Goal: Transaction & Acquisition: Purchase product/service

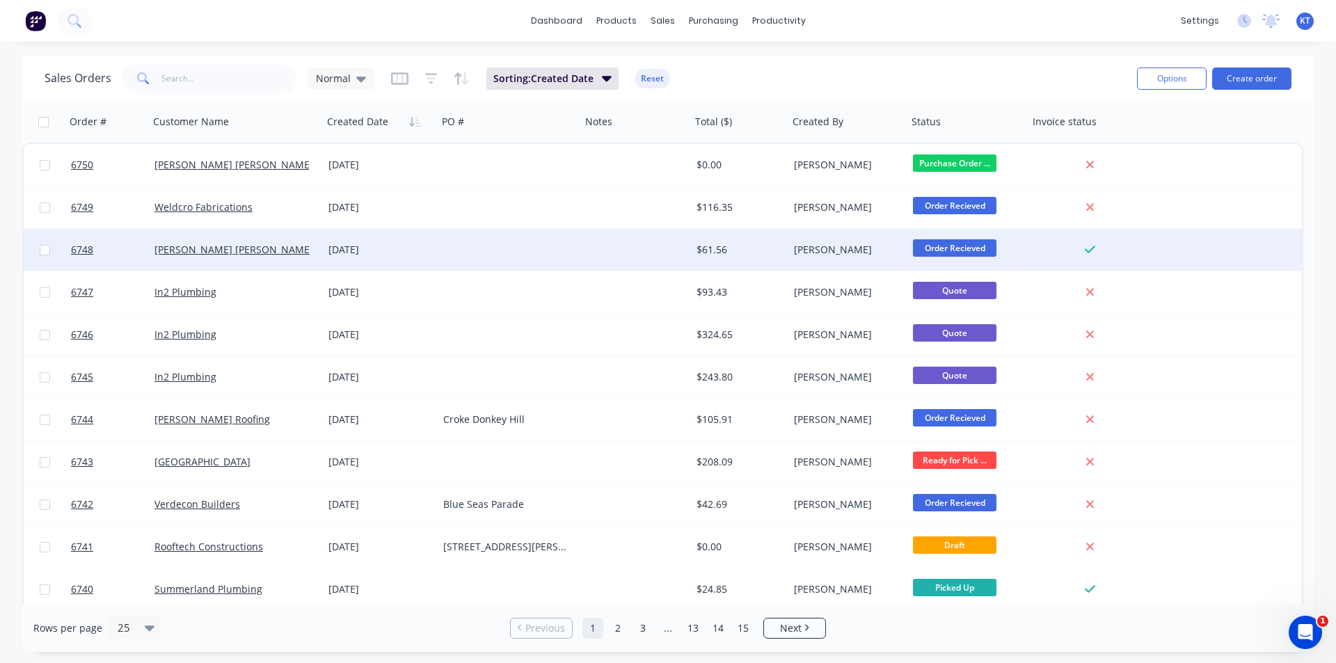
click at [497, 245] on div at bounding box center [509, 250] width 143 height 42
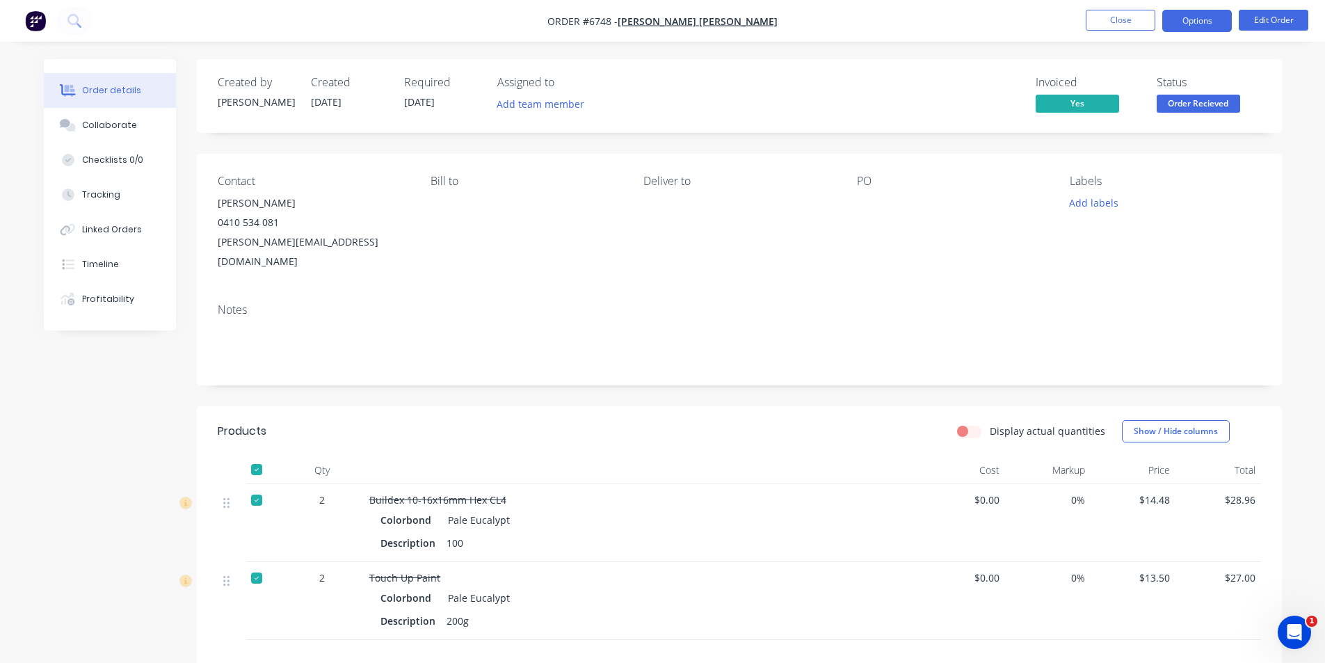
click at [1218, 22] on button "Options" at bounding box center [1198, 21] width 70 height 22
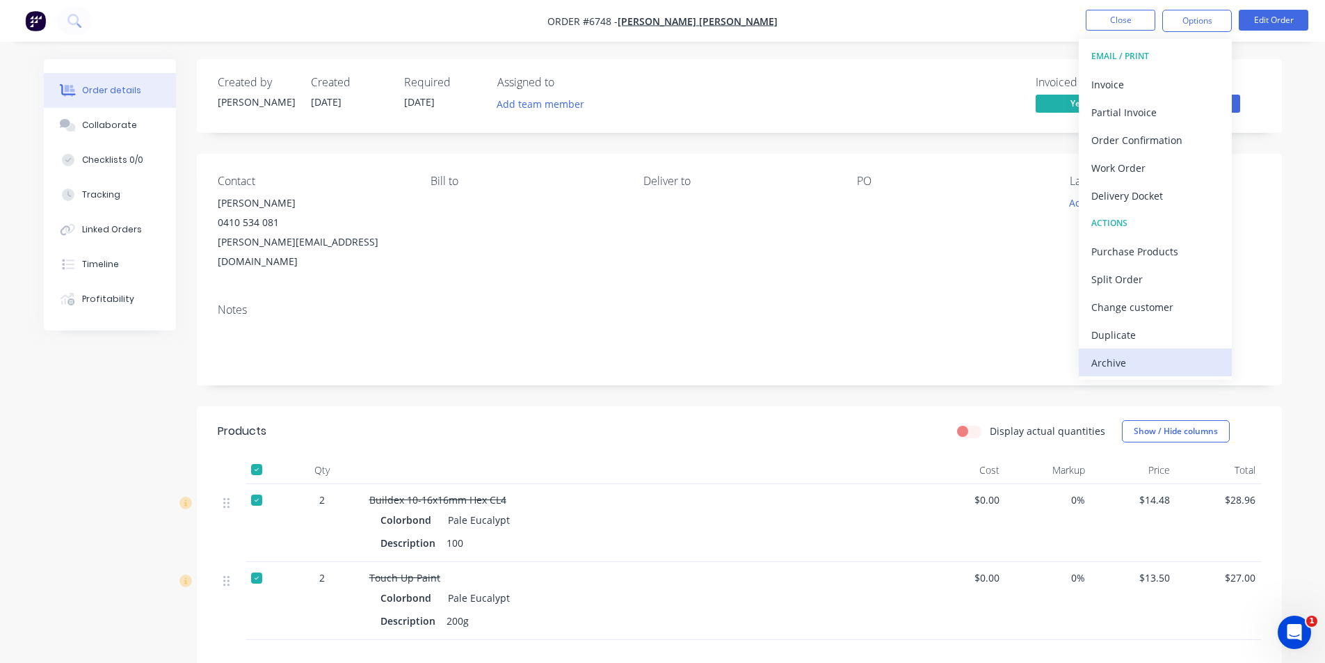
click at [1172, 368] on div "Archive" at bounding box center [1156, 363] width 128 height 20
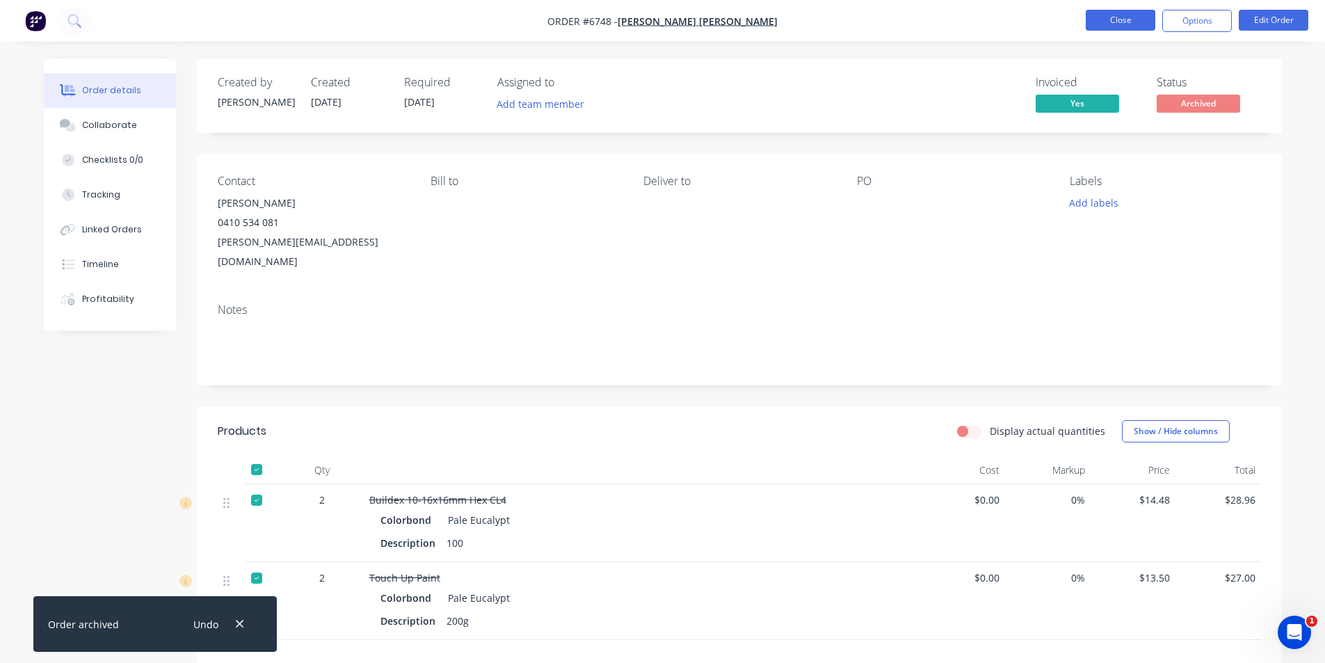
click at [1146, 24] on button "Close" at bounding box center [1121, 20] width 70 height 21
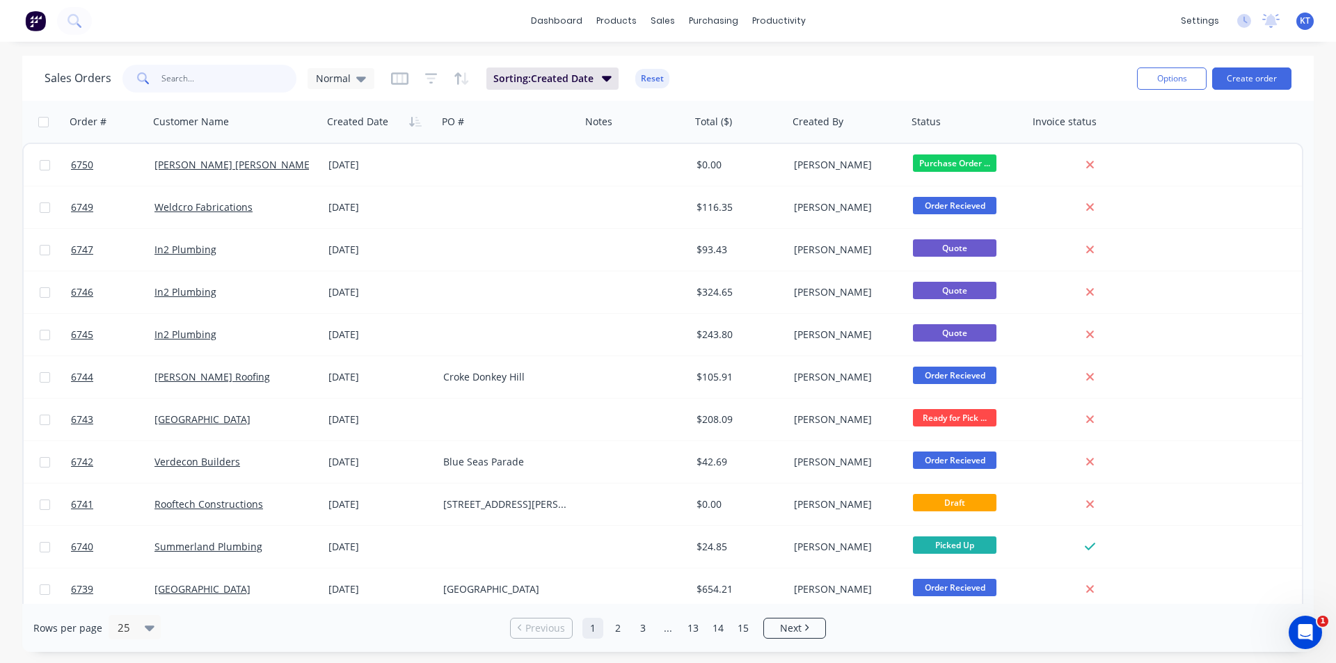
click at [186, 73] on input "text" at bounding box center [229, 79] width 136 height 28
click at [722, 20] on div "purchasing" at bounding box center [713, 20] width 63 height 21
click at [748, 72] on div "Purchase Orders" at bounding box center [759, 67] width 74 height 13
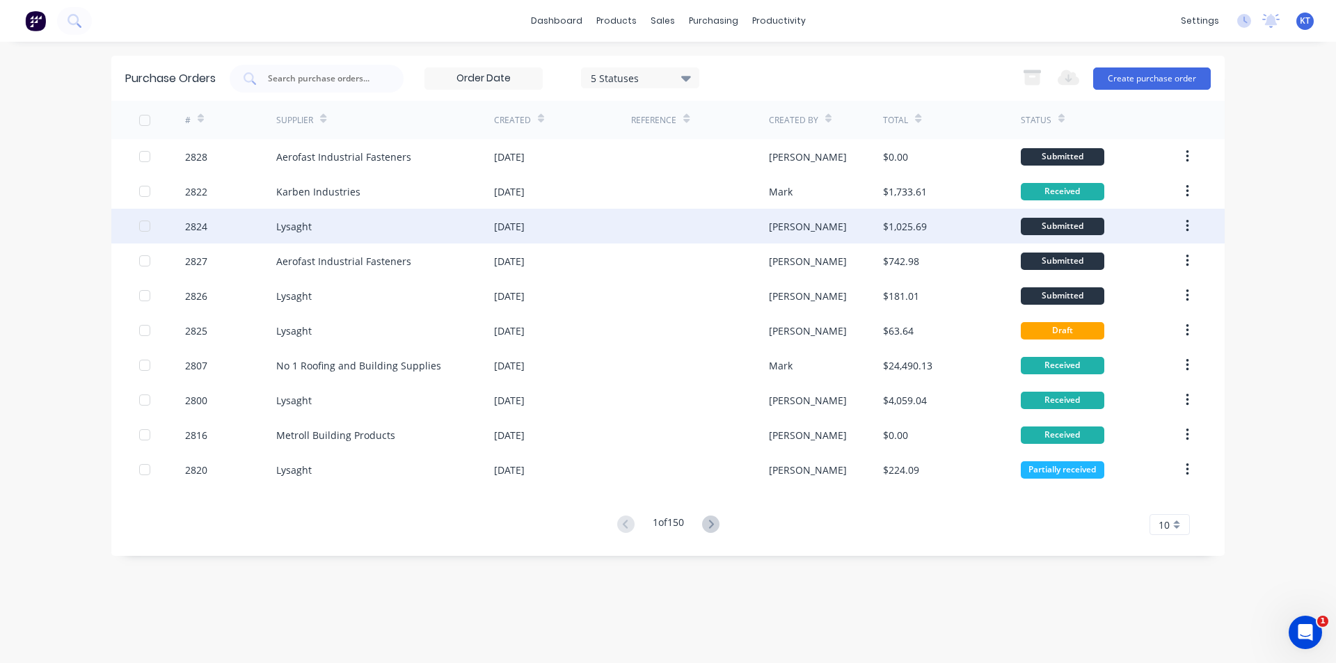
click at [395, 235] on div "Lysaght" at bounding box center [385, 226] width 218 height 35
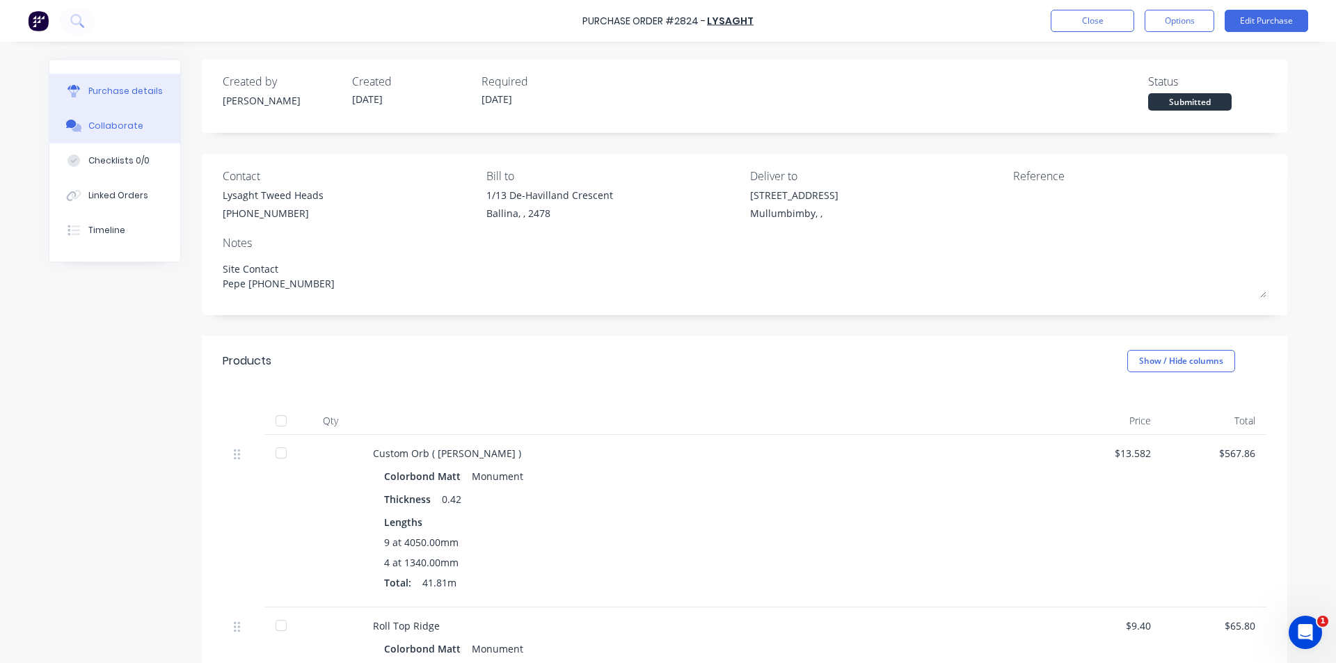
type textarea "x"
click at [122, 123] on div "Collaborate" at bounding box center [115, 126] width 55 height 13
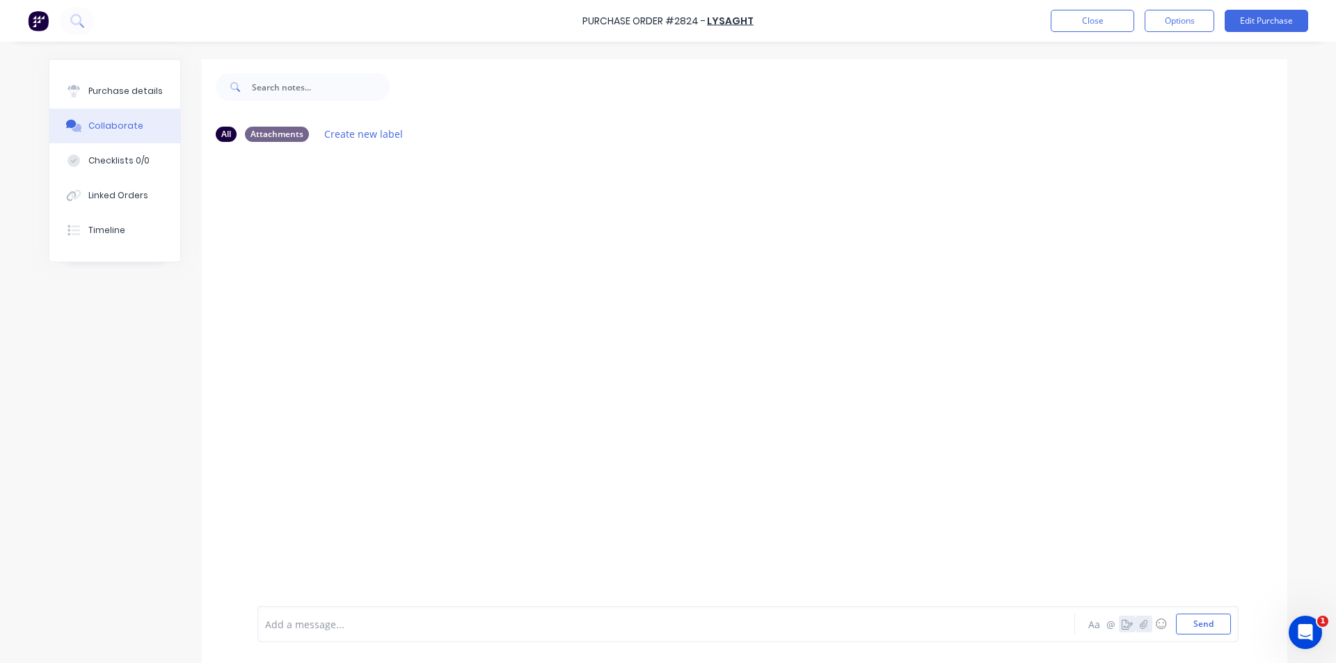
click at [1130, 624] on div "Aa @ ☺ Send" at bounding box center [1157, 624] width 145 height 21
click at [1140, 627] on icon "button" at bounding box center [1144, 623] width 8 height 9
click at [1195, 627] on button "Send" at bounding box center [1203, 624] width 55 height 21
click at [1117, 19] on button "Close" at bounding box center [1092, 21] width 83 height 22
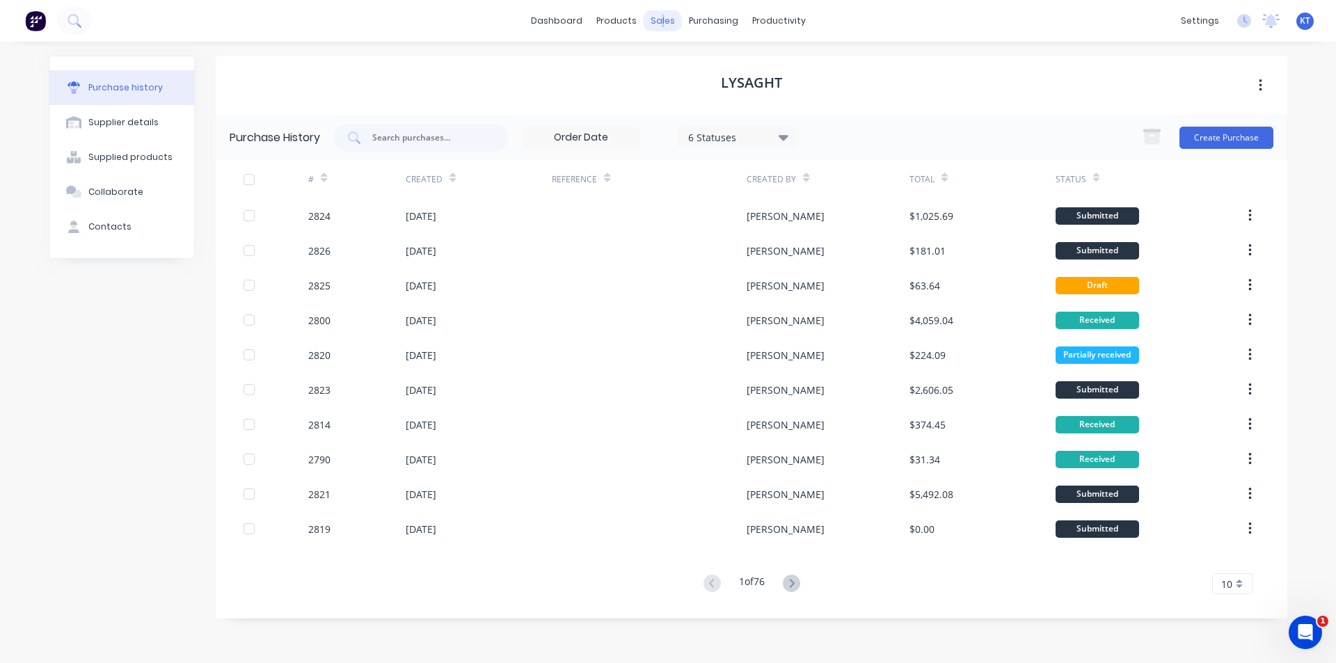
click at [662, 29] on div "sales" at bounding box center [663, 20] width 38 height 21
click at [694, 77] on link "Sales Orders" at bounding box center [736, 66] width 184 height 28
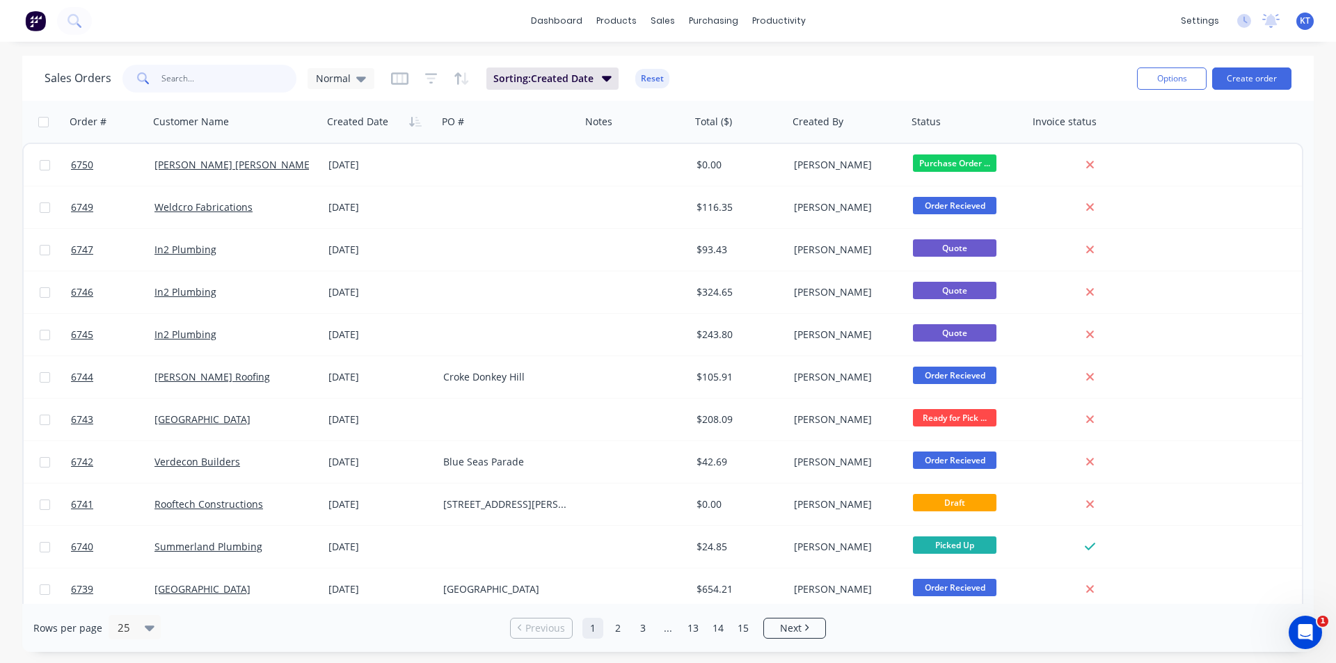
click at [228, 81] on input "text" at bounding box center [229, 79] width 136 height 28
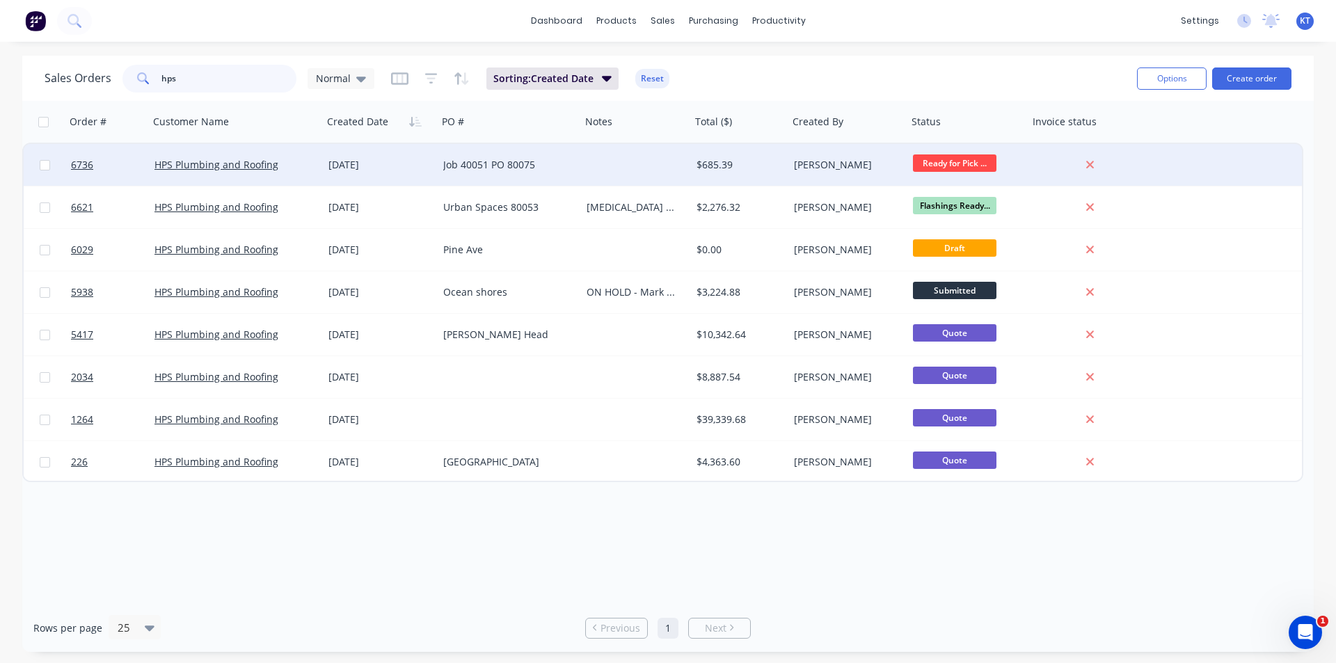
type input "hps"
click at [729, 162] on div "$685.39" at bounding box center [737, 165] width 82 height 14
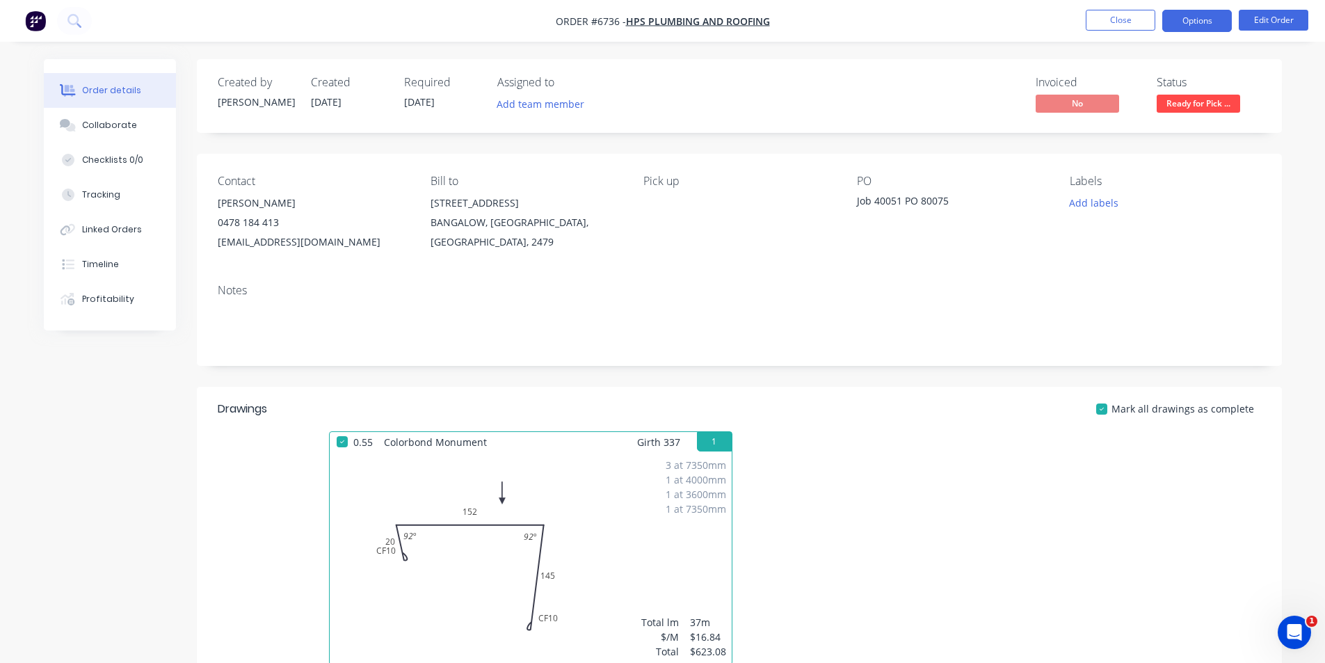
click at [1199, 25] on button "Options" at bounding box center [1198, 21] width 70 height 22
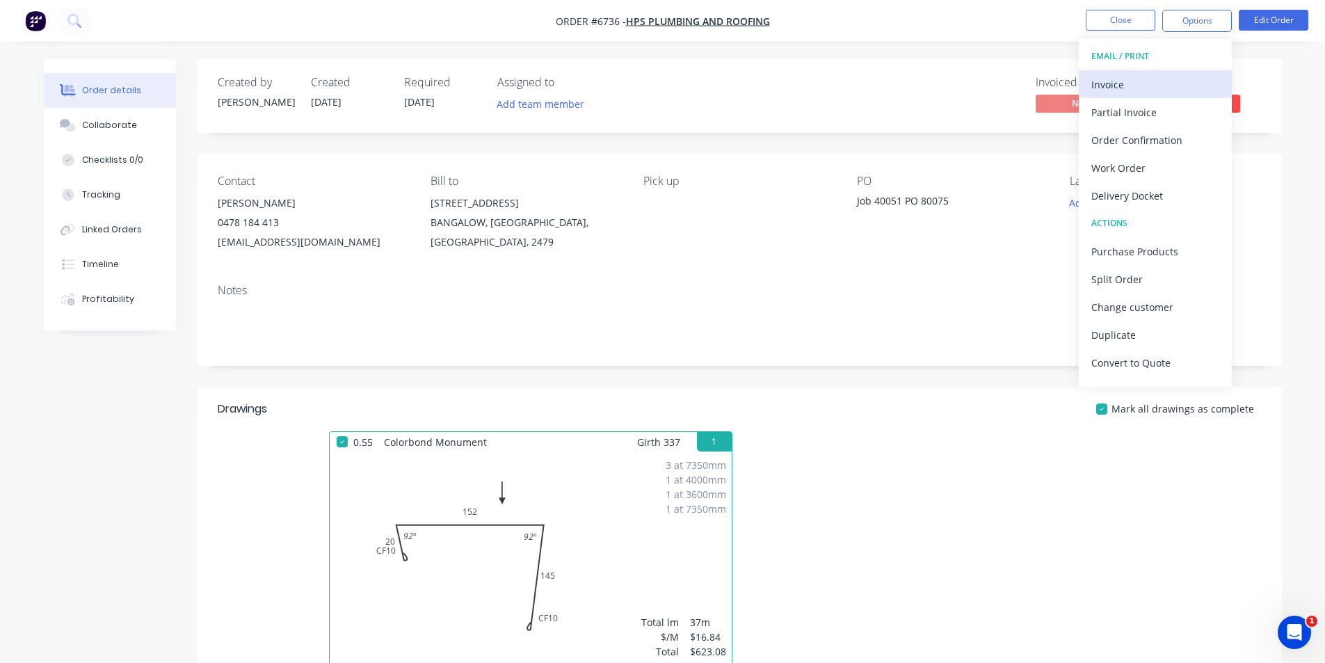
click at [1190, 71] on button "Invoice" at bounding box center [1155, 84] width 153 height 28
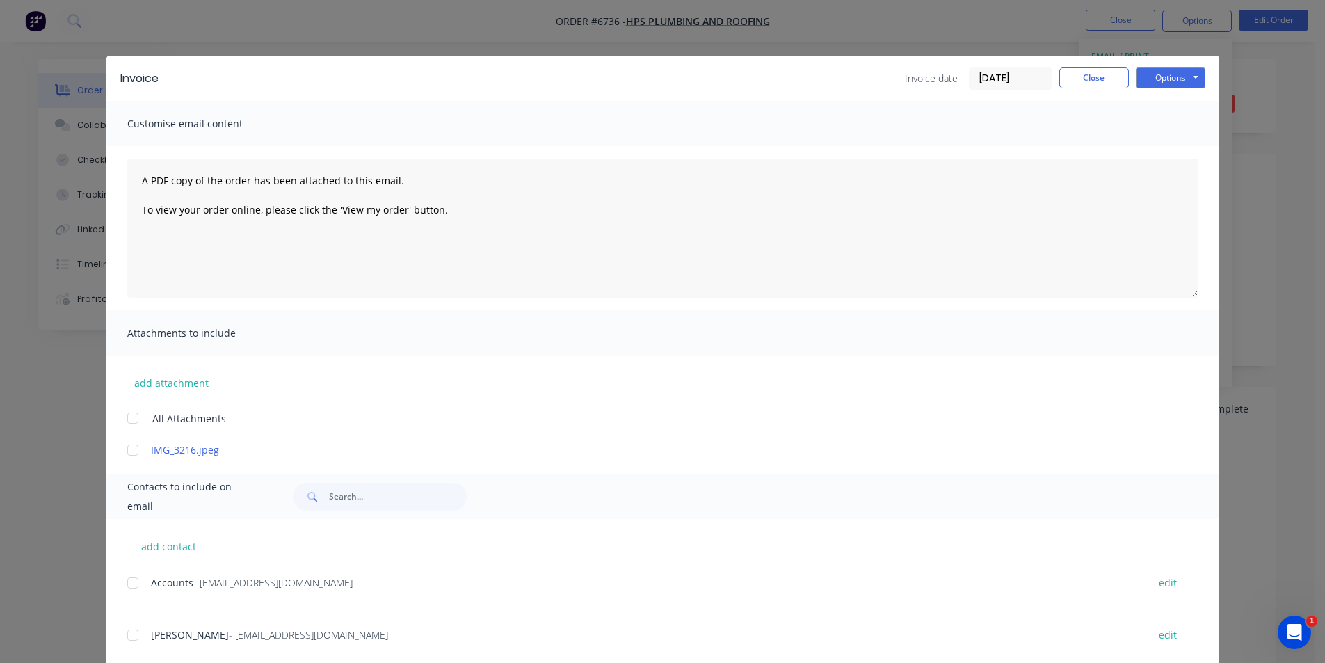
click at [125, 589] on div at bounding box center [133, 583] width 28 height 28
click at [127, 638] on div at bounding box center [133, 635] width 28 height 28
click at [1150, 66] on div "Invoice Invoice date 03/09/25 Close Options Preview Print Email" at bounding box center [662, 78] width 1113 height 45
click at [1150, 69] on button "Options" at bounding box center [1171, 77] width 70 height 21
click at [1161, 148] on button "Email" at bounding box center [1180, 148] width 89 height 23
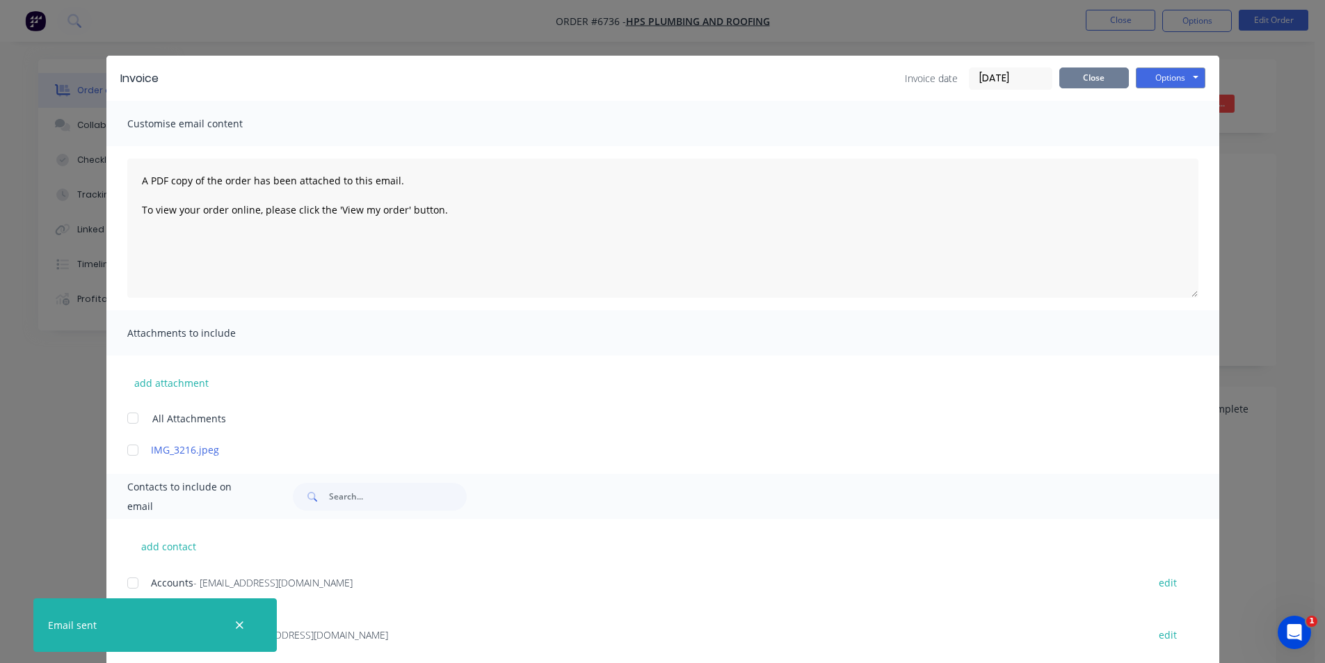
click at [1097, 77] on button "Close" at bounding box center [1095, 77] width 70 height 21
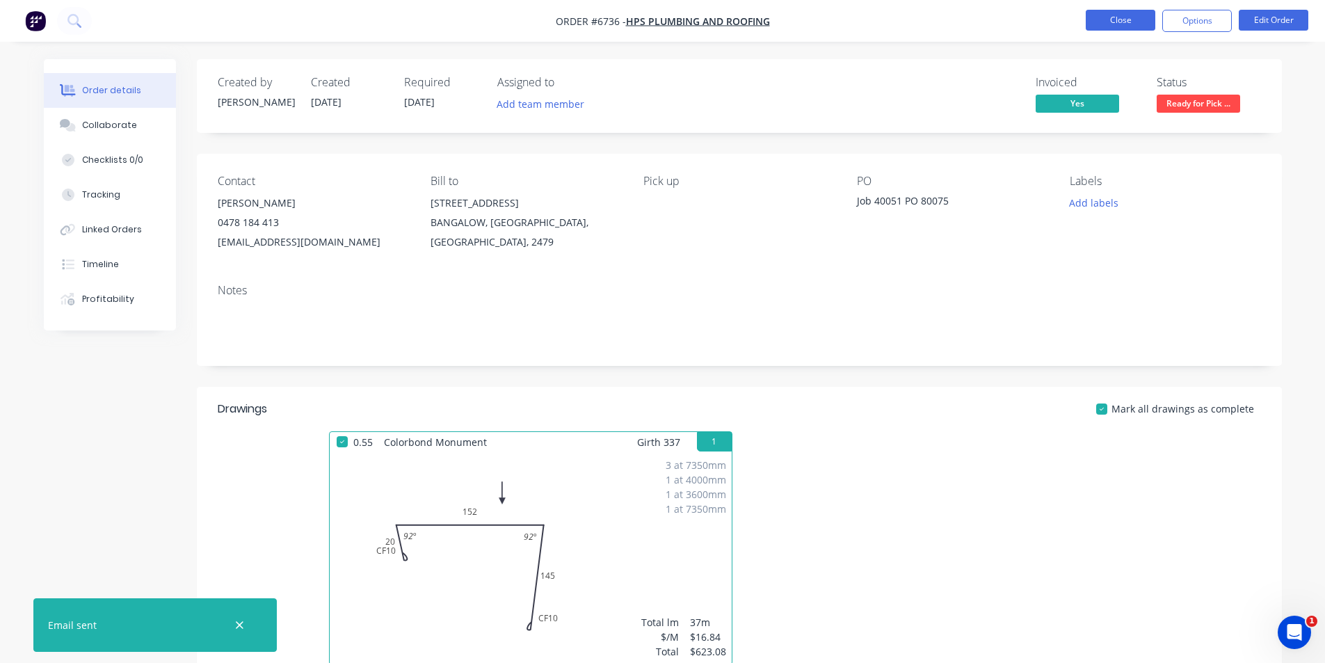
click at [1129, 24] on button "Close" at bounding box center [1121, 20] width 70 height 21
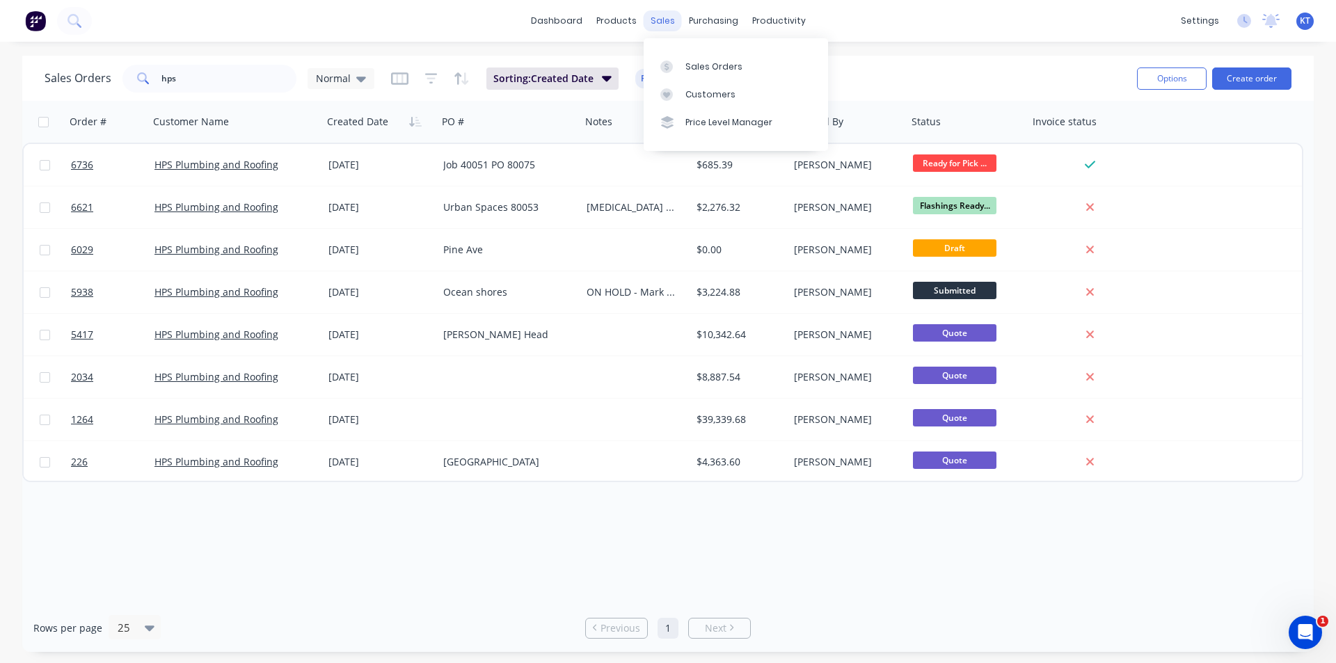
click at [661, 27] on div "sales" at bounding box center [663, 20] width 38 height 21
click at [719, 70] on div "Sales Orders" at bounding box center [713, 67] width 57 height 13
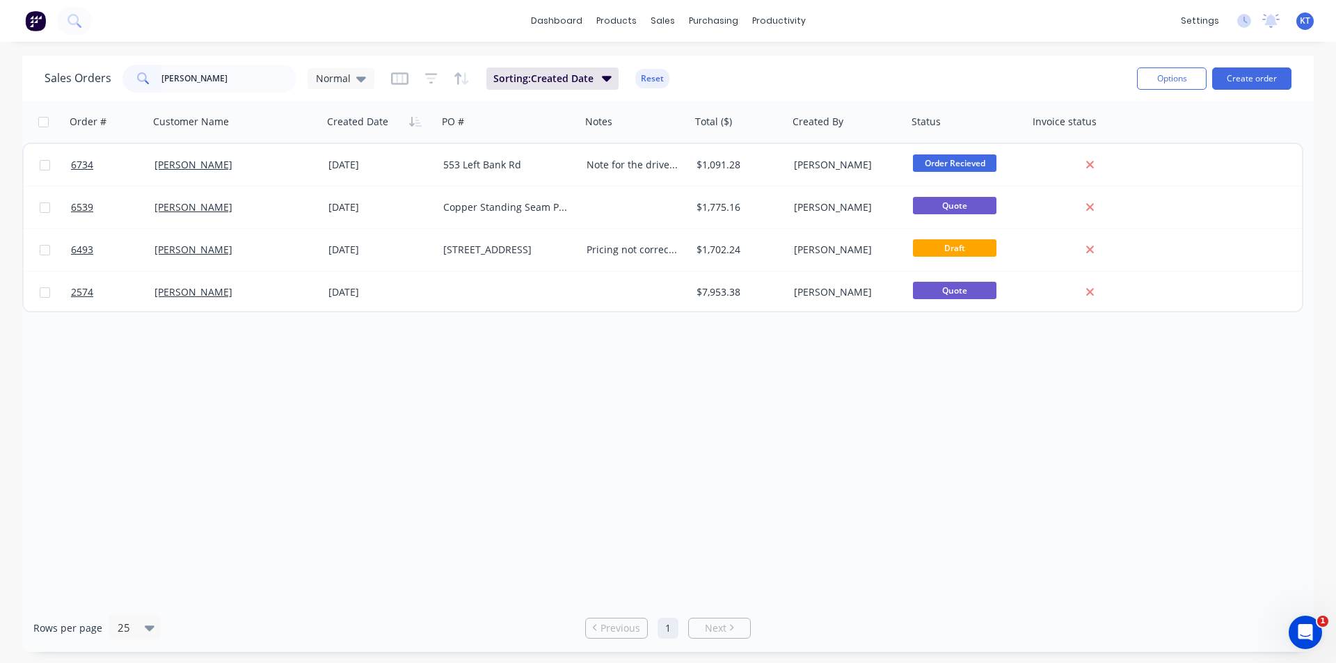
drag, startPoint x: 153, startPoint y: 90, endPoint x: 7, endPoint y: 77, distance: 146.7
click at [7, 77] on div "Sales Orders [PERSON_NAME] Normal Sorting: Created Date Reset Options Create or…" at bounding box center [668, 354] width 1336 height 596
type input "e"
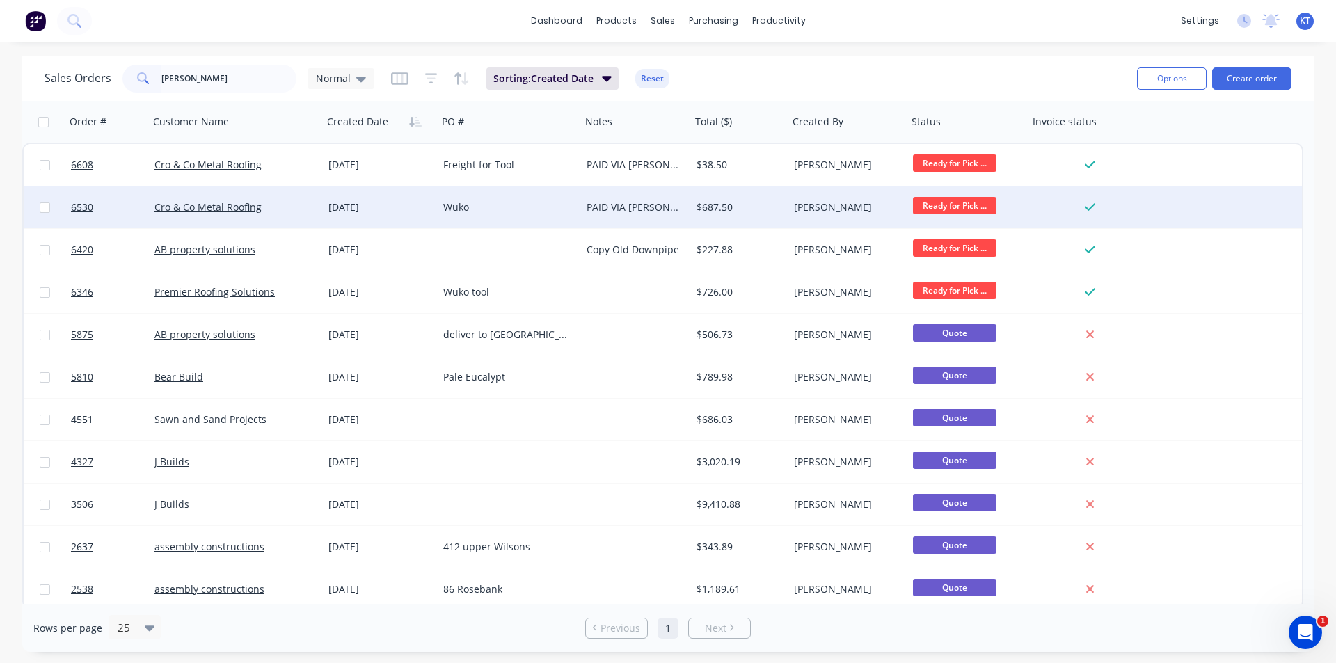
type input "[PERSON_NAME]"
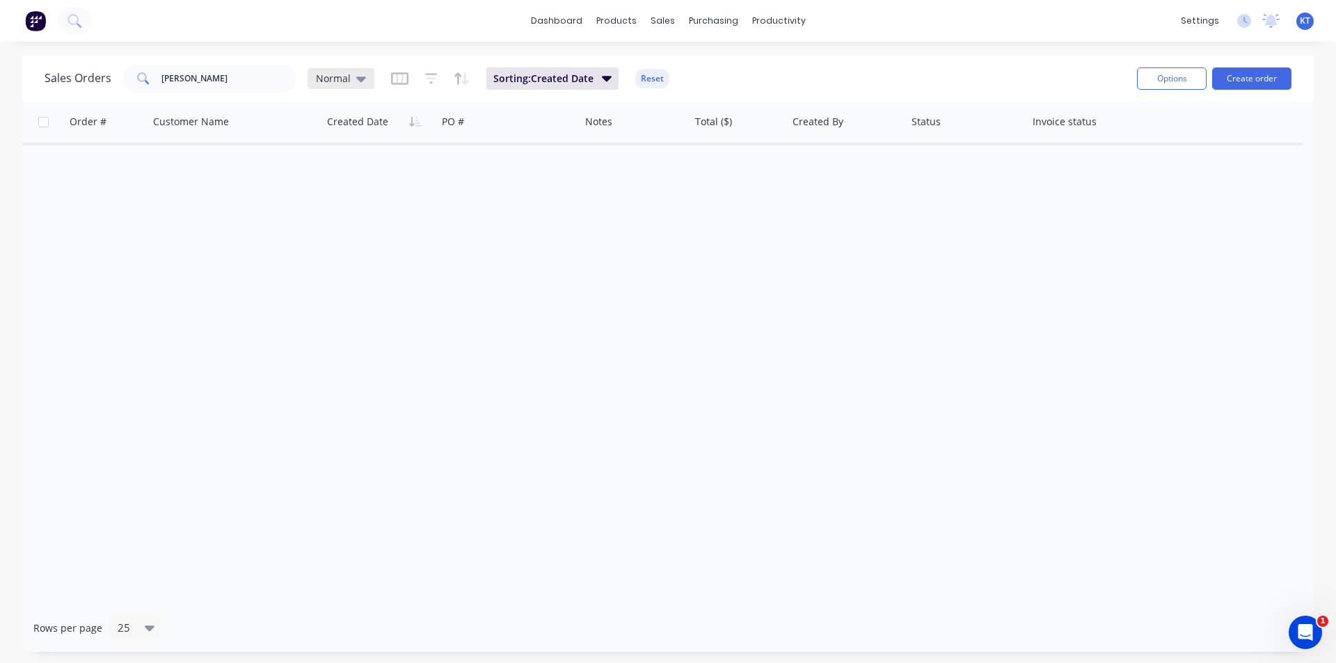
click at [364, 74] on div "Normal" at bounding box center [341, 78] width 67 height 21
click at [399, 250] on button "archived" at bounding box center [391, 253] width 159 height 16
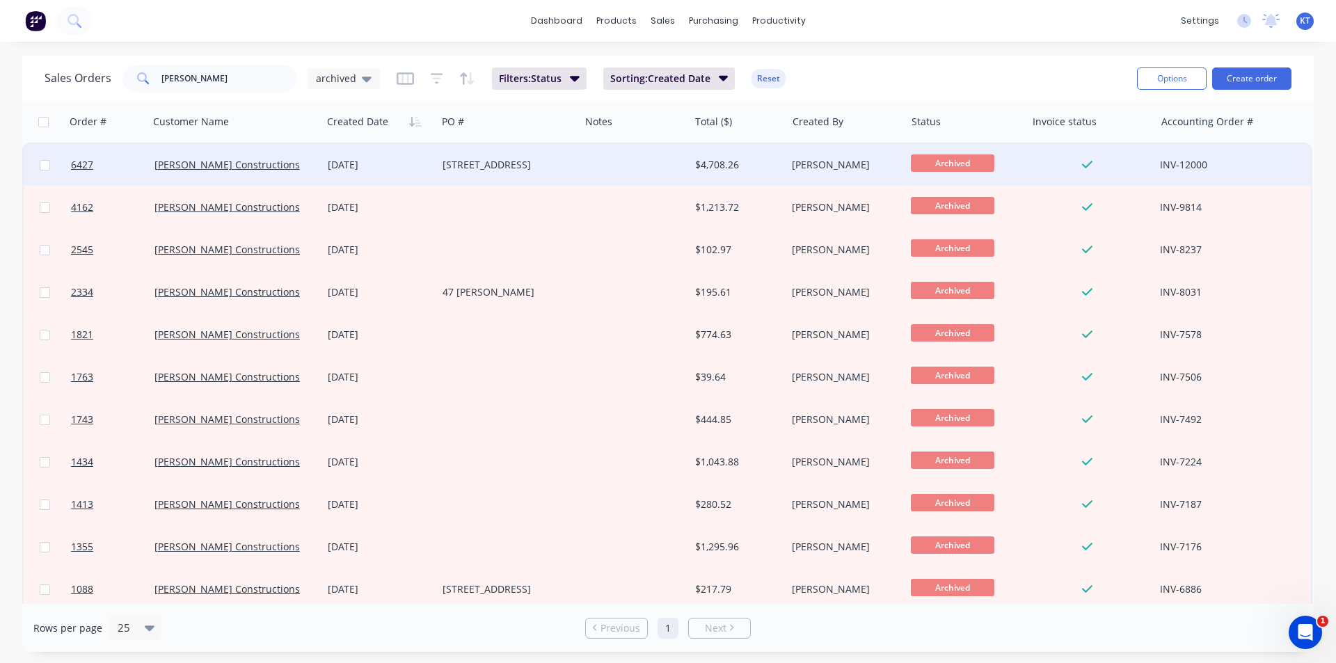
click at [209, 172] on div "[PERSON_NAME] Constructions" at bounding box center [235, 165] width 173 height 42
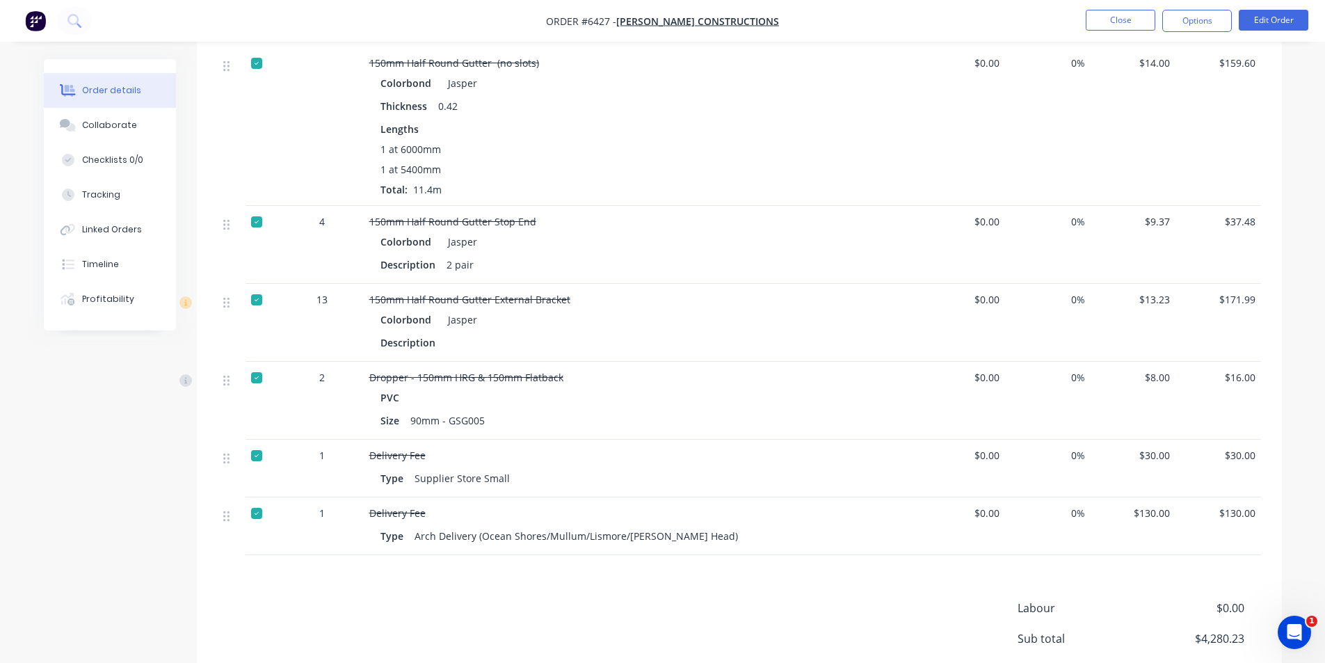
scroll to position [1250, 0]
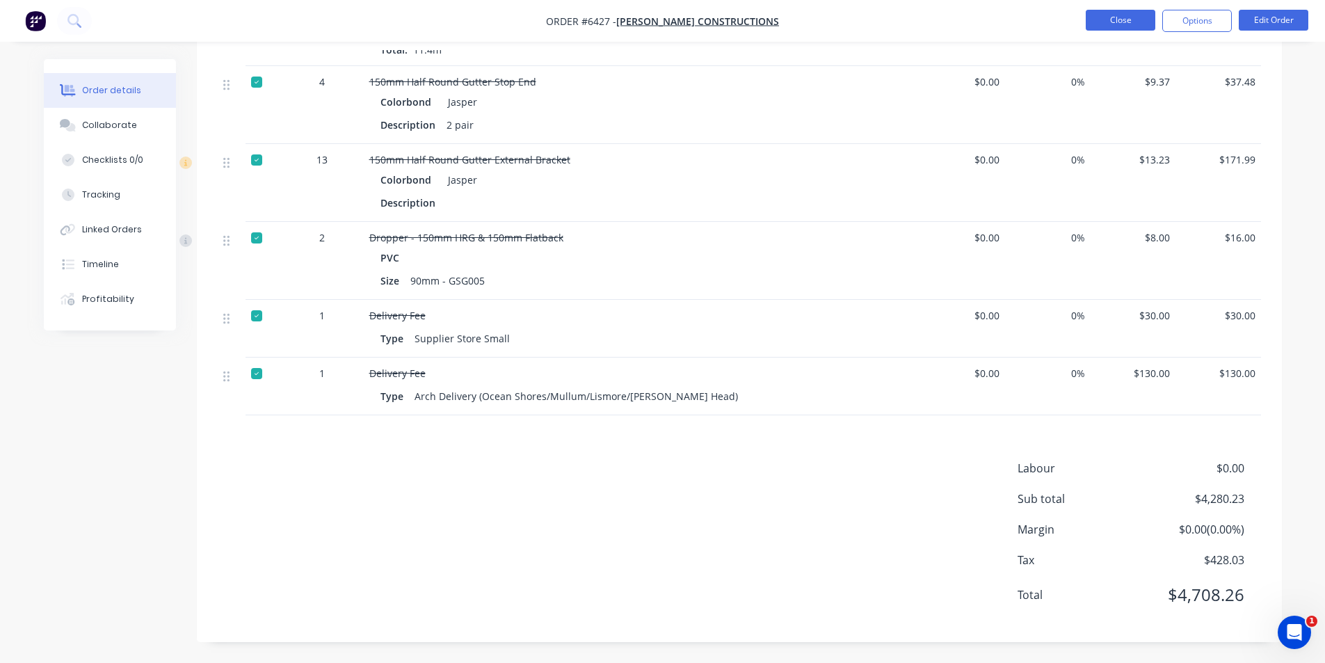
click at [1110, 17] on button "Close" at bounding box center [1121, 20] width 70 height 21
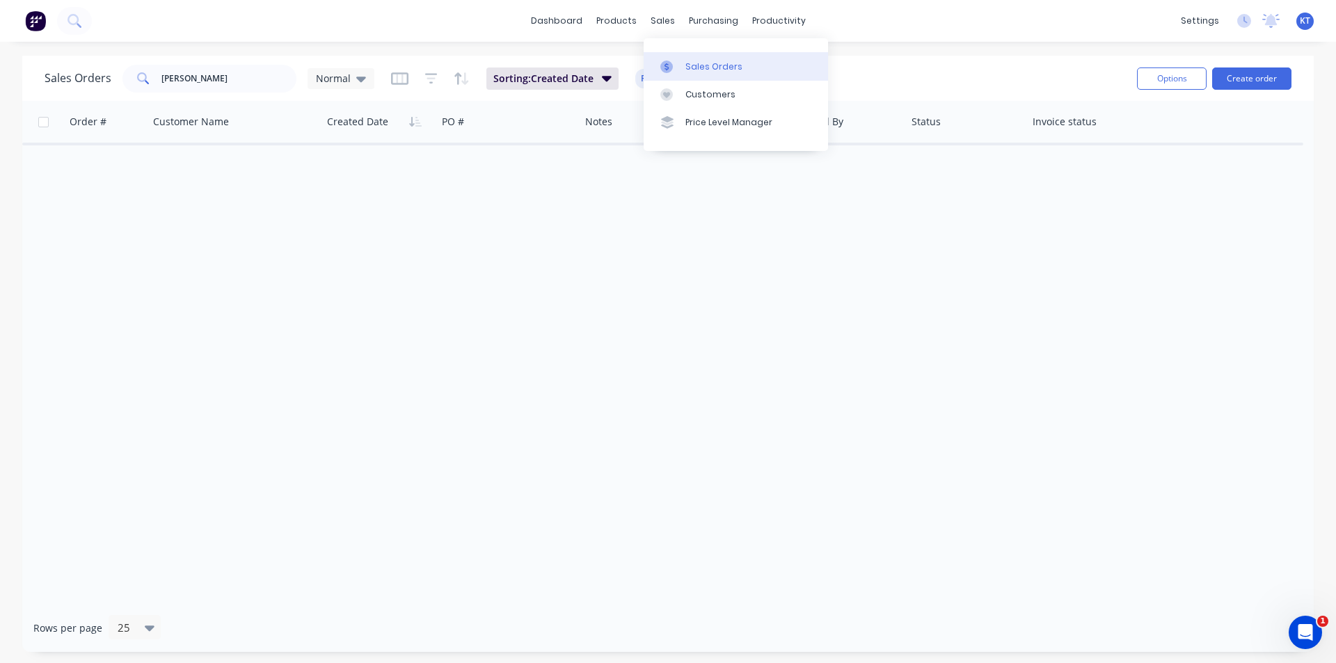
click at [694, 78] on link "Sales Orders" at bounding box center [736, 66] width 184 height 28
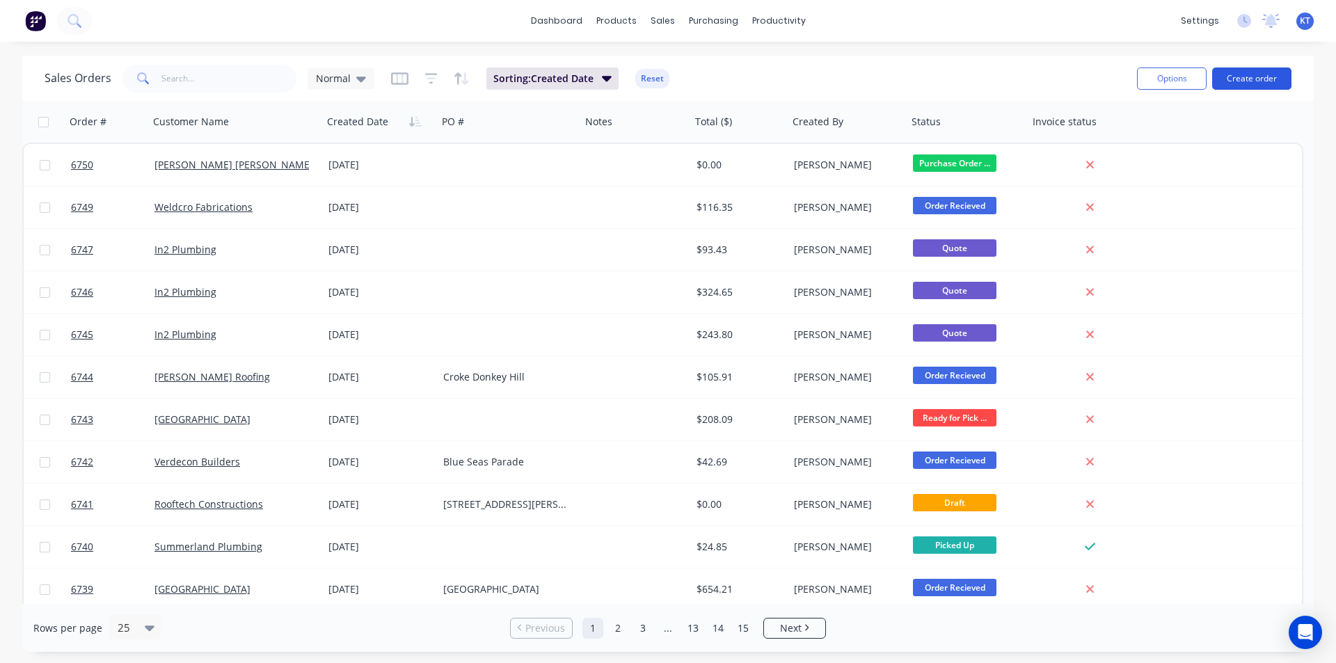
click at [1270, 68] on button "Create order" at bounding box center [1251, 78] width 79 height 22
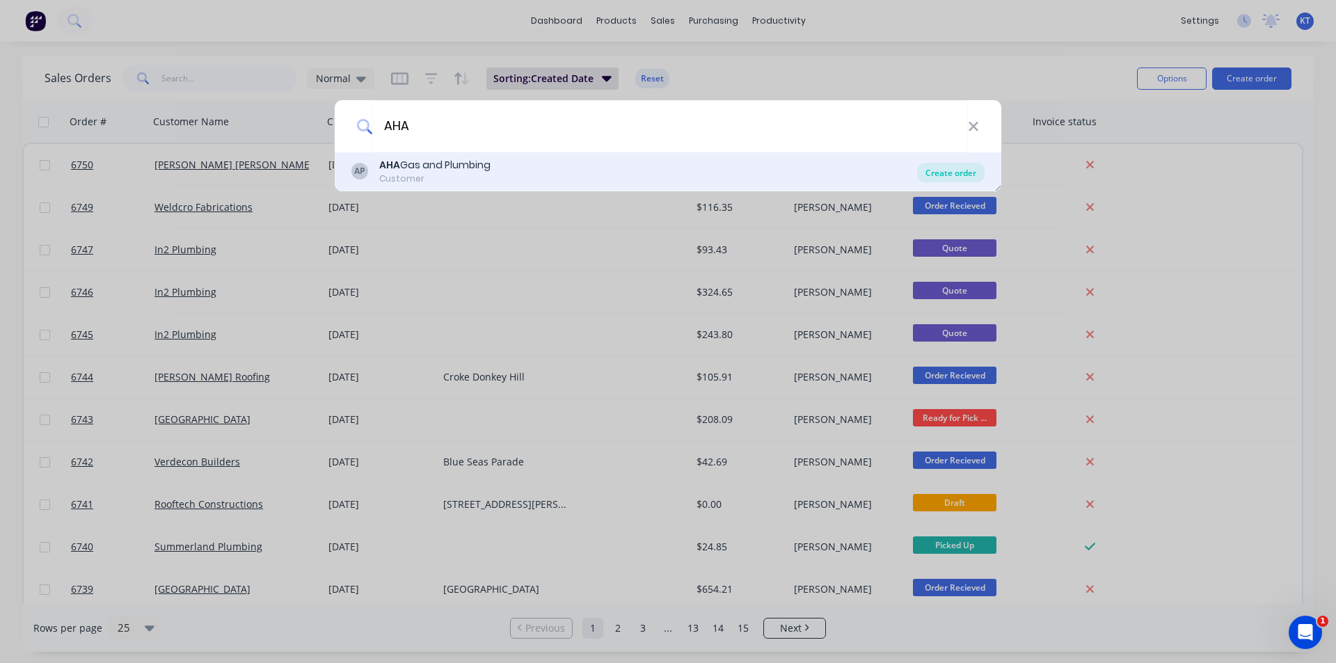
type input "AHA"
click at [939, 173] on div "Create order" at bounding box center [950, 172] width 67 height 19
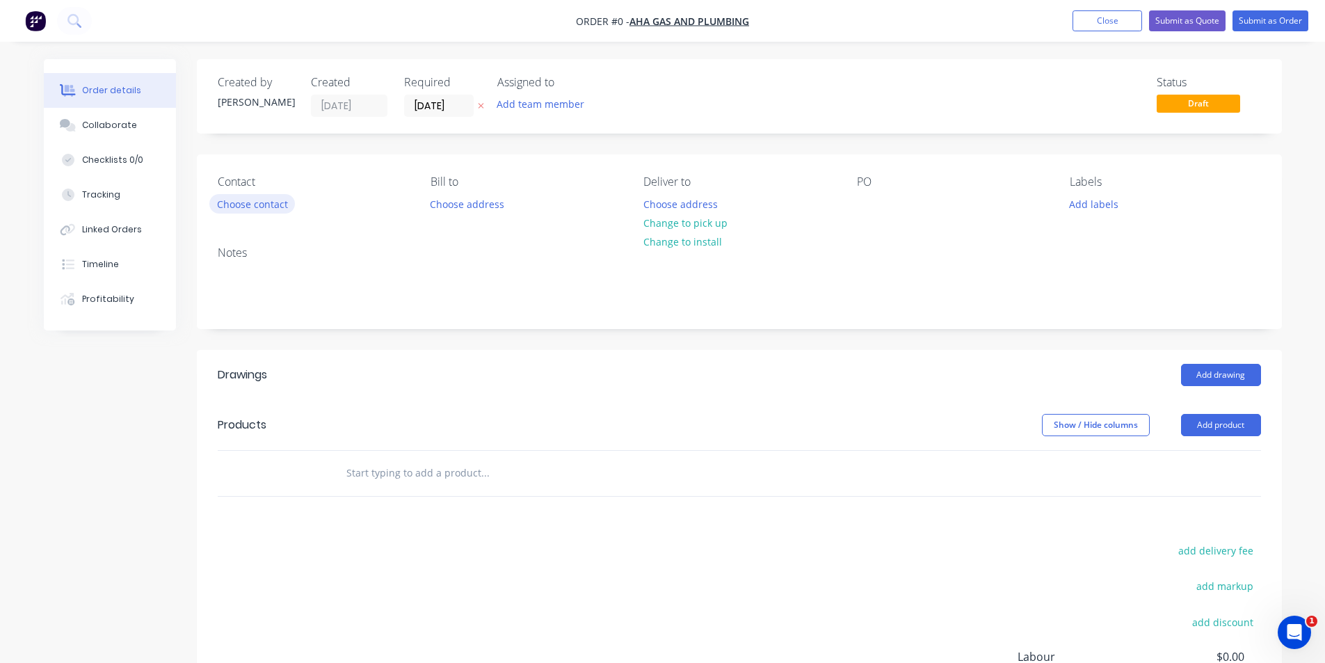
click at [263, 209] on button "Choose contact" at bounding box center [252, 203] width 86 height 19
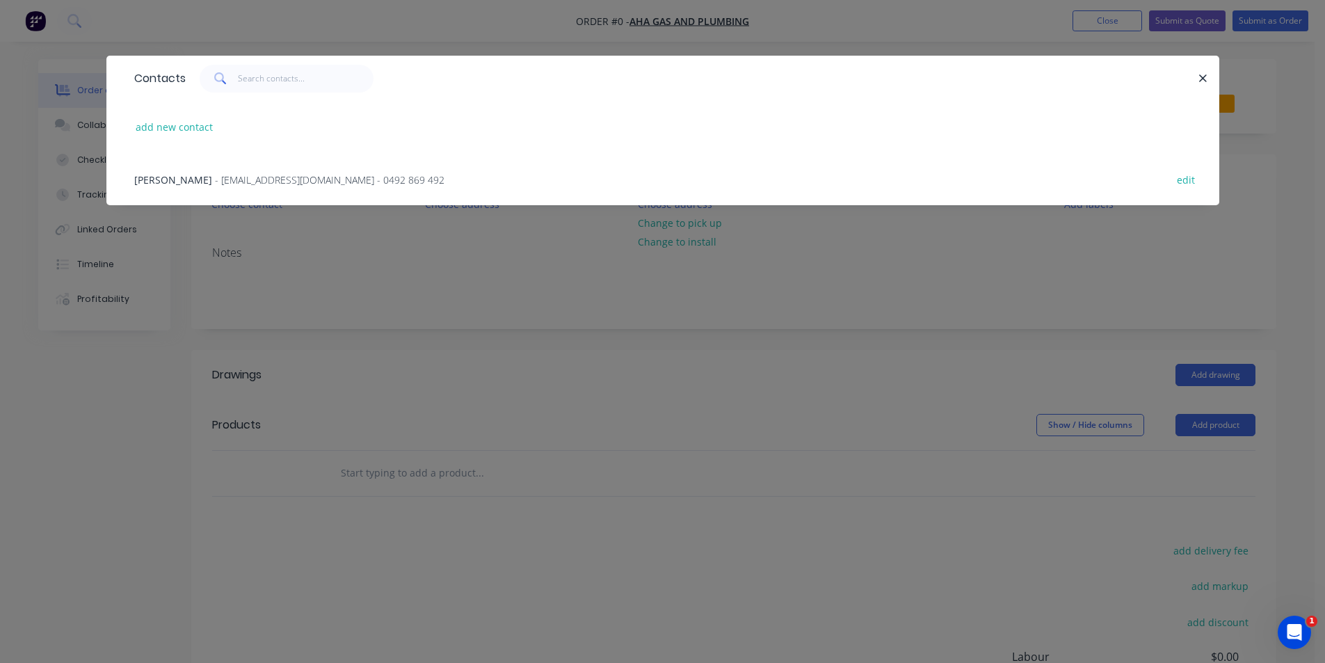
click at [217, 184] on span "- ahagasandplumbing@hotmail.com - 0492 869 492" at bounding box center [330, 179] width 230 height 13
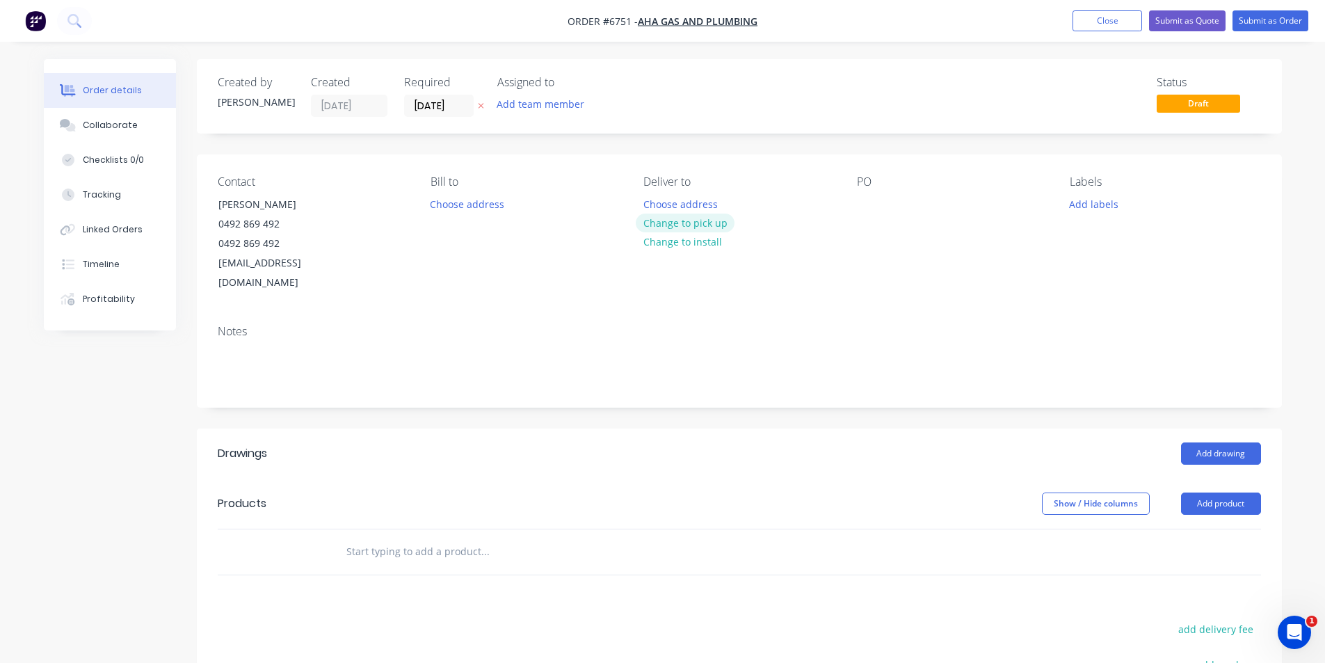
click at [669, 228] on button "Change to pick up" at bounding box center [685, 223] width 99 height 19
click at [852, 198] on div "Contact Andrew Lindsay 0492 869 492 0492 869 492 ahagasandplumbing@hotmail.com …" at bounding box center [739, 233] width 1085 height 159
click at [862, 206] on div at bounding box center [868, 204] width 22 height 20
click at [1218, 429] on header "Drawings Add drawing" at bounding box center [739, 454] width 1085 height 50
click at [1218, 443] on button "Add drawing" at bounding box center [1221, 454] width 80 height 22
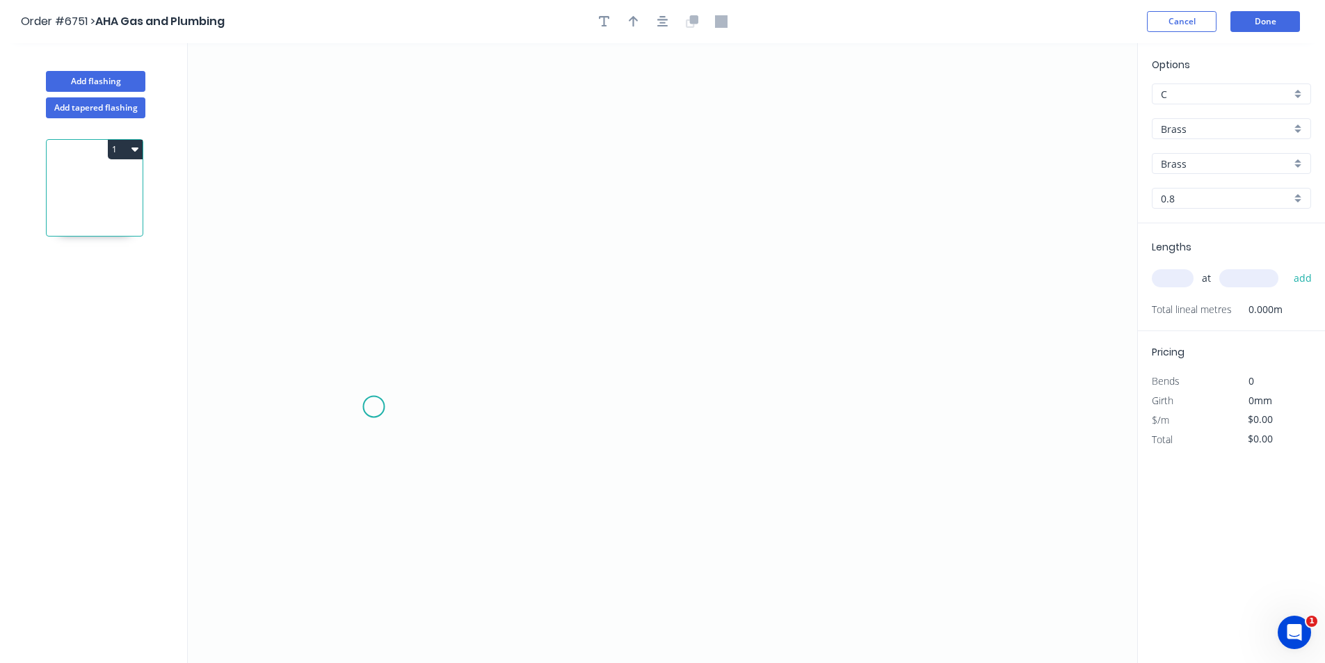
click at [374, 407] on icon "0" at bounding box center [663, 353] width 950 height 620
click at [407, 365] on icon "0" at bounding box center [663, 353] width 950 height 620
click at [762, 360] on icon "0 ?" at bounding box center [663, 353] width 950 height 620
click at [789, 424] on icon "0 ? ? ? º" at bounding box center [663, 353] width 950 height 620
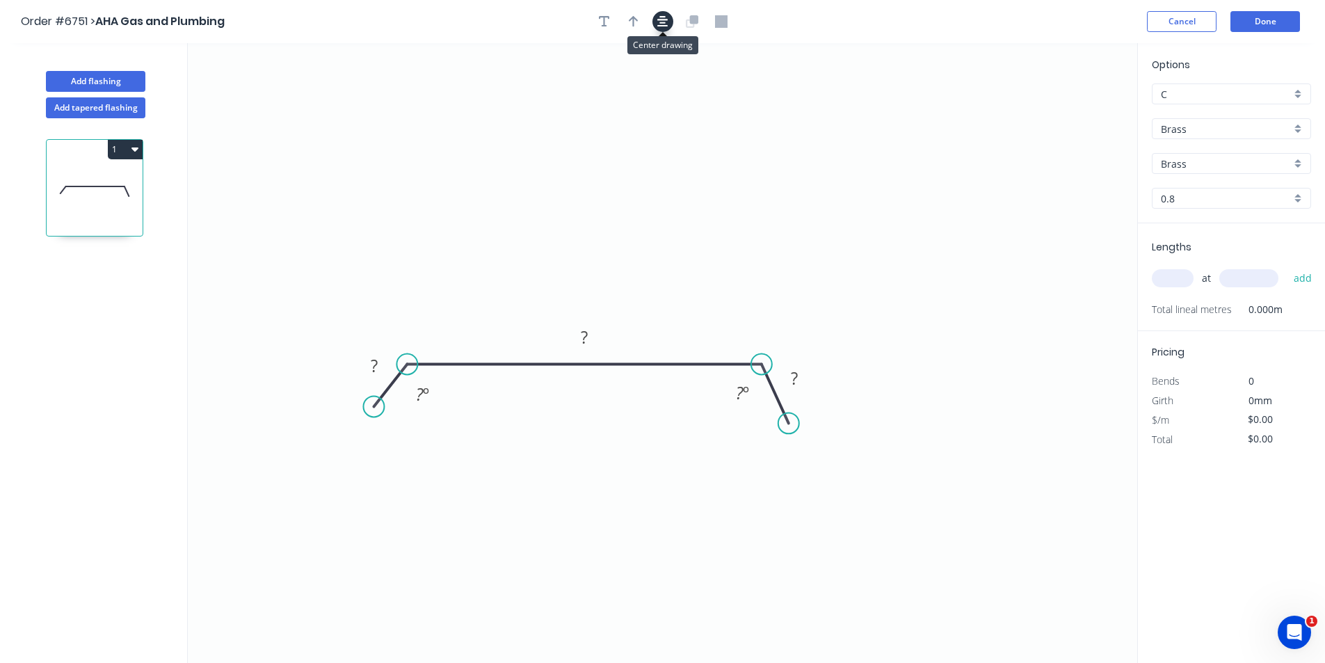
click at [669, 19] on button "button" at bounding box center [663, 21] width 21 height 21
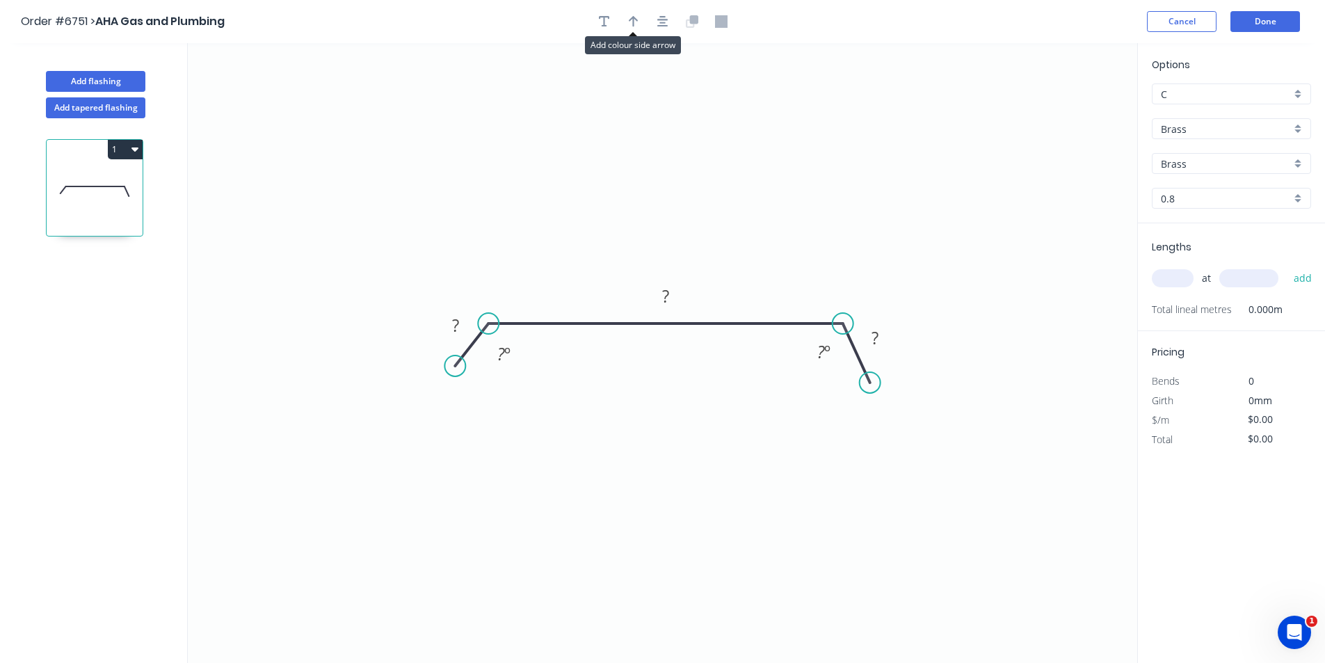
drag, startPoint x: 630, startPoint y: 18, endPoint x: 950, endPoint y: 87, distance: 327.4
click at [635, 19] on icon "button" at bounding box center [634, 21] width 10 height 13
drag, startPoint x: 1069, startPoint y: 107, endPoint x: 707, endPoint y: 217, distance: 378.1
click at [707, 220] on icon at bounding box center [711, 202] width 13 height 45
click at [1241, 135] on input "Brass" at bounding box center [1226, 129] width 130 height 15
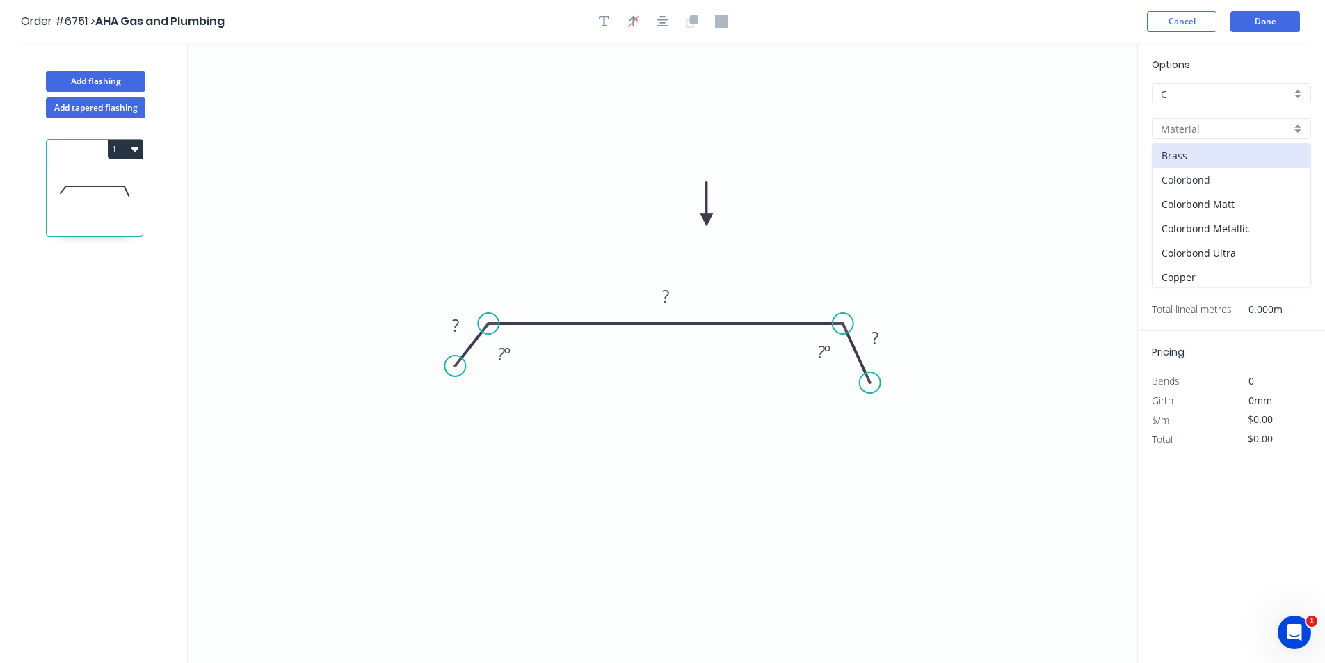
drag, startPoint x: 1227, startPoint y: 180, endPoint x: 1223, endPoint y: 170, distance: 11.2
click at [1226, 180] on div "Colorbond" at bounding box center [1232, 180] width 158 height 24
type input "Colorbond"
type input "Basalt"
type input "0.55"
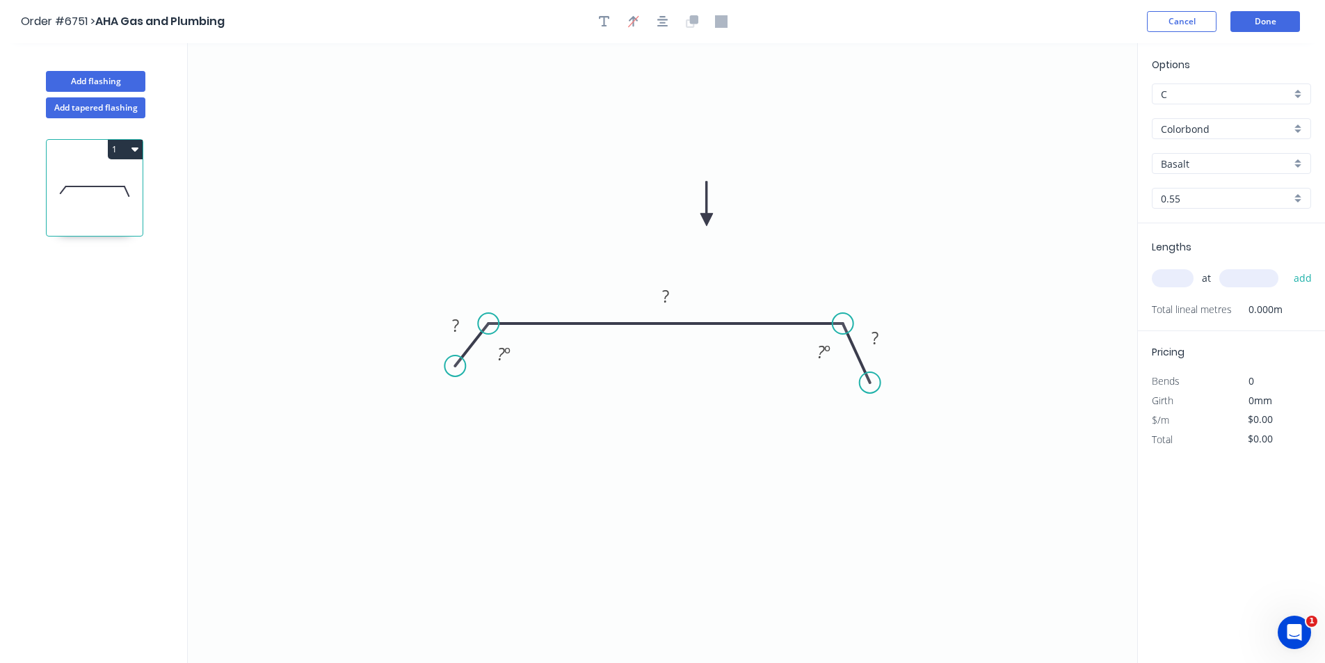
click at [1223, 170] on input "Basalt" at bounding box center [1226, 164] width 130 height 15
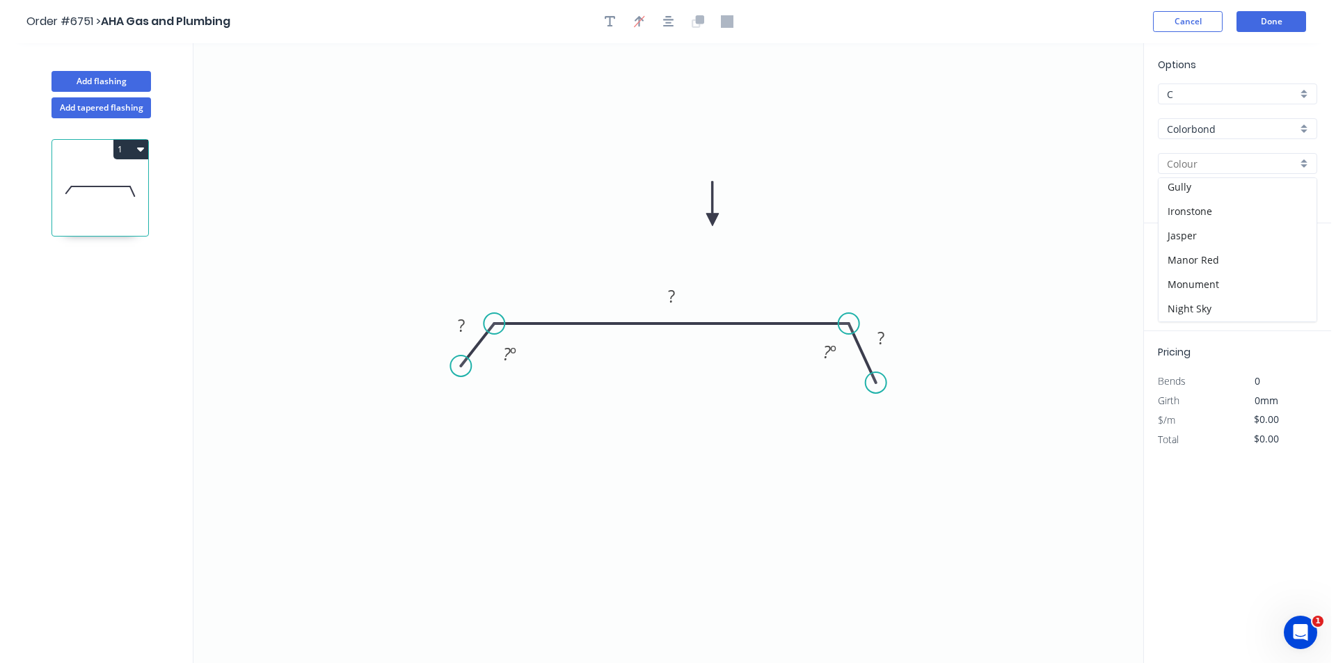
scroll to position [278, 0]
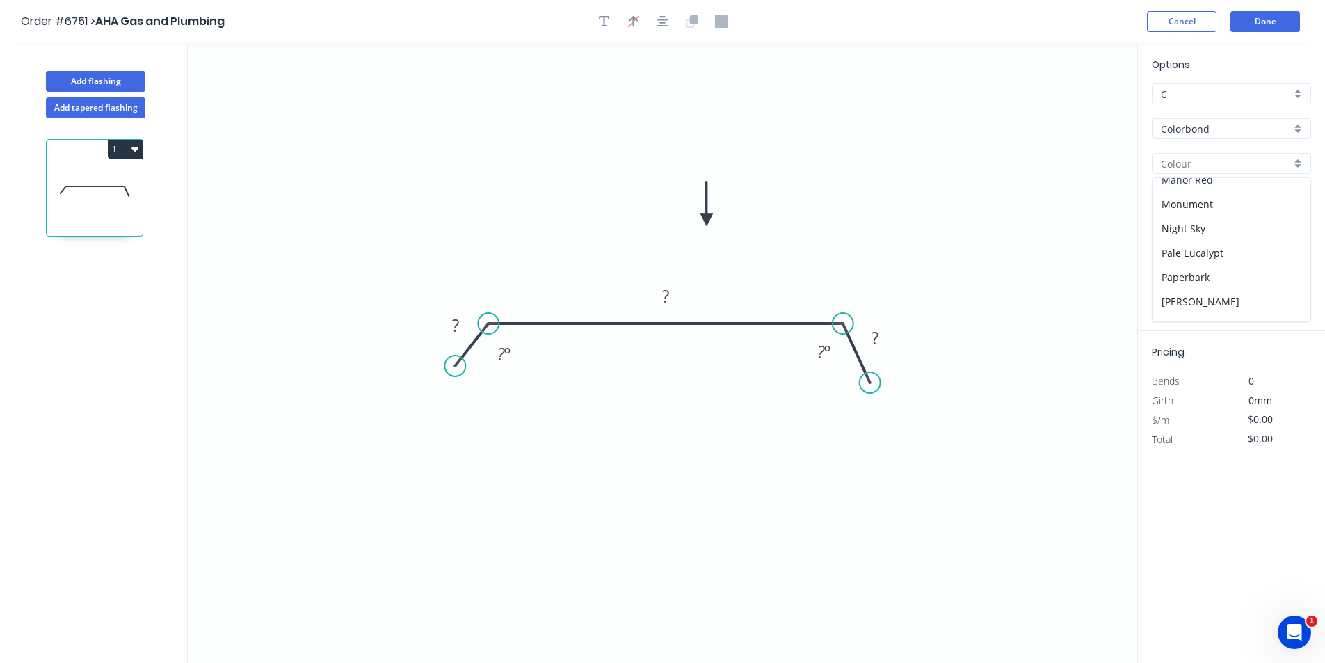
click at [1197, 184] on div "Manor Red" at bounding box center [1232, 180] width 158 height 24
type input "Manor Red"
click at [449, 324] on rect at bounding box center [456, 326] width 28 height 19
type input "$31.10"
click at [1184, 279] on input "text" at bounding box center [1173, 278] width 42 height 18
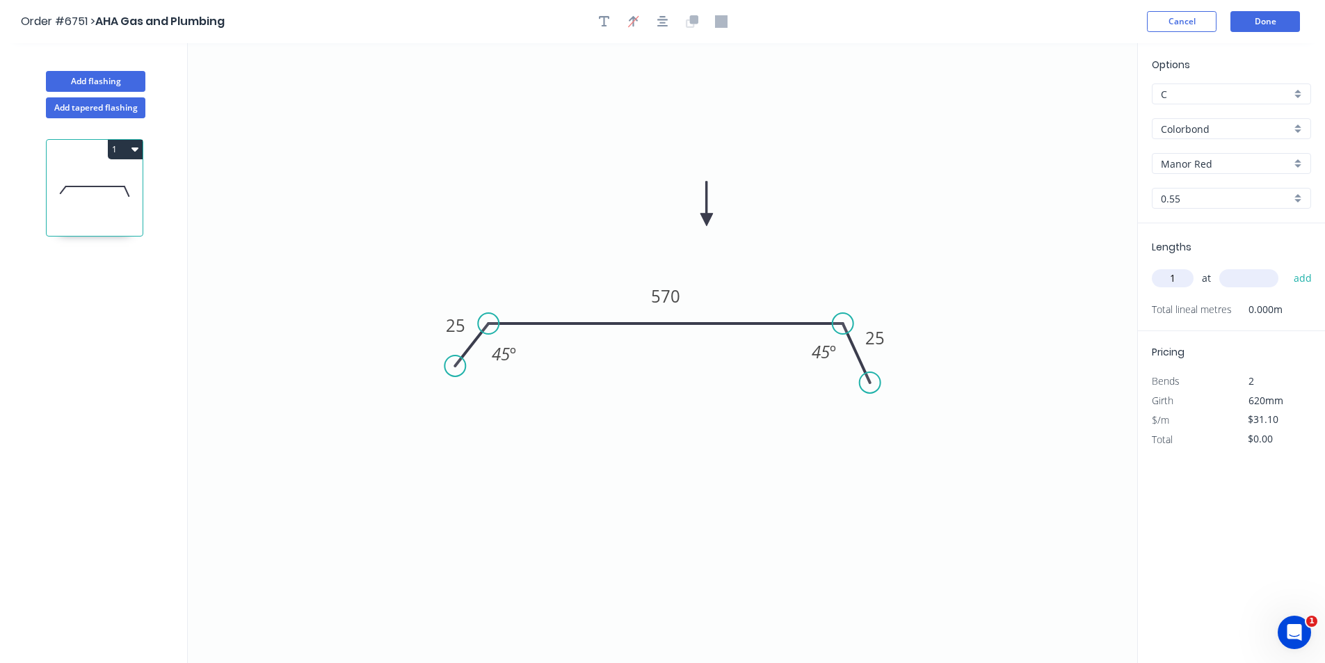
type input "1"
type input "4820"
click at [1287, 266] on button "add" at bounding box center [1303, 278] width 33 height 24
type input "$149.90"
click at [1239, 18] on button "Done" at bounding box center [1266, 21] width 70 height 21
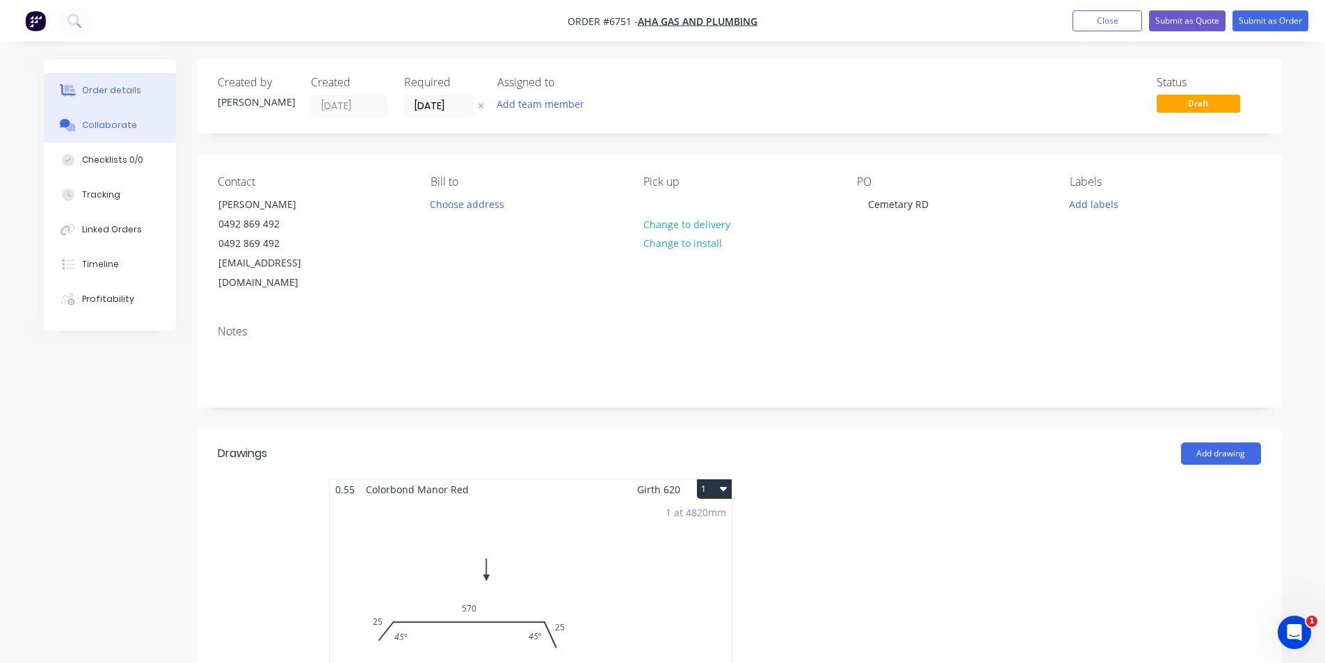
click at [119, 131] on div "Collaborate" at bounding box center [109, 125] width 55 height 13
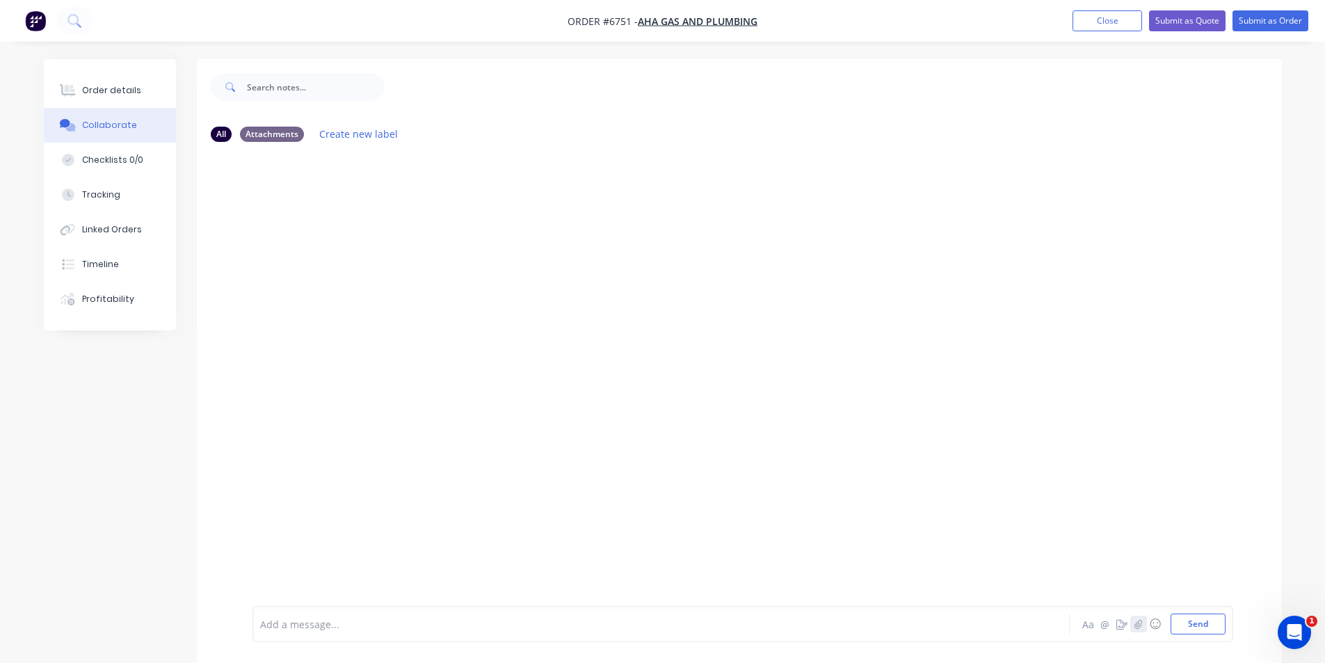
click at [1139, 632] on button "button" at bounding box center [1139, 624] width 17 height 17
click at [1182, 619] on button "Send" at bounding box center [1198, 624] width 55 height 21
click at [179, 103] on div "Order details Collaborate Checklists 0/0 Tracking Linked Orders Timeline Profit…" at bounding box center [120, 194] width 153 height 271
click at [136, 89] on button "Order details" at bounding box center [110, 90] width 132 height 35
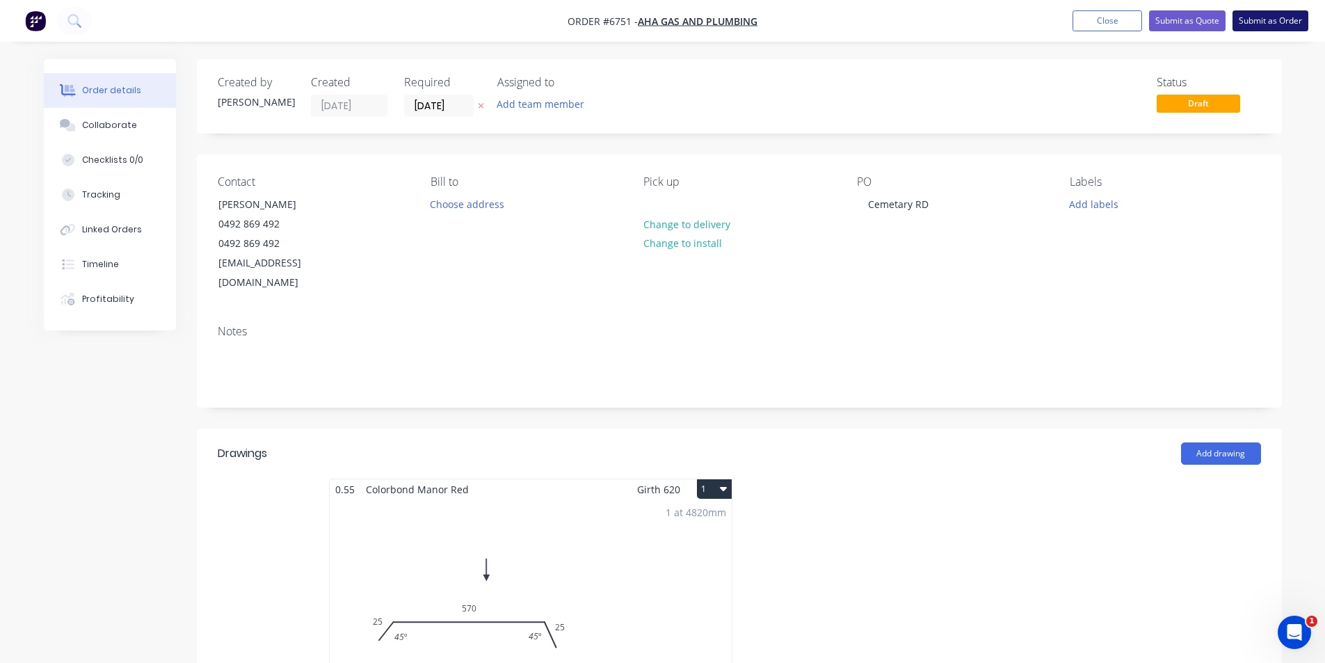
click at [1275, 21] on button "Submit as Order" at bounding box center [1271, 20] width 76 height 21
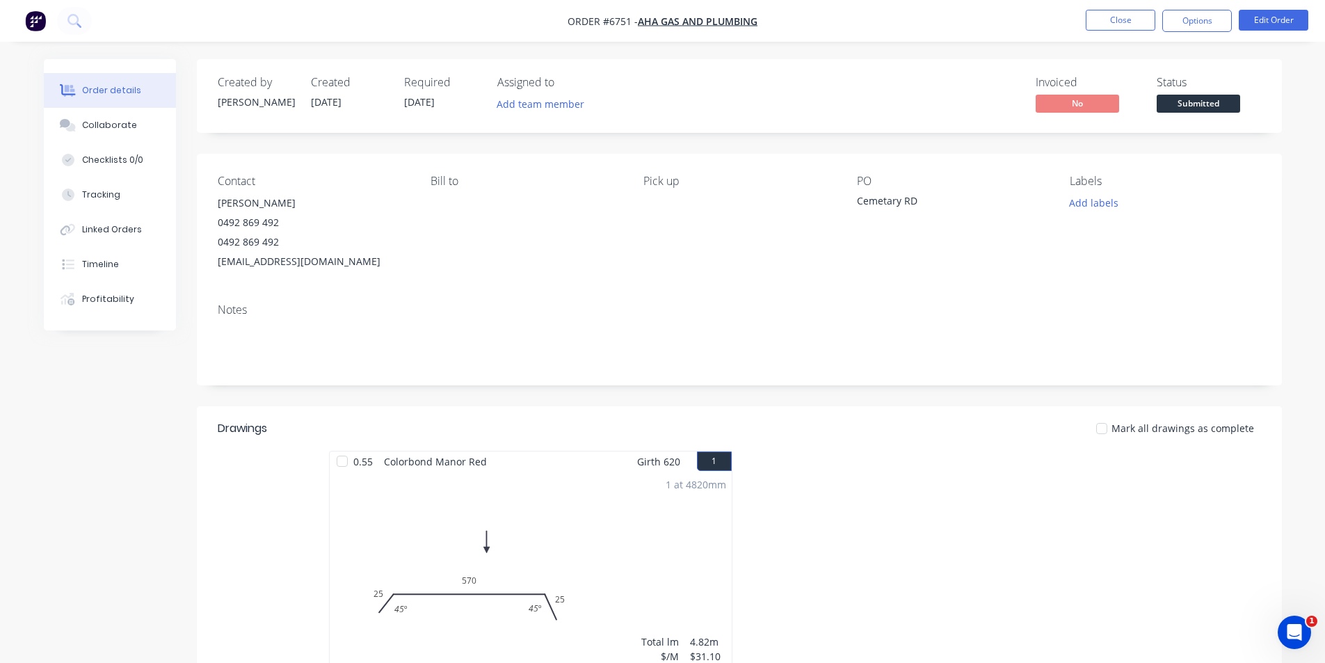
click at [1212, 108] on span "Submitted" at bounding box center [1198, 103] width 83 height 17
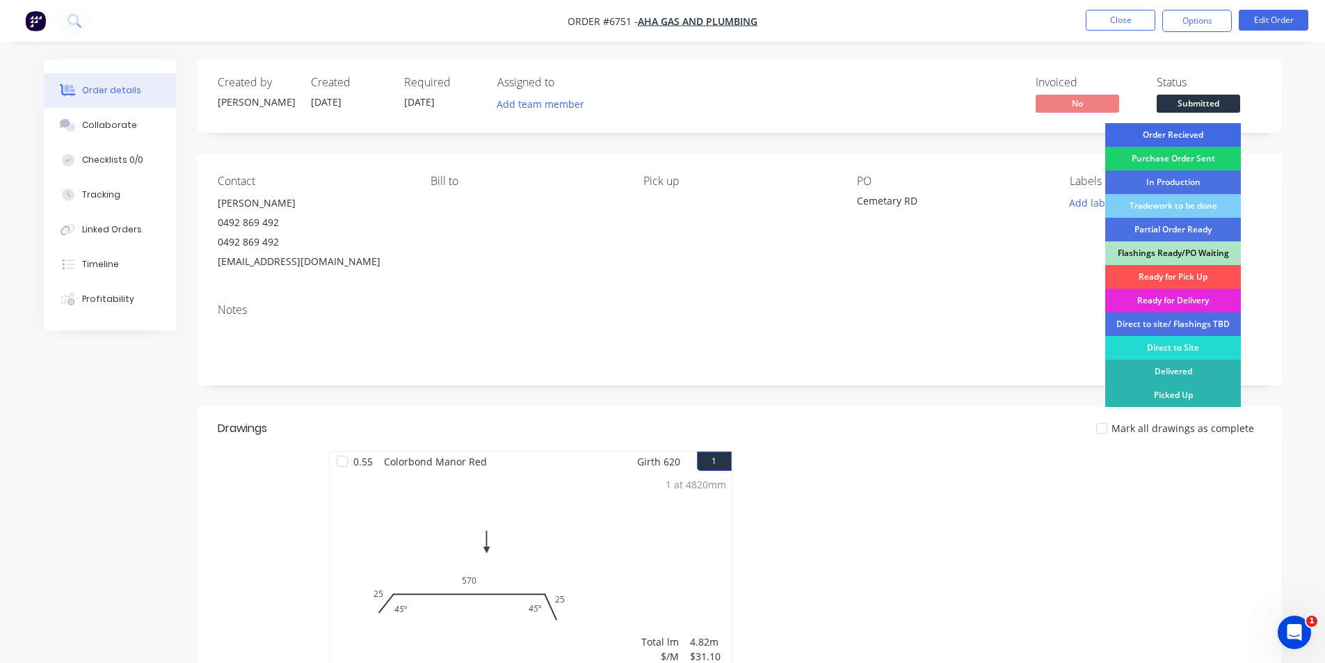
click at [1191, 133] on div "Order Recieved" at bounding box center [1174, 135] width 136 height 24
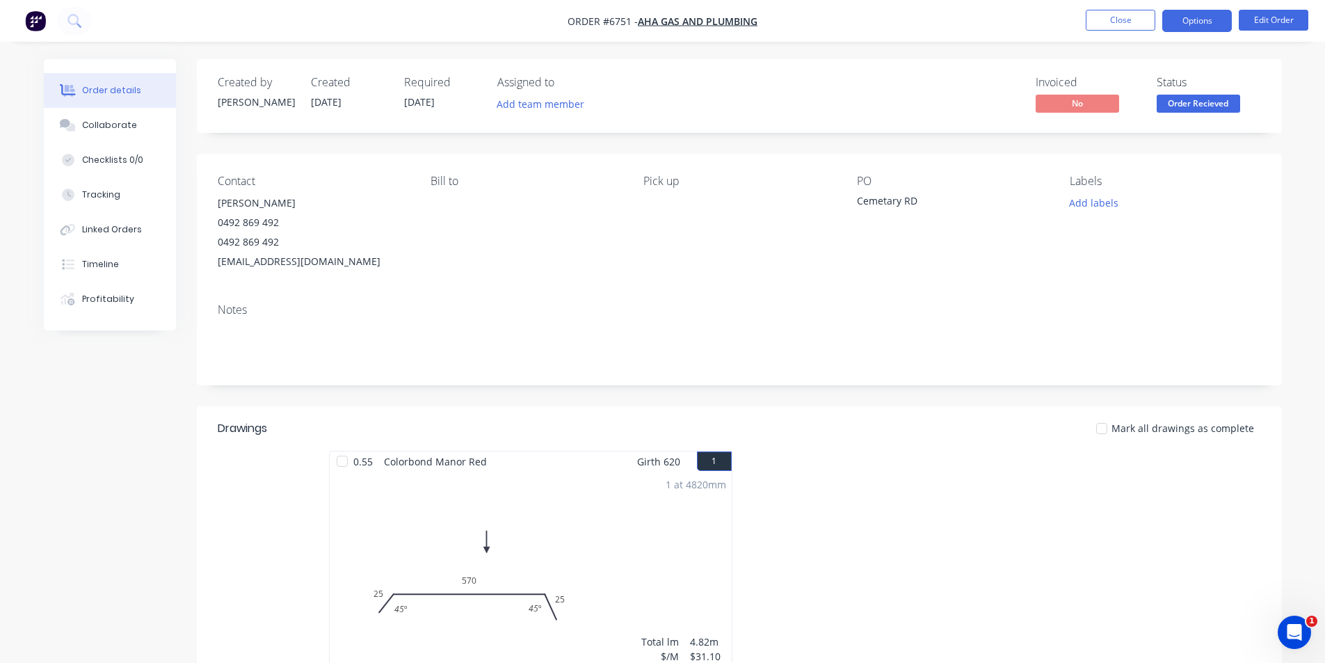
click at [1206, 22] on button "Options" at bounding box center [1198, 21] width 70 height 22
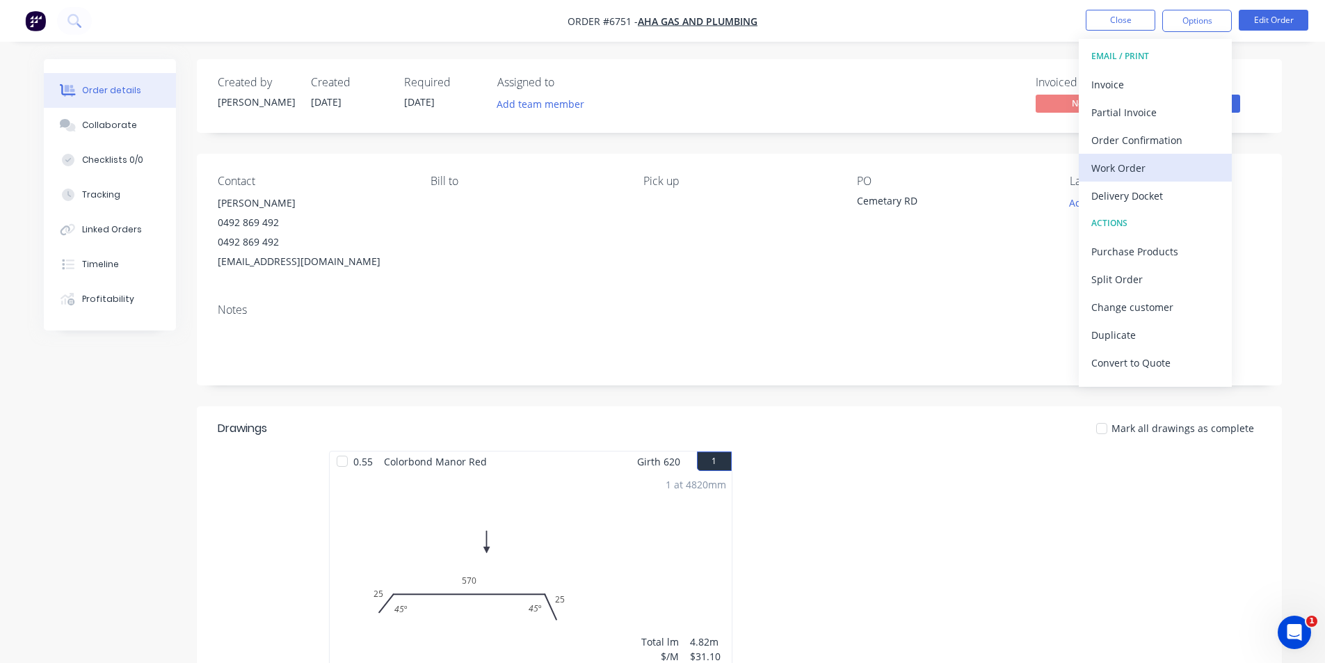
click at [1141, 160] on div "Work Order" at bounding box center [1156, 168] width 128 height 20
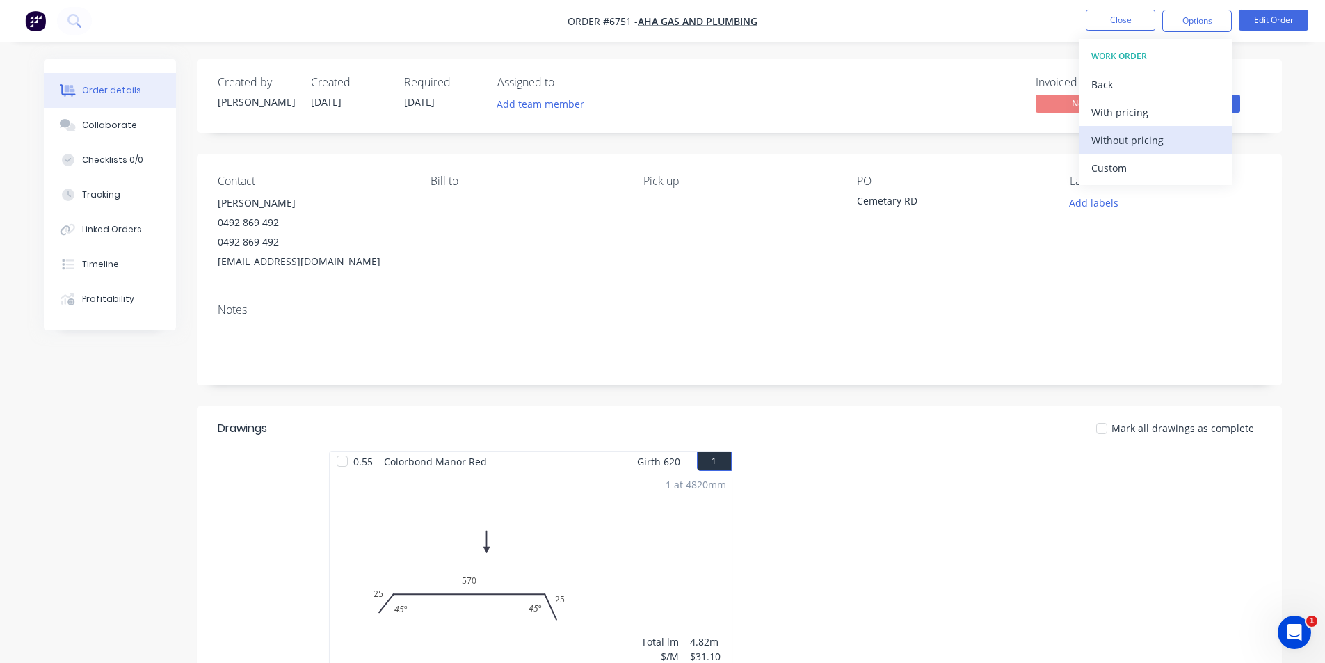
click at [1165, 138] on div "Without pricing" at bounding box center [1156, 140] width 128 height 20
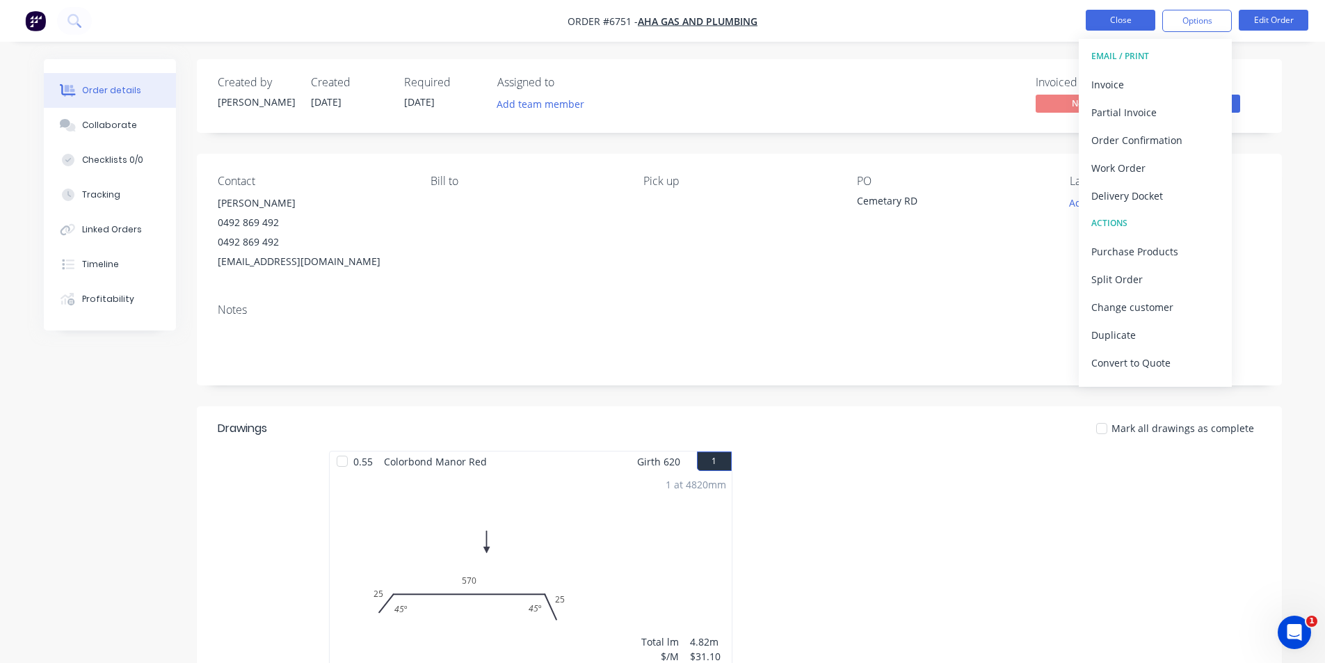
click at [1114, 20] on button "Close" at bounding box center [1121, 20] width 70 height 21
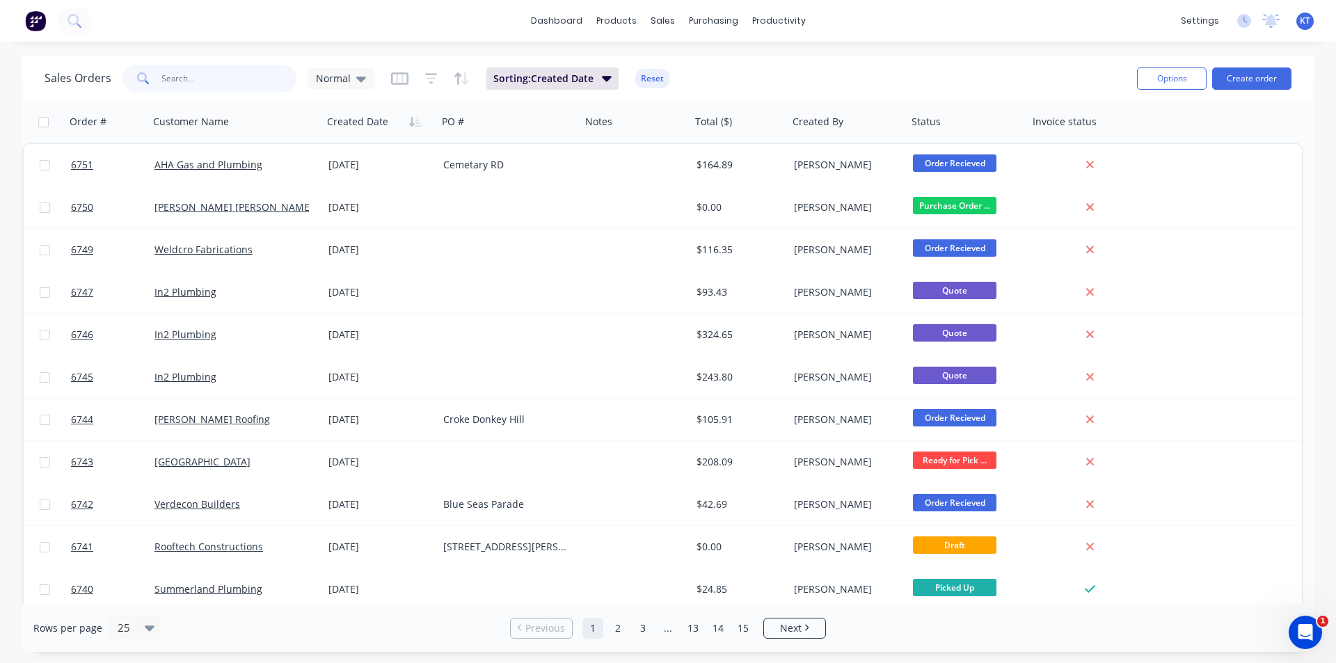
click at [218, 82] on input "text" at bounding box center [229, 79] width 136 height 28
type input "6733"
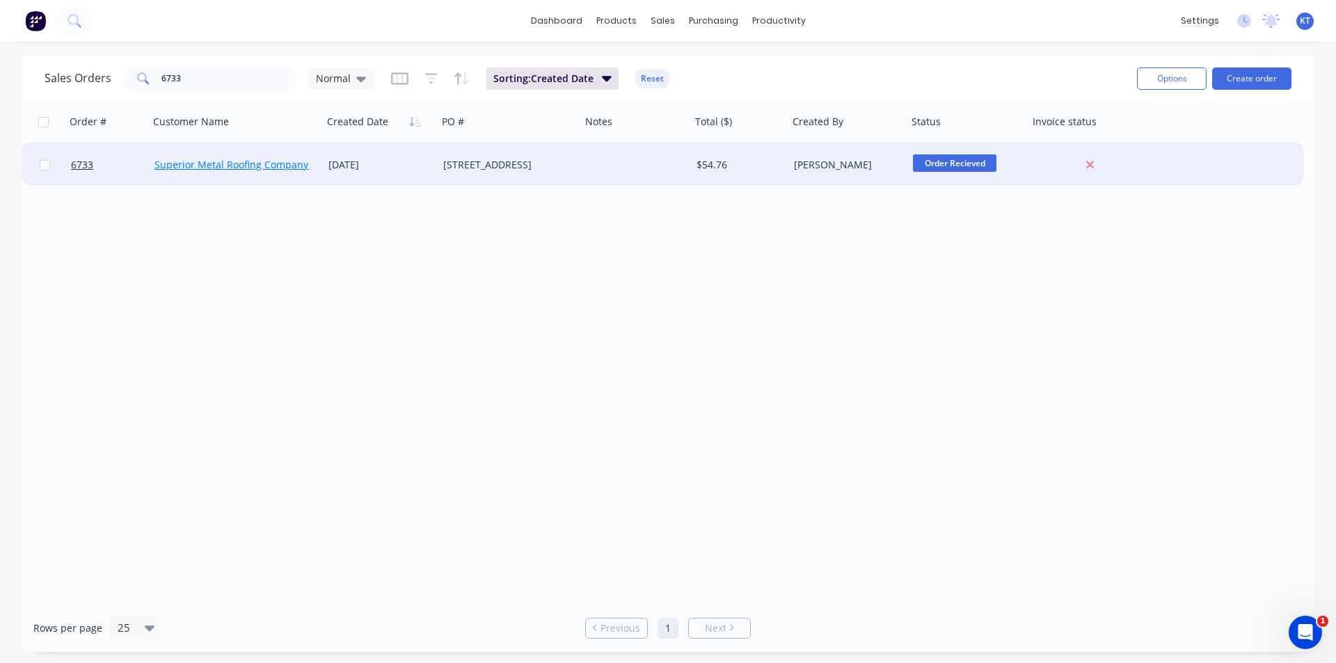
click at [237, 162] on link "Superior Metal Roofing Company Pty Ltd" at bounding box center [248, 164] width 188 height 13
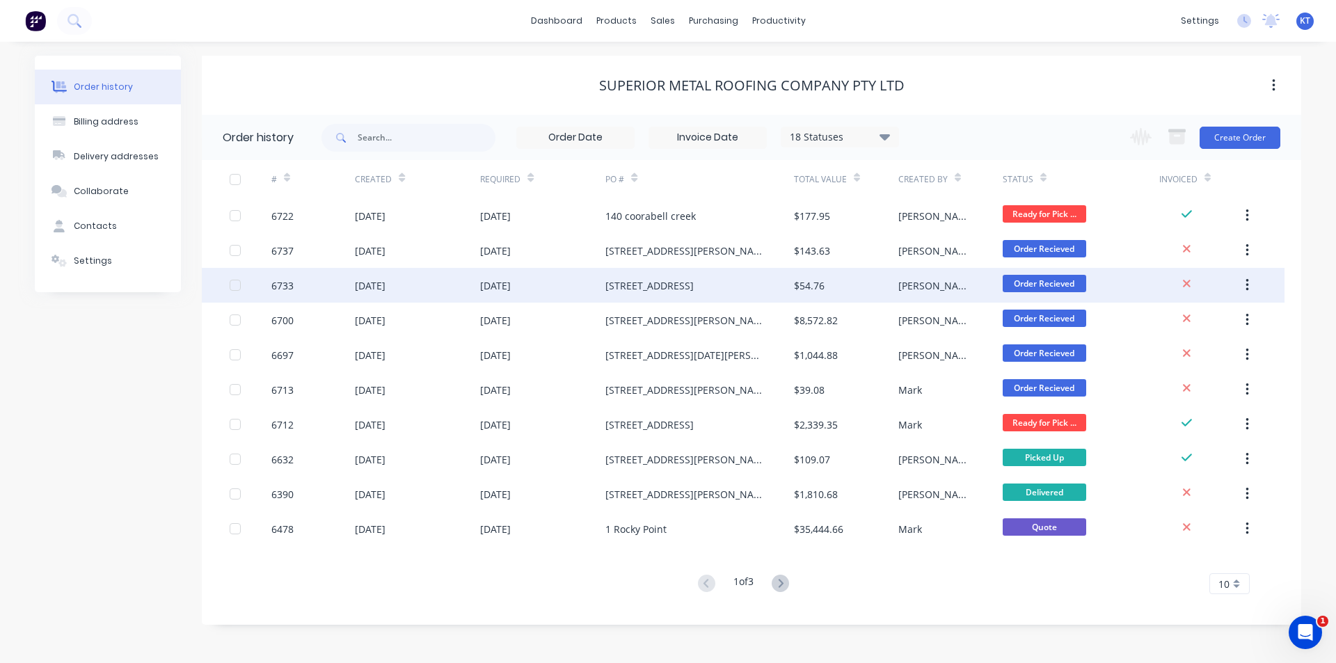
click at [371, 275] on div "[DATE]" at bounding box center [417, 285] width 125 height 35
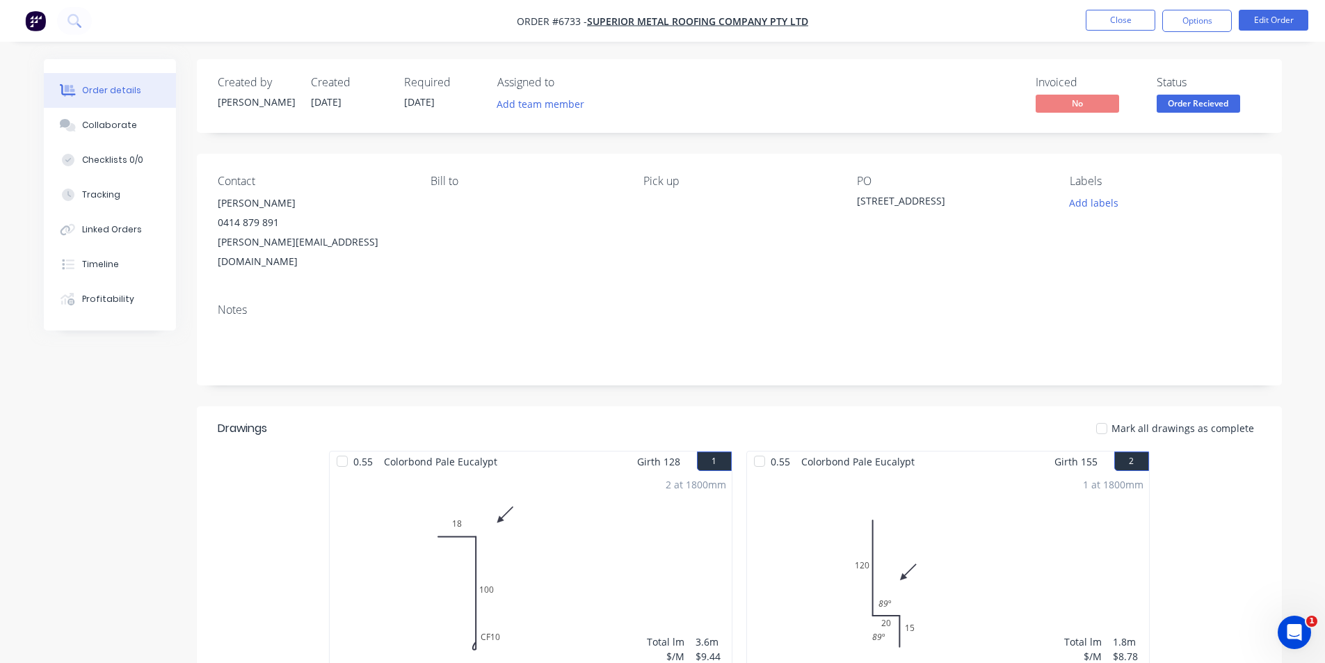
click at [1188, 118] on div "Created by Katie Created 02/09/25 Required 02/09/25 Assigned to Add team member…" at bounding box center [739, 96] width 1085 height 74
click at [1196, 87] on div "Order Recieved" at bounding box center [1198, 81] width 71 height 18
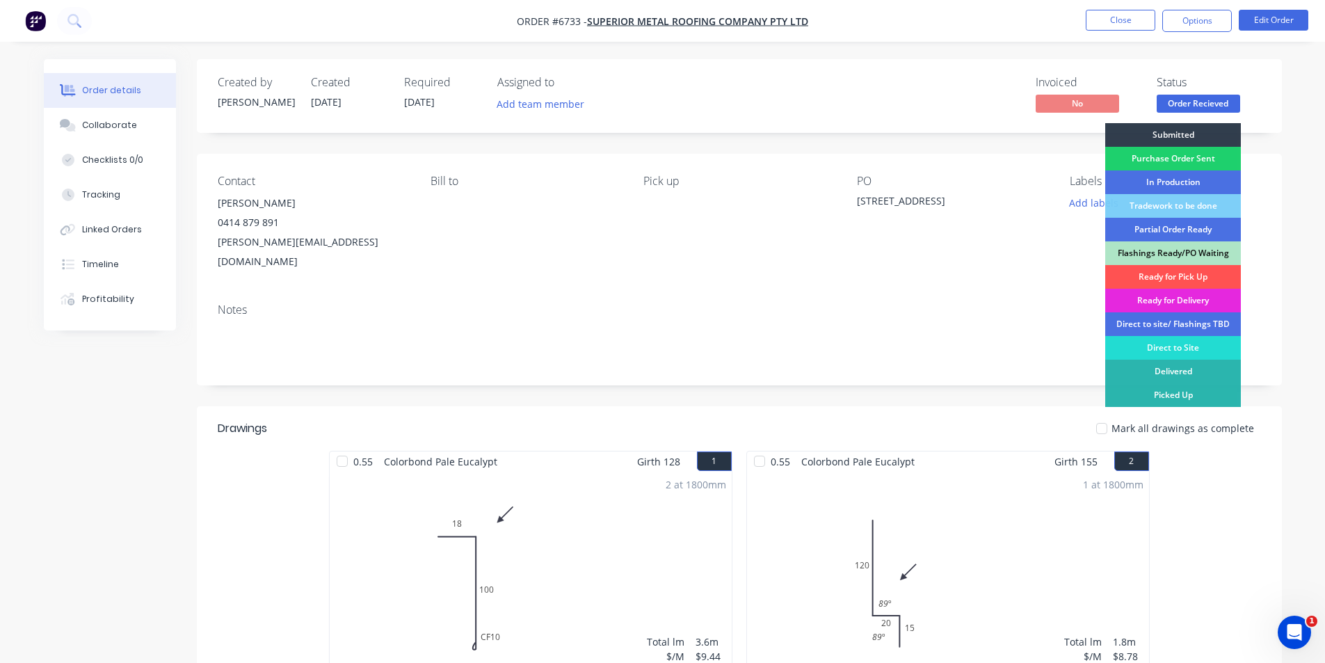
drag, startPoint x: 1211, startPoint y: 272, endPoint x: 1065, endPoint y: 434, distance: 218.7
click at [1211, 272] on div "Ready for Pick Up" at bounding box center [1174, 277] width 136 height 24
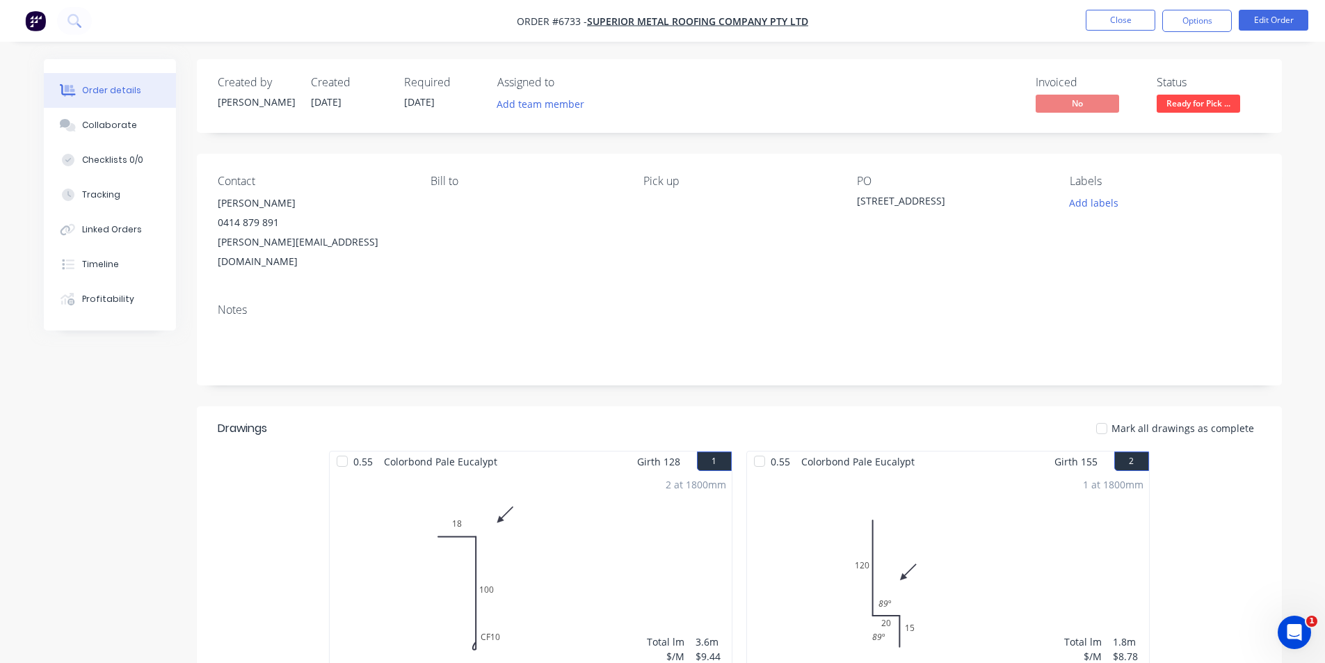
click at [1107, 415] on div at bounding box center [1102, 429] width 28 height 28
click at [1168, 26] on button "Options" at bounding box center [1198, 21] width 70 height 22
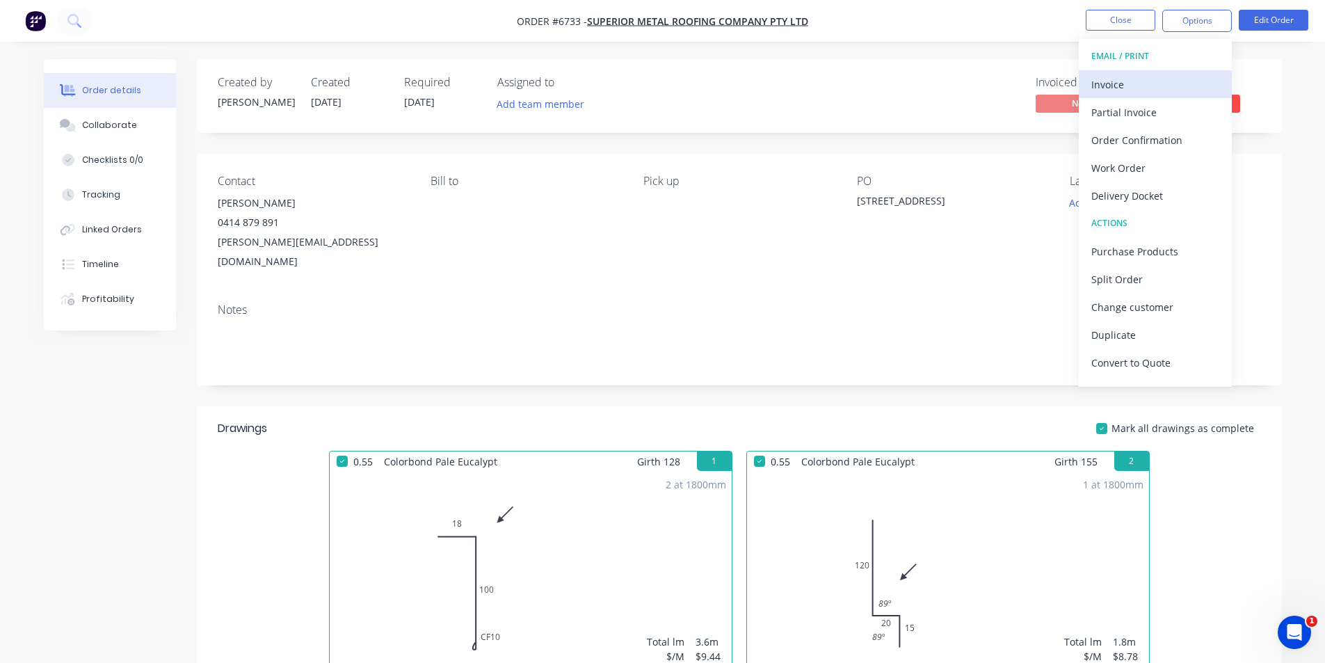
click at [1151, 77] on div "Invoice" at bounding box center [1156, 84] width 128 height 20
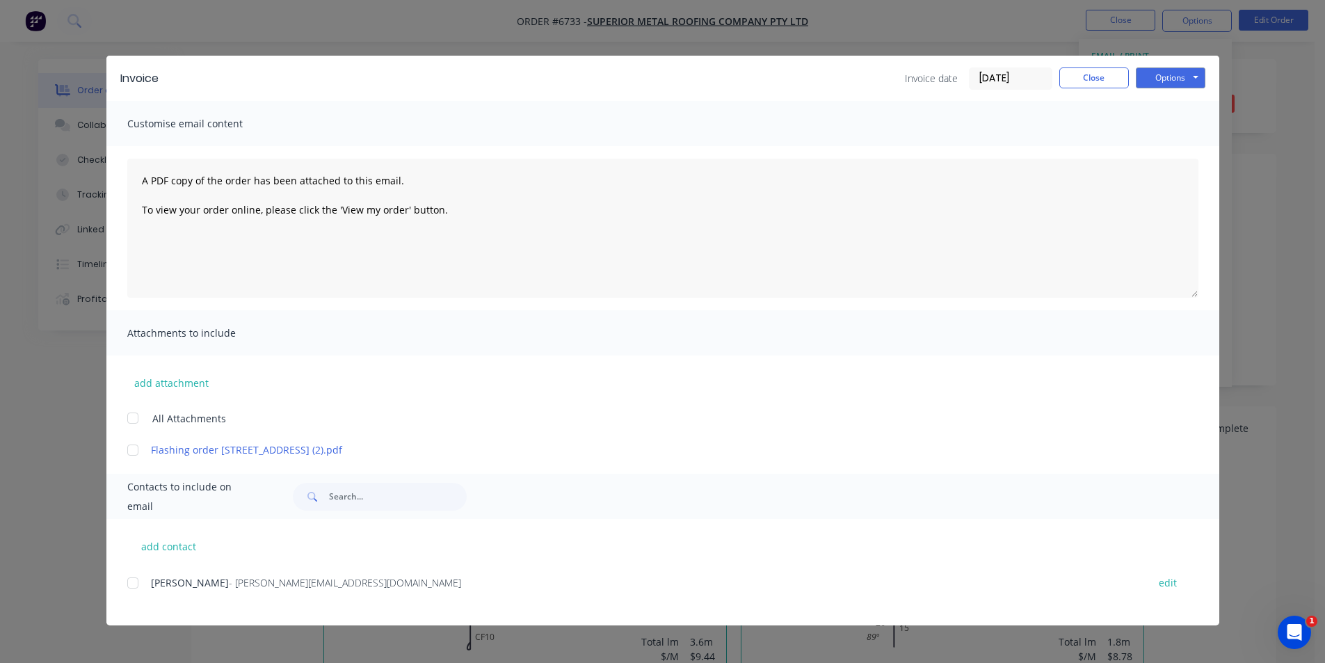
click at [136, 584] on div at bounding box center [133, 583] width 28 height 28
click at [1171, 77] on button "Options" at bounding box center [1171, 77] width 70 height 21
click at [1172, 154] on button "Email" at bounding box center [1180, 148] width 89 height 23
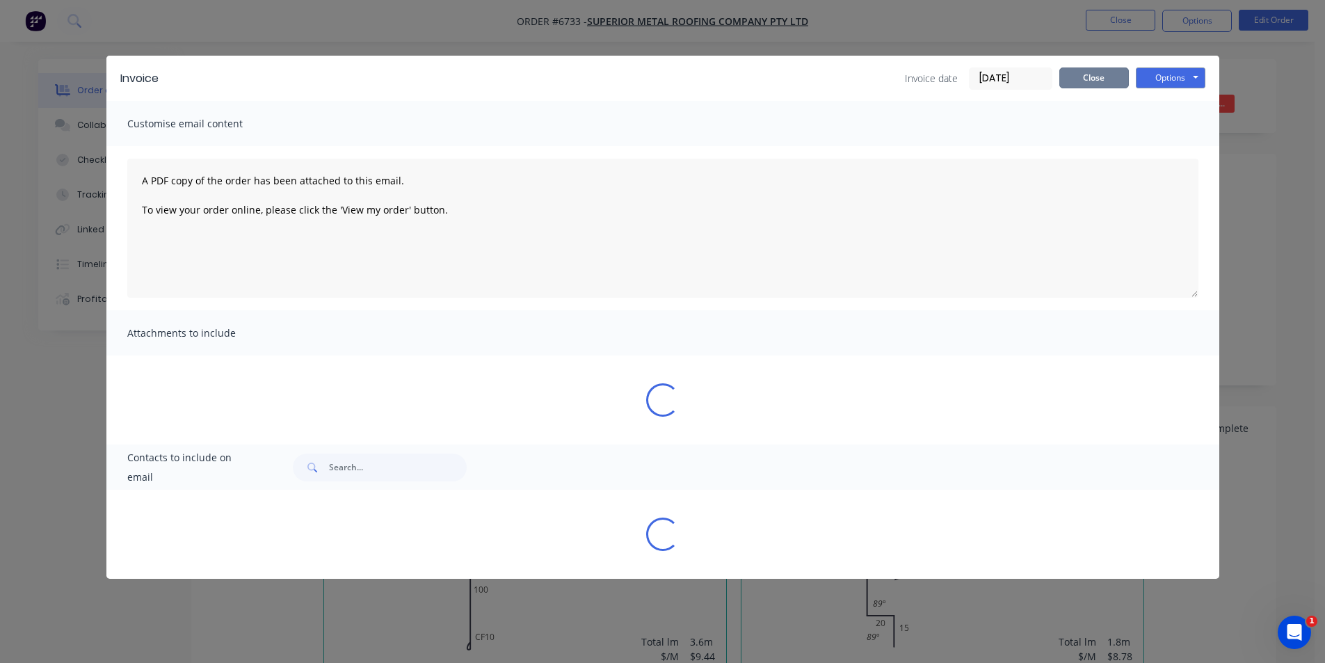
click at [1087, 74] on button "Close" at bounding box center [1095, 77] width 70 height 21
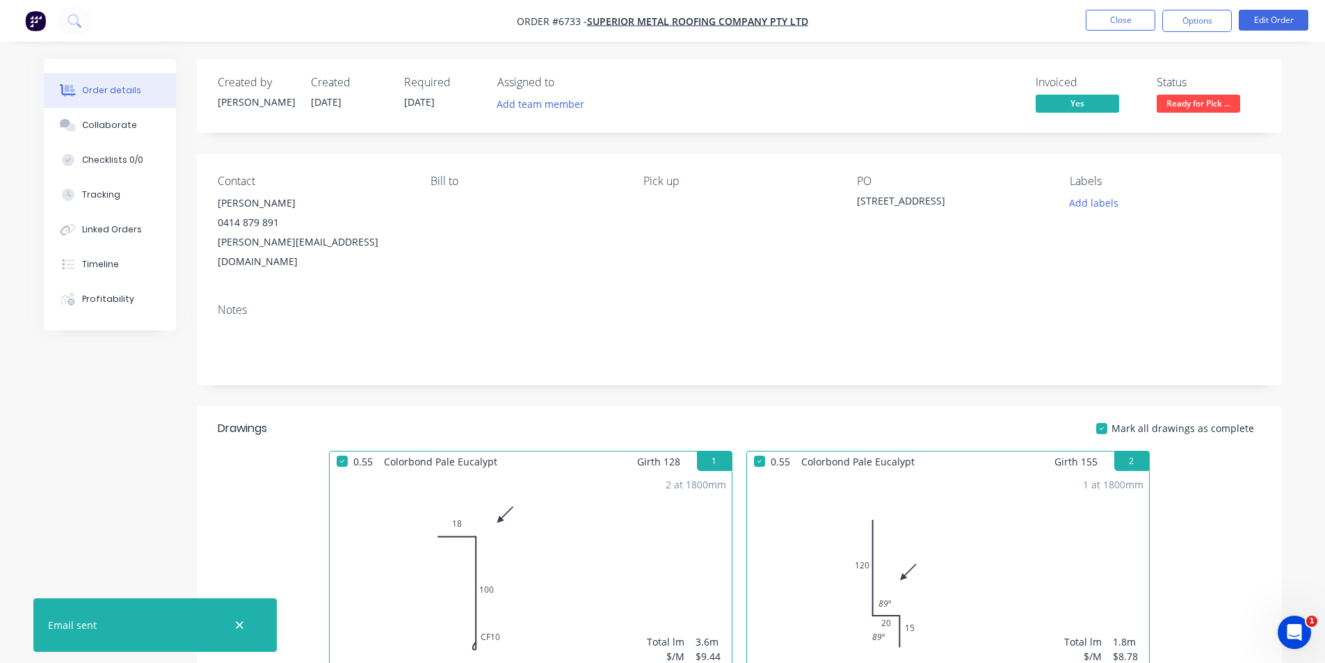
click at [1131, 42] on div "Order details Collaborate Checklists 0/0 Tracking Linked Orders Timeline Profit…" at bounding box center [662, 473] width 1325 height 946
click at [1131, 22] on button "Close" at bounding box center [1121, 20] width 70 height 21
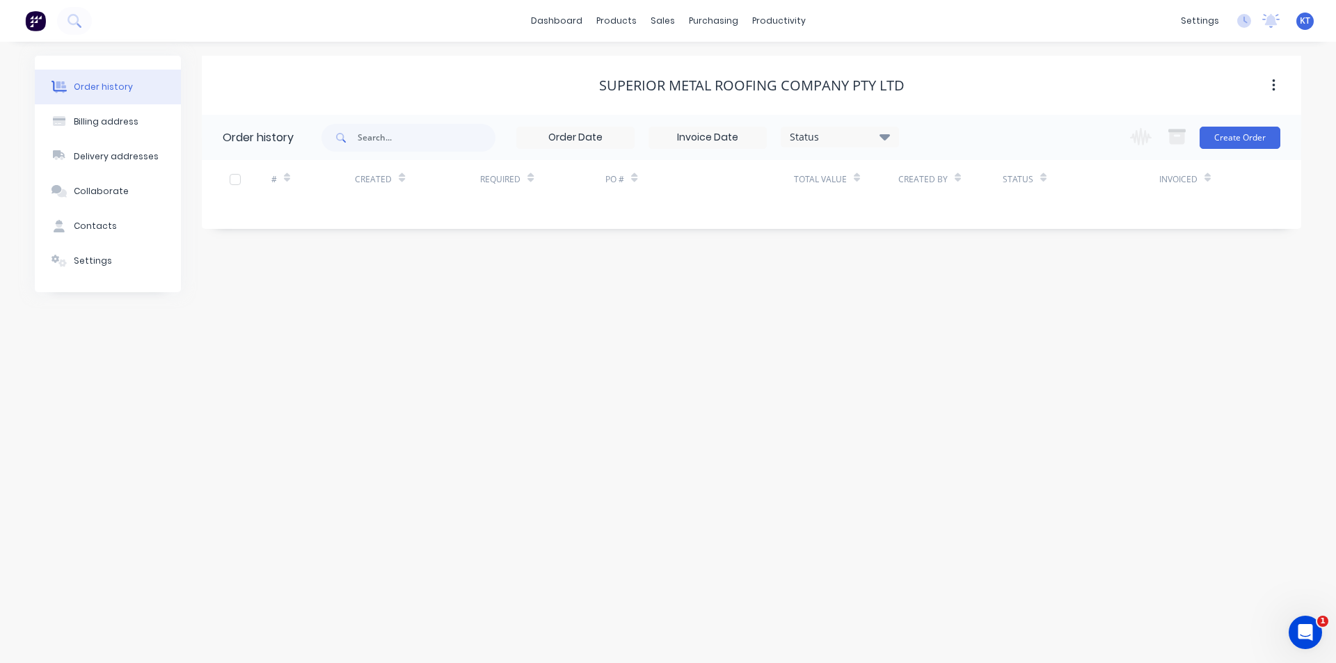
click at [353, 137] on span at bounding box center [339, 138] width 36 height 28
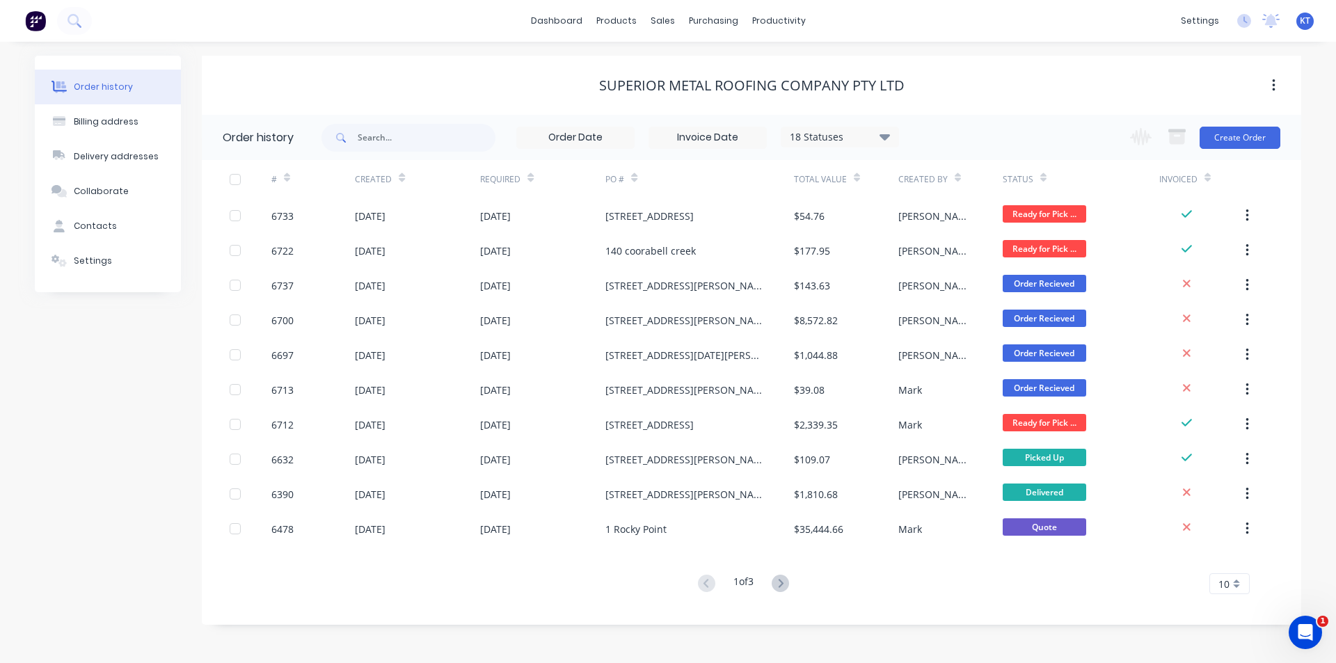
click at [421, 155] on div "18 Statuses Invoice Status Invoiced Not Invoiced Partial Order Status All Archi…" at bounding box center [609, 137] width 577 height 45
click at [420, 144] on input "text" at bounding box center [427, 138] width 138 height 28
type input "7"
type input "6743"
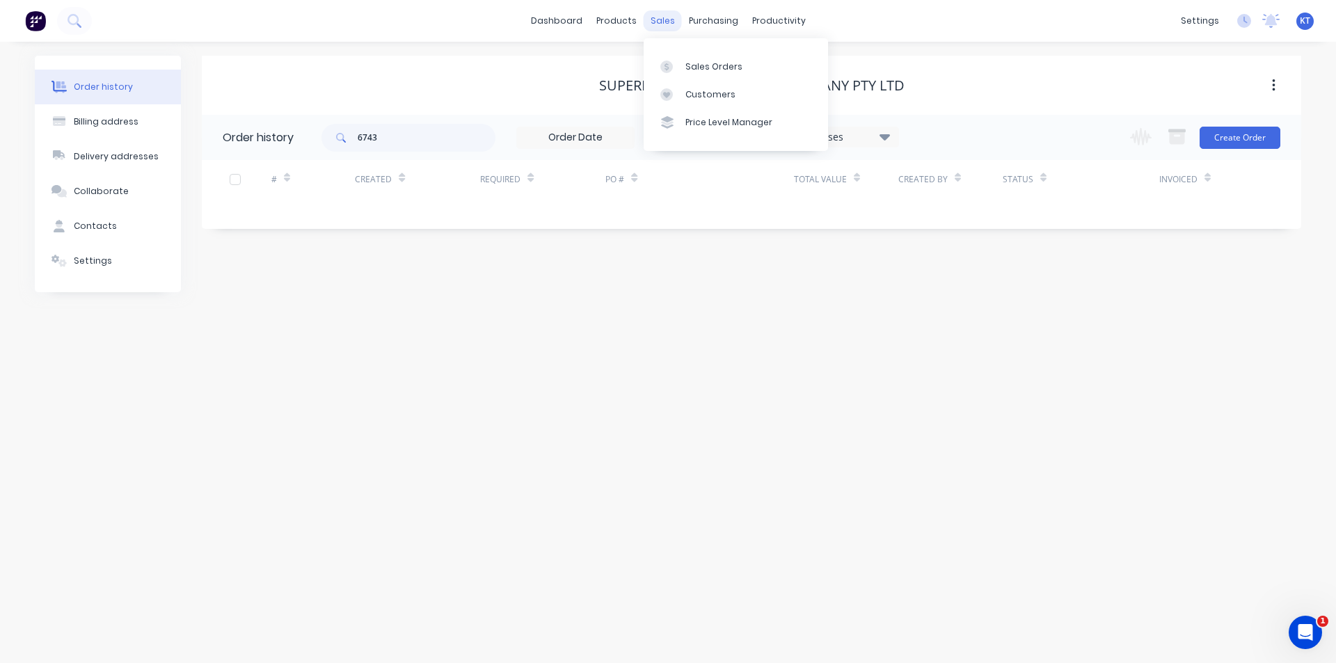
click at [669, 13] on div "sales" at bounding box center [663, 20] width 38 height 21
click at [705, 67] on div "Sales Orders" at bounding box center [713, 67] width 57 height 13
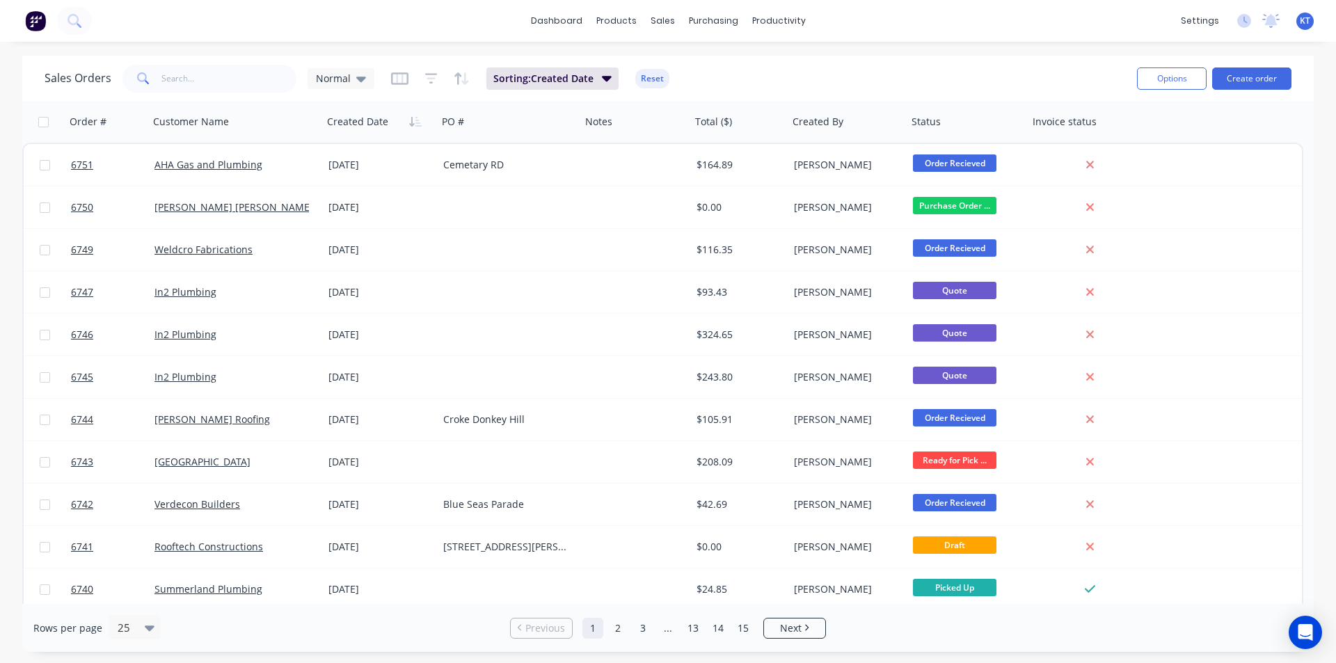
click at [208, 64] on div "Sales Orders Normal Sorting: Created Date Reset" at bounding box center [585, 78] width 1081 height 34
click at [206, 79] on input "text" at bounding box center [229, 79] width 136 height 28
type input "6743"
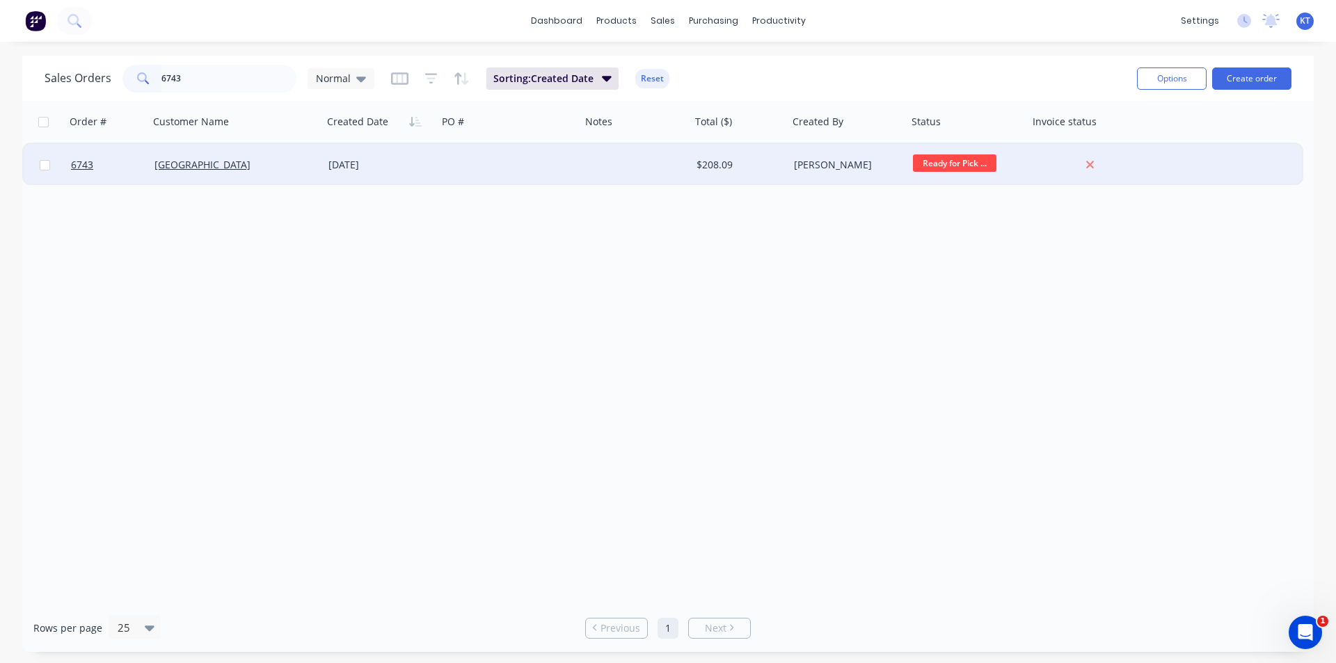
click at [622, 163] on div at bounding box center [636, 165] width 110 height 42
click at [740, 164] on div "$208.09" at bounding box center [737, 165] width 82 height 14
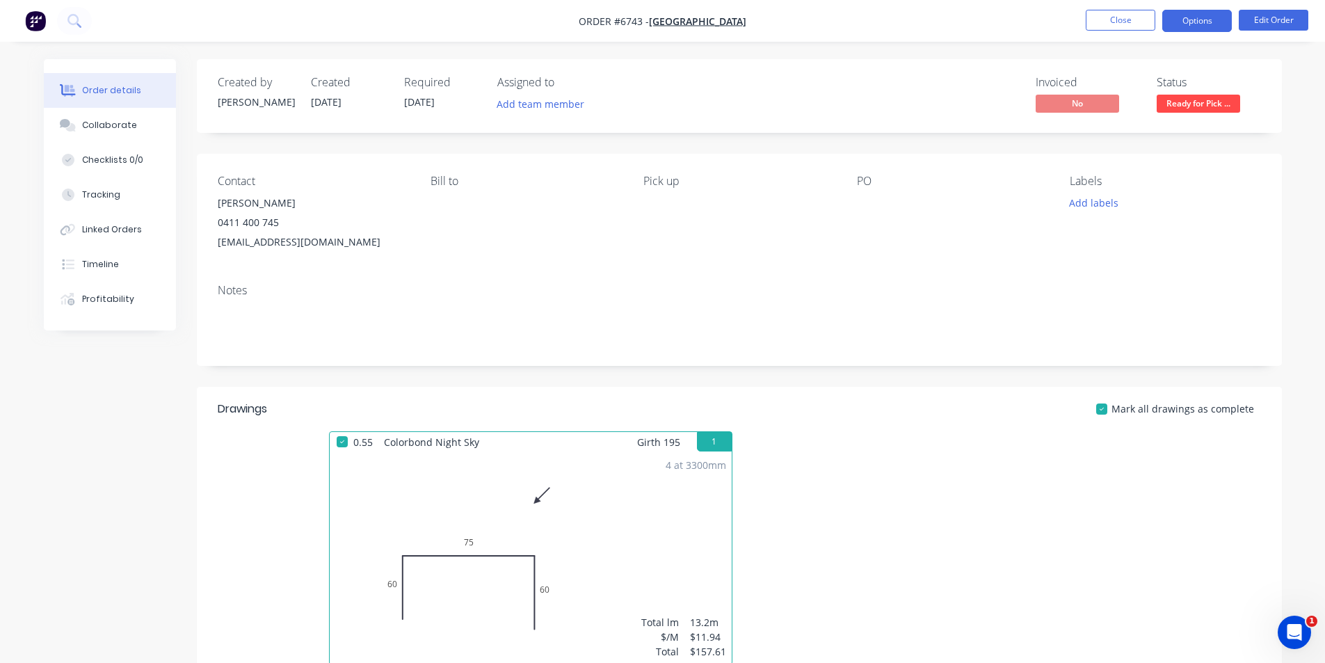
click at [1225, 18] on button "Options" at bounding box center [1198, 21] width 70 height 22
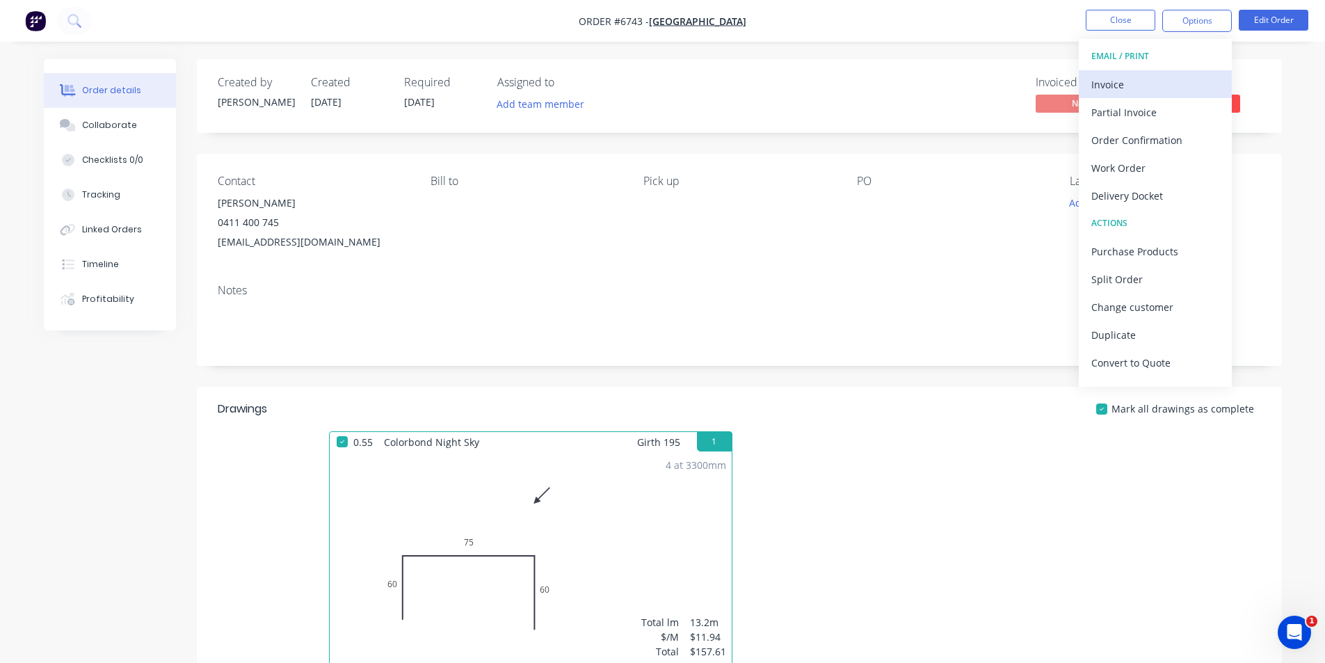
click at [1162, 95] on button "Invoice" at bounding box center [1155, 84] width 153 height 28
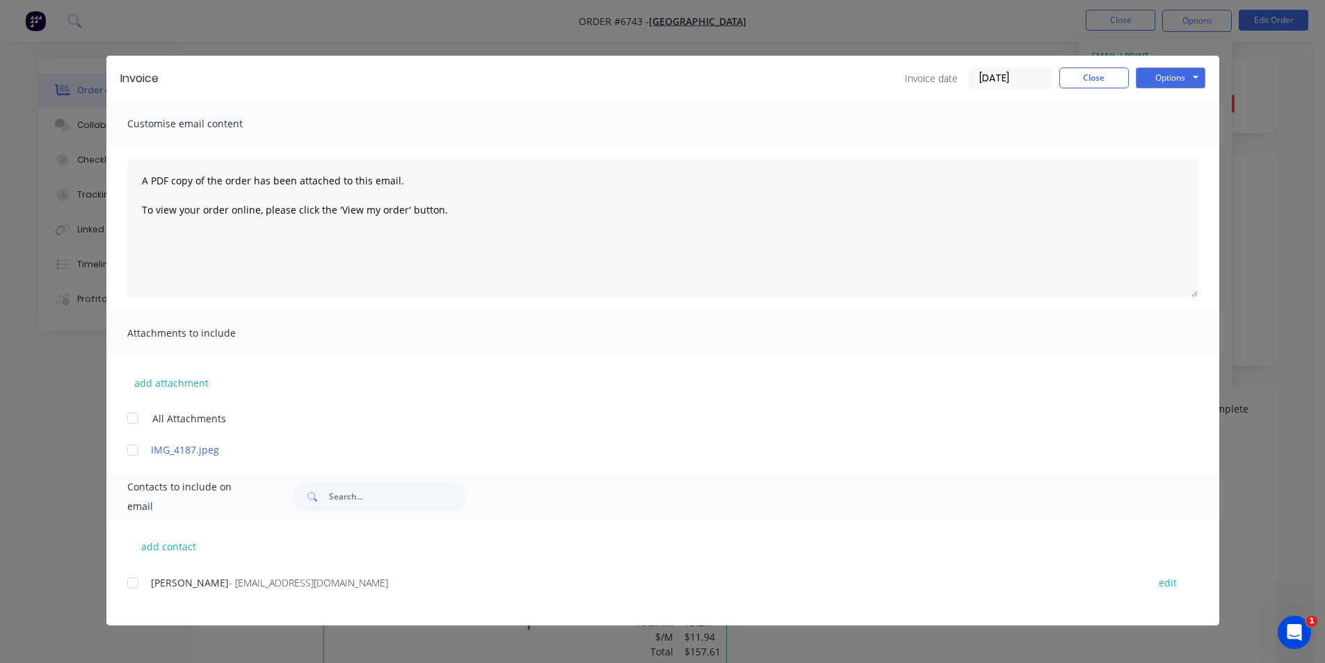
click at [132, 582] on div at bounding box center [133, 583] width 28 height 28
click at [1177, 82] on button "Options" at bounding box center [1171, 77] width 70 height 21
click at [1190, 143] on button "Email" at bounding box center [1180, 148] width 89 height 23
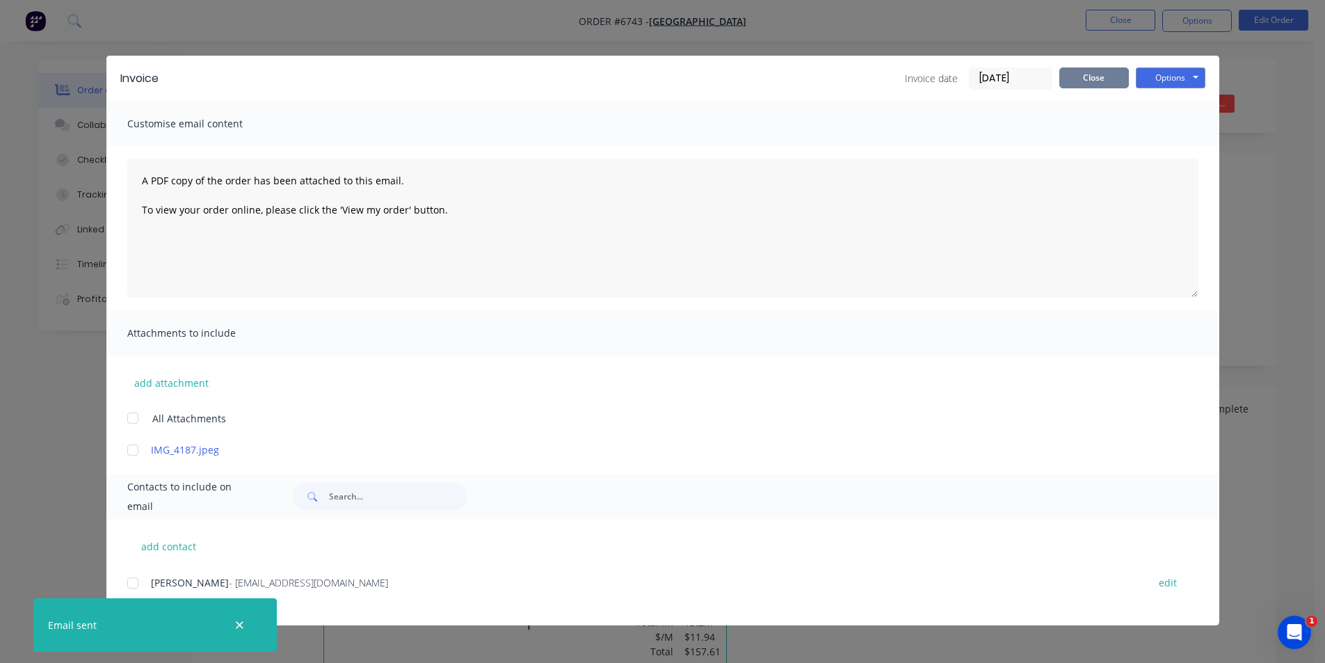
click at [1094, 76] on button "Close" at bounding box center [1095, 77] width 70 height 21
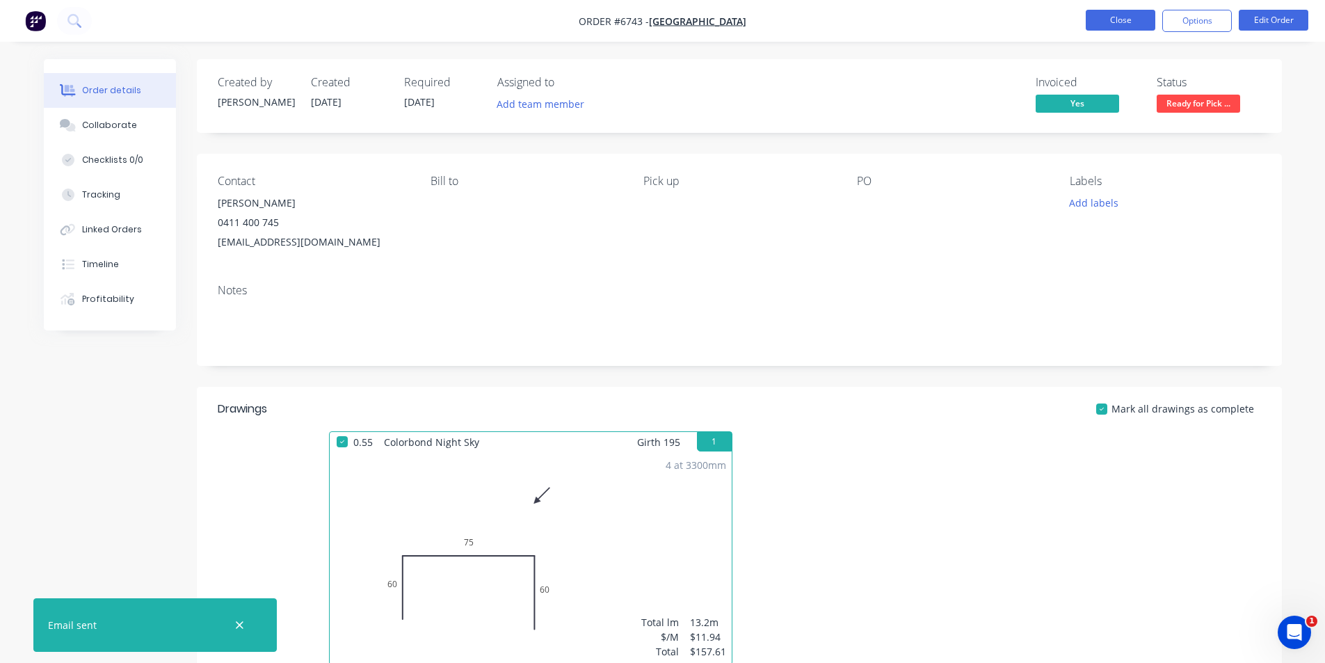
click at [1122, 27] on button "Close" at bounding box center [1121, 20] width 70 height 21
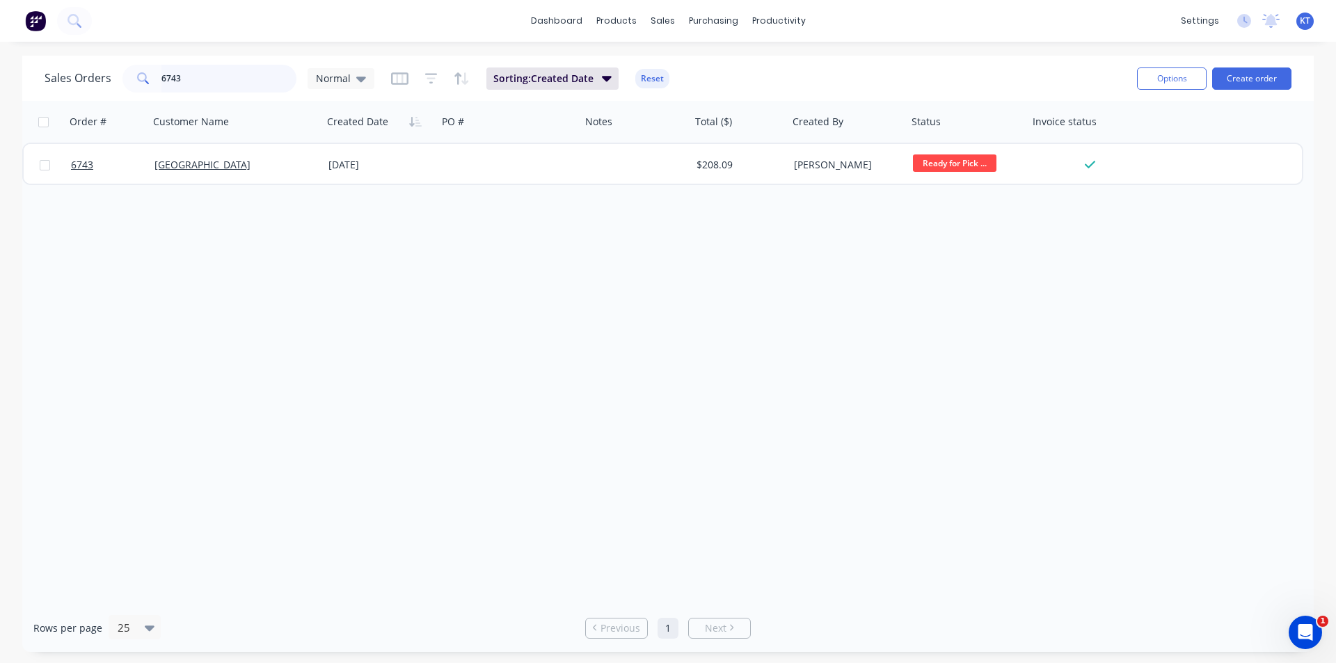
click at [216, 74] on input "6743" at bounding box center [229, 79] width 136 height 28
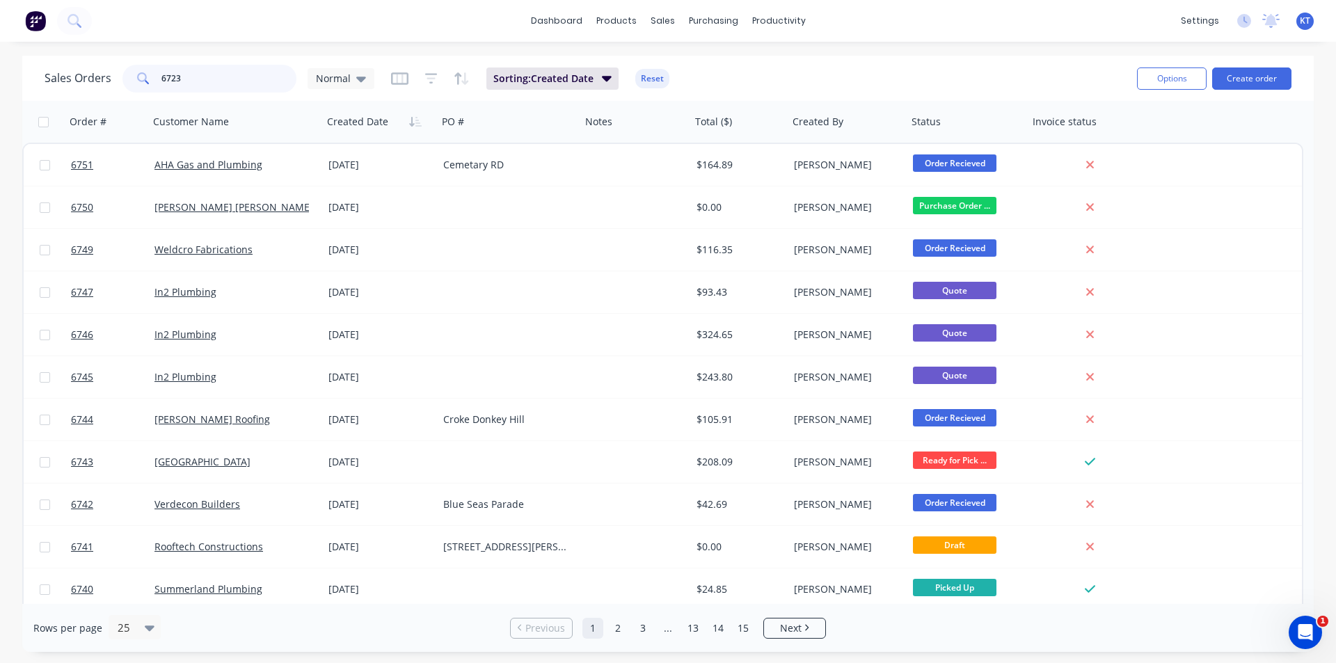
type input "6723"
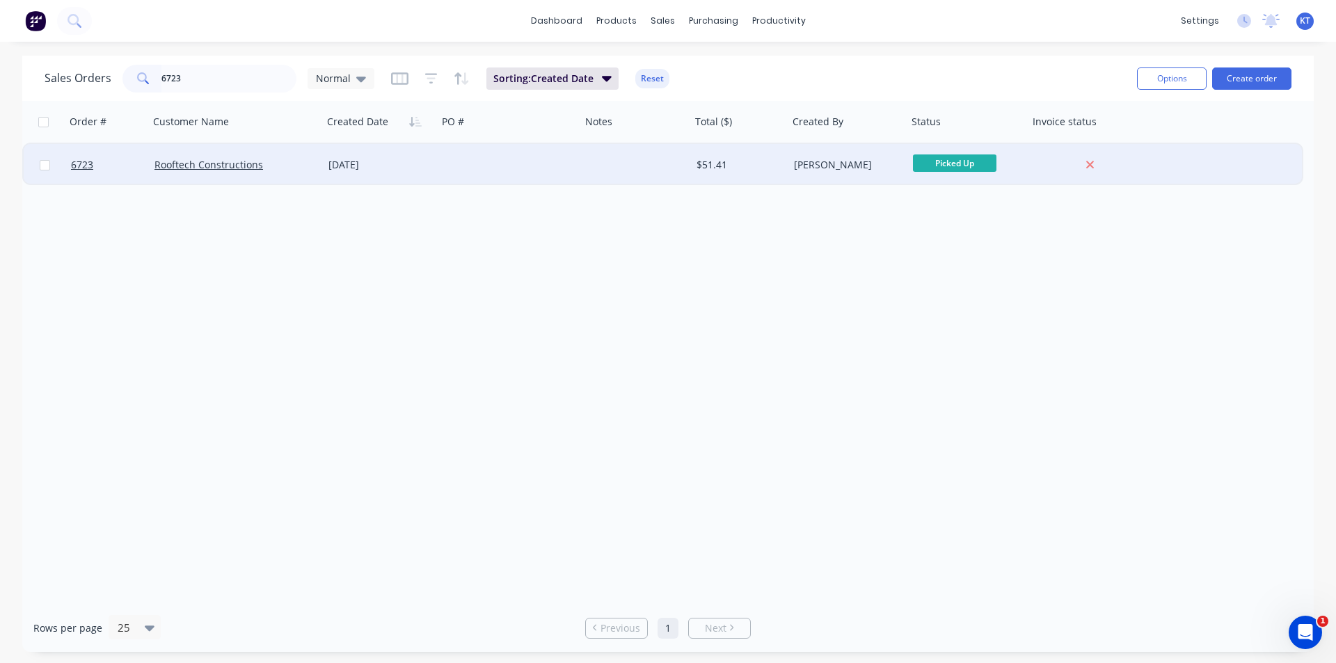
click at [223, 177] on div "Rooftech Constructions" at bounding box center [236, 165] width 174 height 42
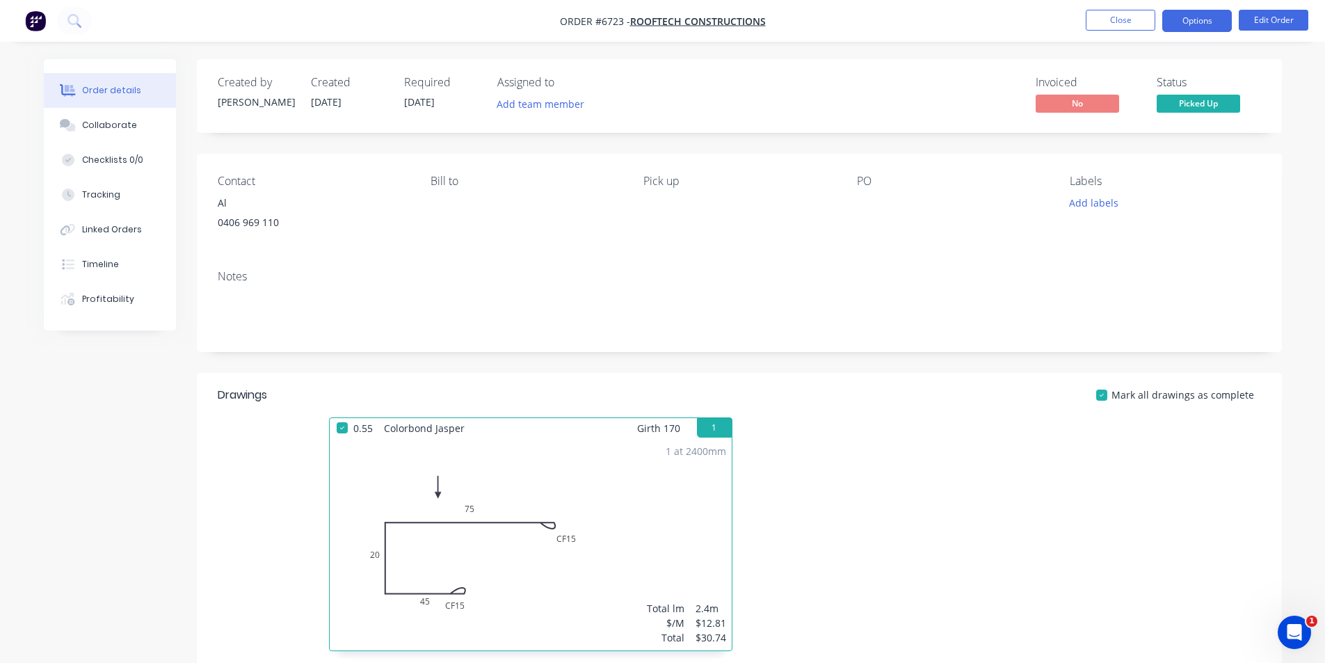
click at [1181, 19] on button "Options" at bounding box center [1198, 21] width 70 height 22
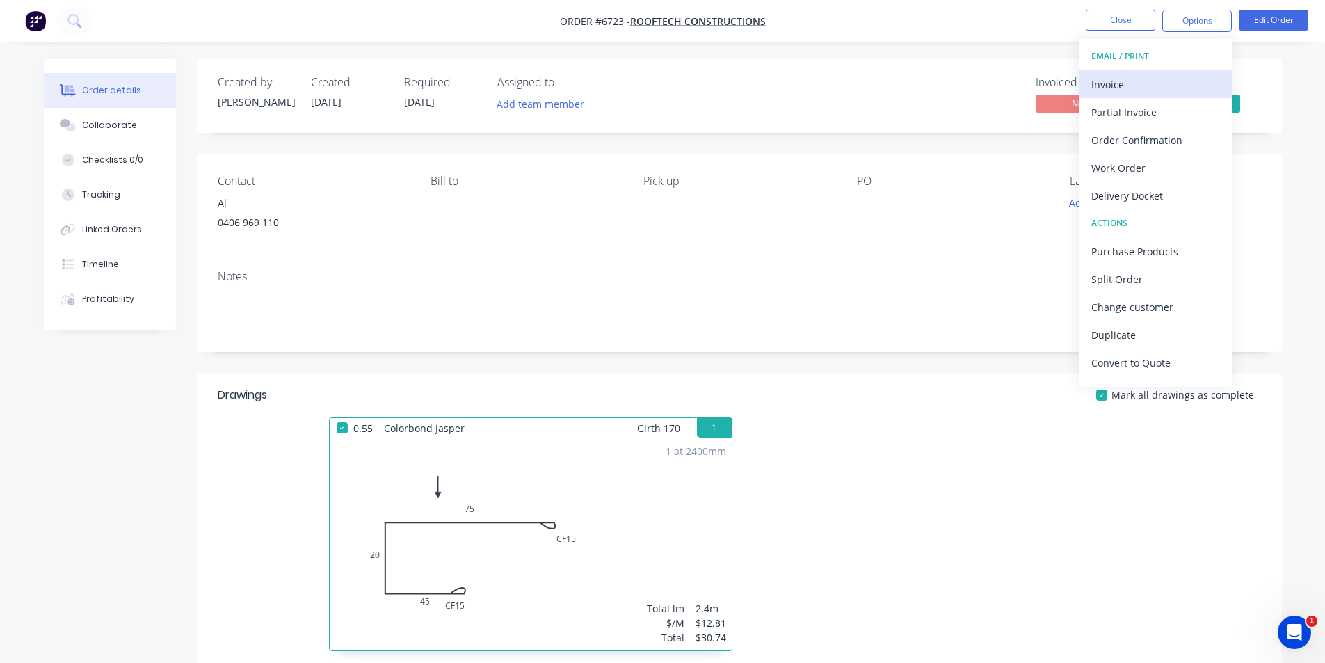
click at [1108, 75] on div "Invoice" at bounding box center [1156, 84] width 128 height 20
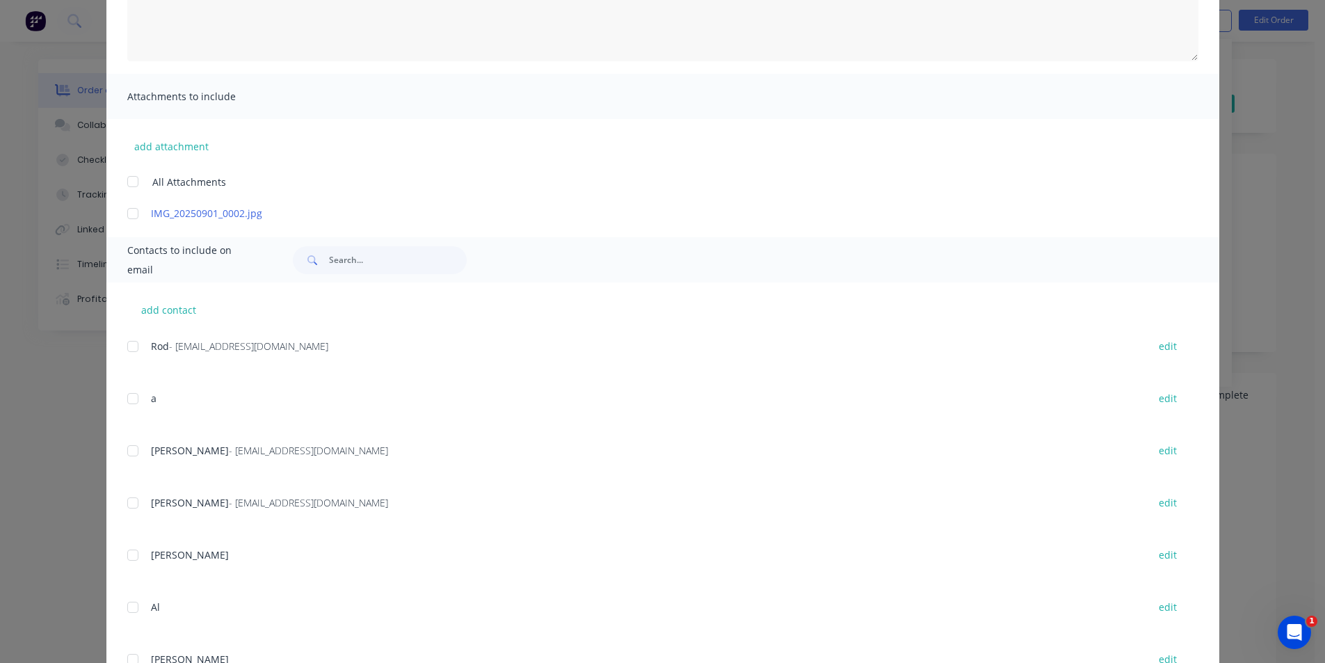
scroll to position [278, 0]
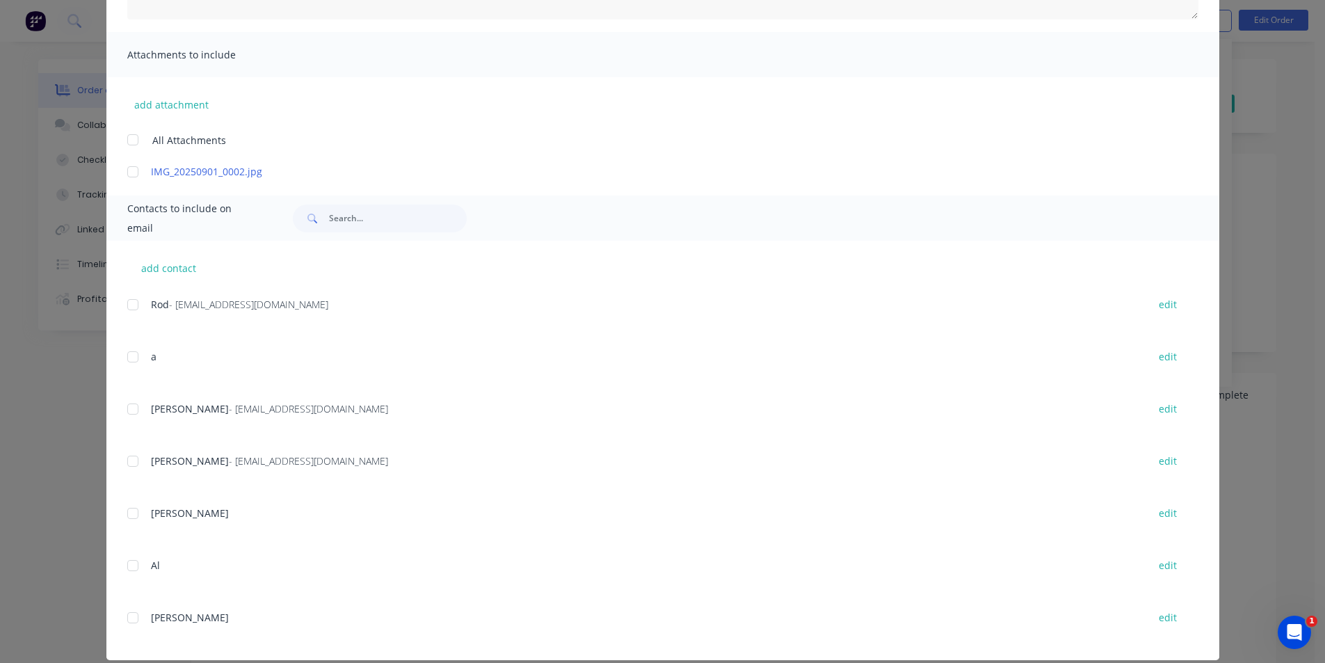
click at [141, 472] on div "Richard Chilcott - richochiller@gmail.com edit" at bounding box center [673, 469] width 1092 height 35
click at [132, 404] on div at bounding box center [133, 409] width 28 height 28
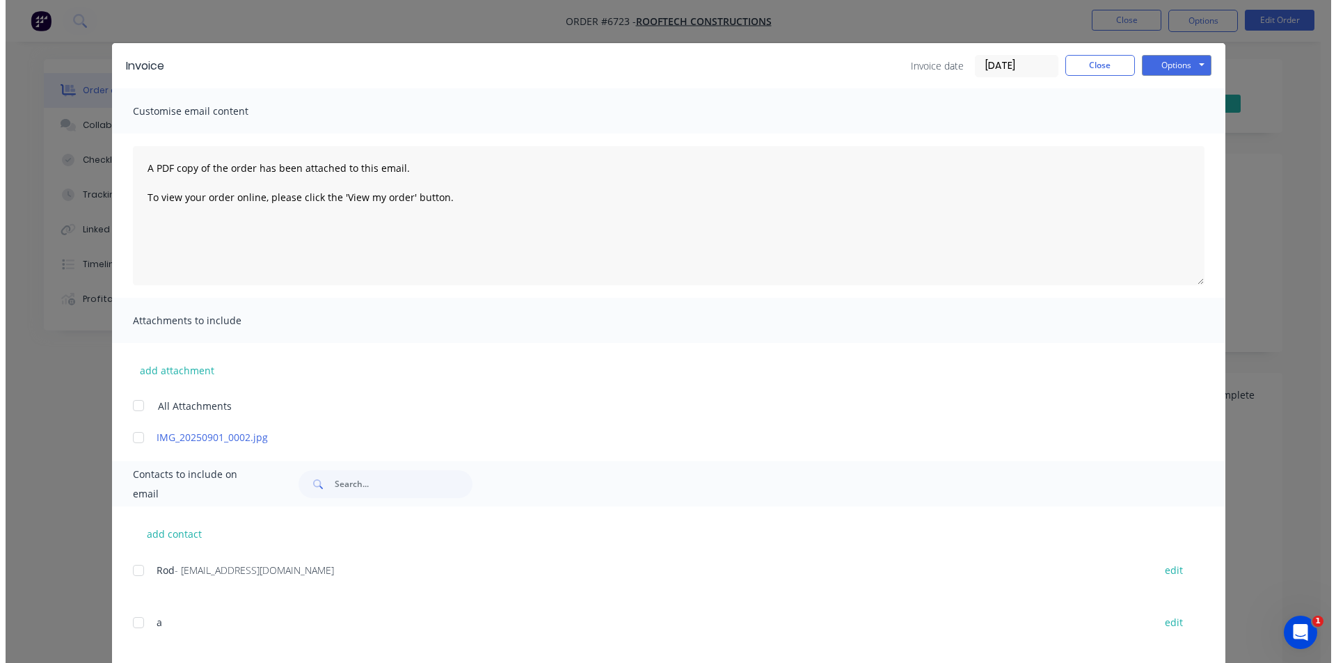
scroll to position [0, 0]
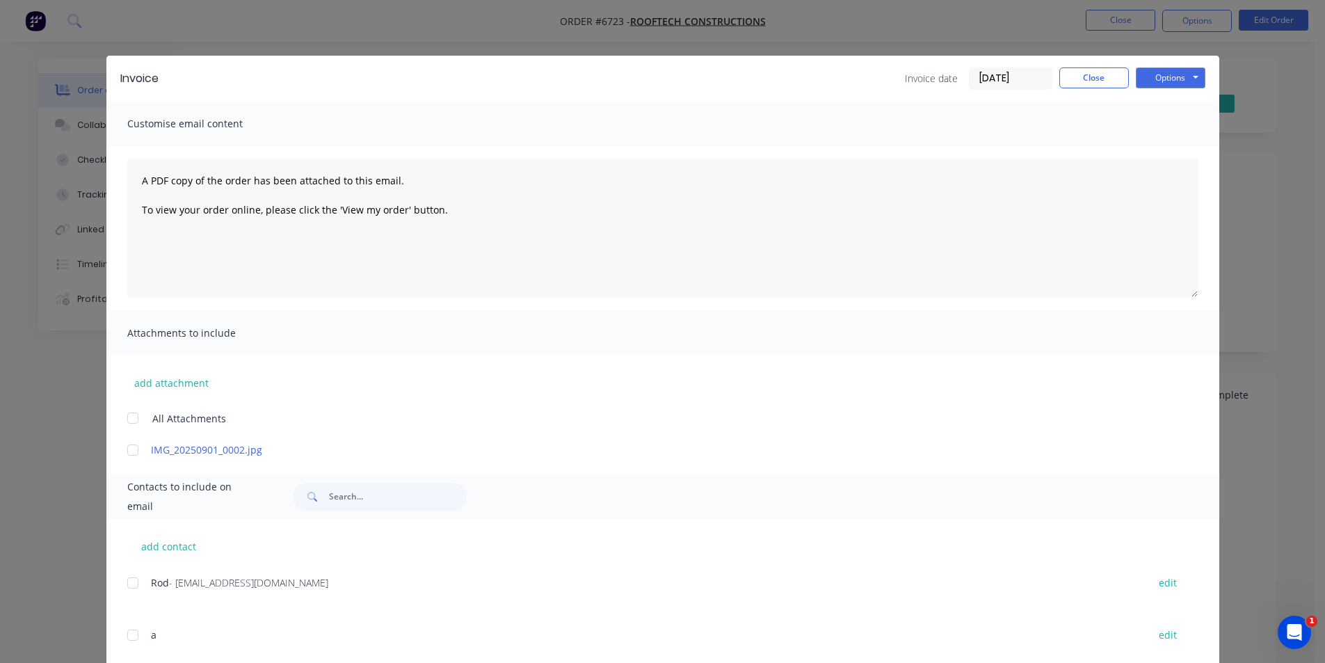
click at [1164, 66] on div "Invoice Invoice date 03/09/25 Close Options Preview Print Email" at bounding box center [662, 78] width 1113 height 45
click at [1165, 76] on button "Options" at bounding box center [1171, 77] width 70 height 21
click at [1174, 148] on button "Email" at bounding box center [1180, 148] width 89 height 23
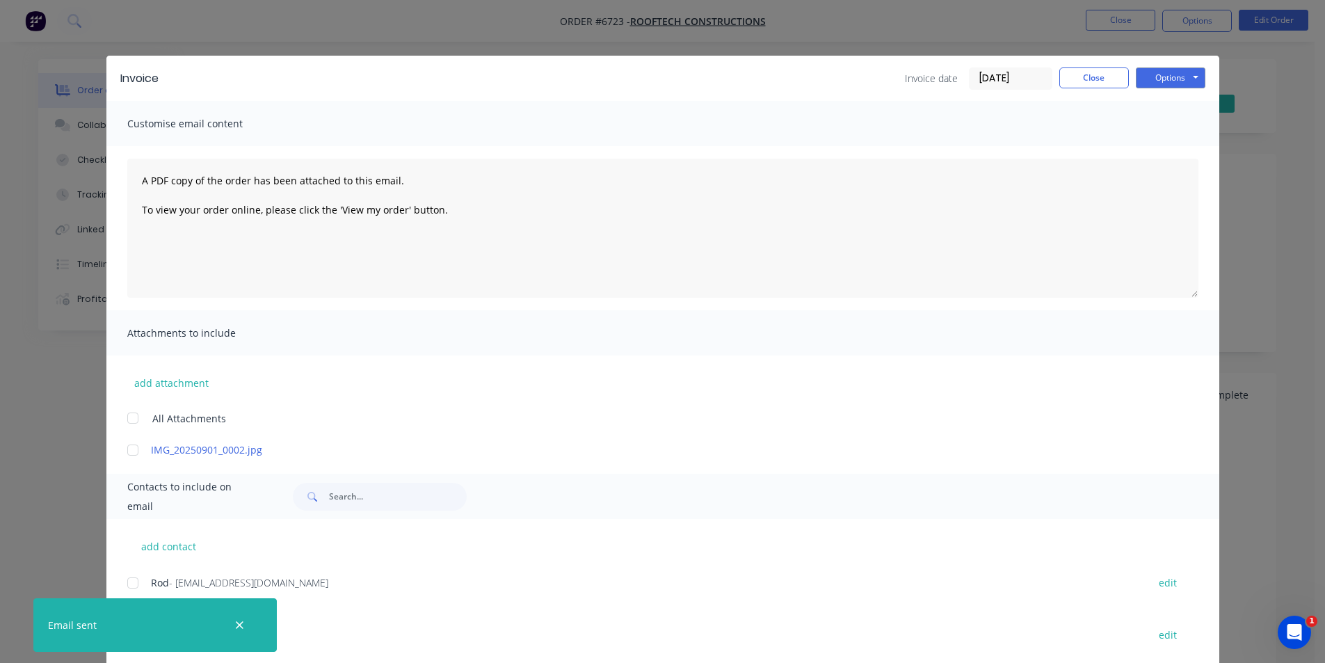
click at [1090, 65] on div "Invoice Invoice date 03/09/25 Close Options Preview Print Email" at bounding box center [662, 78] width 1113 height 45
click at [1085, 71] on button "Close" at bounding box center [1095, 77] width 70 height 21
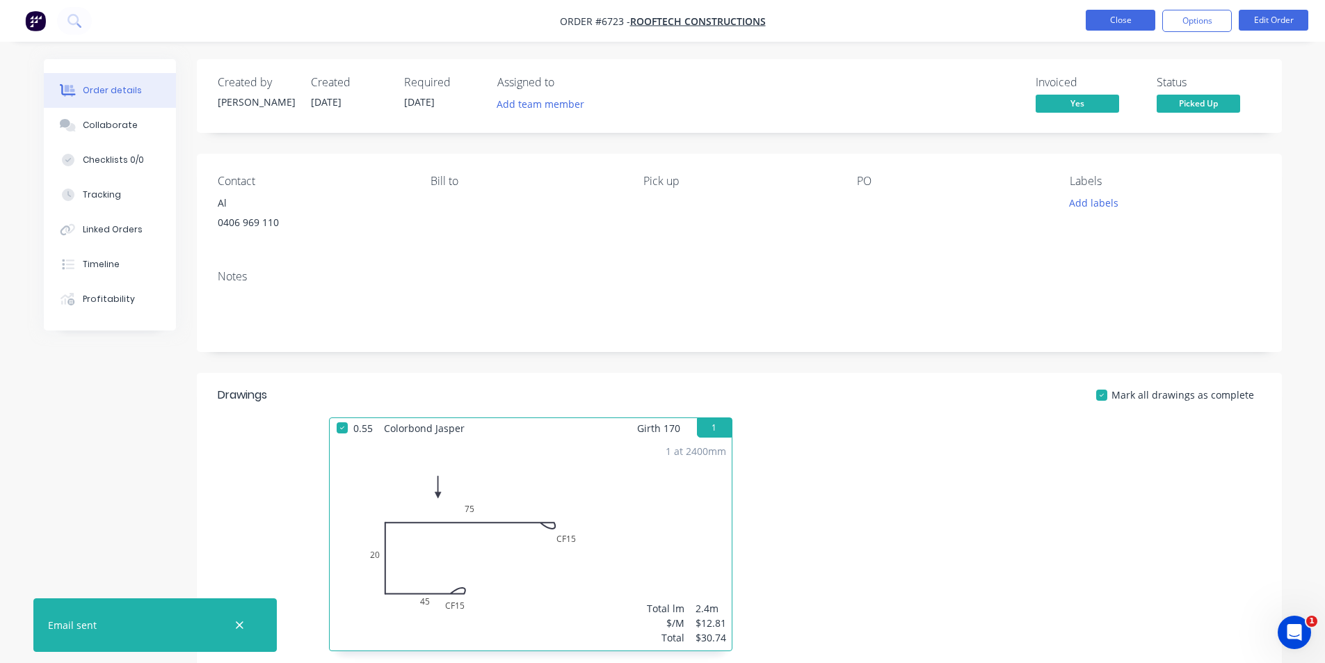
click at [1135, 26] on button "Close" at bounding box center [1121, 20] width 70 height 21
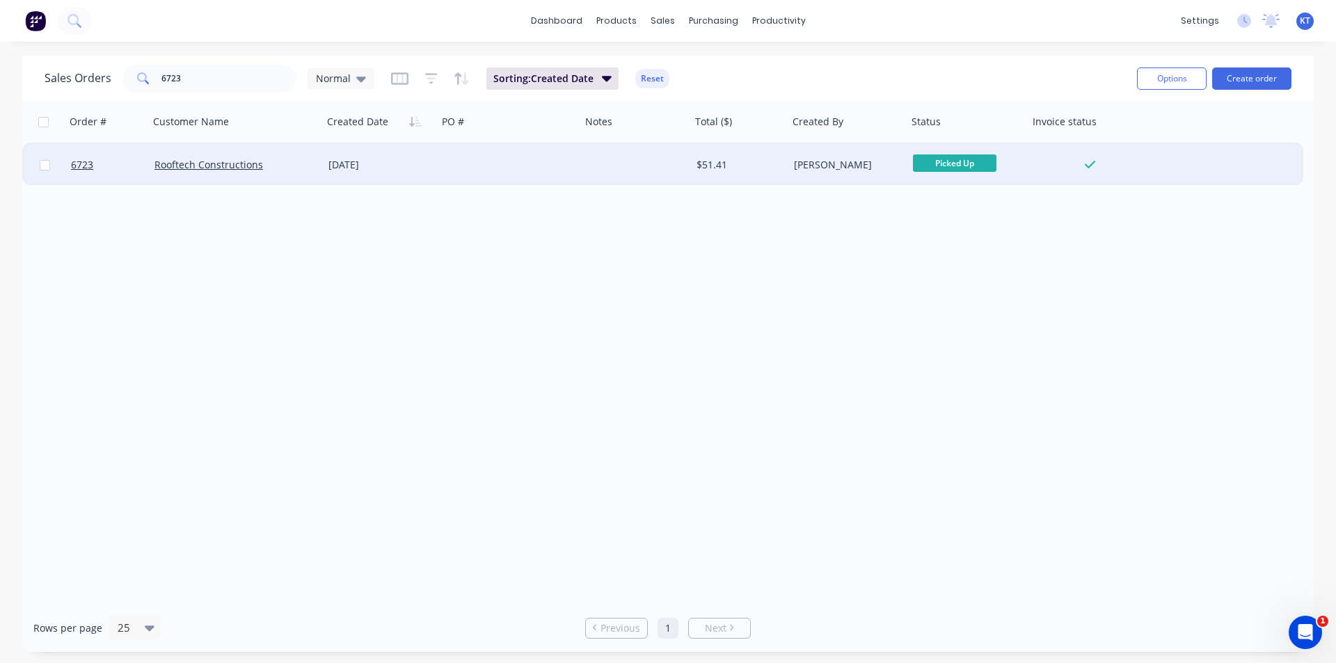
click at [390, 166] on div "01 Sep 2025" at bounding box center [380, 165] width 104 height 14
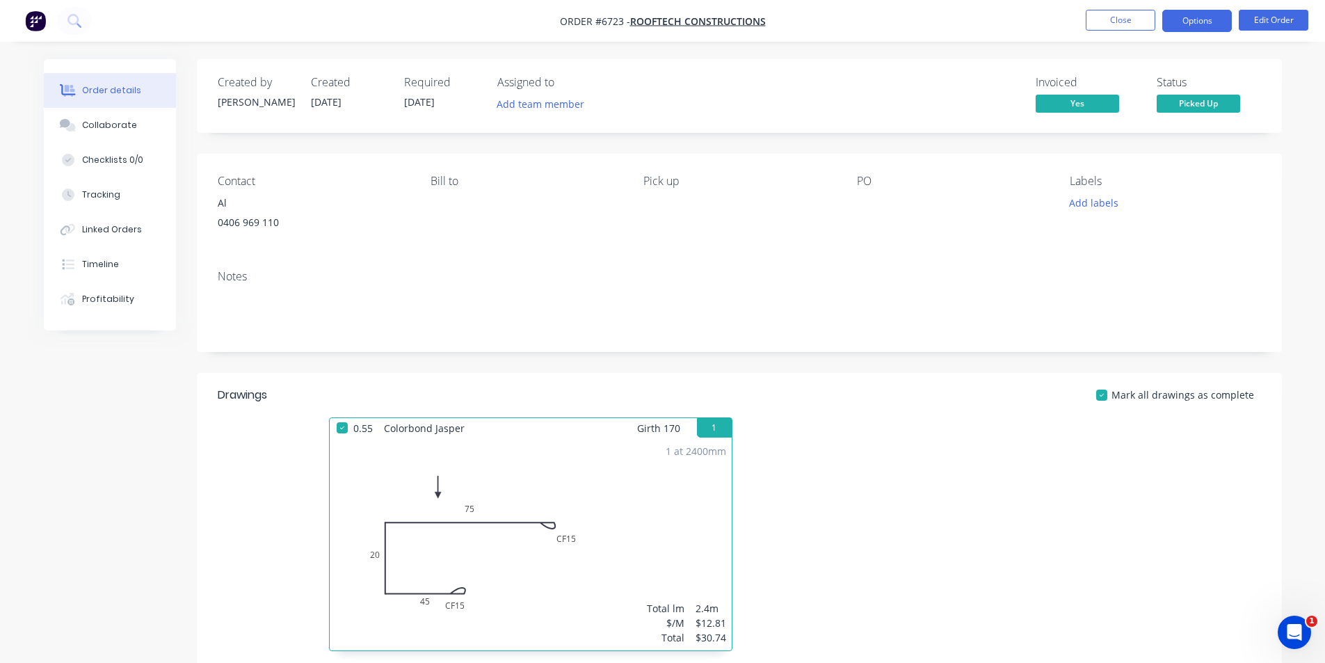
click at [1213, 23] on button "Options" at bounding box center [1198, 21] width 70 height 22
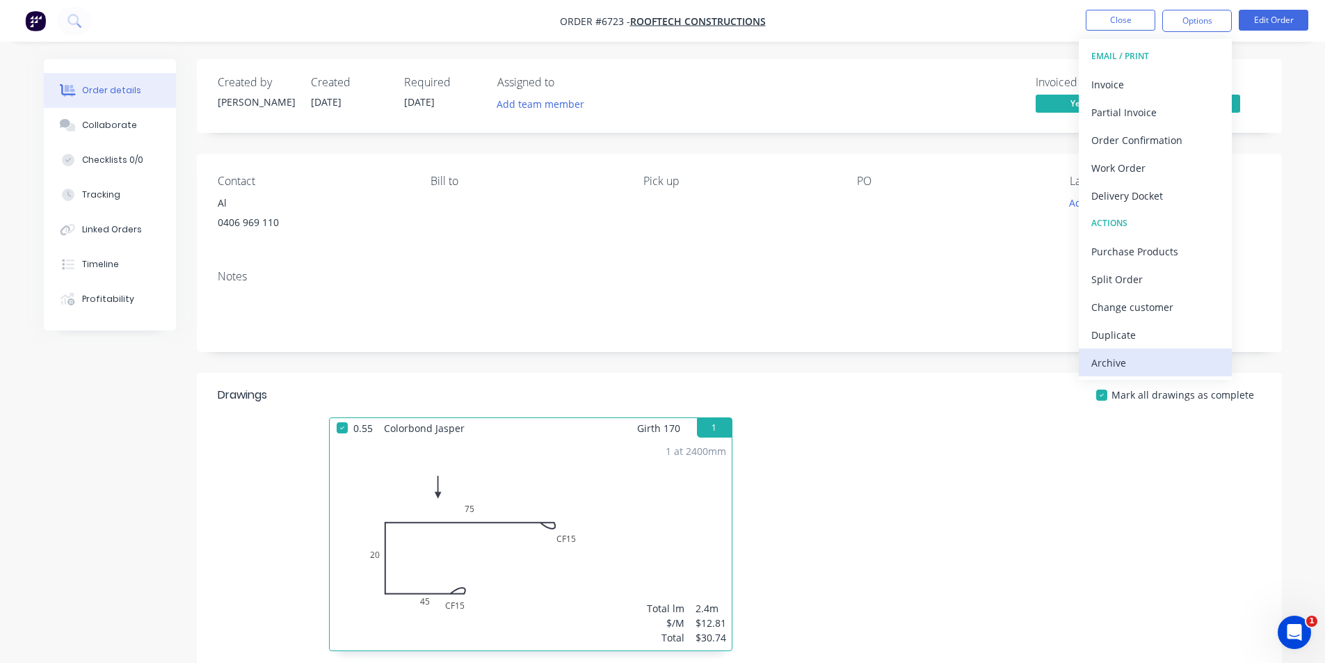
click at [1145, 357] on div "Archive" at bounding box center [1156, 363] width 128 height 20
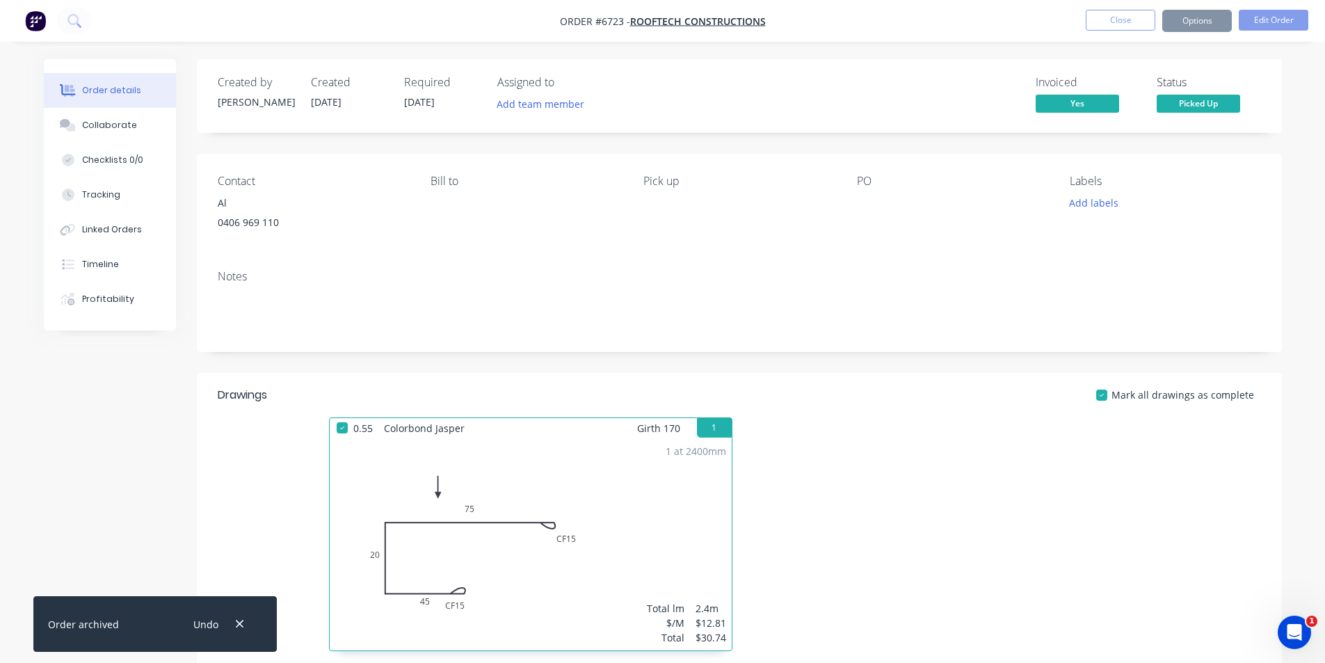
click at [1121, 17] on button "Close" at bounding box center [1121, 20] width 70 height 21
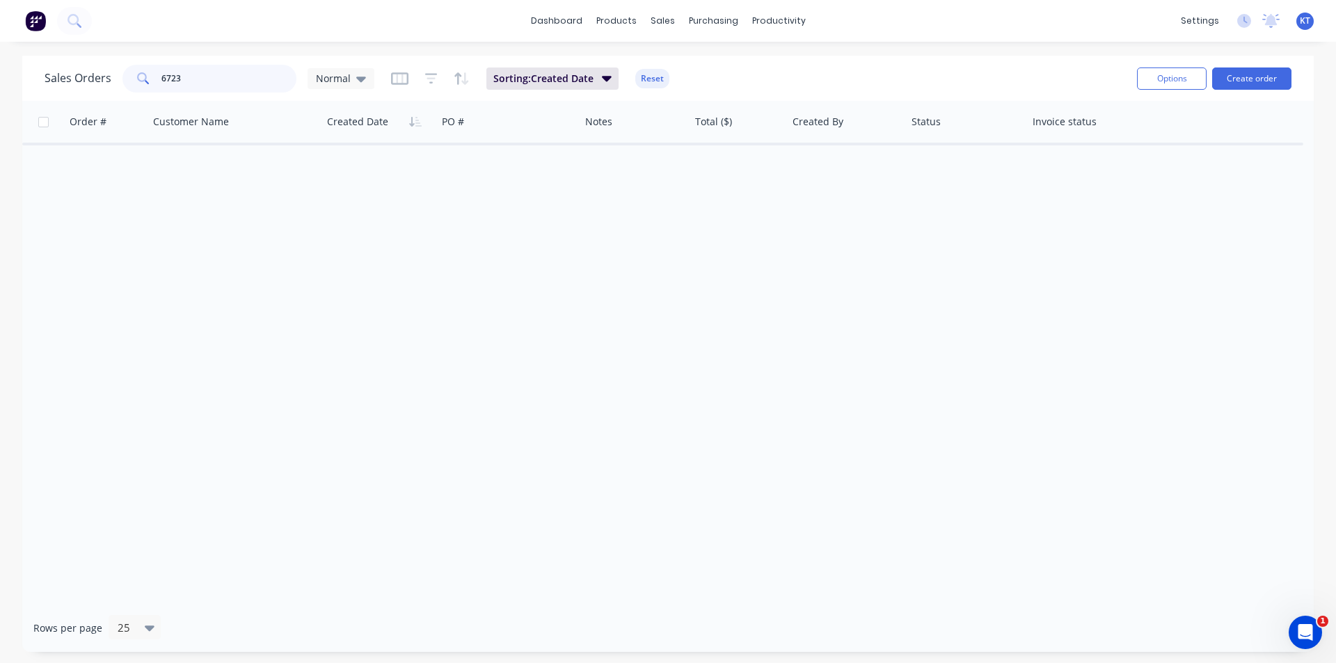
click at [195, 82] on input "6723" at bounding box center [229, 79] width 136 height 28
type input "6732"
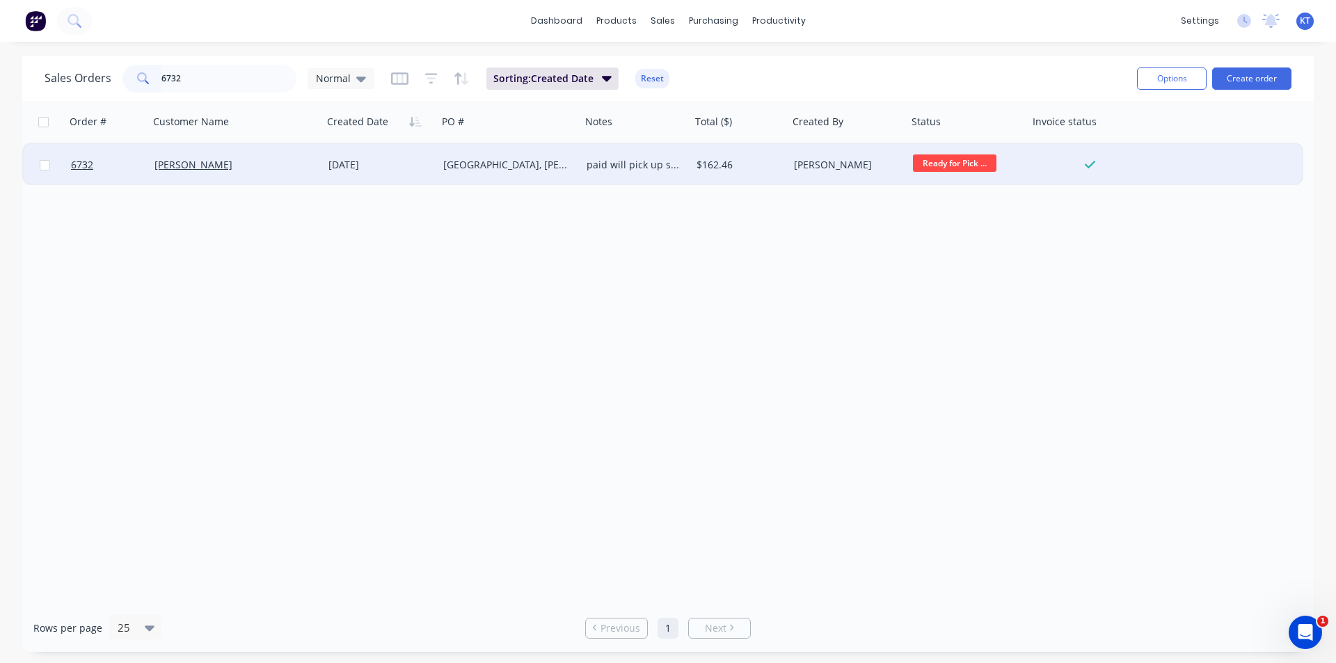
click at [610, 160] on div "paid will pick up someone else on [DATE]" at bounding box center [634, 165] width 94 height 14
click at [740, 166] on div "$162.46" at bounding box center [737, 165] width 82 height 14
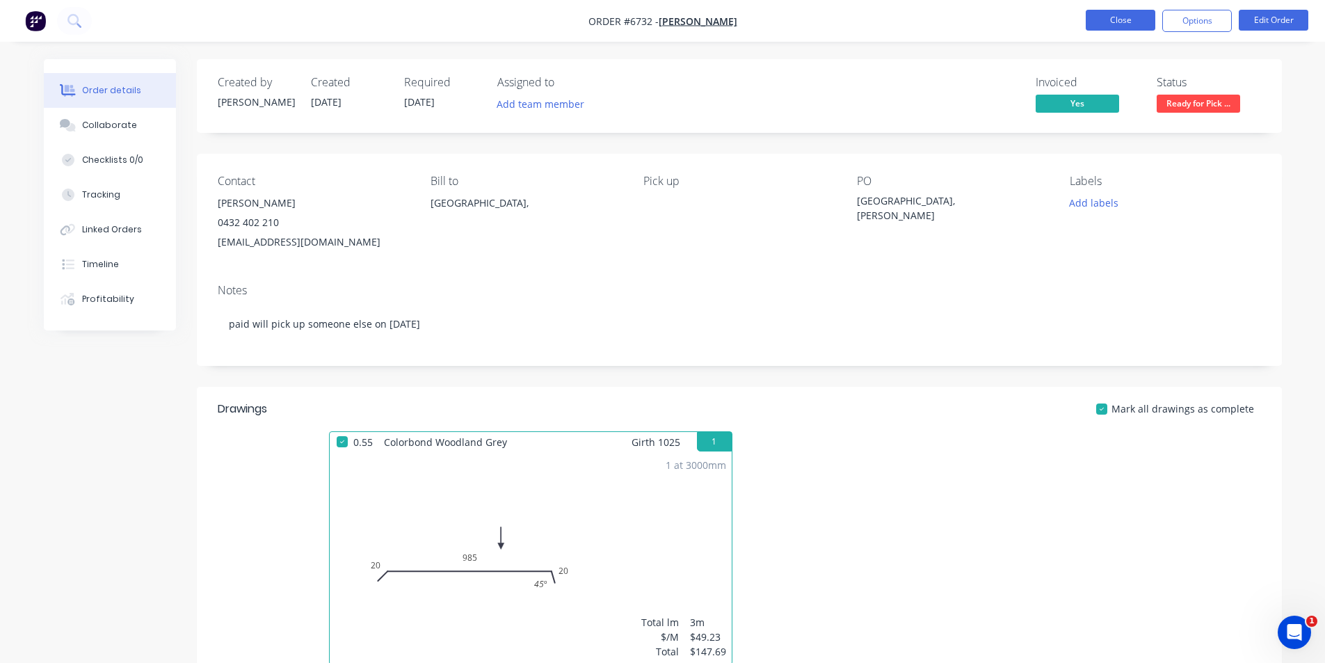
click at [1098, 19] on button "Close" at bounding box center [1121, 20] width 70 height 21
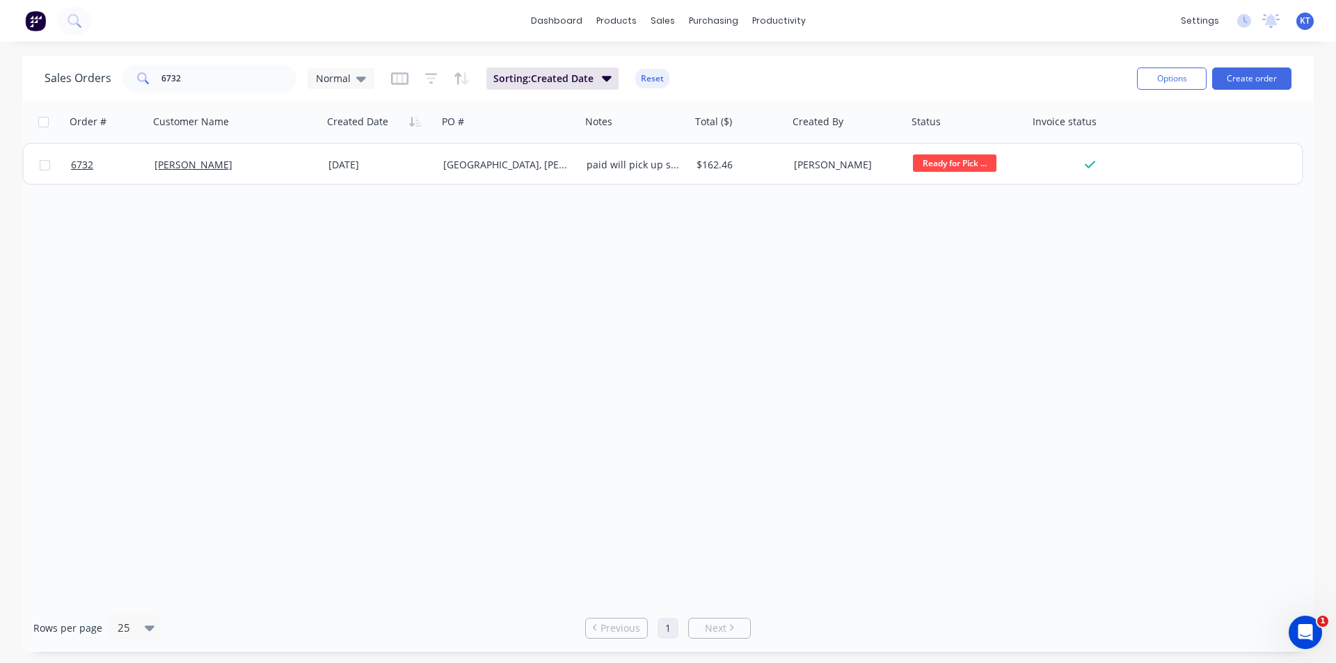
click at [200, 61] on div "Sales Orders 6732 Normal Sorting: Created Date Reset Options Create order" at bounding box center [667, 78] width 1291 height 45
click at [196, 81] on input "6732" at bounding box center [229, 79] width 136 height 28
type input "6715"
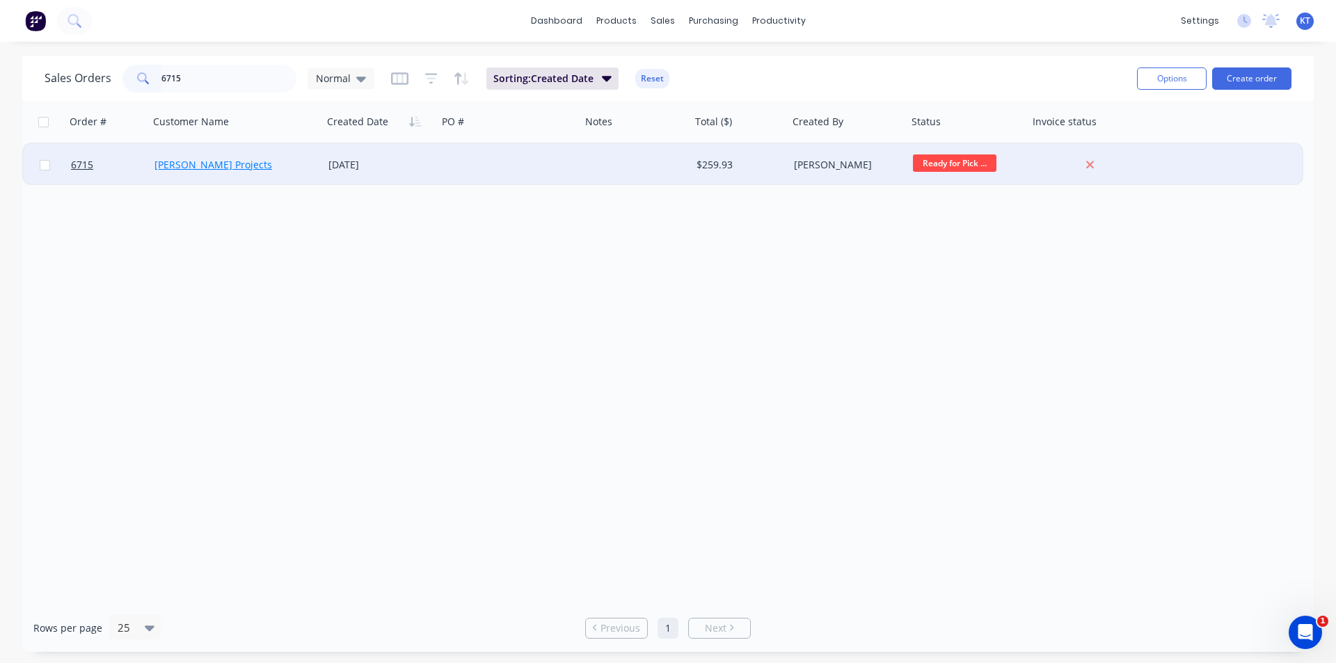
click at [221, 169] on link "Betson Projects" at bounding box center [213, 164] width 118 height 13
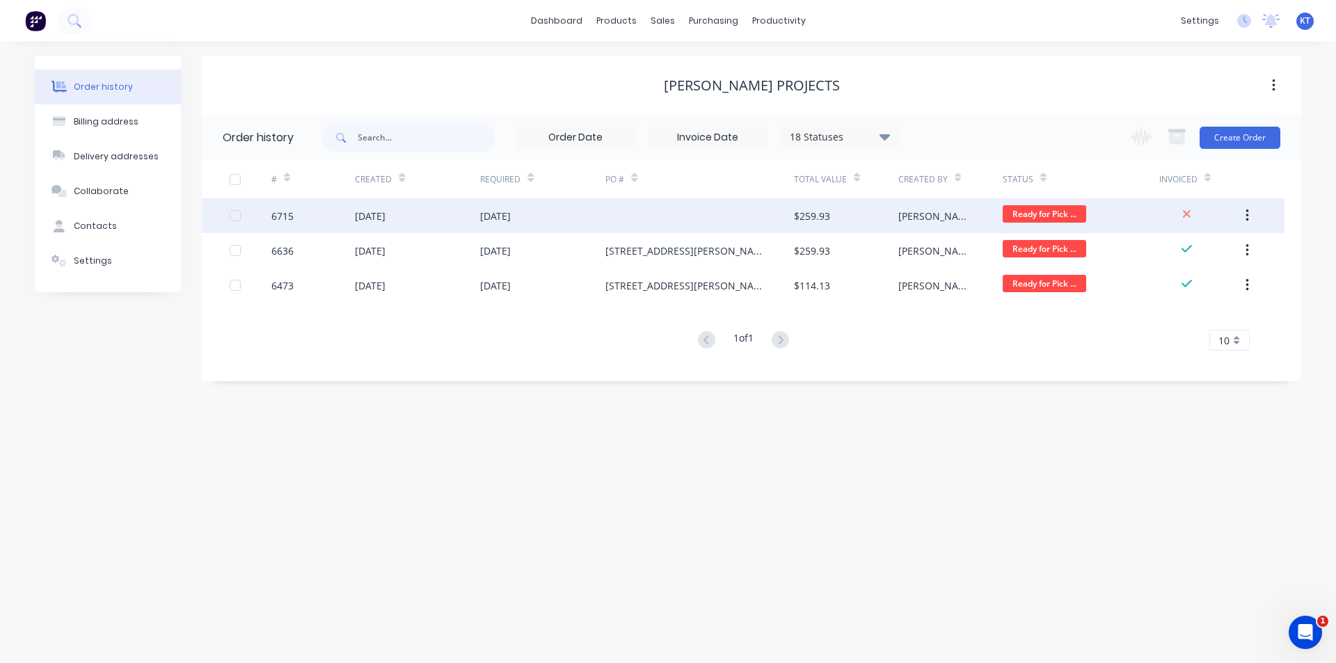
click at [346, 227] on div "6715" at bounding box center [312, 215] width 83 height 35
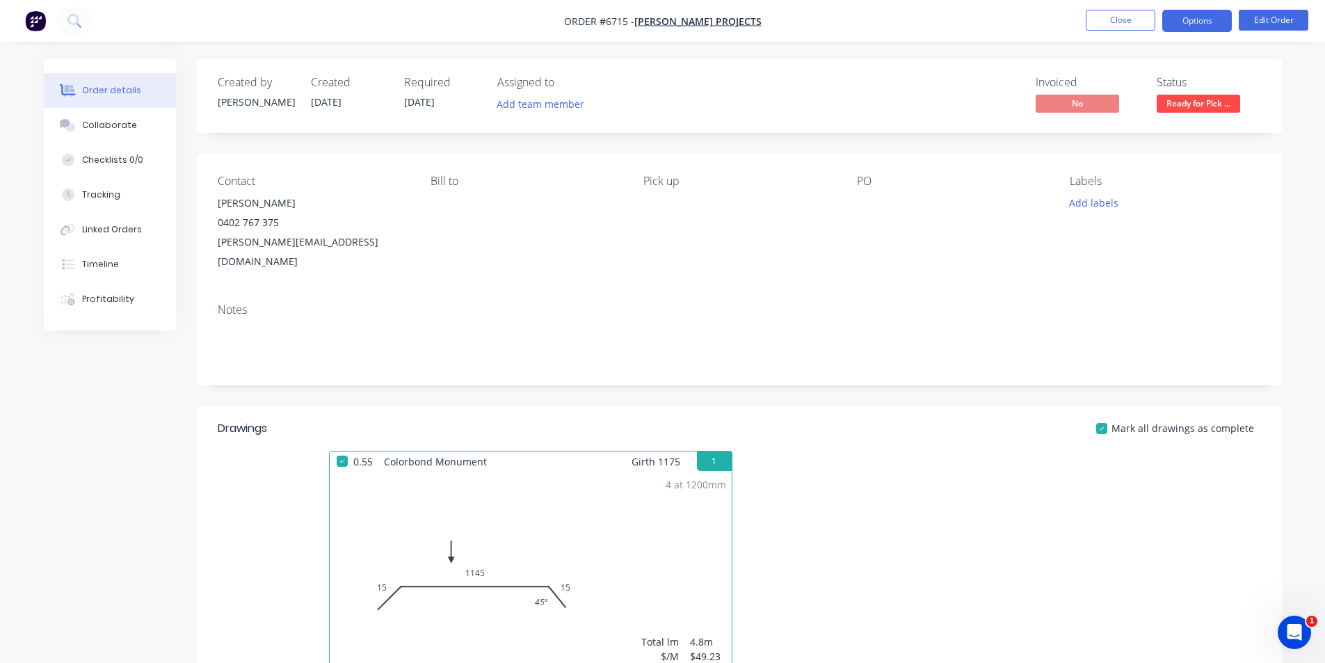
click at [1191, 19] on button "Options" at bounding box center [1198, 21] width 70 height 22
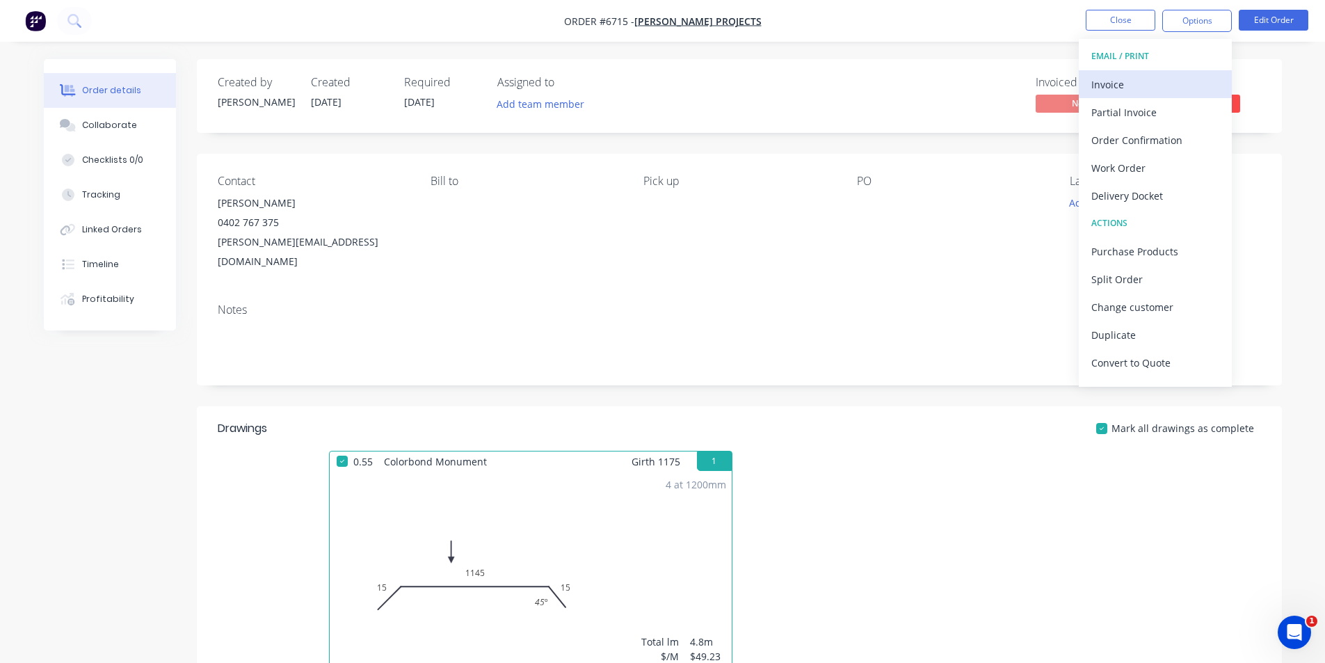
click at [1180, 81] on div "Invoice" at bounding box center [1156, 84] width 128 height 20
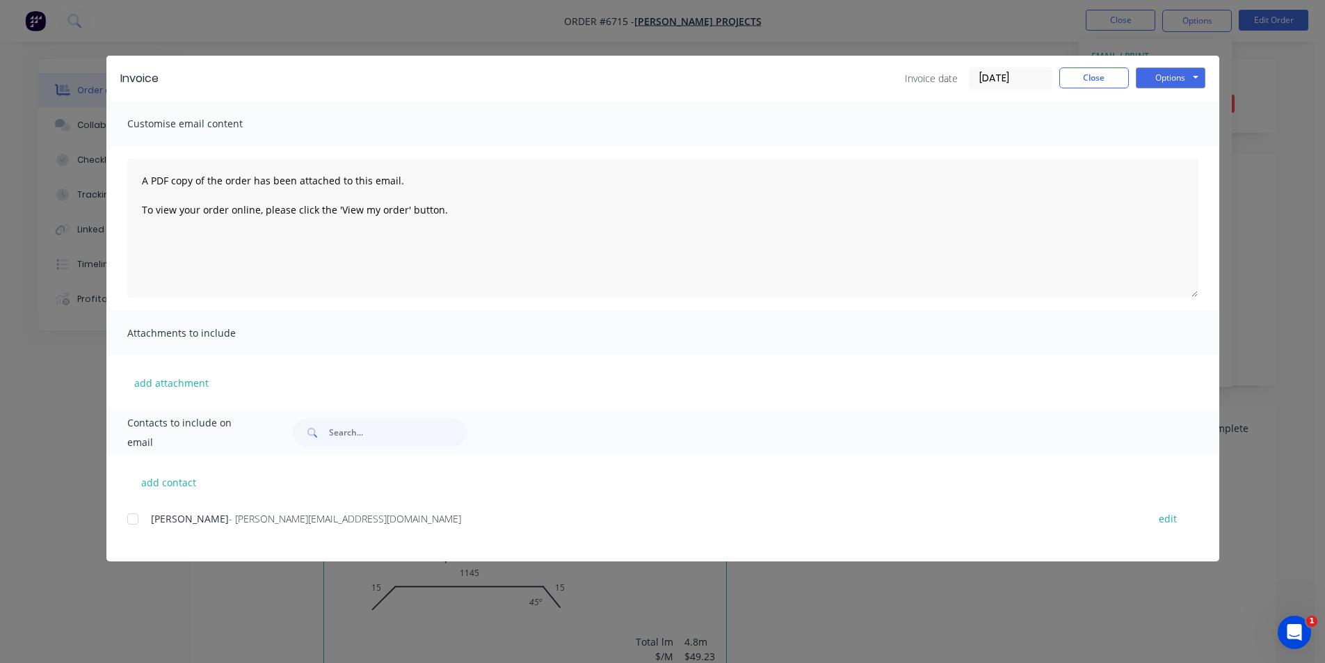
drag, startPoint x: 132, startPoint y: 519, endPoint x: 981, endPoint y: 318, distance: 872.3
click at [134, 519] on div at bounding box center [133, 519] width 28 height 28
click at [1204, 81] on button "Options" at bounding box center [1171, 77] width 70 height 21
click at [1197, 154] on button "Email" at bounding box center [1180, 148] width 89 height 23
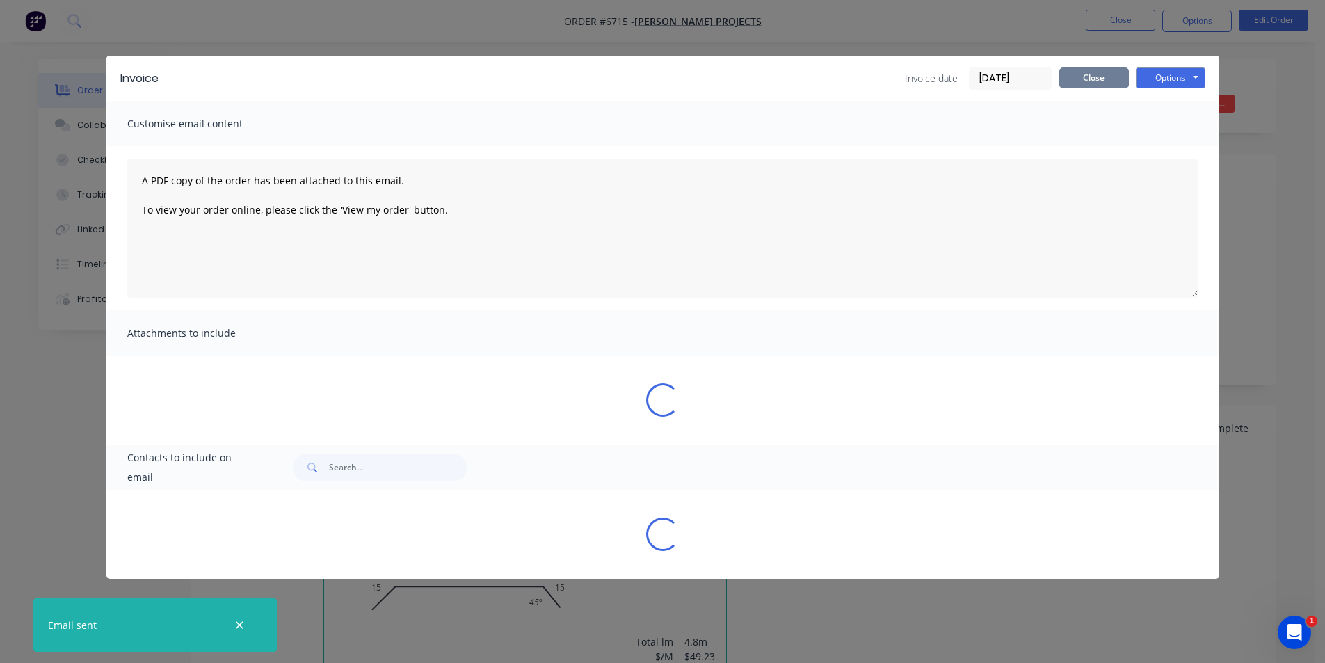
click at [1081, 75] on button "Close" at bounding box center [1095, 77] width 70 height 21
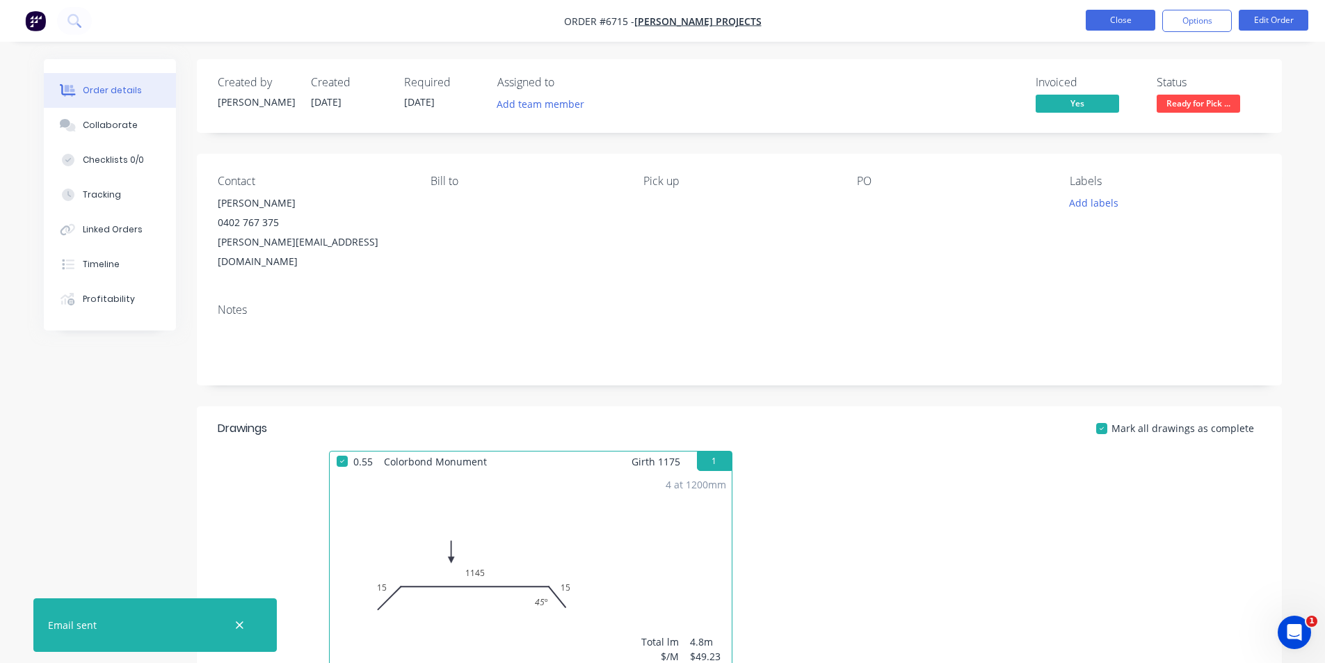
click at [1104, 18] on button "Close" at bounding box center [1121, 20] width 70 height 21
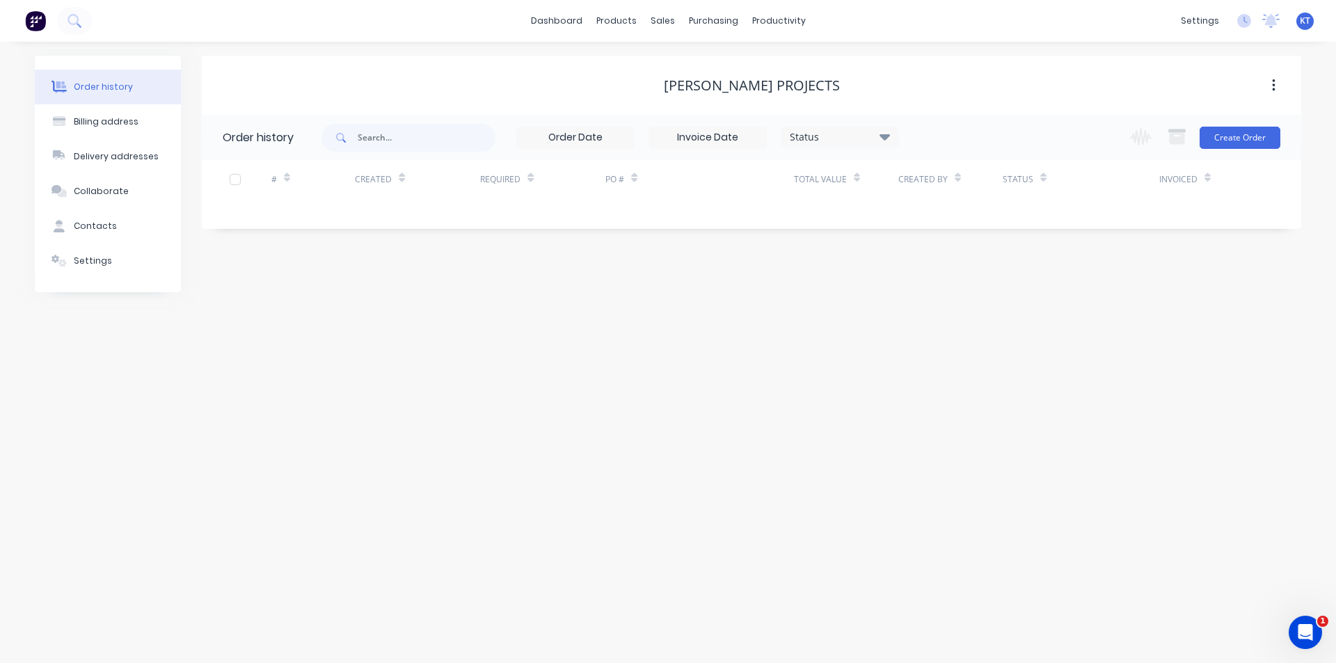
click at [664, 20] on div "sales" at bounding box center [663, 20] width 38 height 21
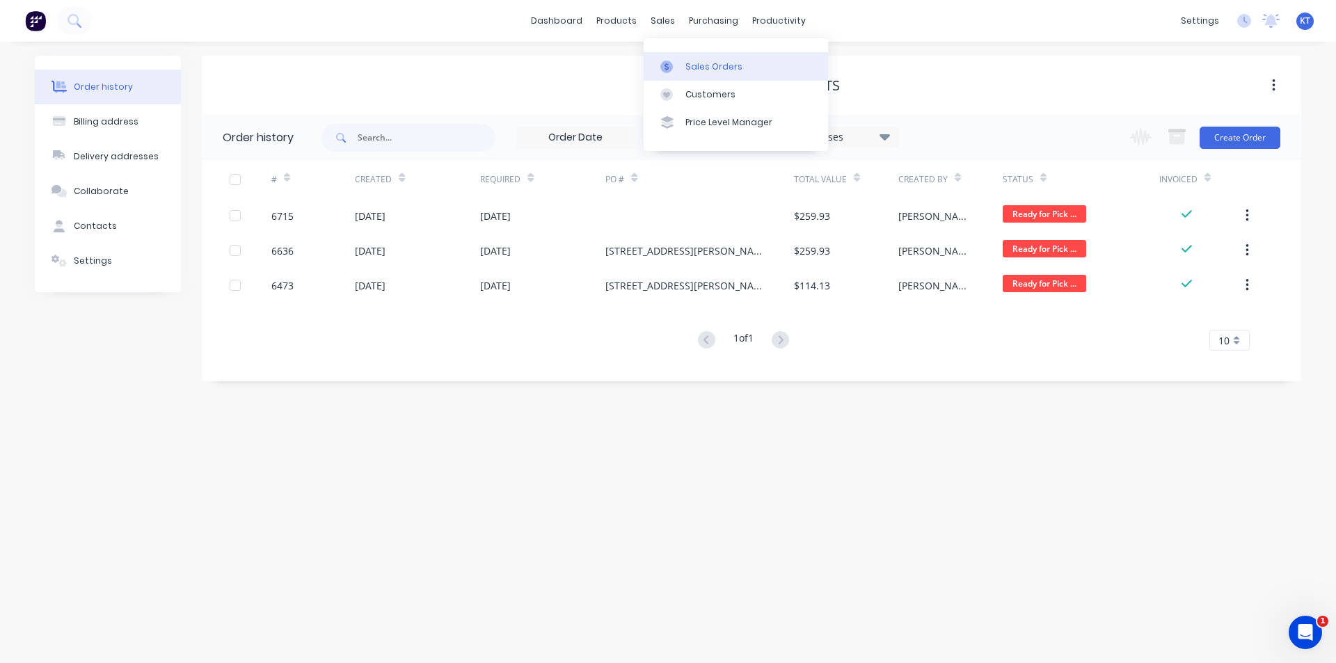
click at [673, 73] on link "Sales Orders" at bounding box center [736, 66] width 184 height 28
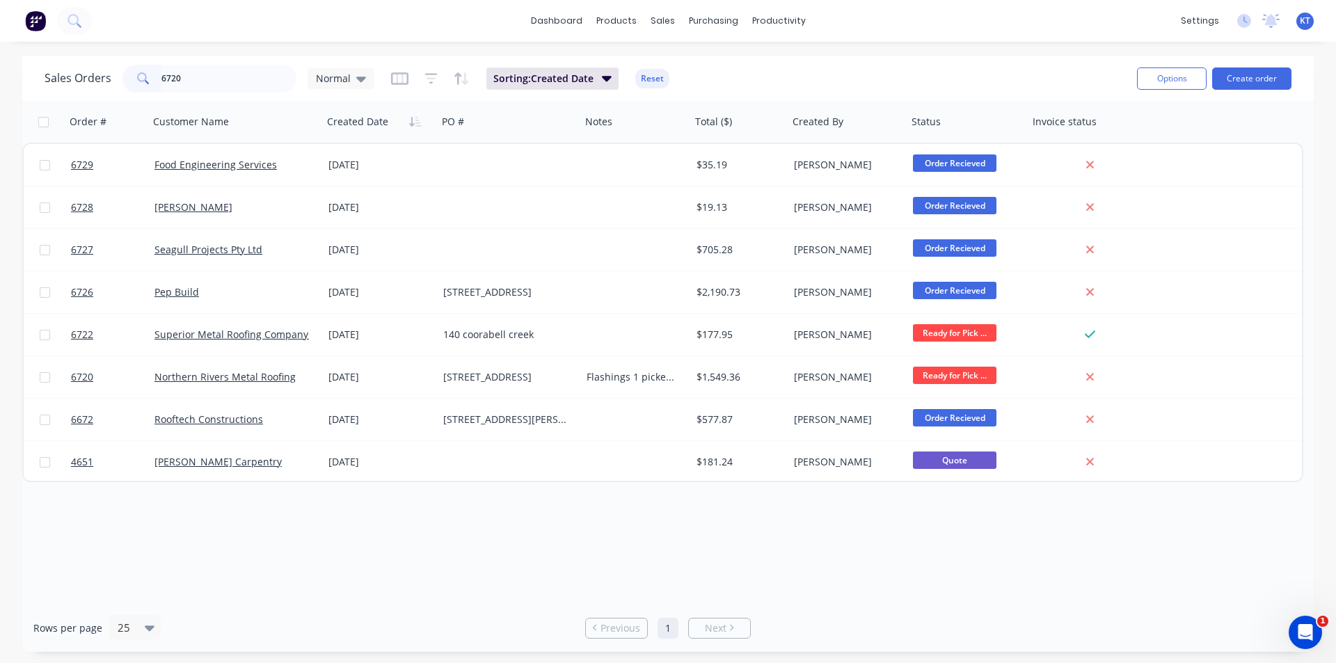
type input "6720"
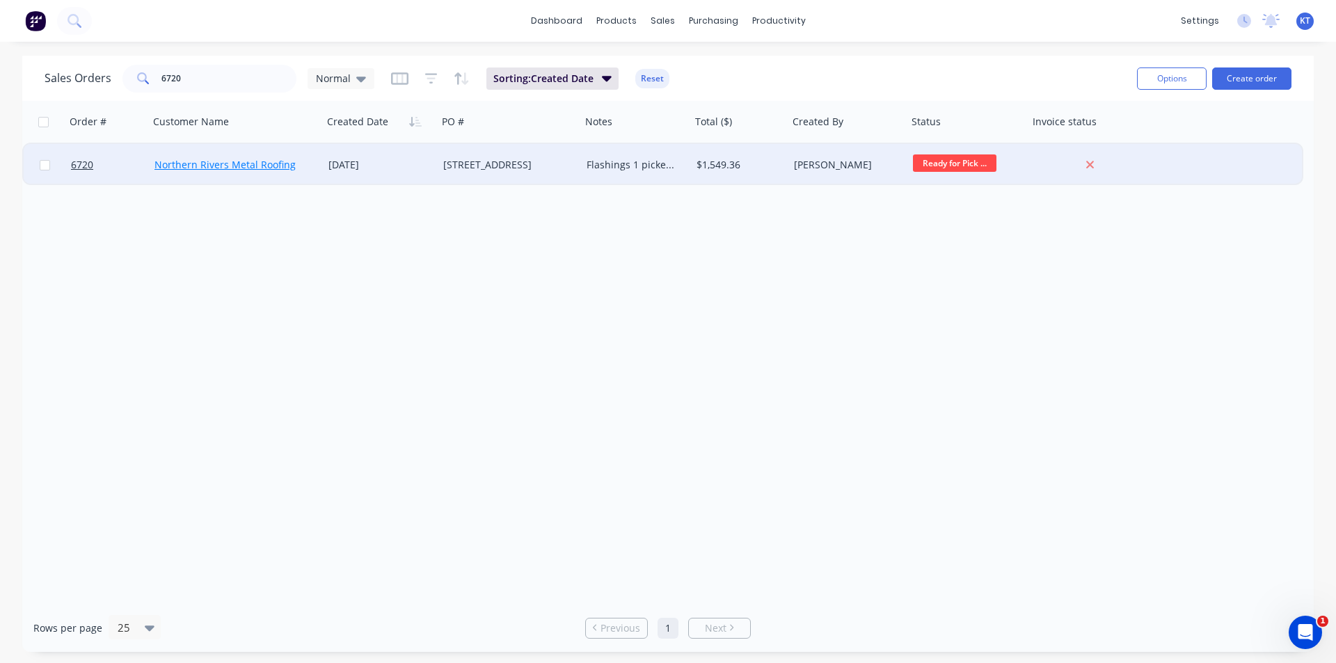
click at [254, 168] on link "Northern Rivers Metal Roofing" at bounding box center [224, 164] width 141 height 13
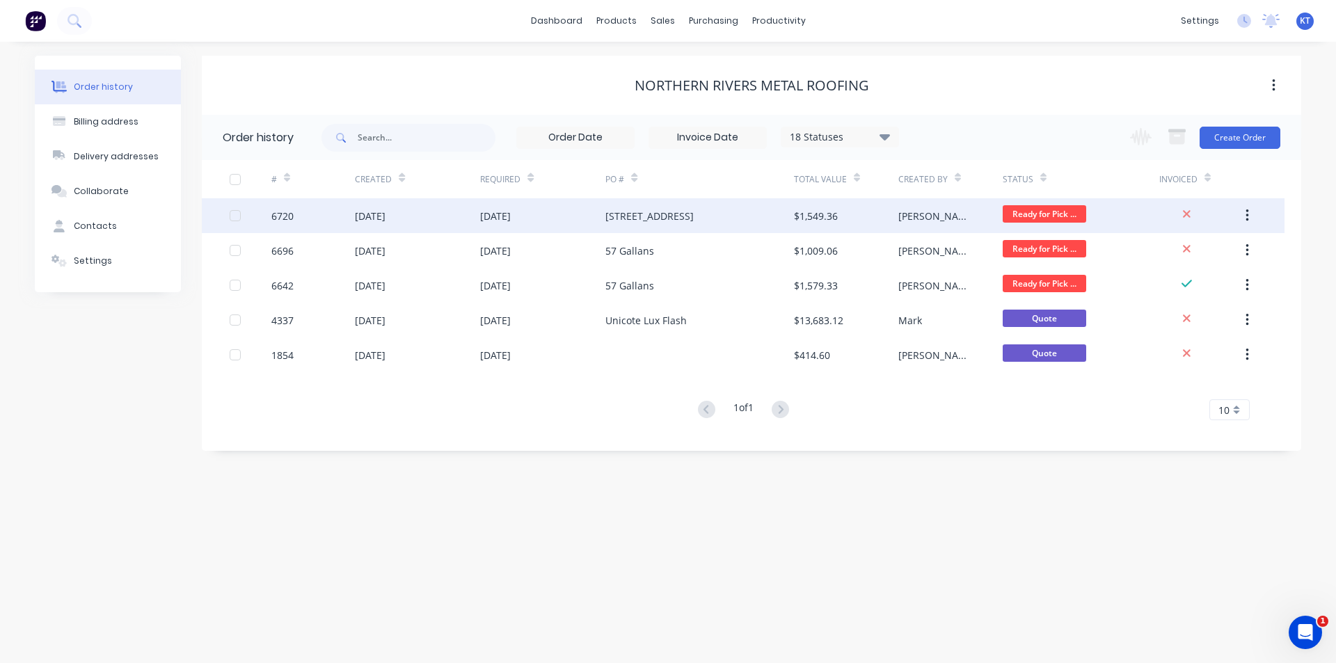
click at [352, 225] on div "6720" at bounding box center [312, 215] width 83 height 35
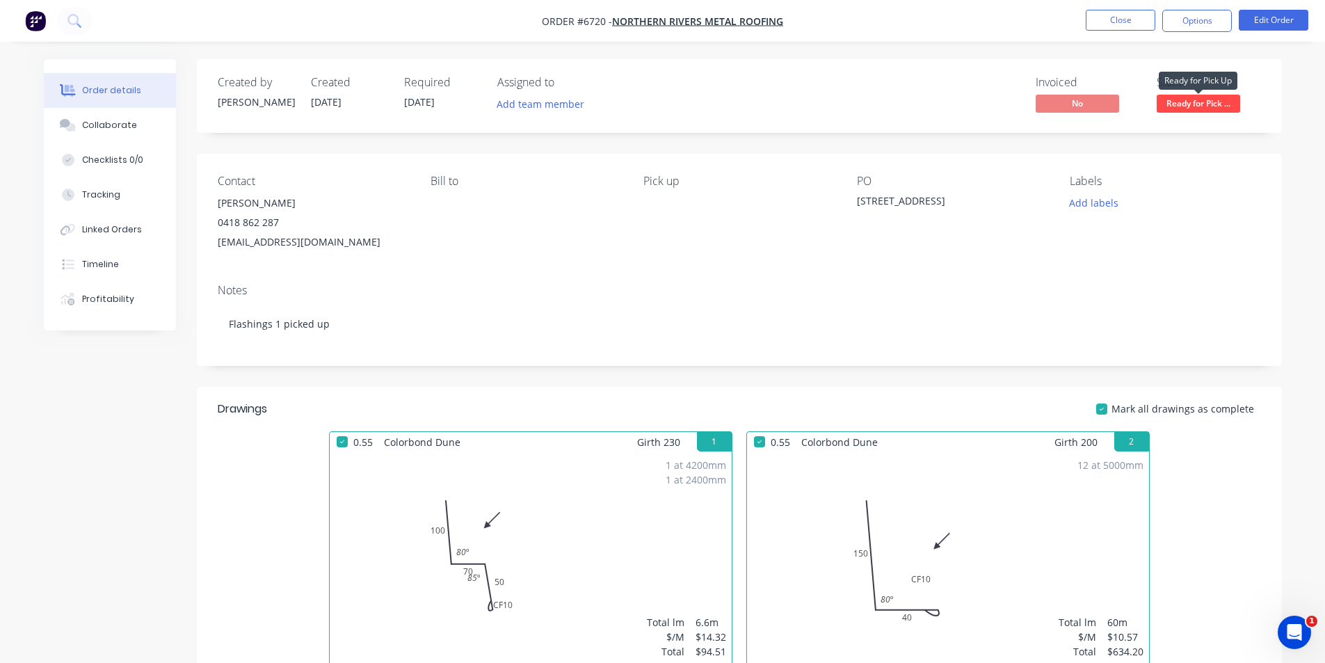
click at [1211, 96] on span "Ready for Pick ..." at bounding box center [1198, 103] width 83 height 17
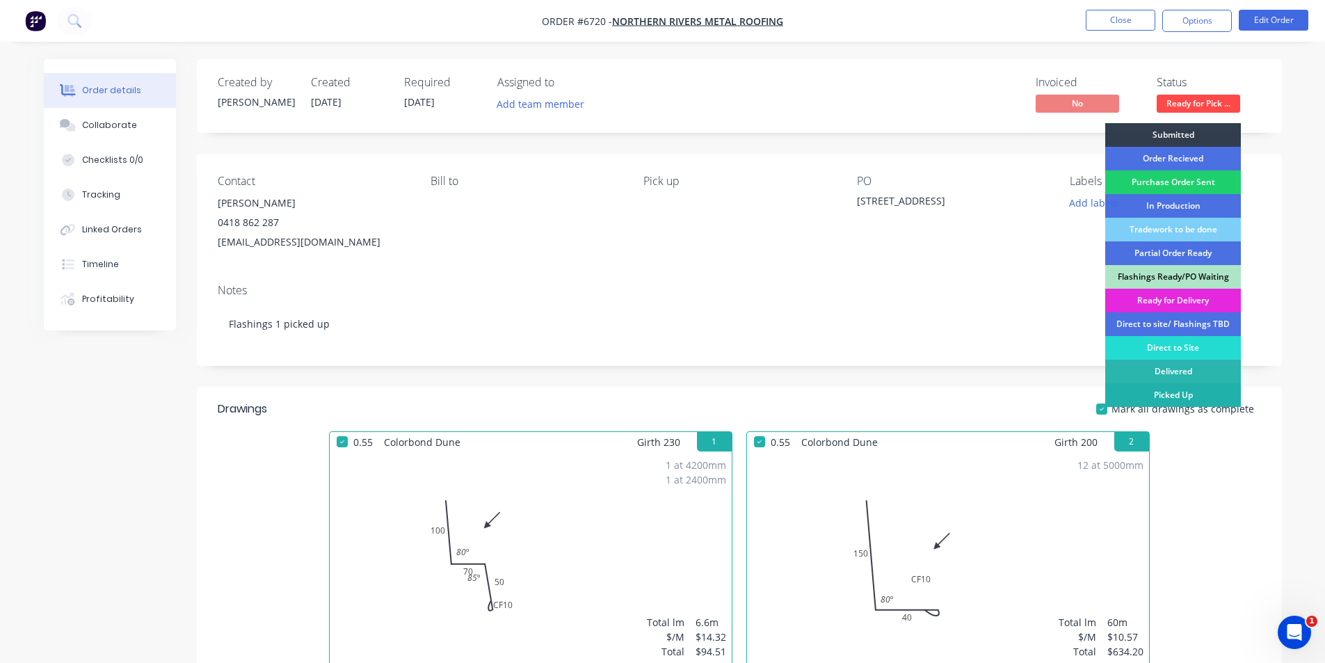
click at [1154, 397] on div "Picked Up" at bounding box center [1174, 395] width 136 height 24
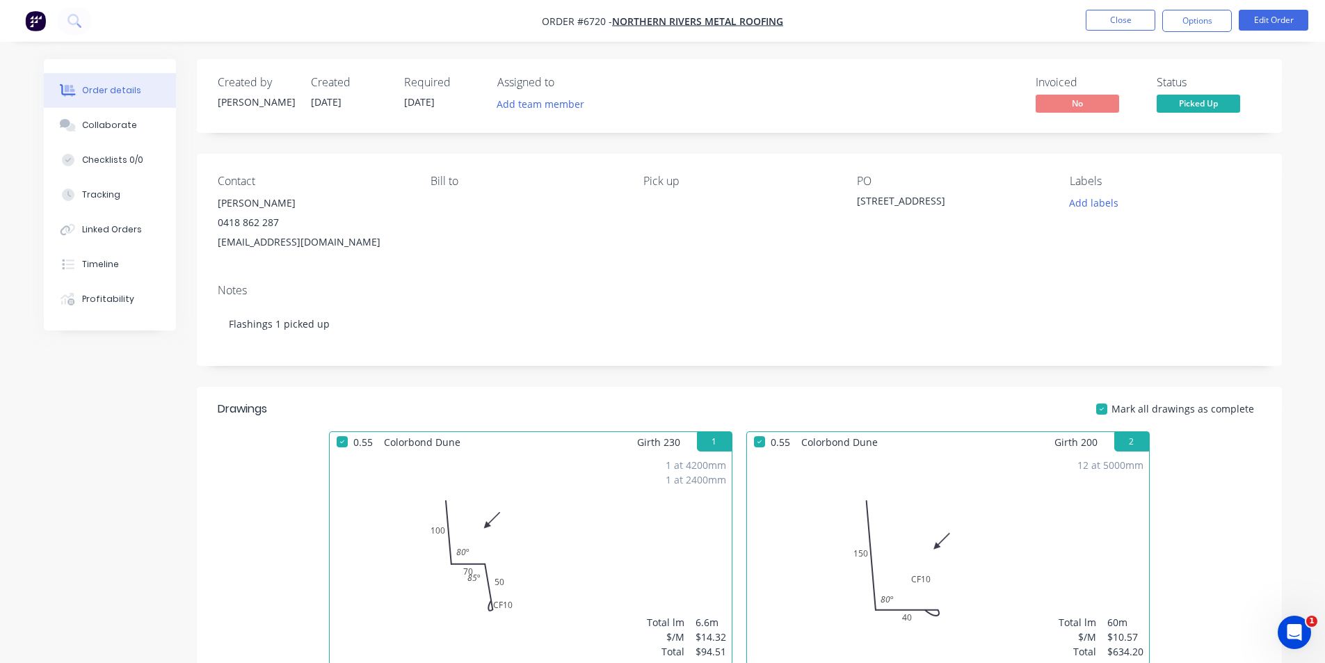
click at [1211, 3] on nav "Order #6720 - Northern Rivers Metal Roofing Close Options Edit Order" at bounding box center [662, 21] width 1325 height 42
click at [1202, 14] on button "Options" at bounding box center [1198, 21] width 70 height 22
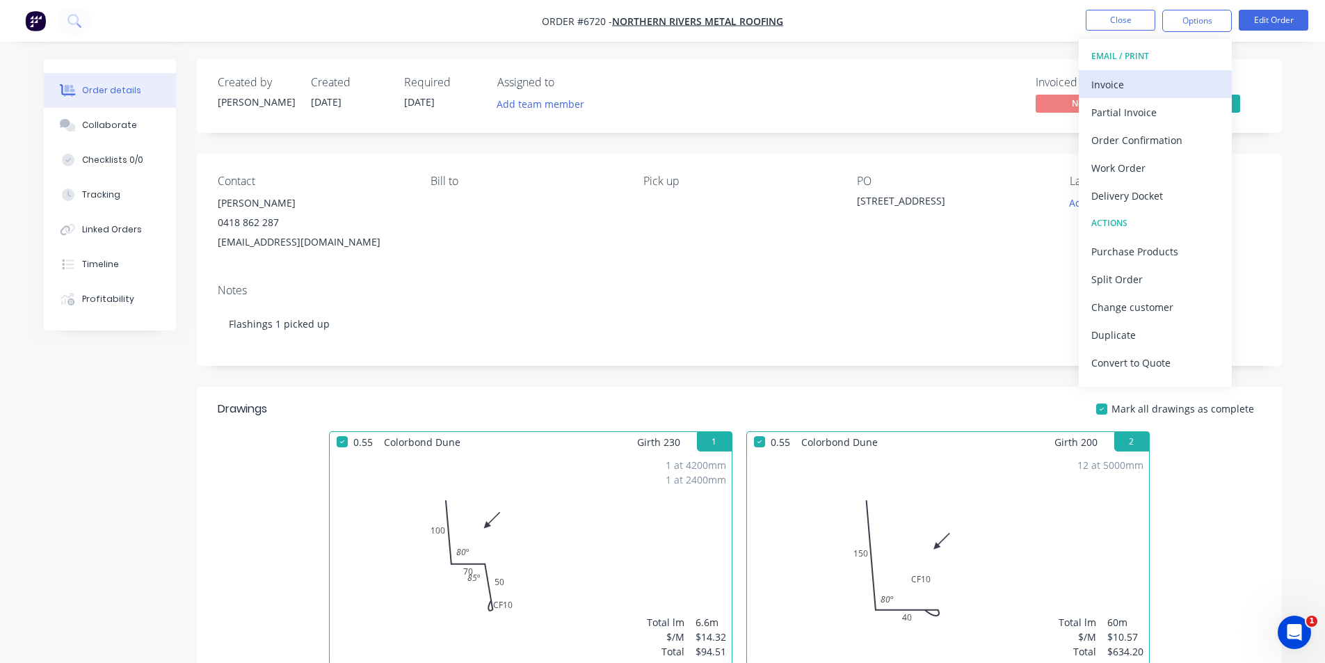
click at [1148, 81] on div "Invoice" at bounding box center [1156, 84] width 128 height 20
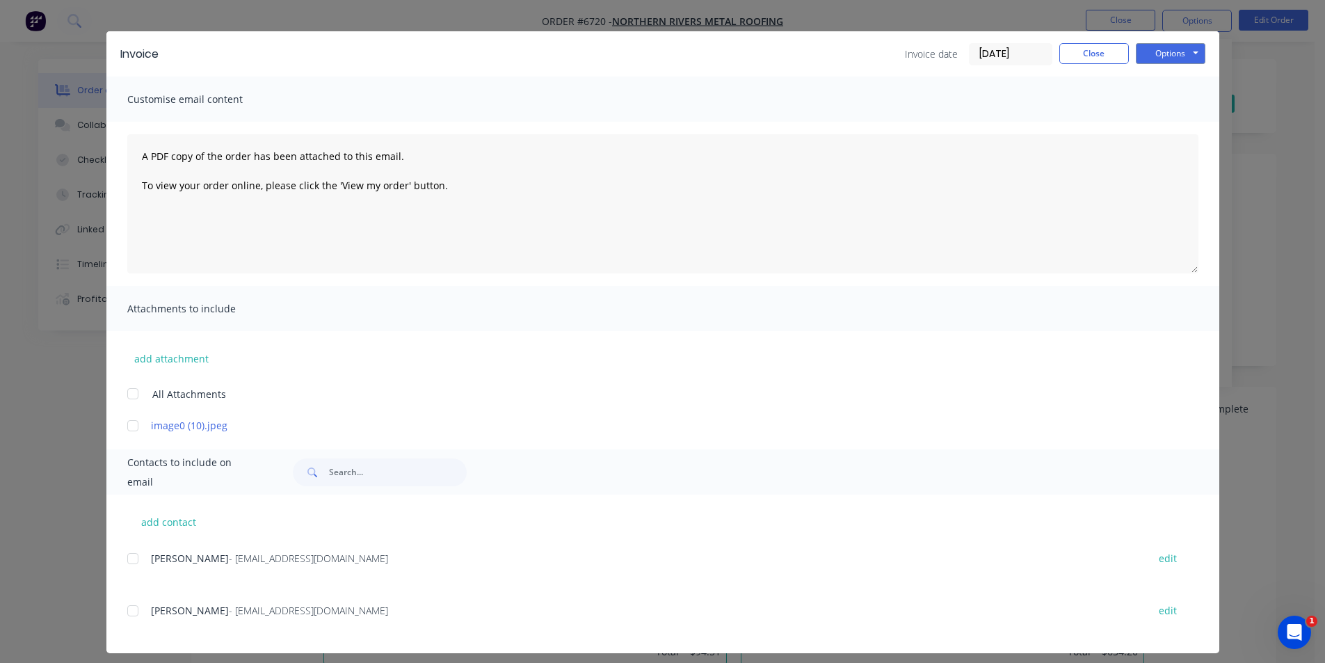
scroll to position [34, 0]
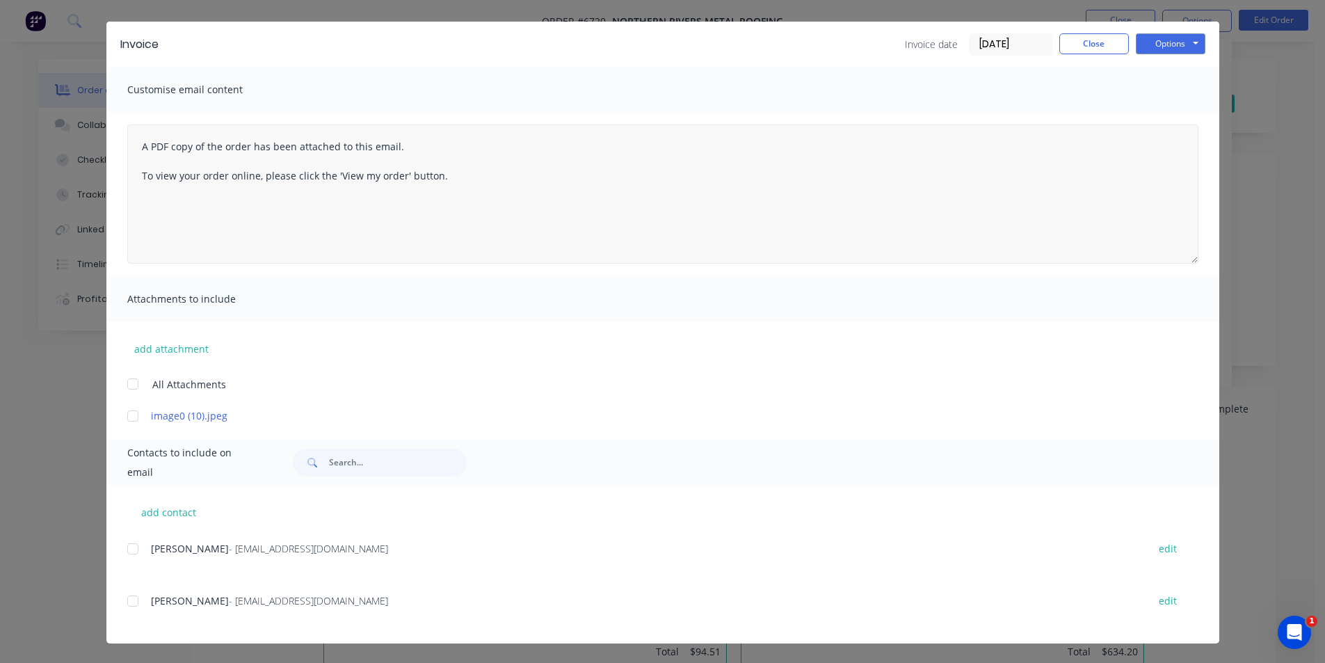
click at [127, 555] on div at bounding box center [133, 549] width 28 height 28
click at [1138, 43] on button "Options" at bounding box center [1171, 43] width 70 height 21
click at [1156, 120] on button "Email" at bounding box center [1180, 114] width 89 height 23
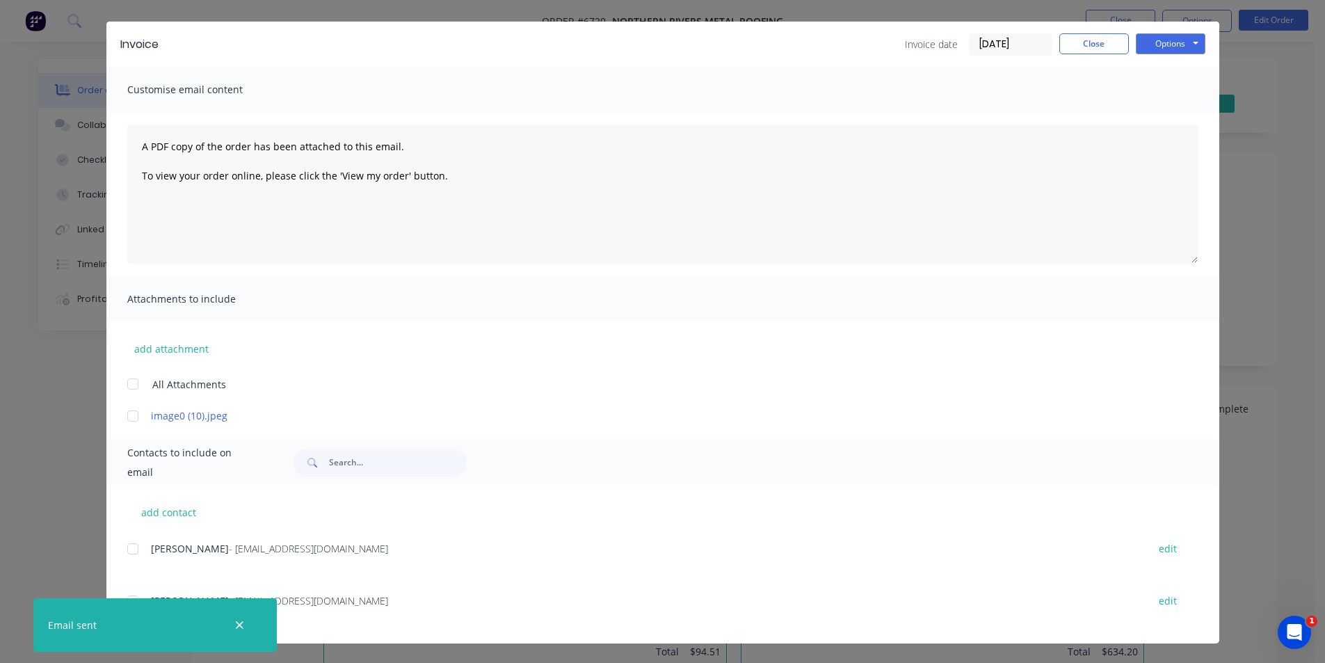
scroll to position [0, 0]
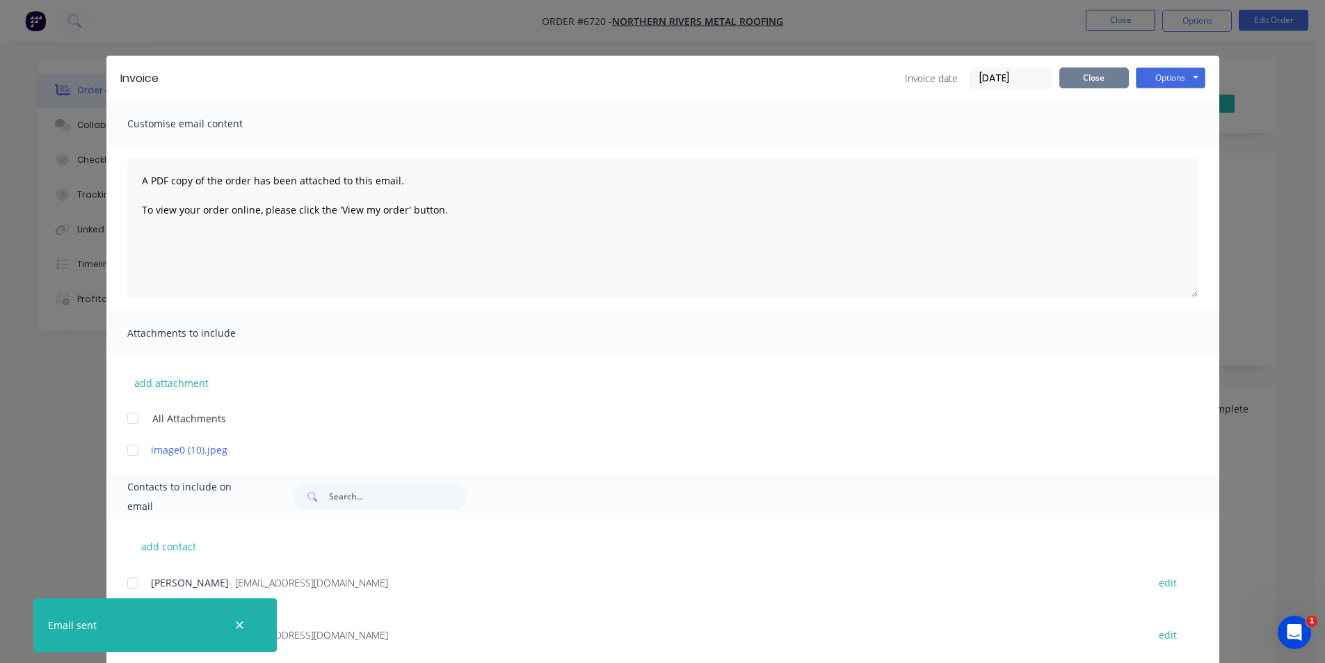
click at [1076, 71] on button "Close" at bounding box center [1095, 77] width 70 height 21
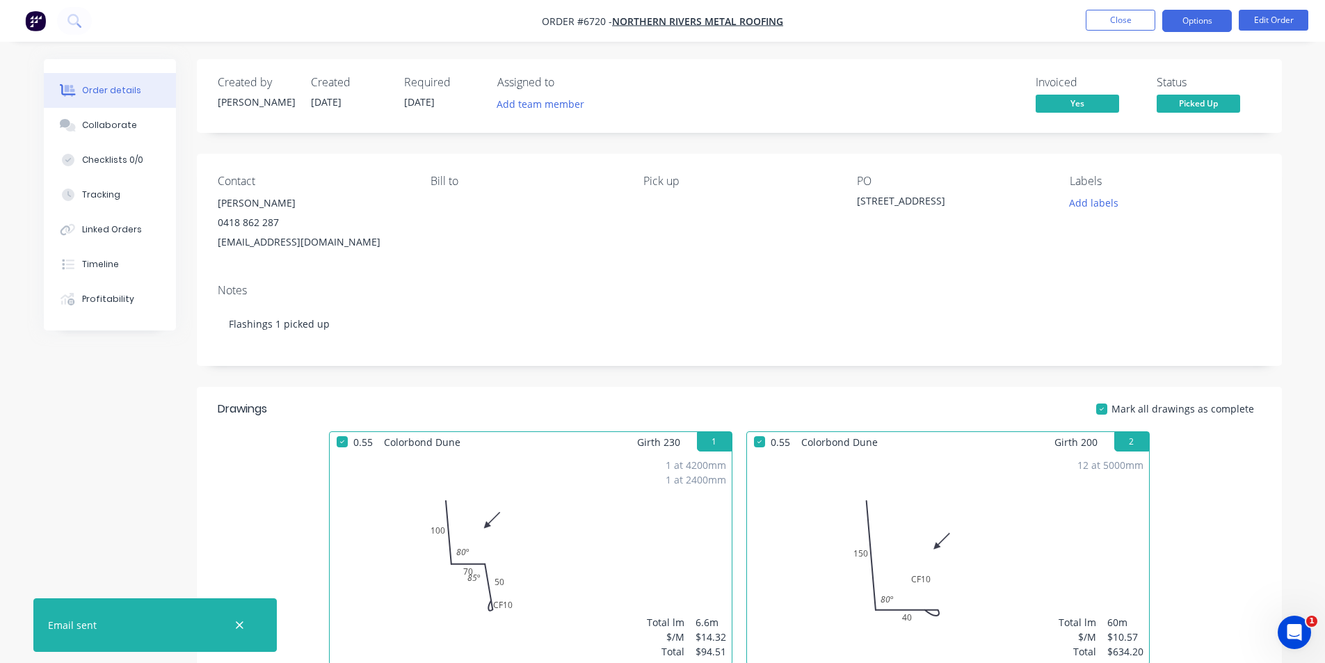
click at [1181, 22] on button "Options" at bounding box center [1198, 21] width 70 height 22
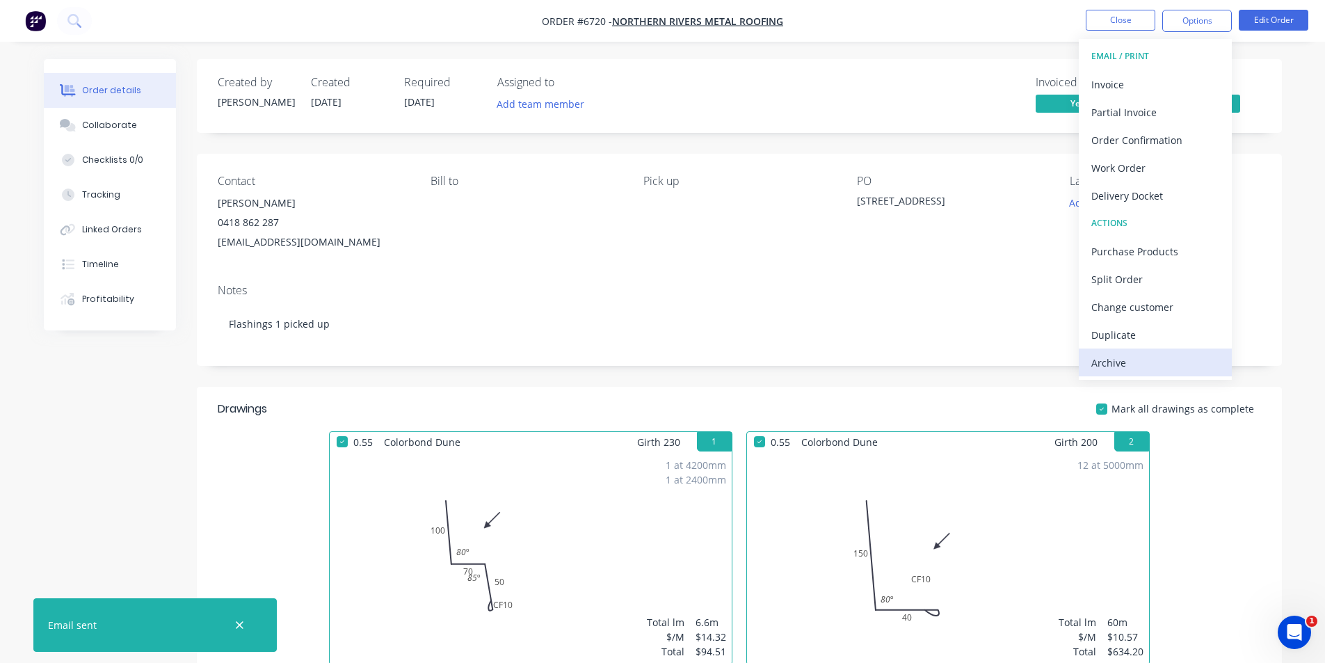
click at [1169, 367] on div "Archive" at bounding box center [1156, 363] width 128 height 20
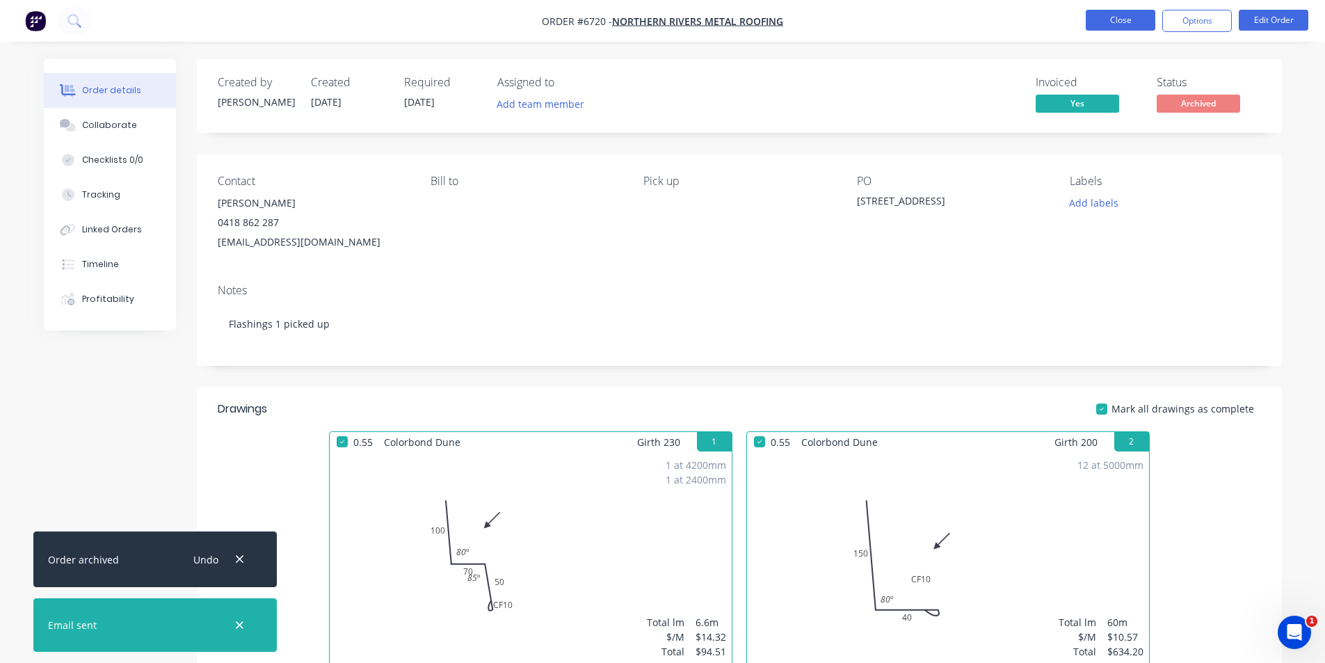
click at [1116, 9] on nav "Order #6720 - Northern Rivers Metal Roofing Close Options Edit Order" at bounding box center [662, 21] width 1325 height 42
click at [1107, 16] on button "Close" at bounding box center [1121, 20] width 70 height 21
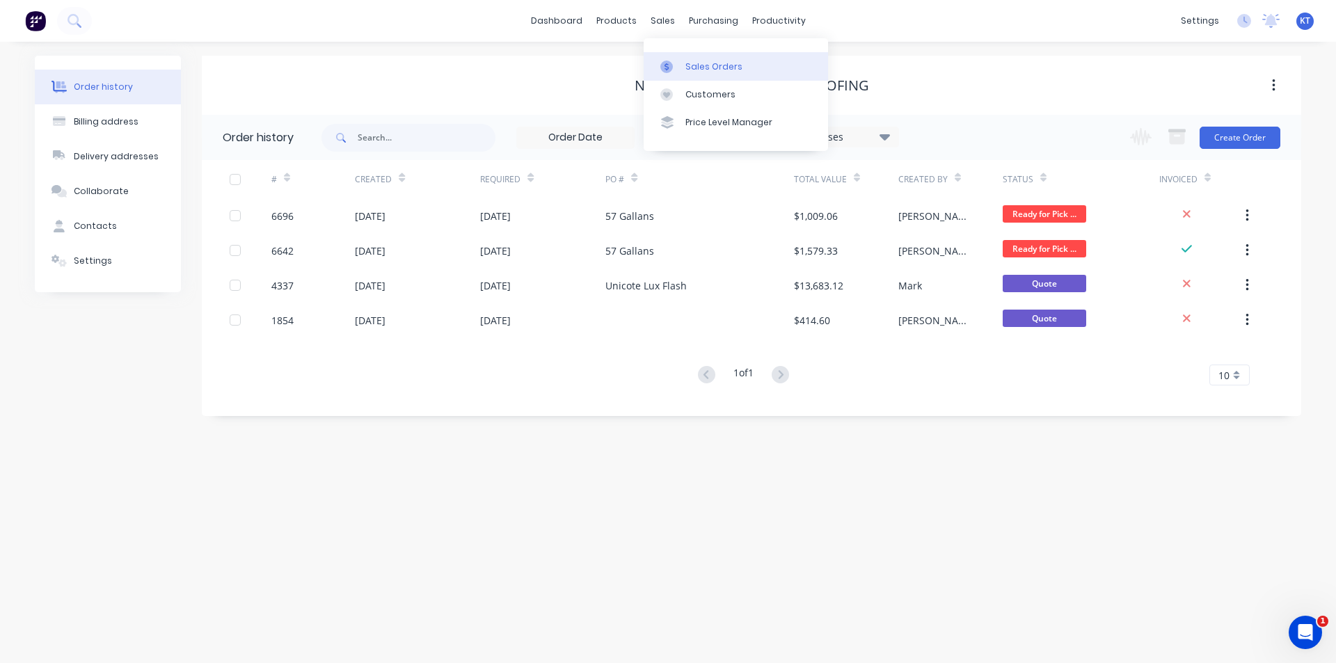
click at [672, 67] on icon at bounding box center [666, 67] width 13 height 13
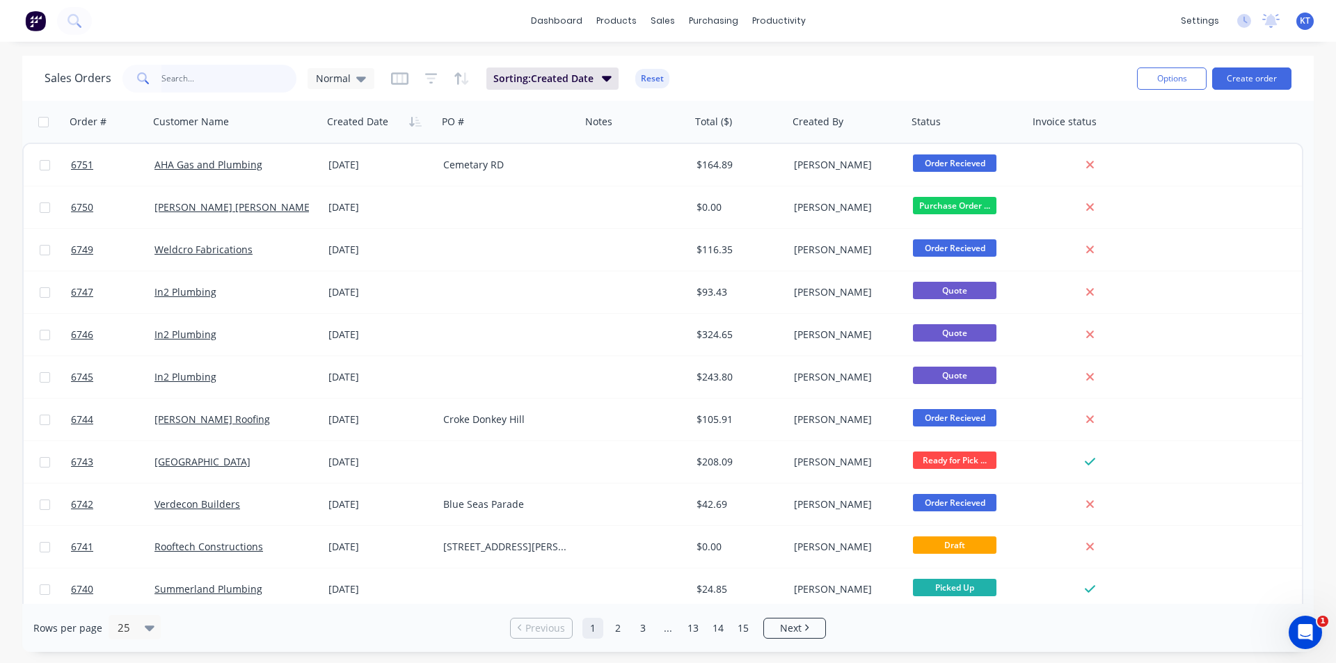
click at [226, 85] on input "text" at bounding box center [229, 79] width 136 height 28
type input "6700"
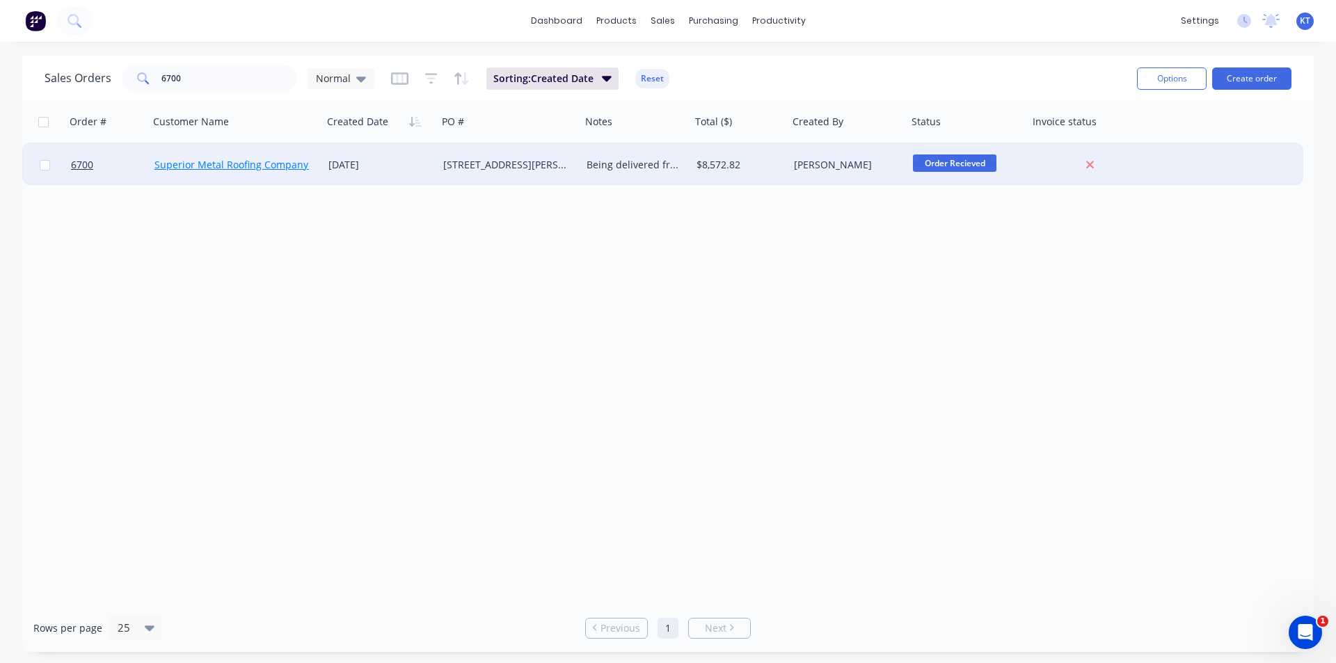
click at [274, 169] on link "Superior Metal Roofing Company Pty Ltd" at bounding box center [248, 164] width 188 height 13
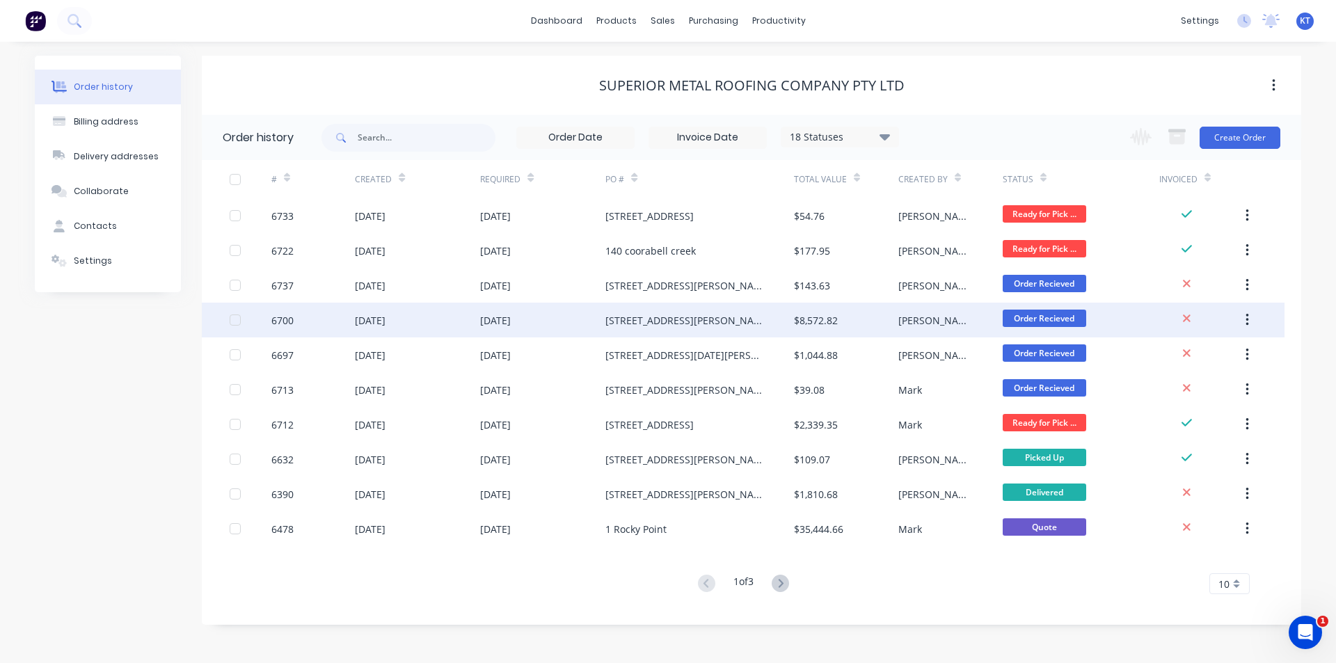
click at [390, 330] on div "[DATE]" at bounding box center [417, 320] width 125 height 35
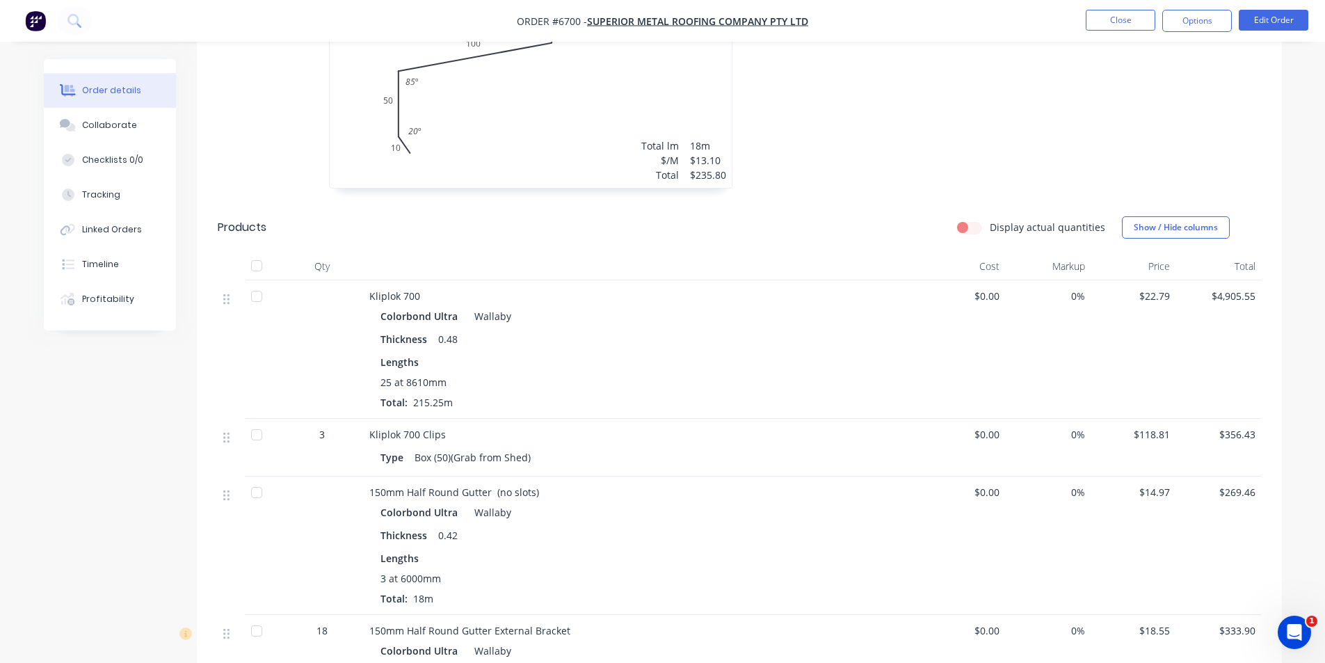
scroll to position [338, 0]
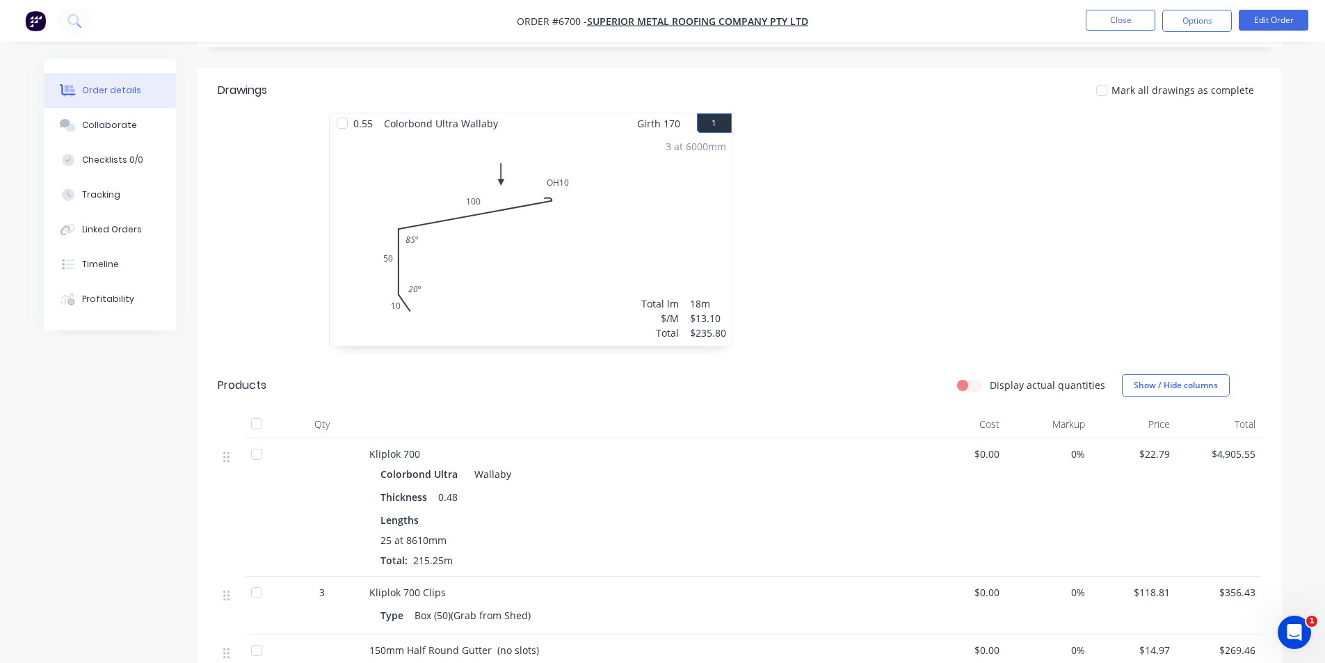
click at [252, 410] on div at bounding box center [257, 424] width 28 height 28
click at [341, 109] on div at bounding box center [342, 123] width 28 height 28
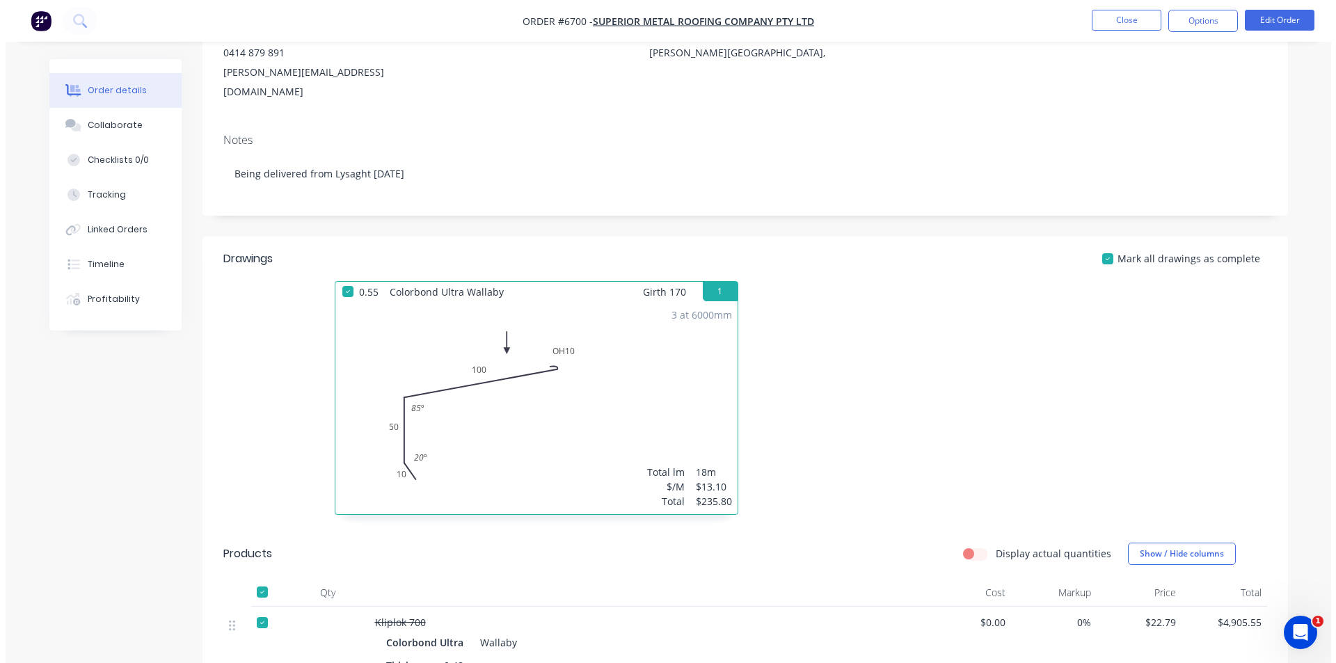
scroll to position [0, 0]
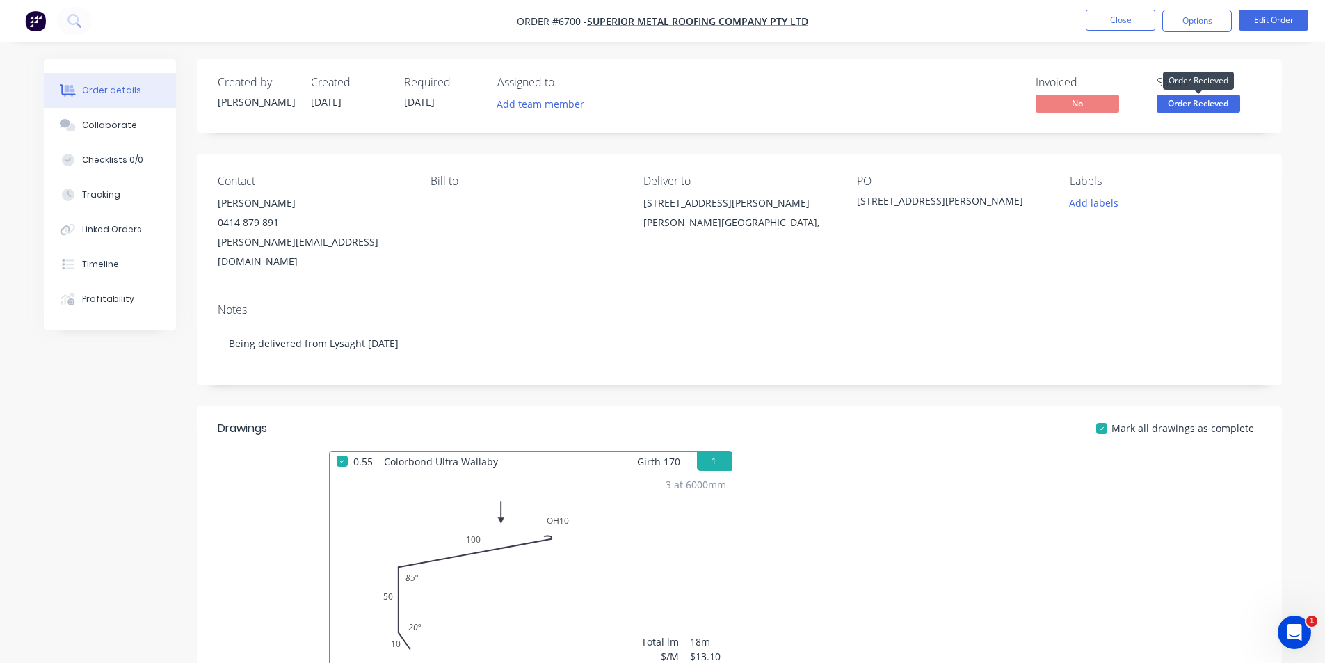
click at [1206, 110] on span "Order Recieved" at bounding box center [1198, 103] width 83 height 17
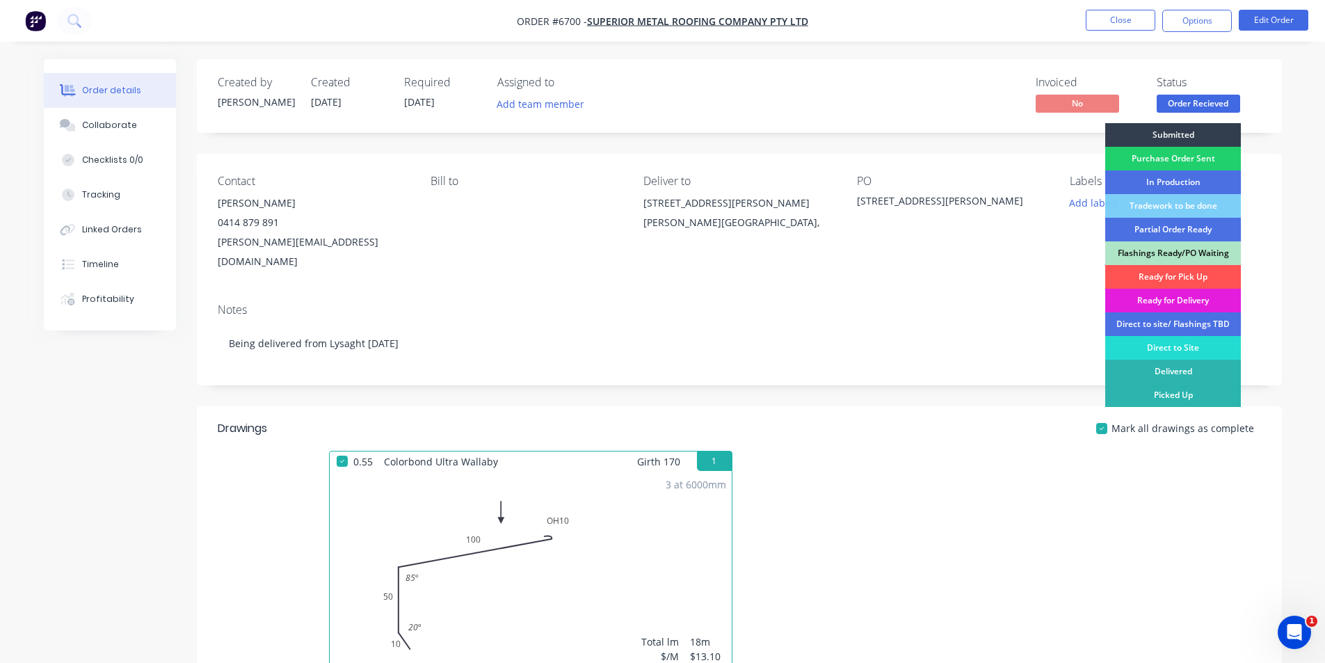
click at [1200, 301] on div "Ready for Delivery" at bounding box center [1174, 301] width 136 height 24
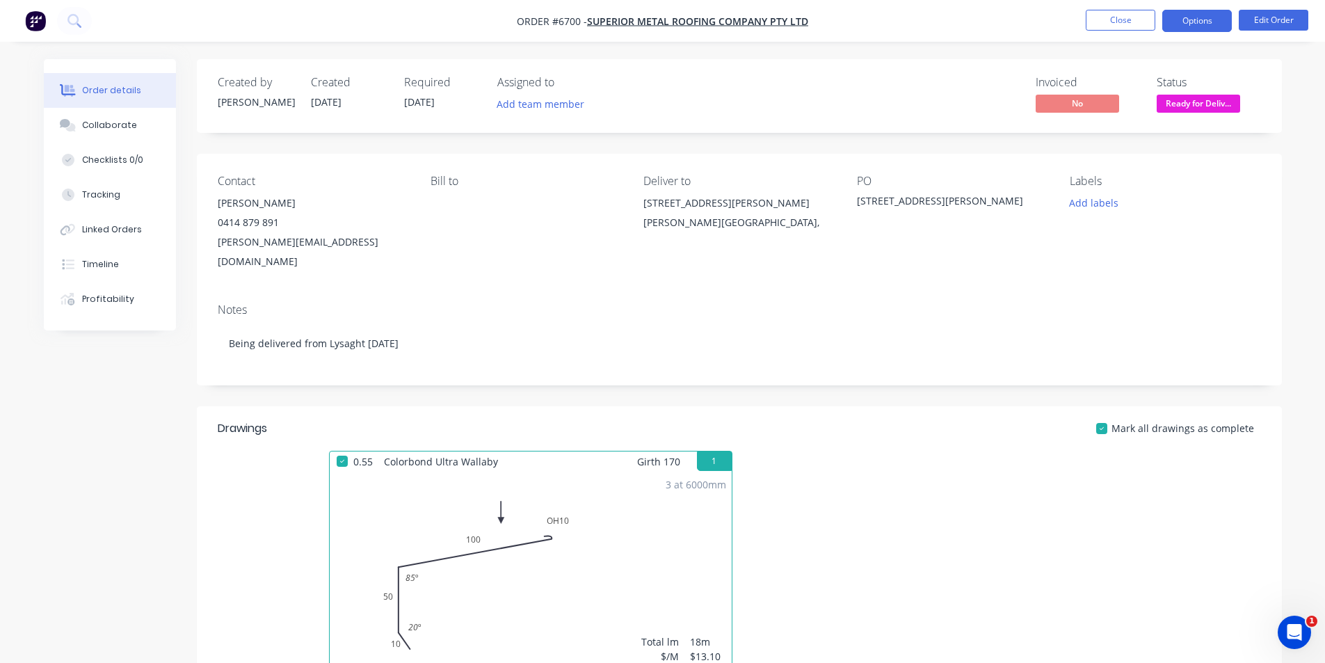
click at [1209, 13] on button "Options" at bounding box center [1198, 21] width 70 height 22
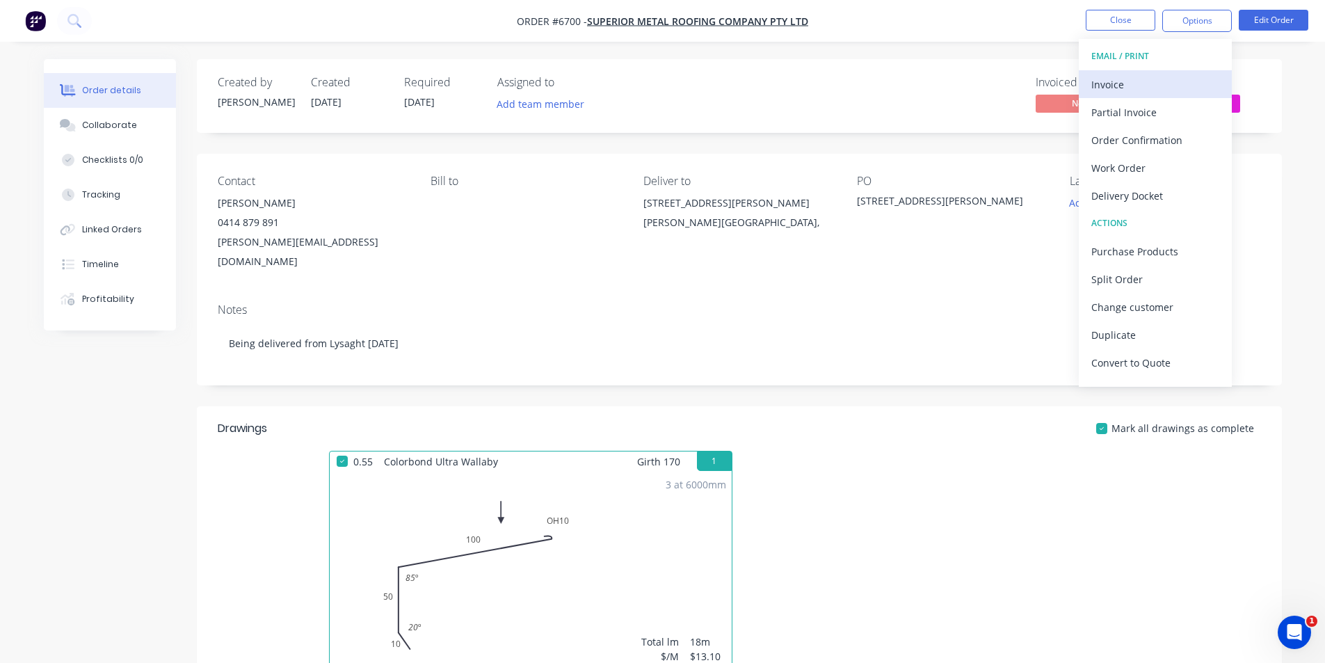
click at [1174, 94] on div "Invoice" at bounding box center [1156, 84] width 128 height 20
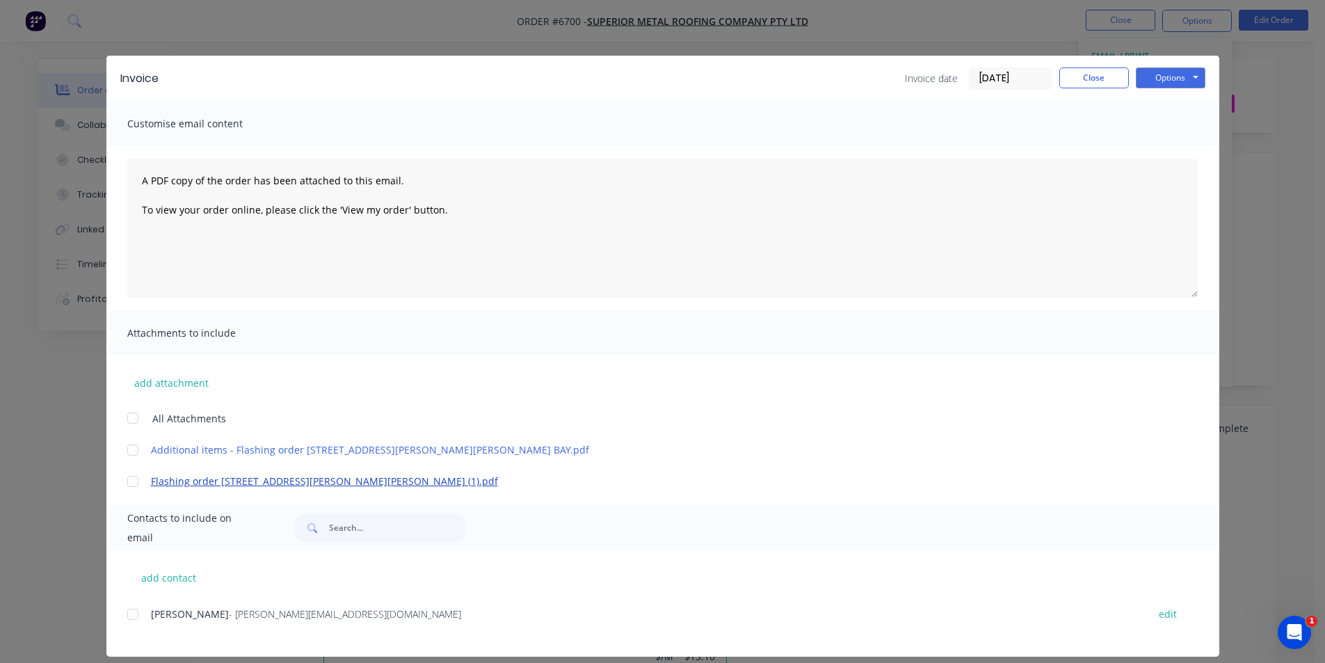
click at [127, 614] on div at bounding box center [133, 614] width 28 height 28
click at [1177, 77] on button "Options" at bounding box center [1171, 77] width 70 height 21
click at [1159, 152] on button "Email" at bounding box center [1180, 148] width 89 height 23
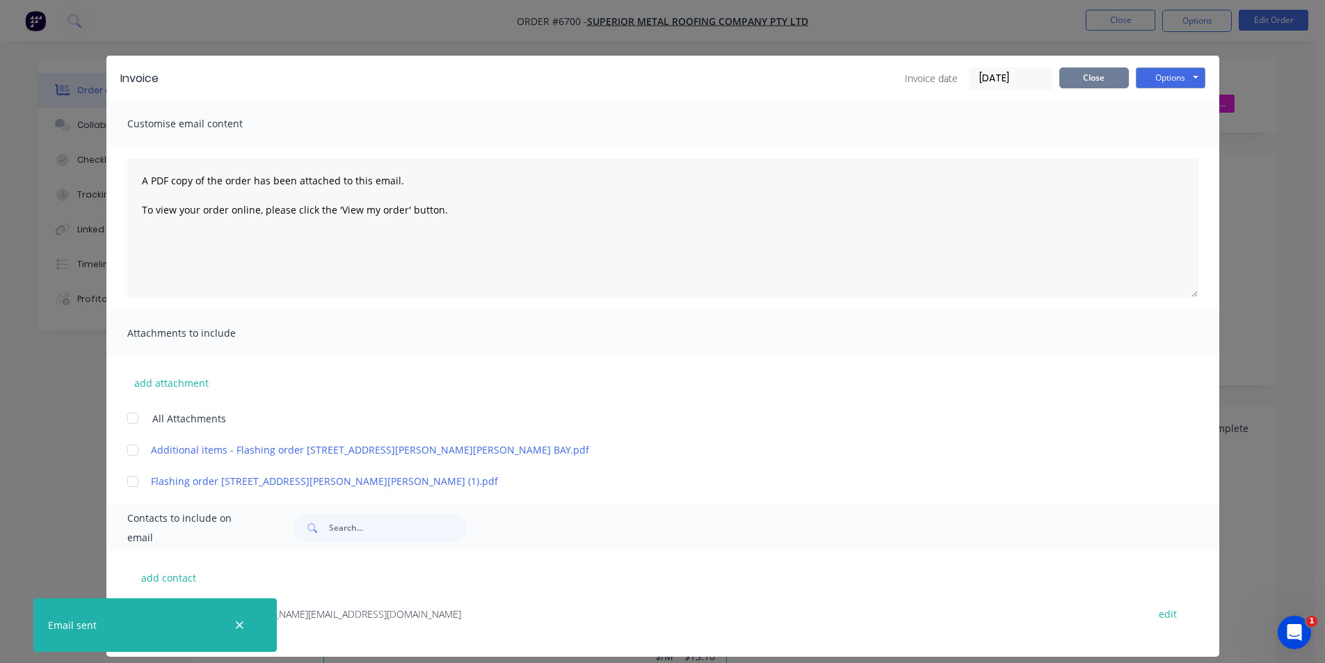
click at [1095, 79] on button "Close" at bounding box center [1095, 77] width 70 height 21
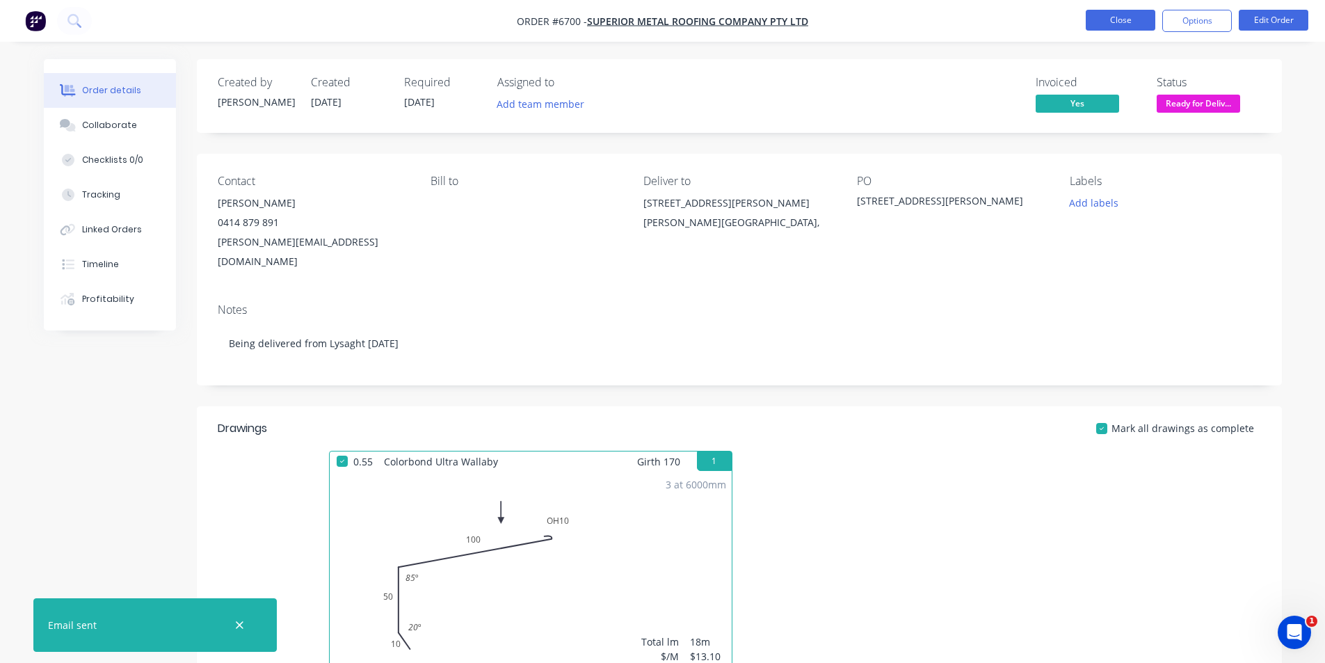
click at [1112, 28] on button "Close" at bounding box center [1121, 20] width 70 height 21
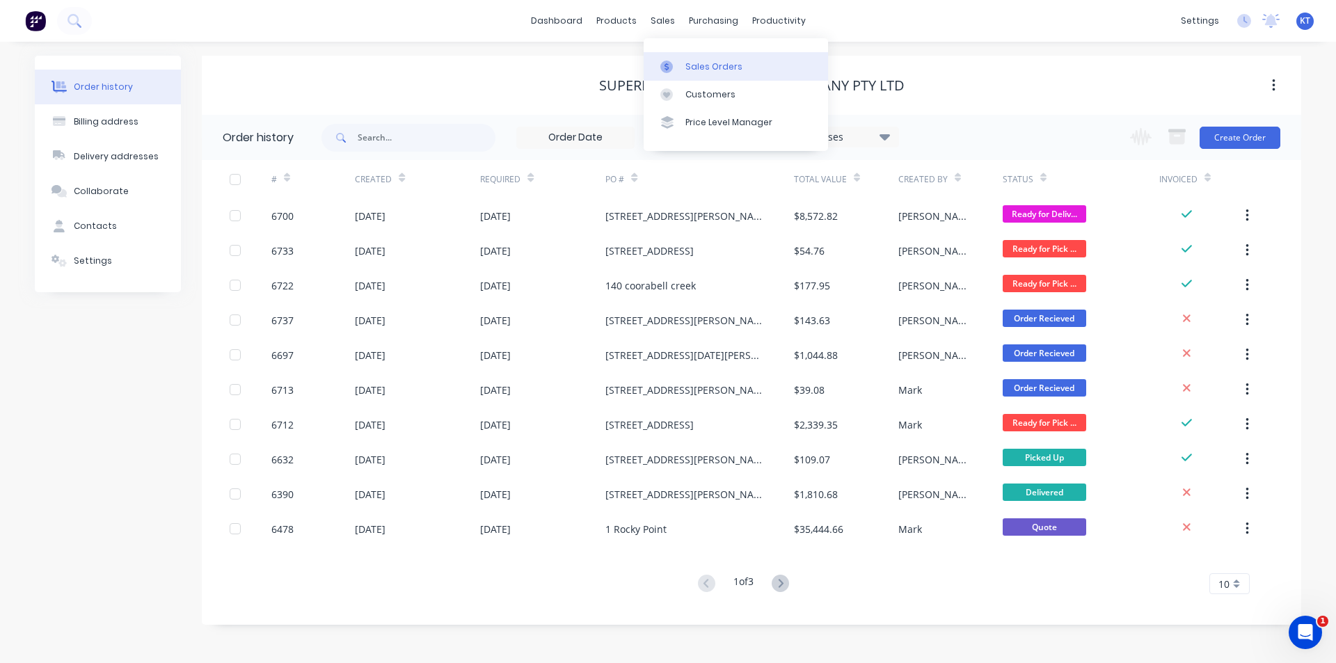
click at [677, 72] on div at bounding box center [670, 67] width 21 height 13
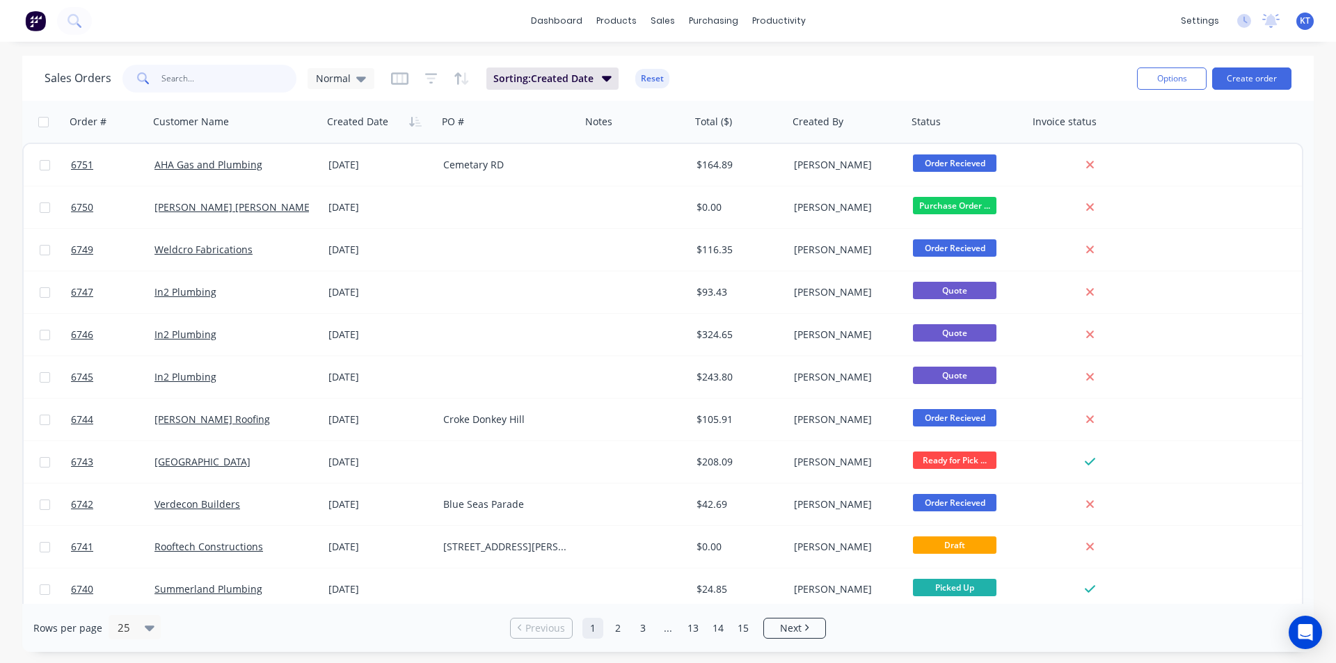
click at [189, 76] on input "text" at bounding box center [229, 79] width 136 height 28
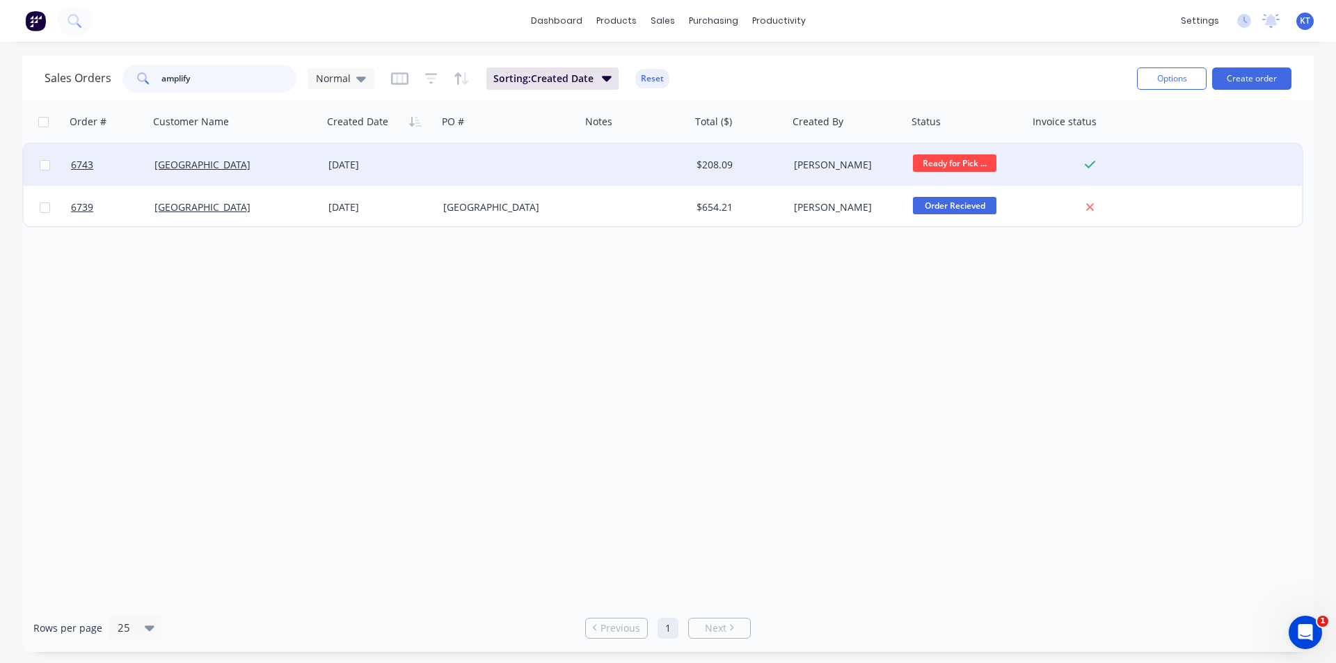
type input "amplify"
click at [216, 173] on div "[GEOGRAPHIC_DATA]" at bounding box center [236, 165] width 174 height 42
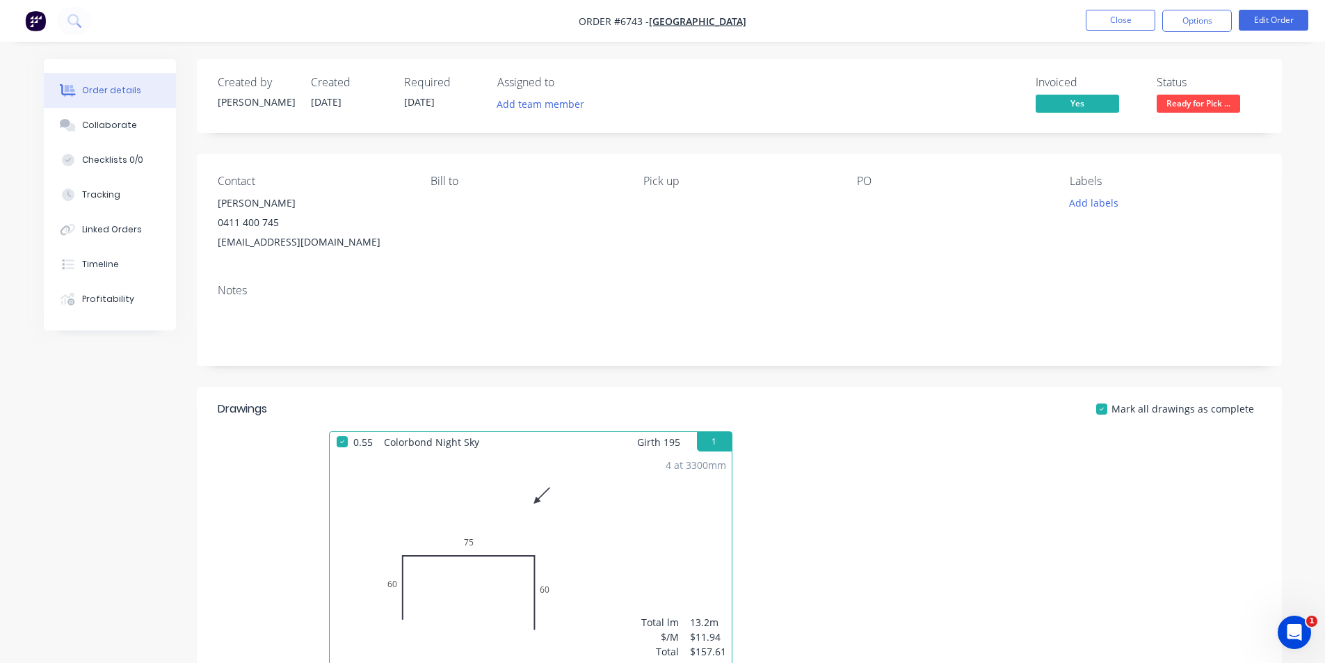
click at [1177, 109] on span "Ready for Pick ..." at bounding box center [1198, 103] width 83 height 17
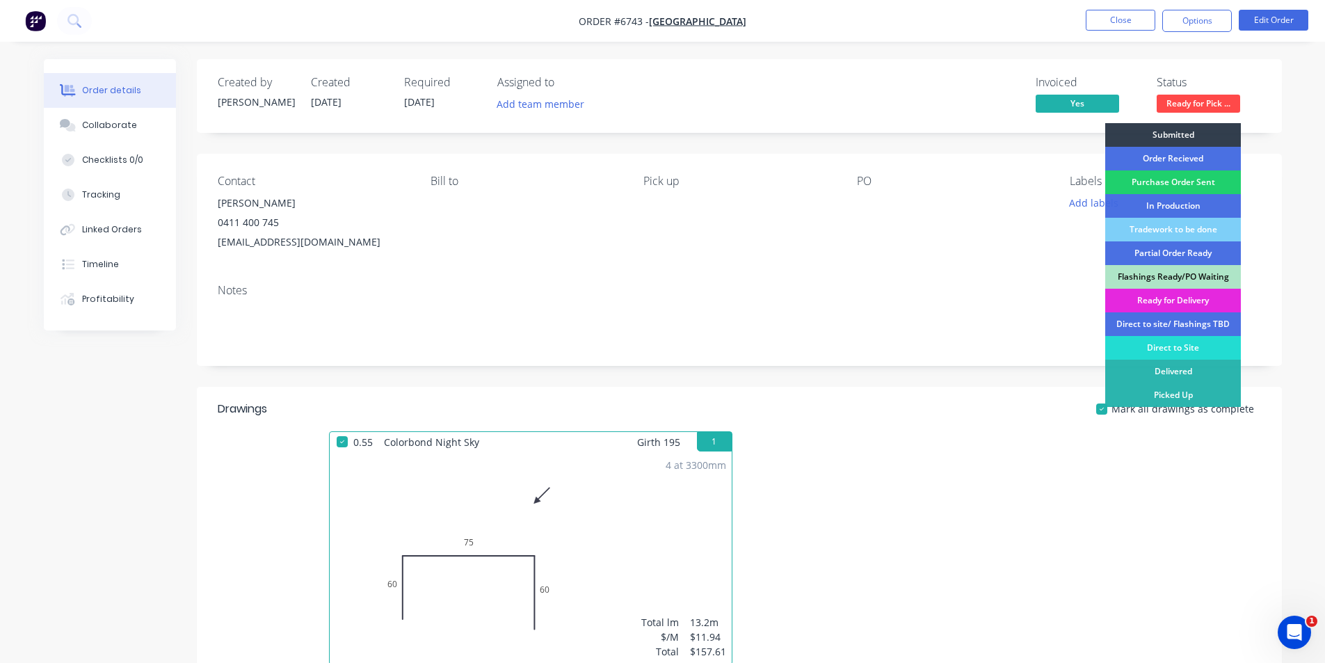
click at [1166, 395] on div "Picked Up" at bounding box center [1174, 395] width 136 height 24
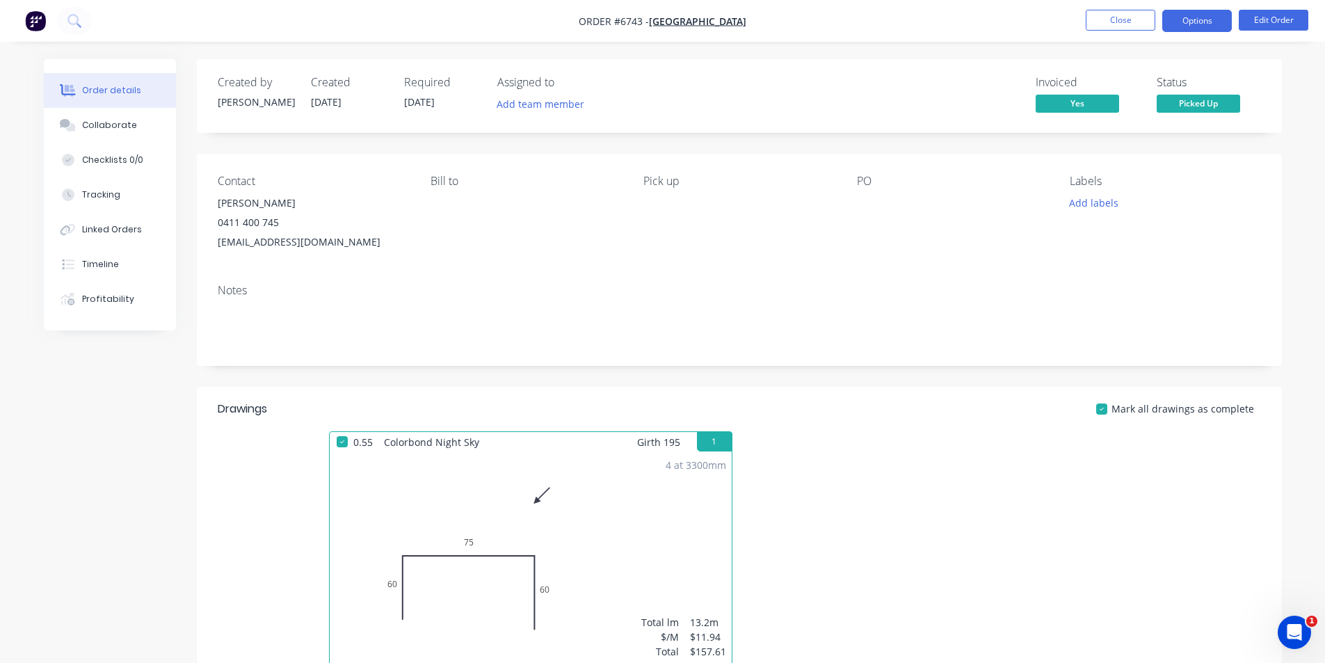
click at [1217, 20] on button "Options" at bounding box center [1198, 21] width 70 height 22
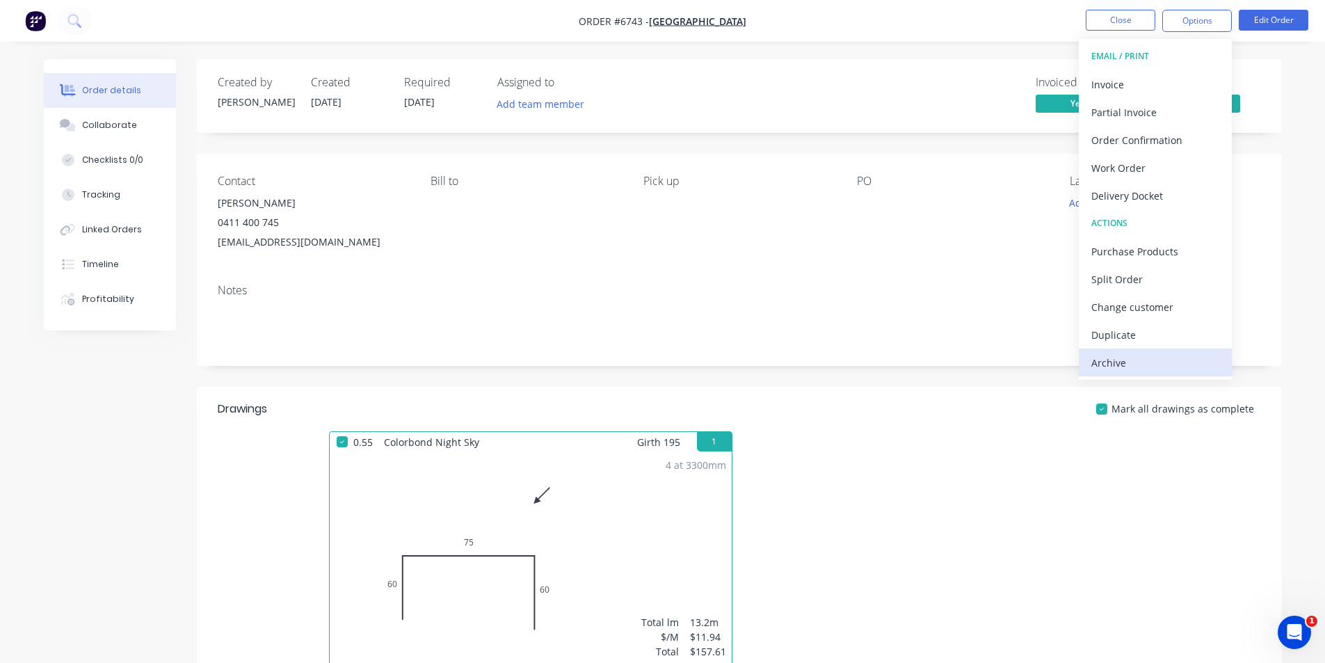
click at [1184, 375] on button "Archive" at bounding box center [1155, 363] width 153 height 28
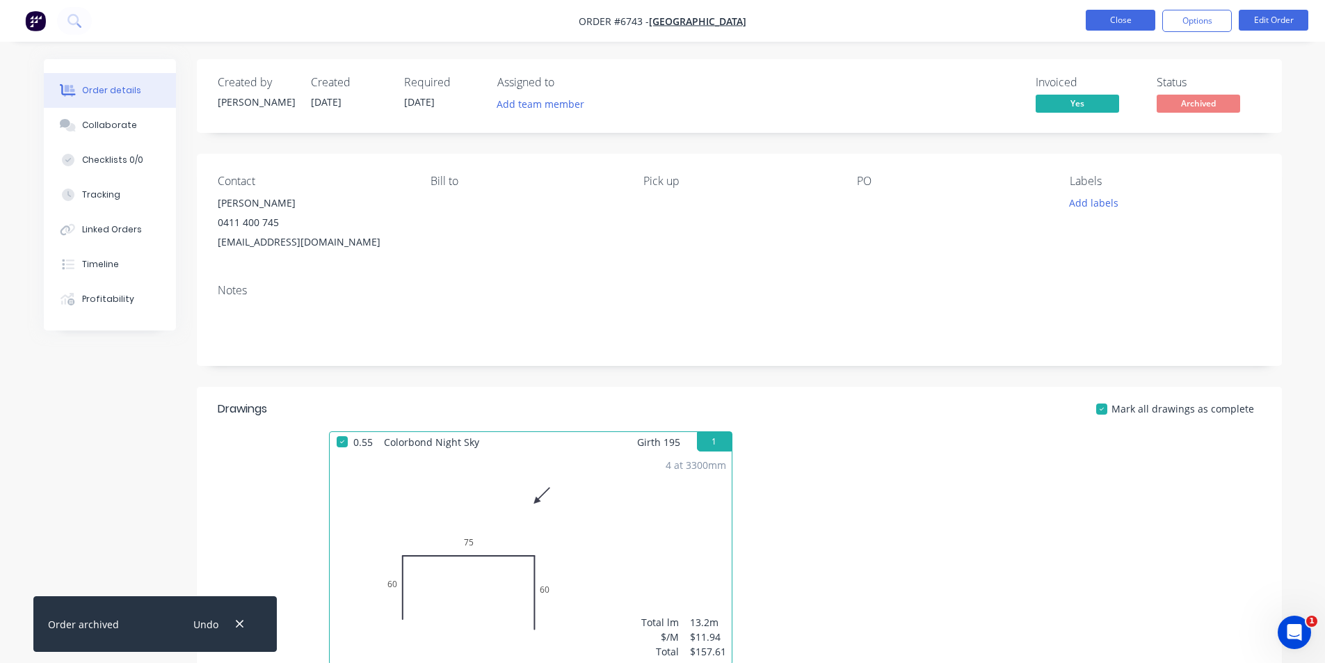
click at [1109, 29] on button "Close" at bounding box center [1121, 20] width 70 height 21
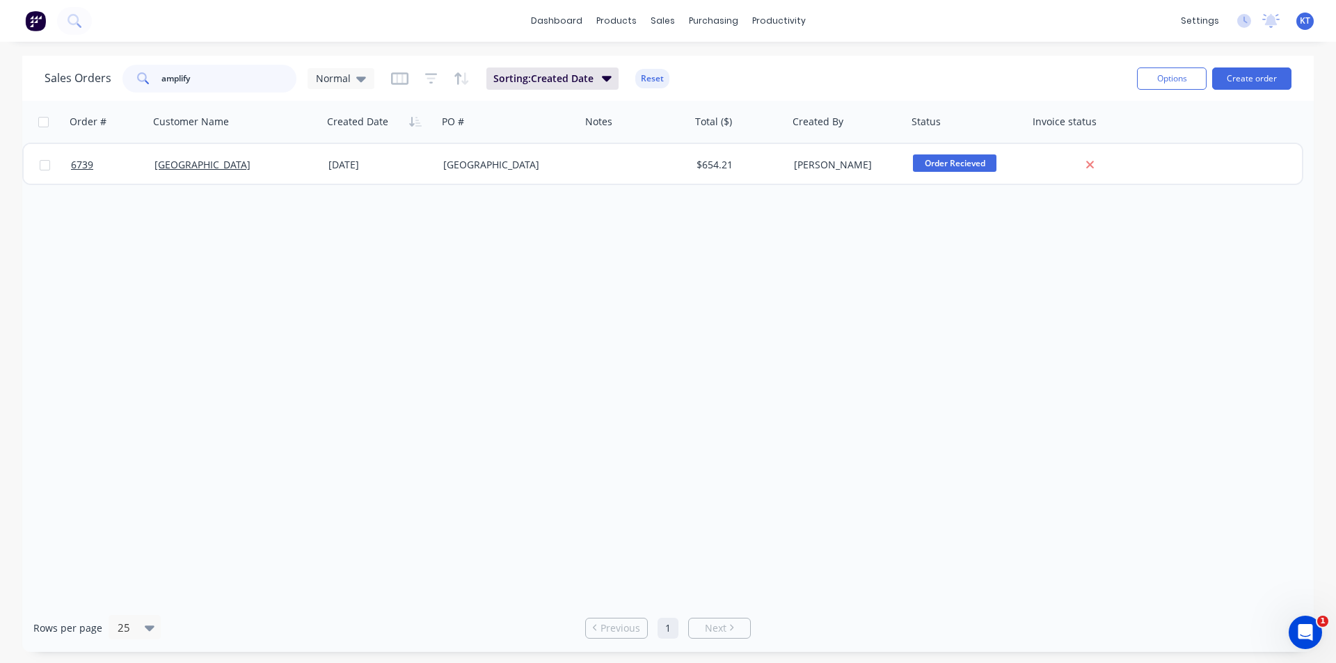
click at [227, 67] on input "amplify" at bounding box center [229, 79] width 136 height 28
click at [228, 68] on input "amplify" at bounding box center [229, 79] width 136 height 28
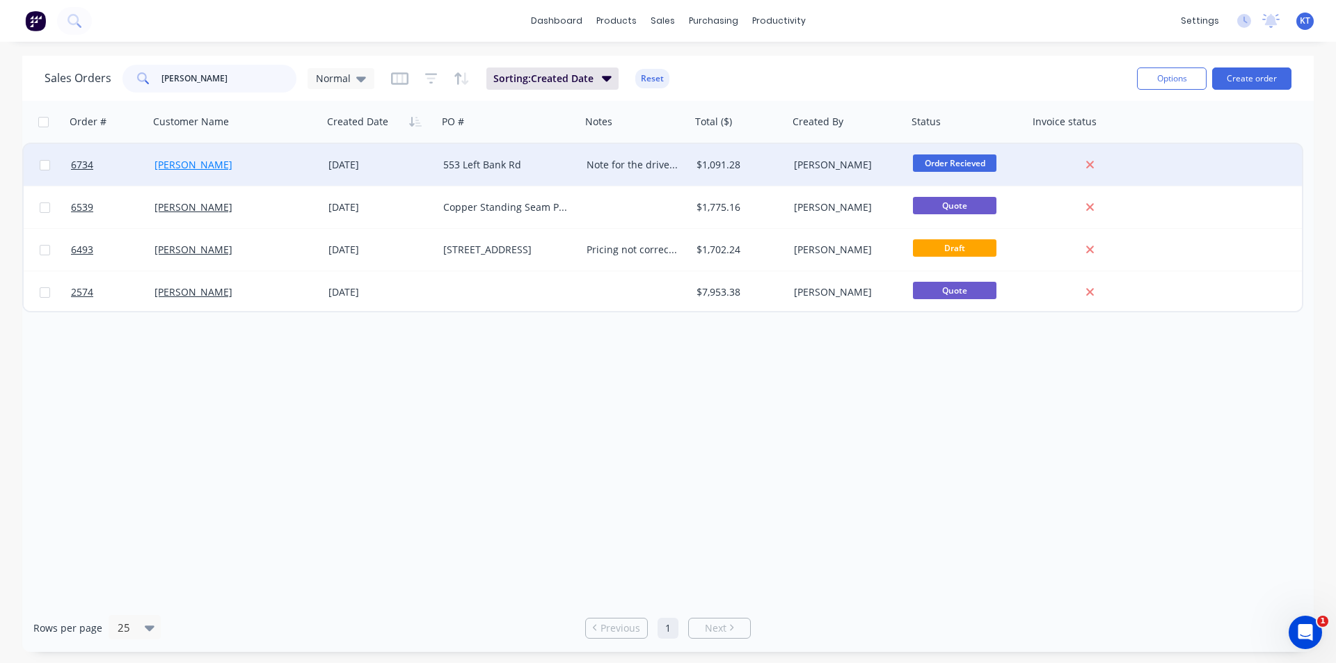
type input "[PERSON_NAME]"
click at [215, 161] on link "[PERSON_NAME]" at bounding box center [193, 164] width 78 height 13
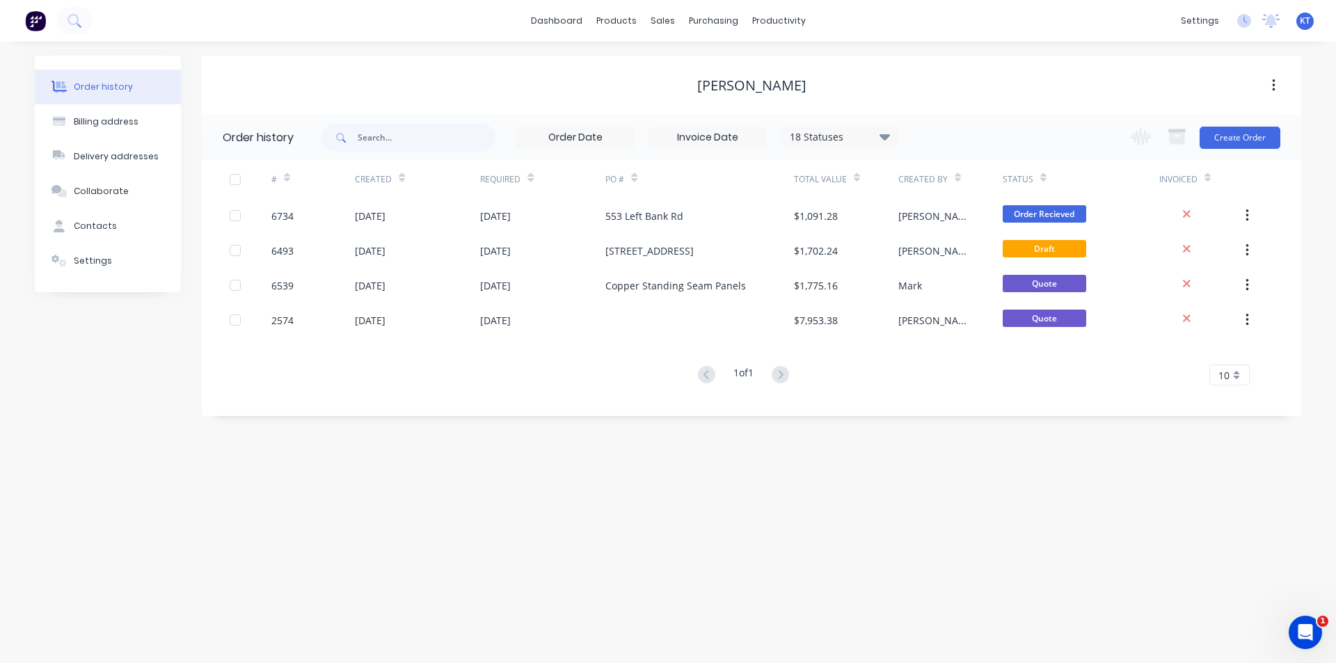
click at [621, 234] on div "[STREET_ADDRESS]" at bounding box center [699, 250] width 188 height 35
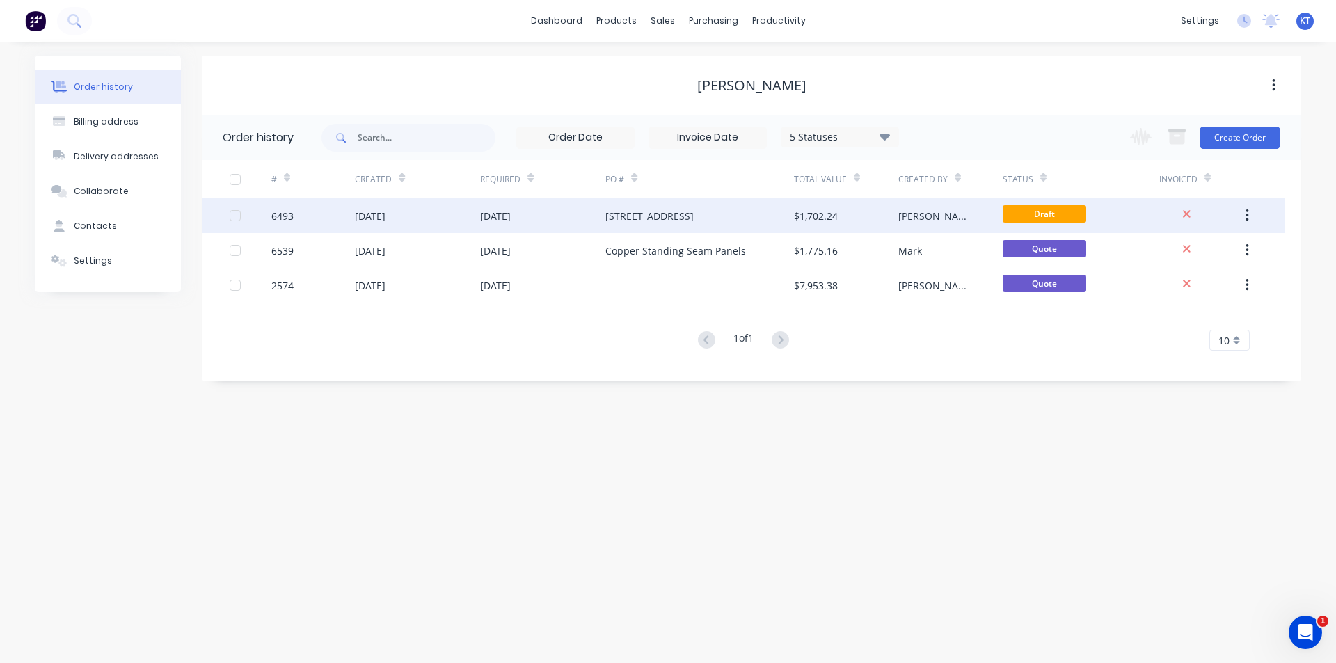
click at [778, 214] on div "[STREET_ADDRESS]" at bounding box center [699, 215] width 188 height 35
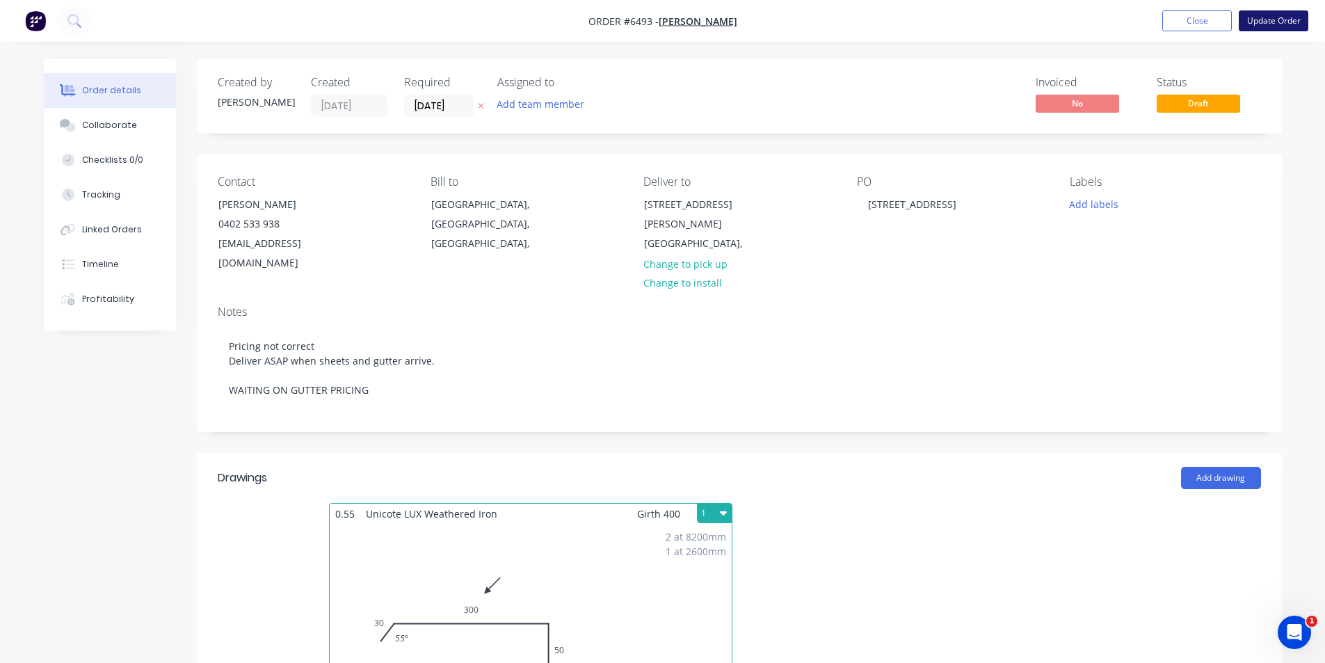
click at [1266, 23] on button "Update Order" at bounding box center [1274, 20] width 70 height 21
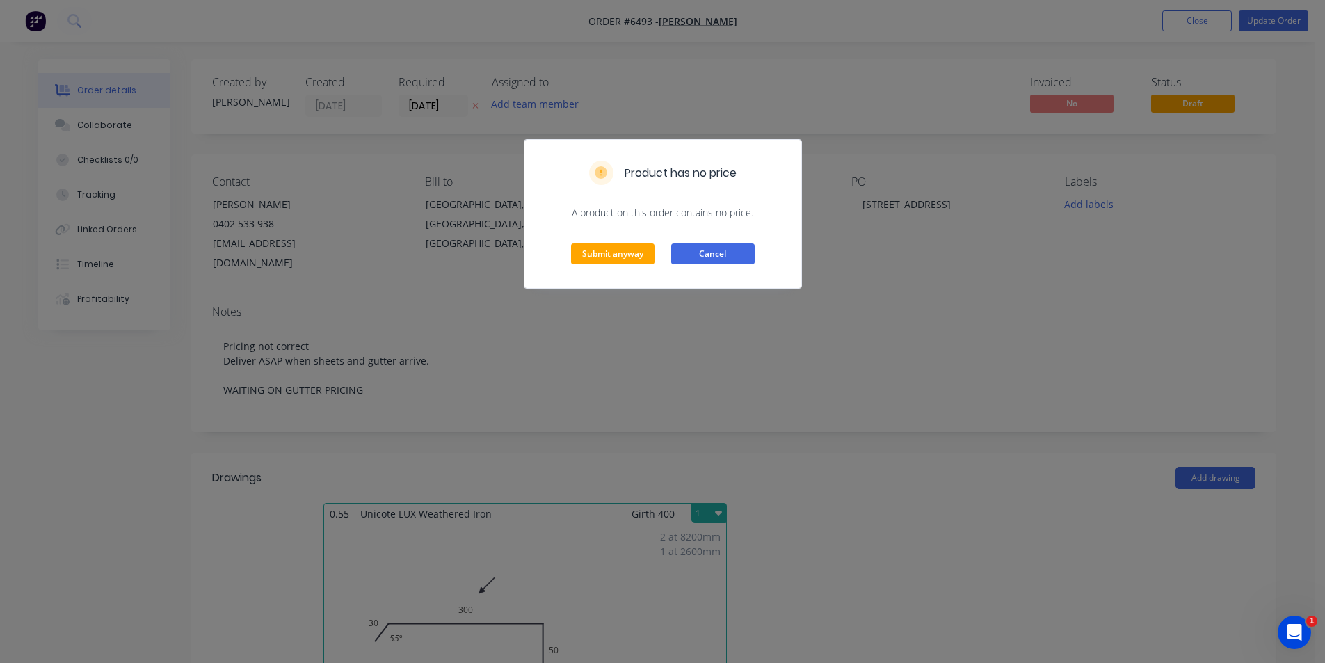
click at [735, 256] on button "Cancel" at bounding box center [712, 254] width 83 height 21
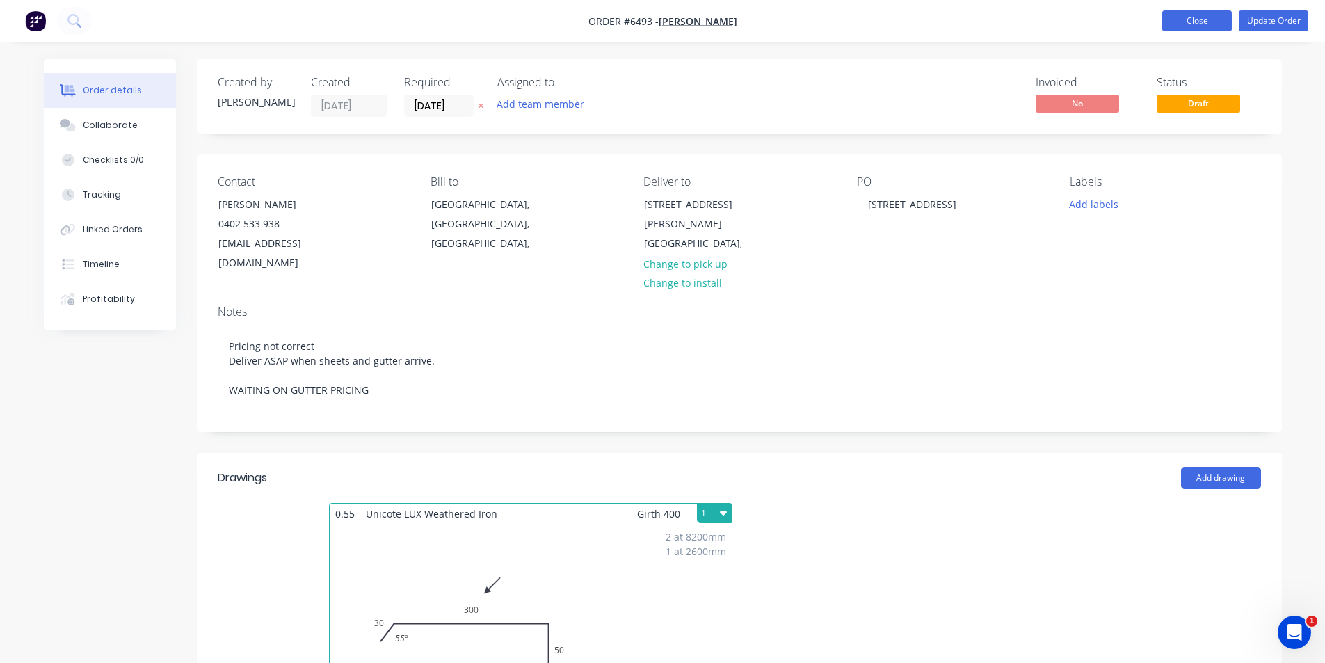
click at [1185, 25] on button "Close" at bounding box center [1198, 20] width 70 height 21
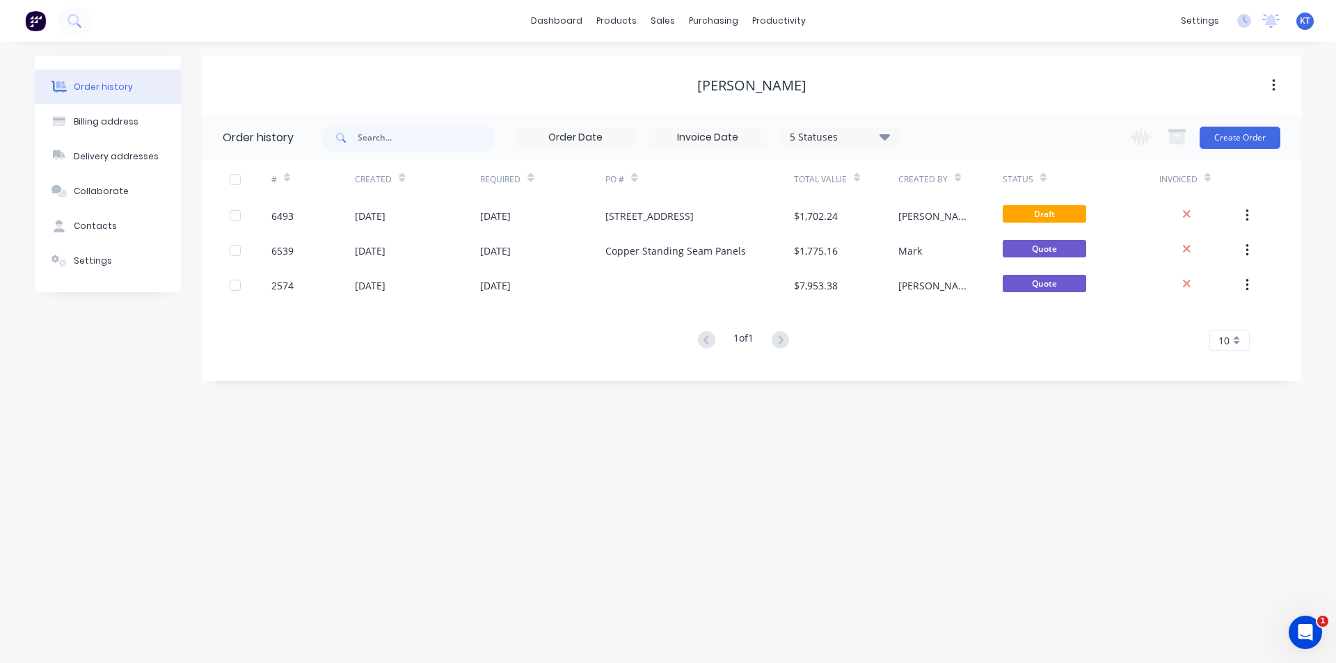
click at [445, 119] on div "5 Statuses Invoice Status Invoiced Not Invoiced Partial Order Status All Archiv…" at bounding box center [609, 137] width 577 height 45
click at [437, 130] on input "text" at bounding box center [427, 138] width 138 height 28
click at [674, 63] on div at bounding box center [670, 67] width 21 height 13
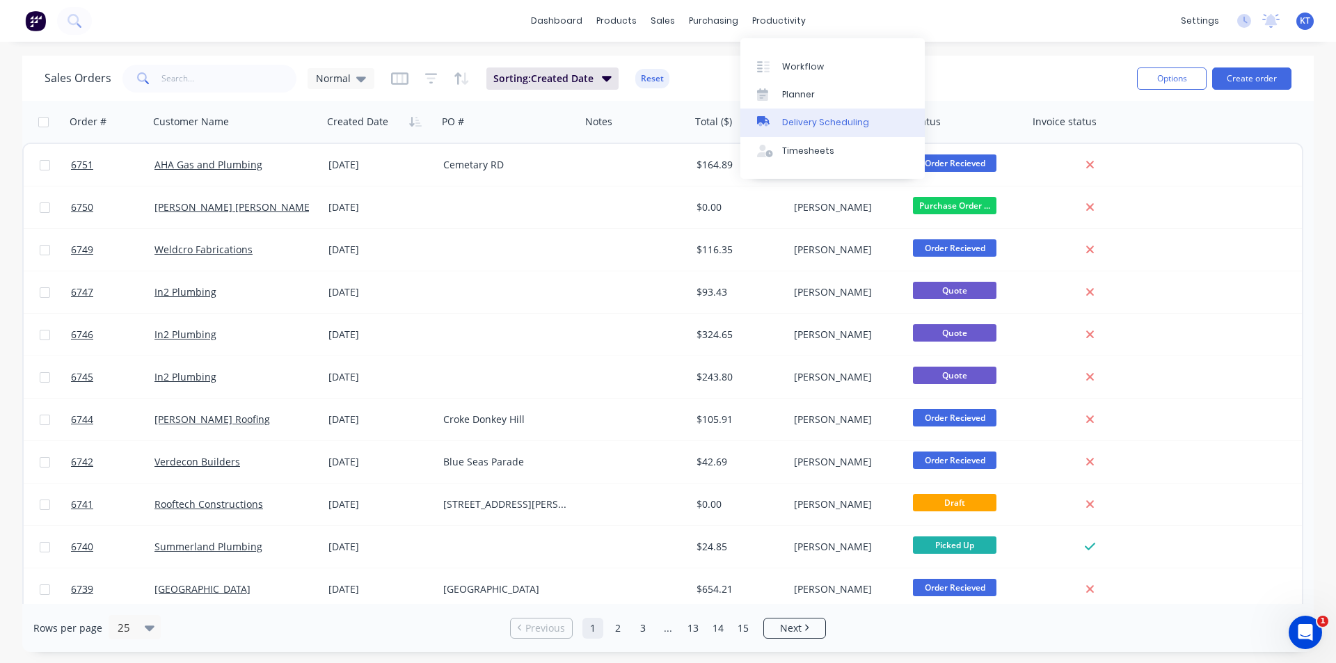
click at [820, 125] on div "Delivery Scheduling" at bounding box center [825, 122] width 87 height 13
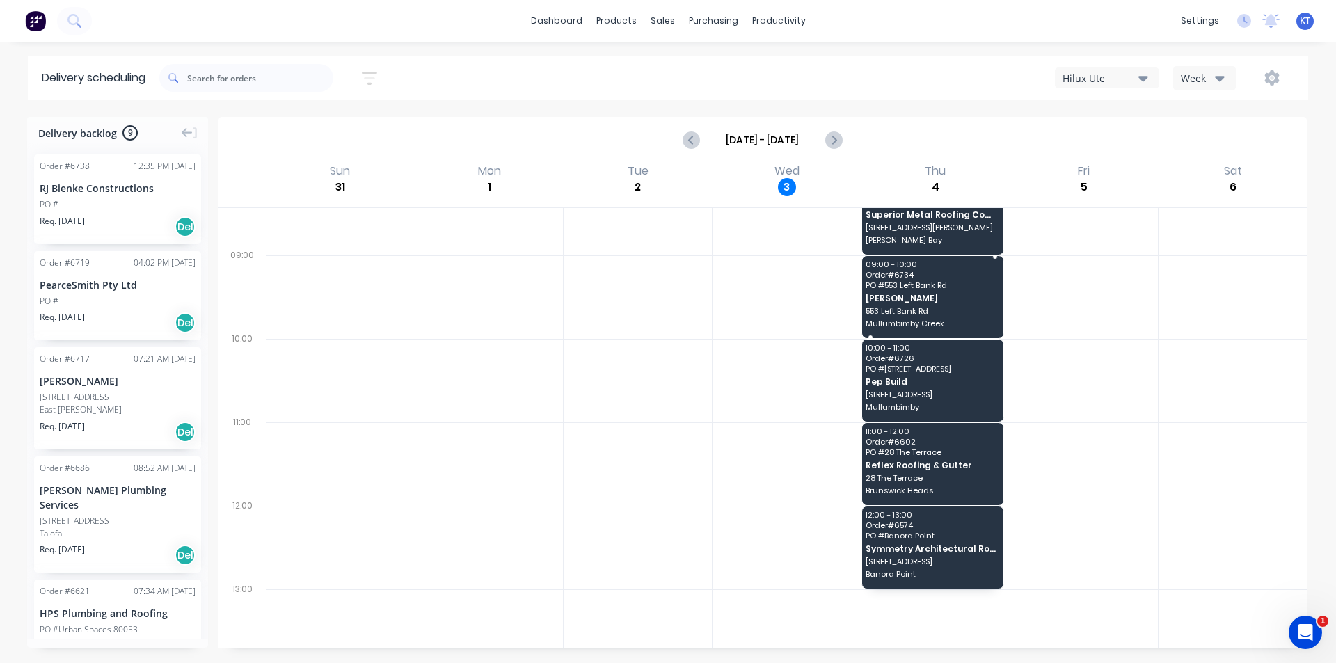
click at [894, 308] on span "553 Left Bank Rd" at bounding box center [932, 311] width 132 height 8
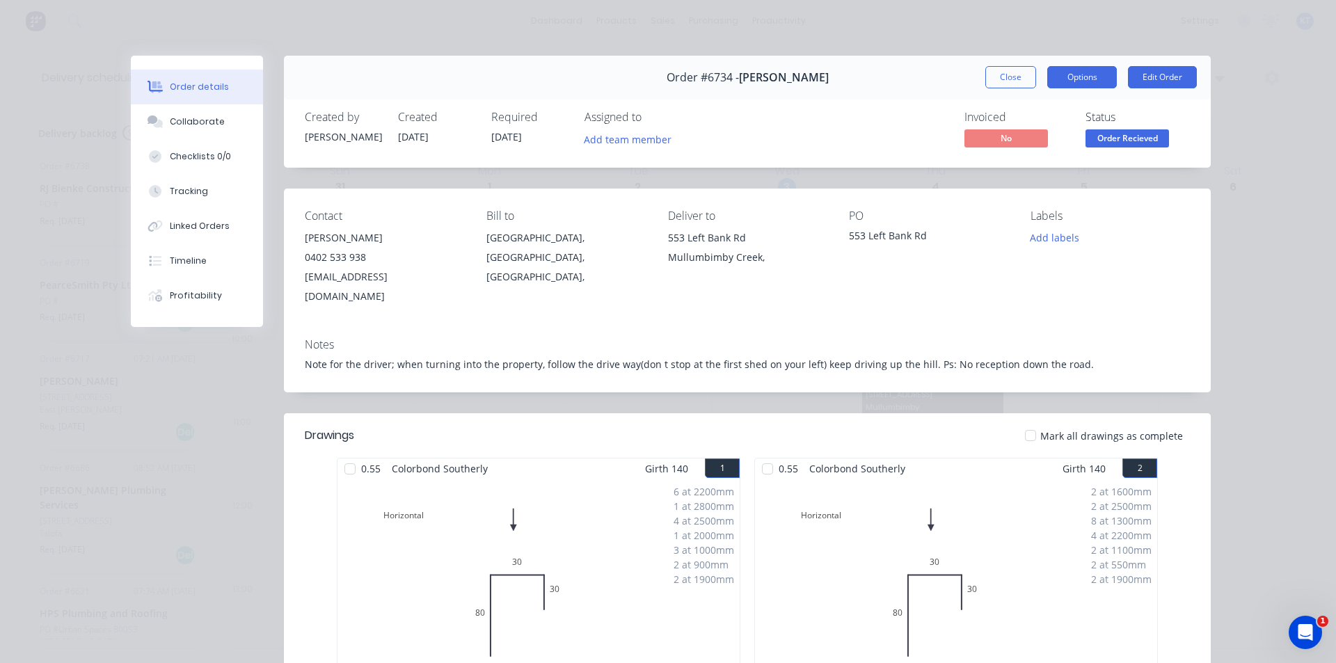
click at [1102, 78] on button "Options" at bounding box center [1082, 77] width 70 height 22
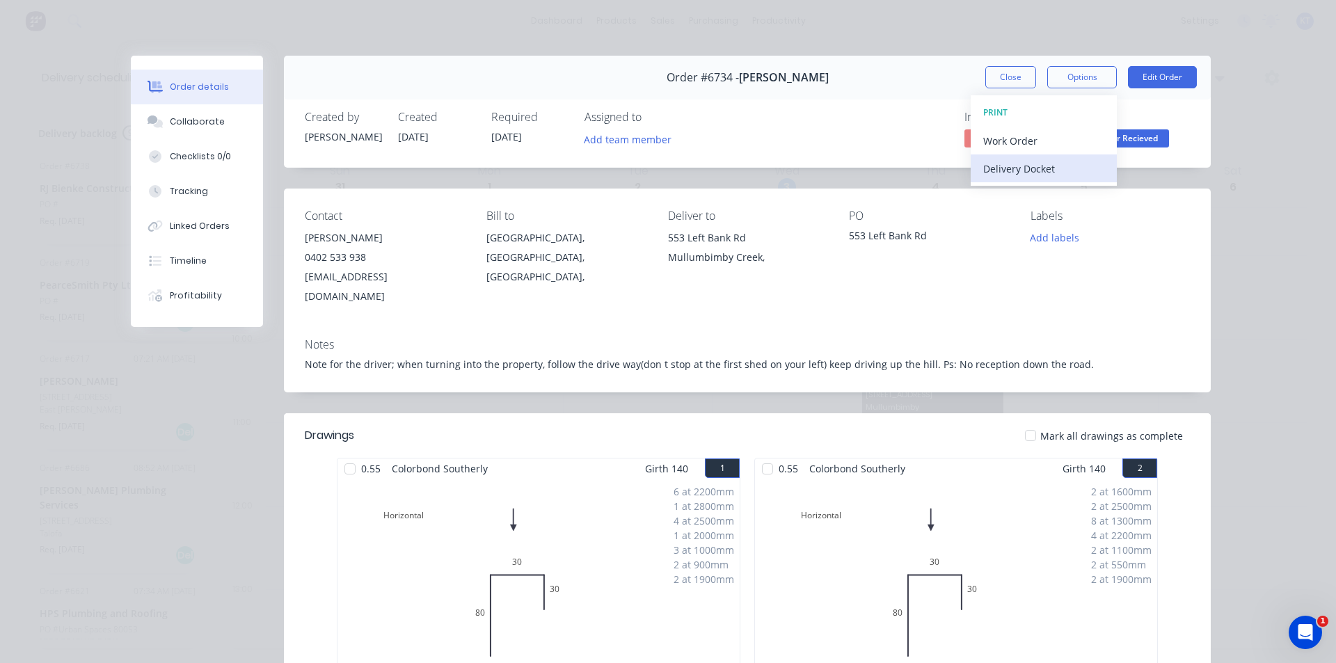
click at [1079, 166] on div "Delivery Docket" at bounding box center [1043, 169] width 121 height 20
click at [1074, 170] on div "Standard" at bounding box center [1043, 169] width 121 height 20
click at [1001, 71] on button "Close" at bounding box center [1010, 77] width 51 height 22
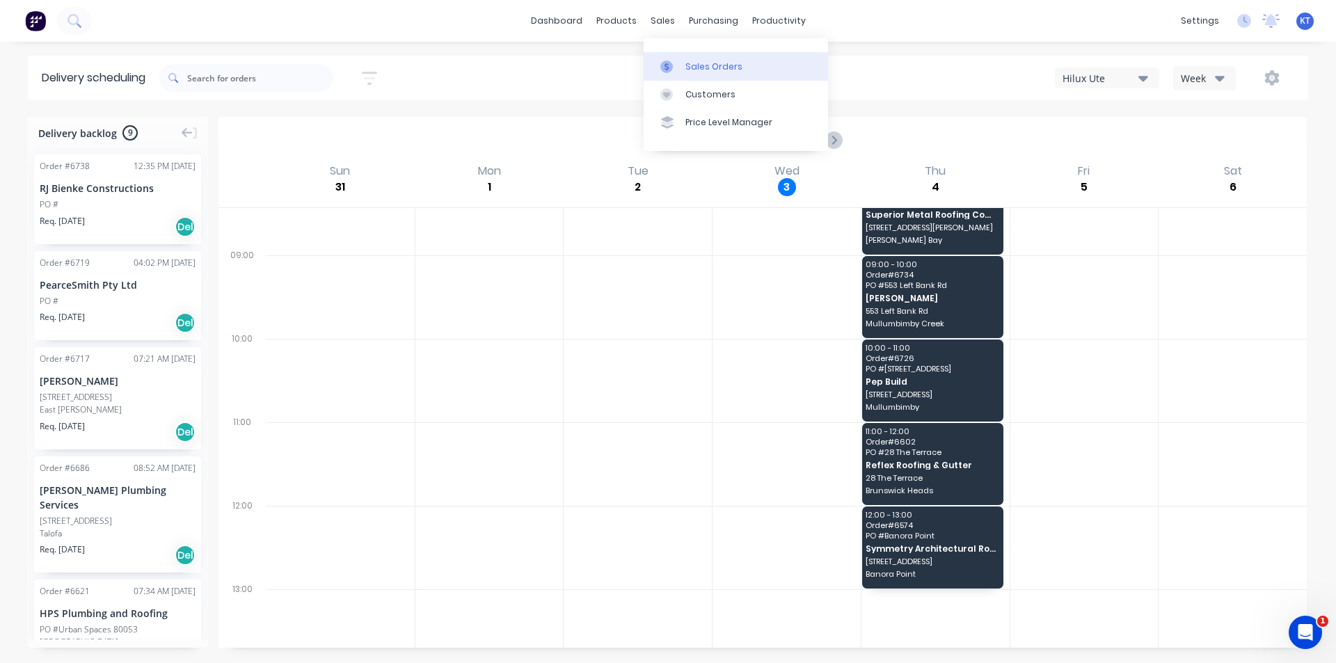
click at [700, 63] on div "Sales Orders" at bounding box center [713, 67] width 57 height 13
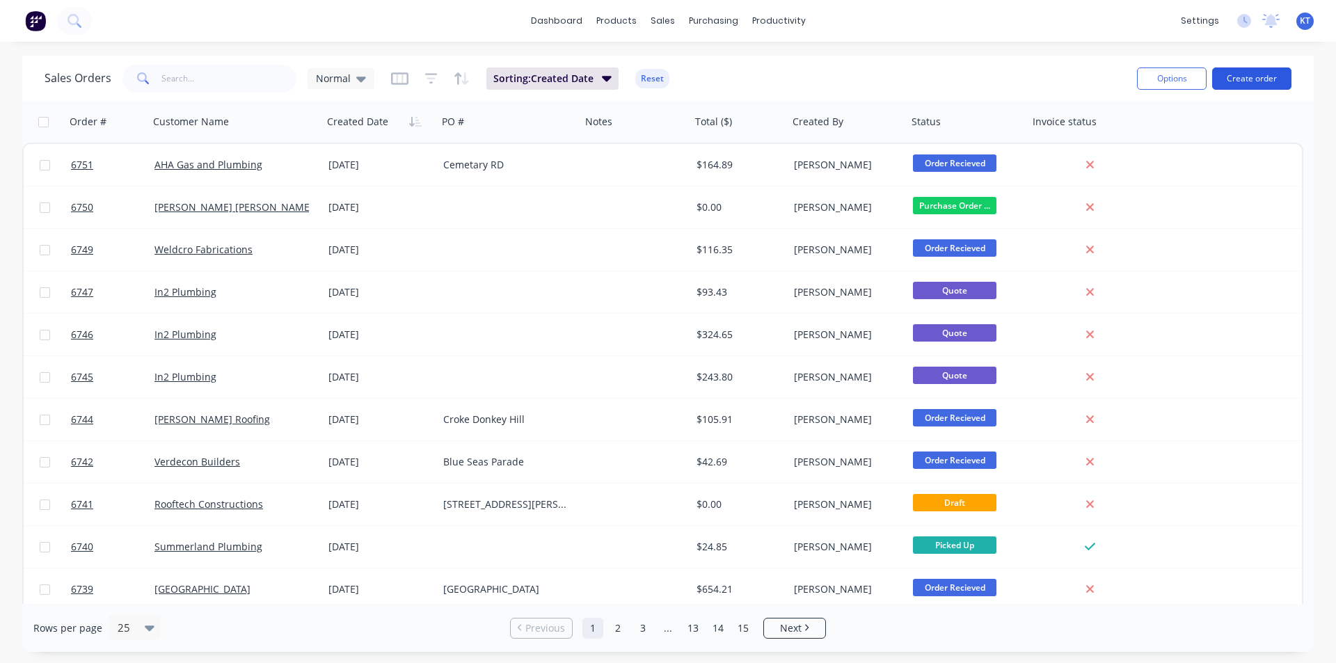
click at [1250, 85] on button "Create order" at bounding box center [1251, 78] width 79 height 22
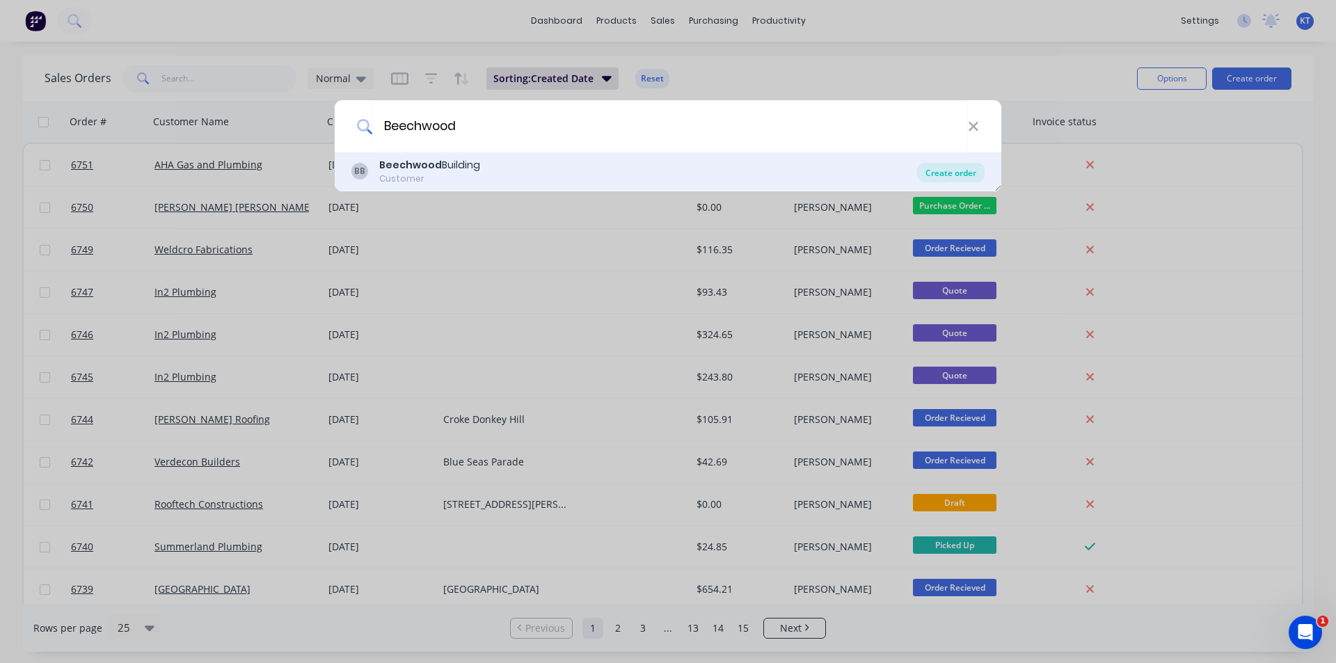
type input "Beechwood"
click at [980, 166] on div "Create order" at bounding box center [950, 172] width 67 height 19
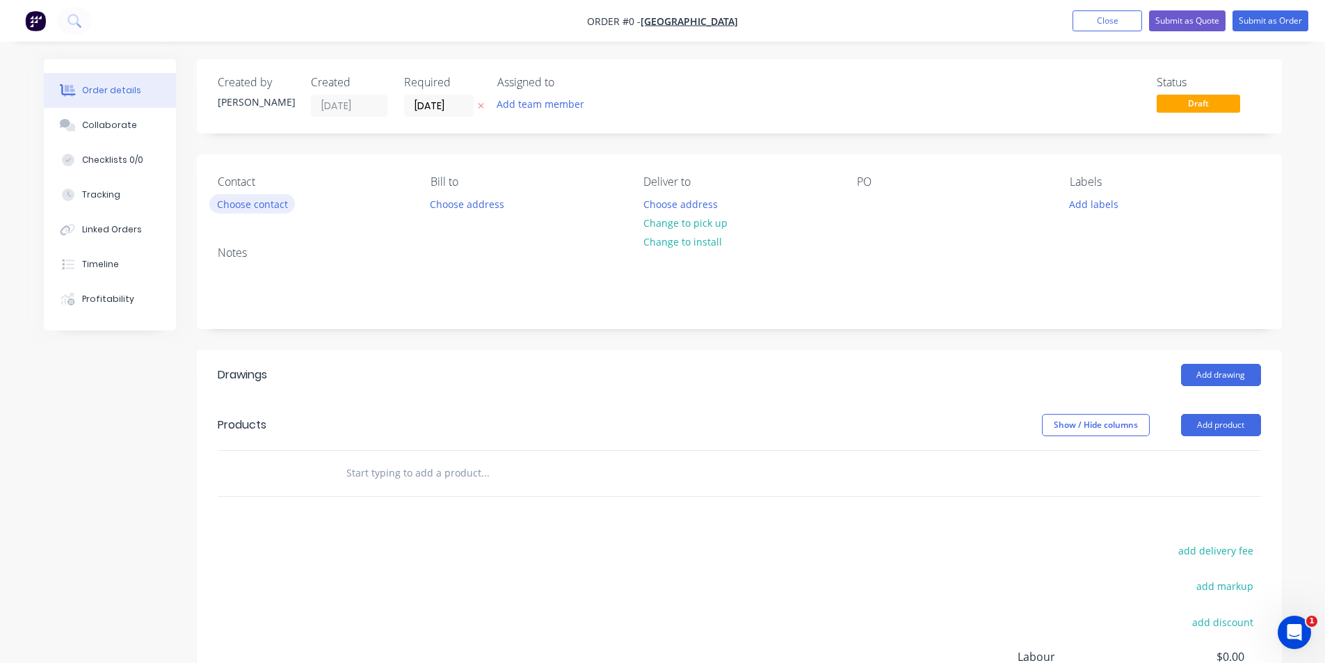
click at [247, 203] on button "Choose contact" at bounding box center [252, 203] width 86 height 19
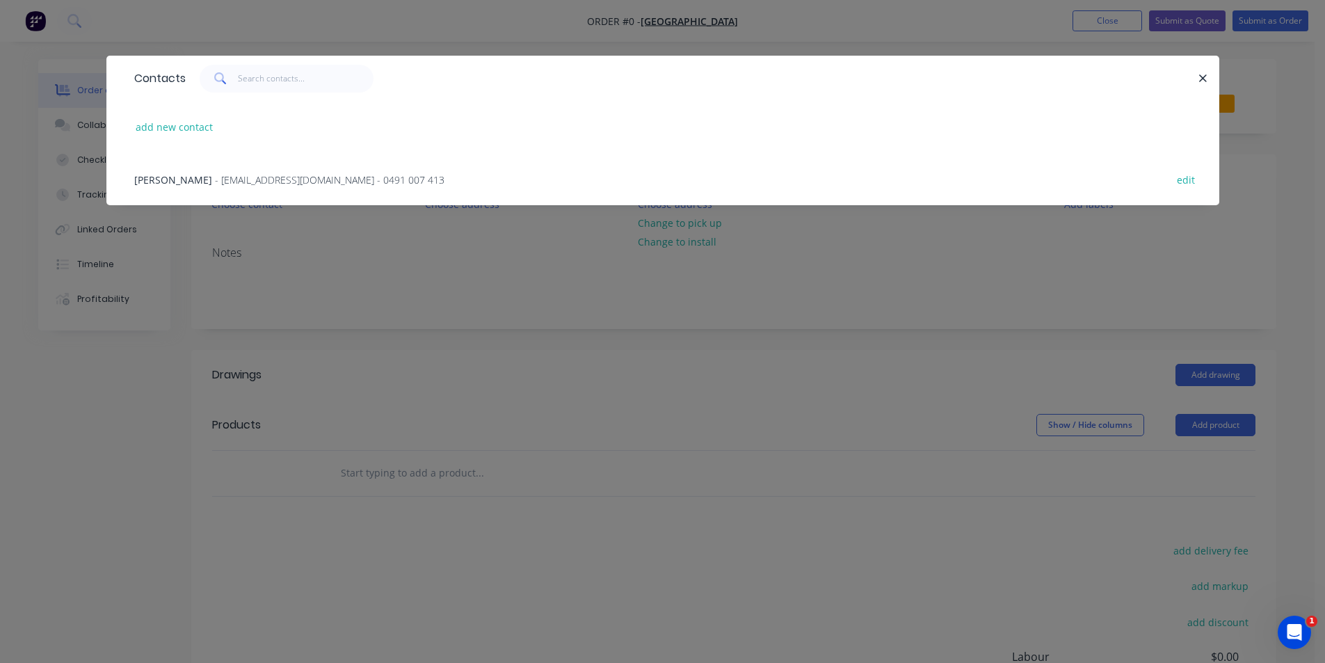
click at [206, 186] on div "[PERSON_NAME] - [EMAIL_ADDRESS][DOMAIN_NAME] - 0491 007 413" at bounding box center [289, 180] width 310 height 15
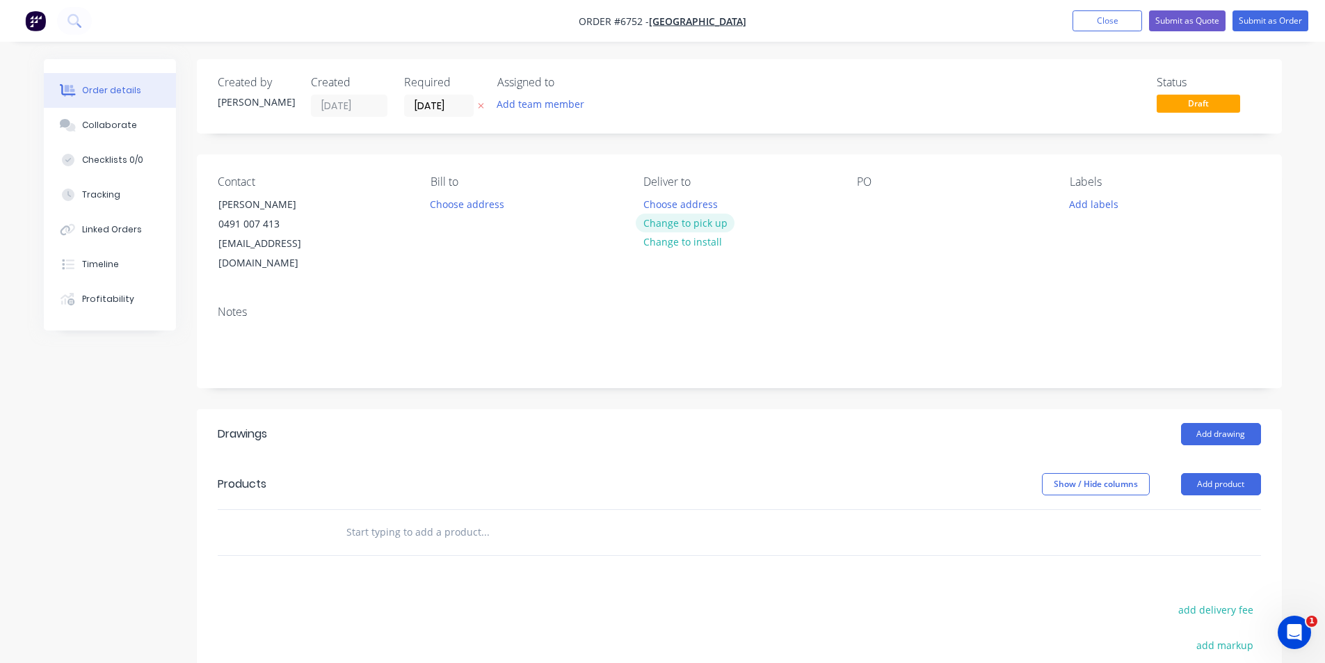
click at [673, 227] on button "Change to pick up" at bounding box center [685, 223] width 99 height 19
click at [868, 206] on div at bounding box center [868, 204] width 22 height 20
click at [1241, 473] on button "Add product" at bounding box center [1221, 484] width 80 height 22
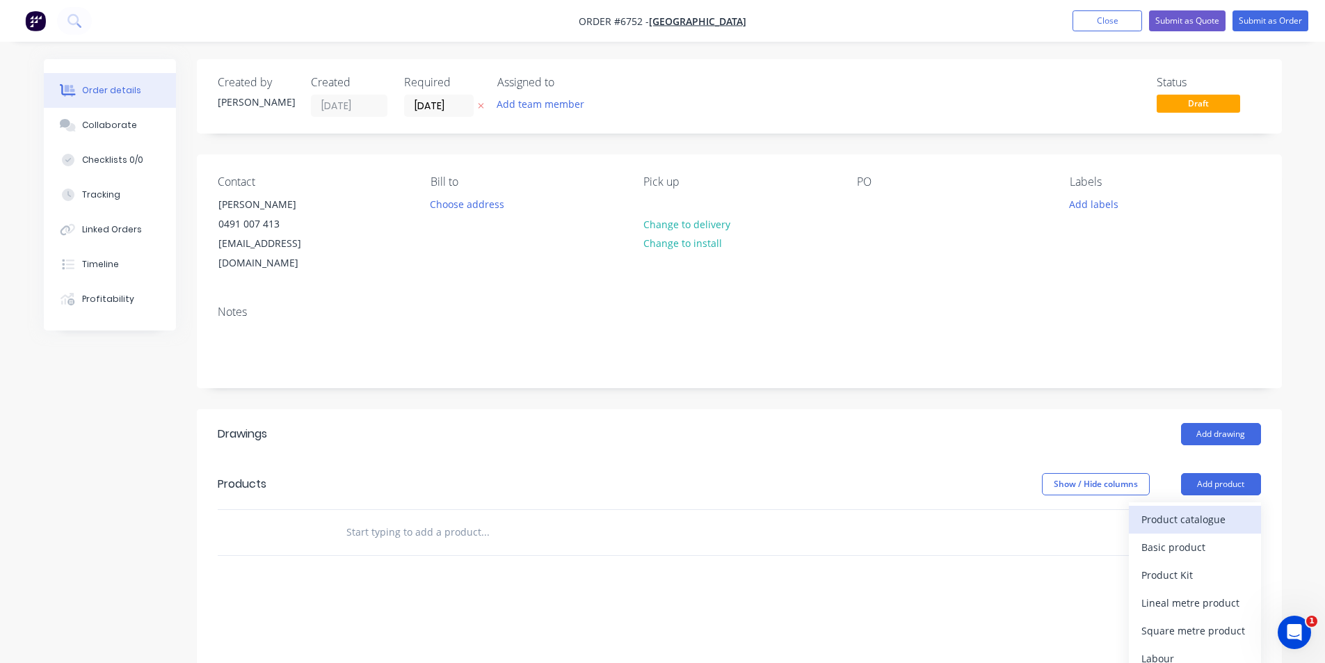
click at [1232, 509] on div "Product catalogue" at bounding box center [1195, 519] width 107 height 20
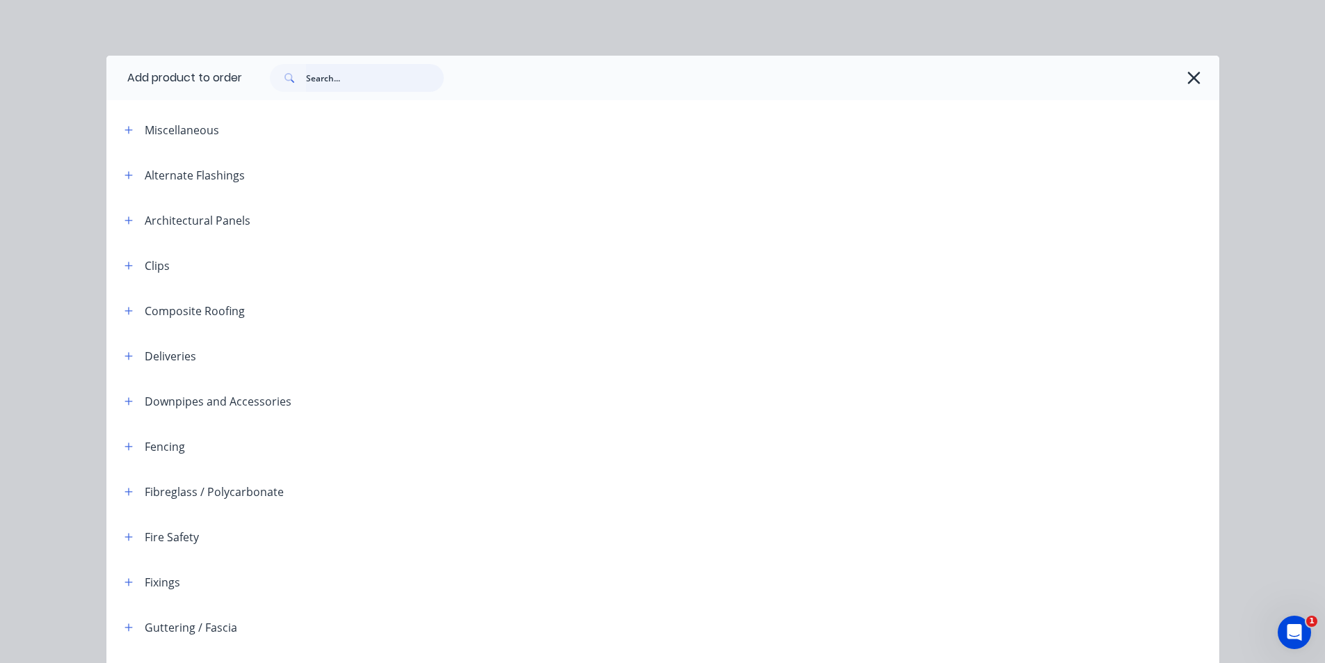
click at [317, 72] on input "text" at bounding box center [375, 78] width 138 height 28
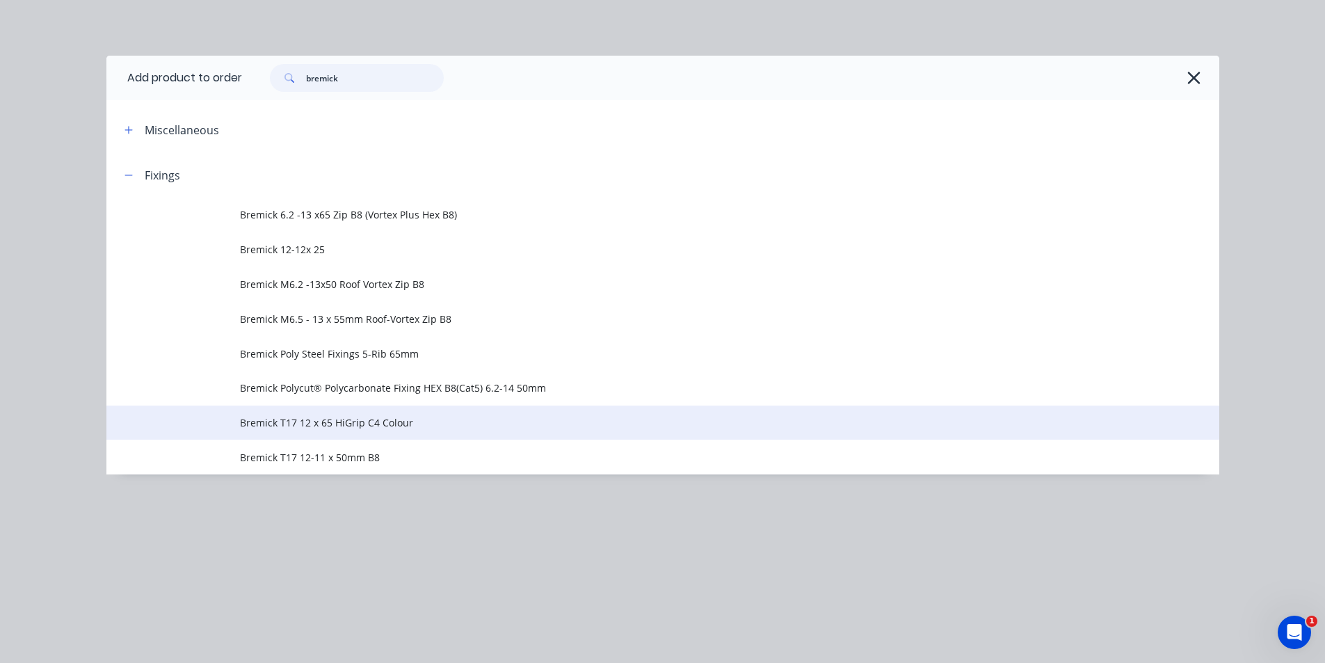
scroll to position [70, 0]
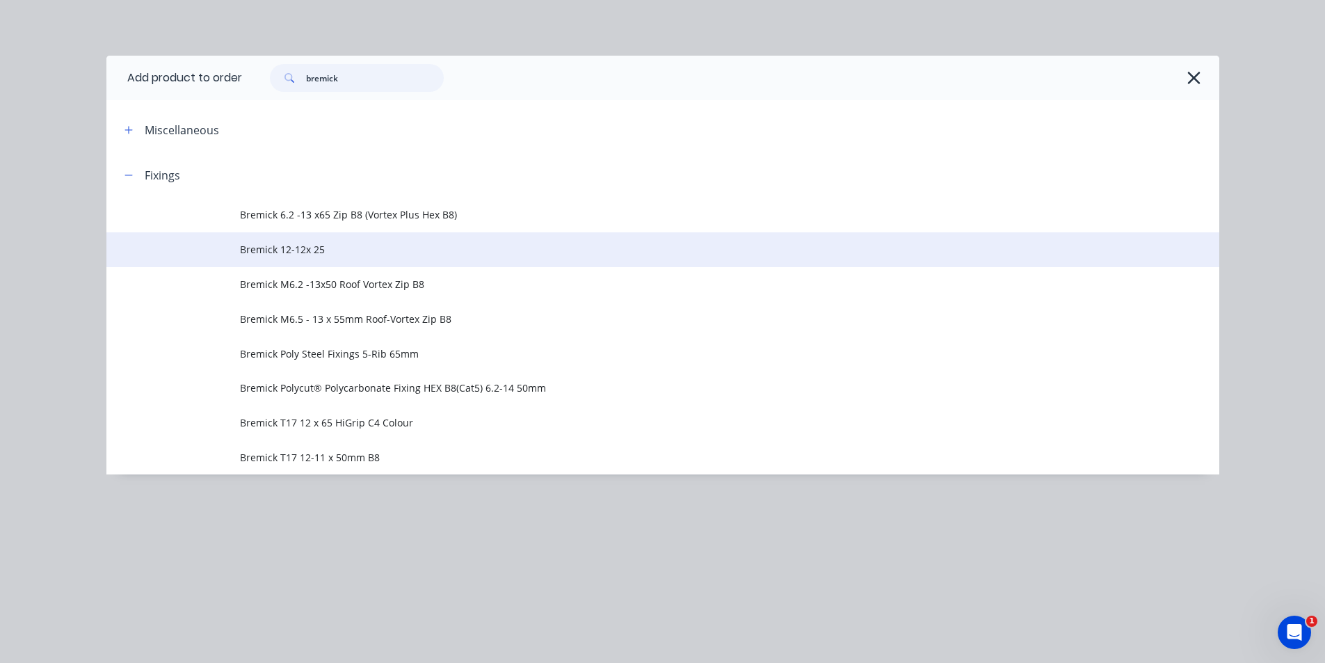
type input "bremick"
click at [337, 246] on span "Bremick 12-12x 25" at bounding box center [631, 249] width 783 height 15
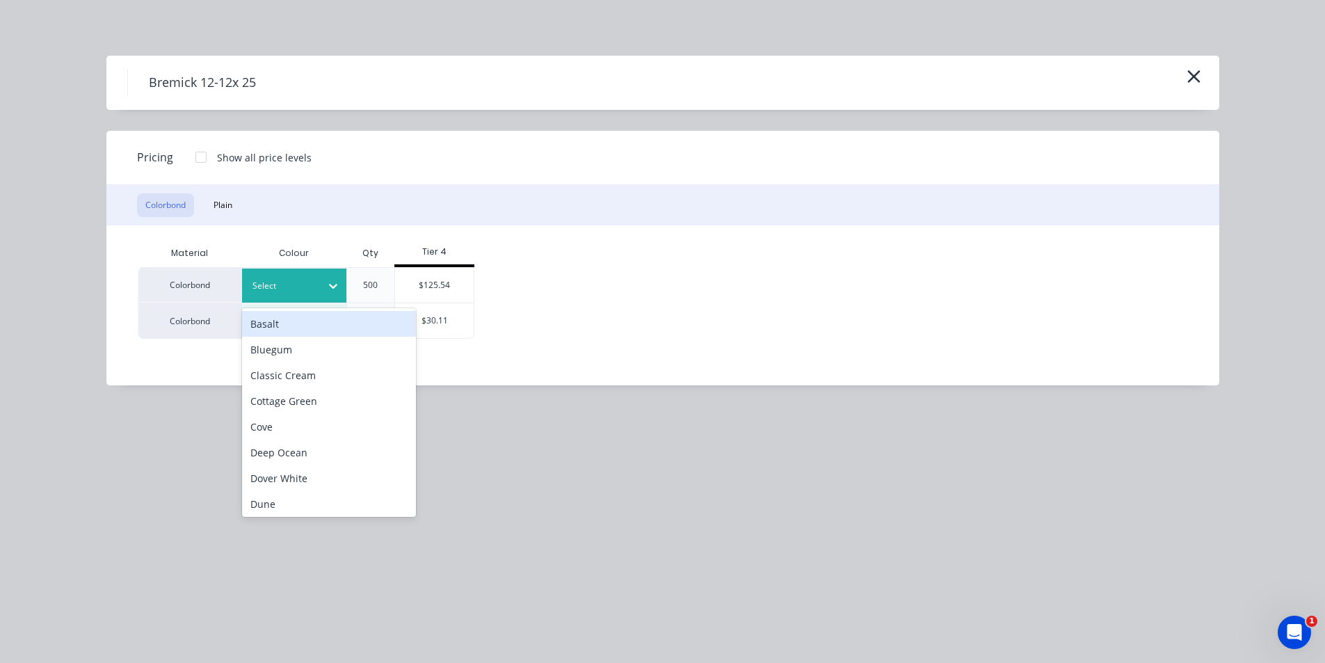
click at [292, 288] on div at bounding box center [284, 285] width 63 height 15
click at [336, 334] on div "Basalt" at bounding box center [329, 324] width 174 height 26
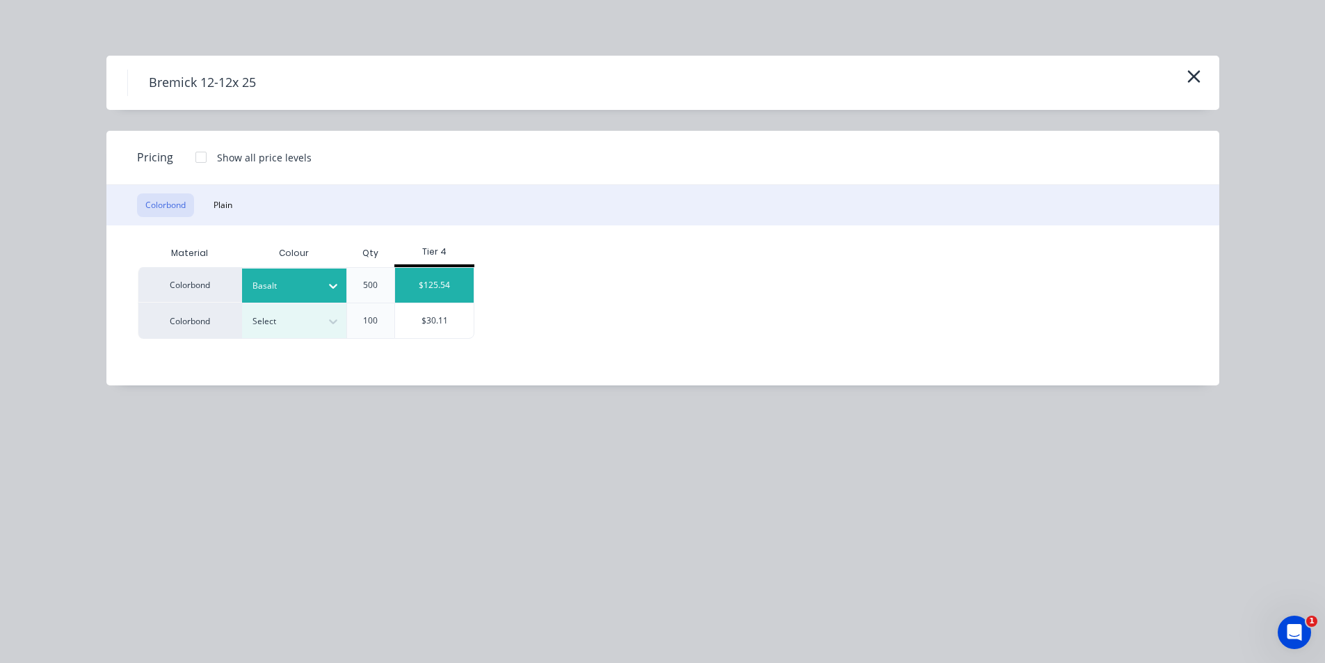
click at [415, 294] on div "$125.54" at bounding box center [434, 285] width 79 height 35
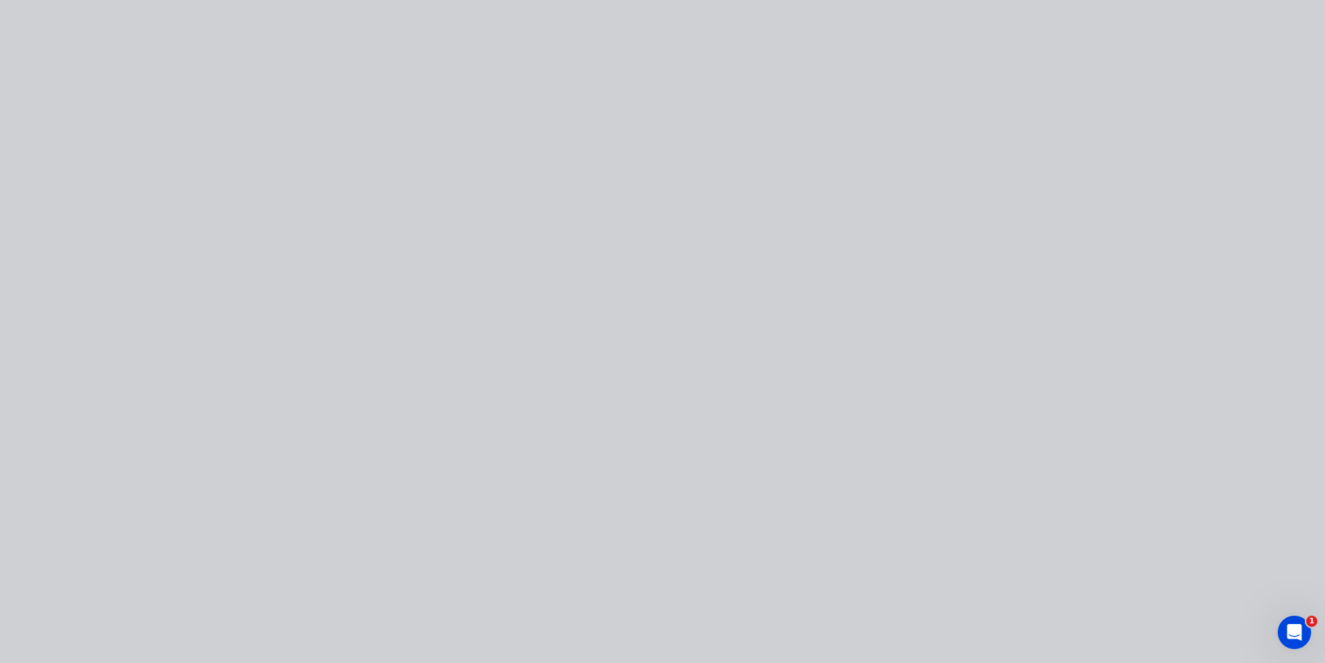
type input "$125.54"
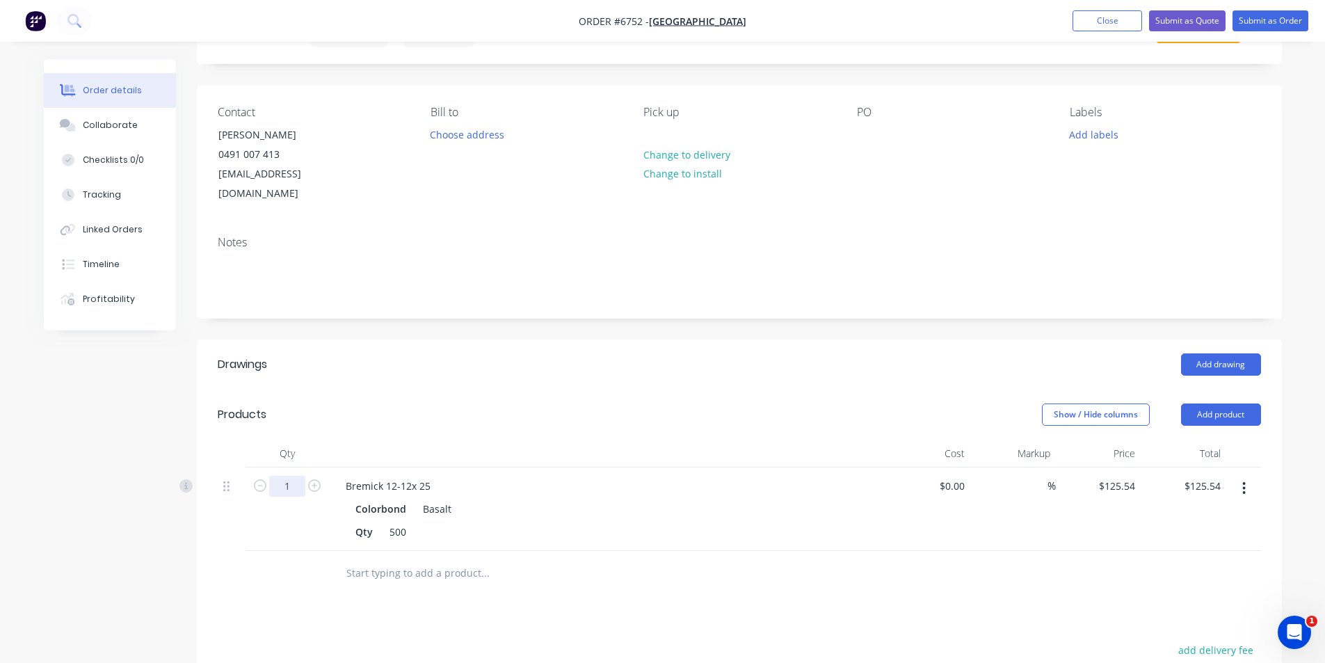
click at [299, 476] on input "1" at bounding box center [287, 486] width 36 height 21
type input "1.8"
type input "$225.97"
click at [743, 468] on div "Bremick 12-12x 25 Colorbond Basalt Qty 500" at bounding box center [607, 509] width 557 height 83
click at [1254, 404] on button "Add product" at bounding box center [1221, 415] width 80 height 22
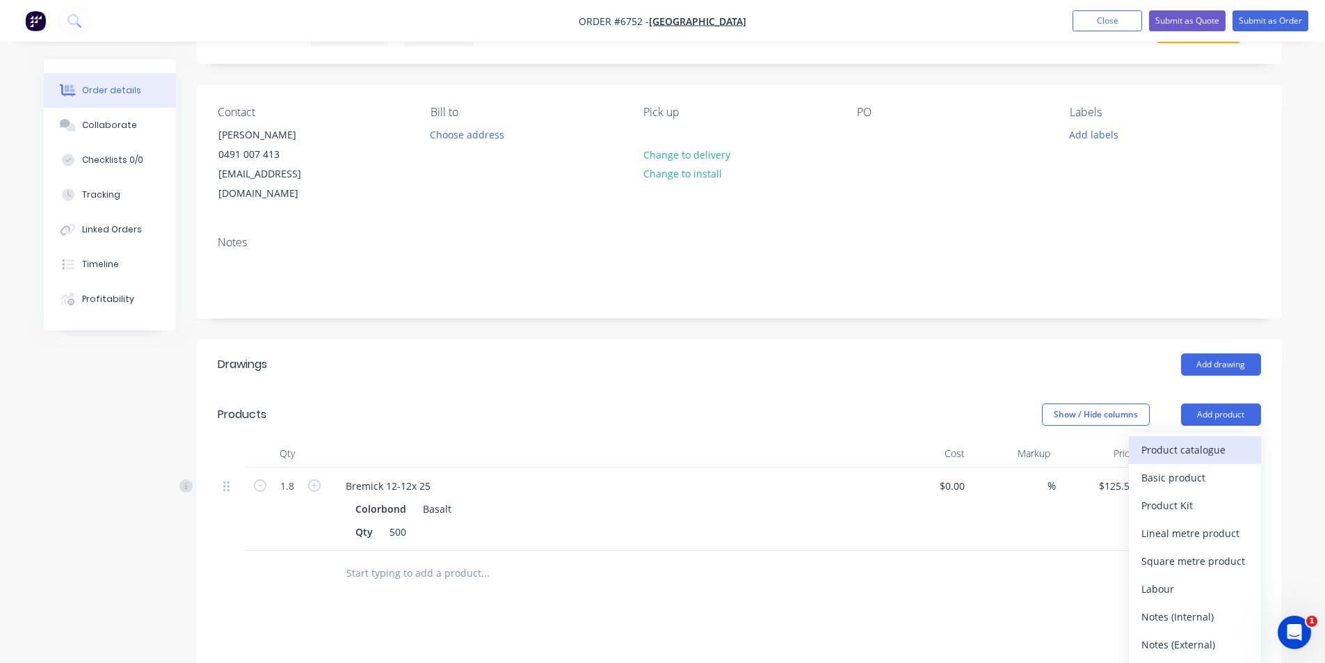
click at [1220, 441] on button "Product catalogue" at bounding box center [1195, 450] width 132 height 28
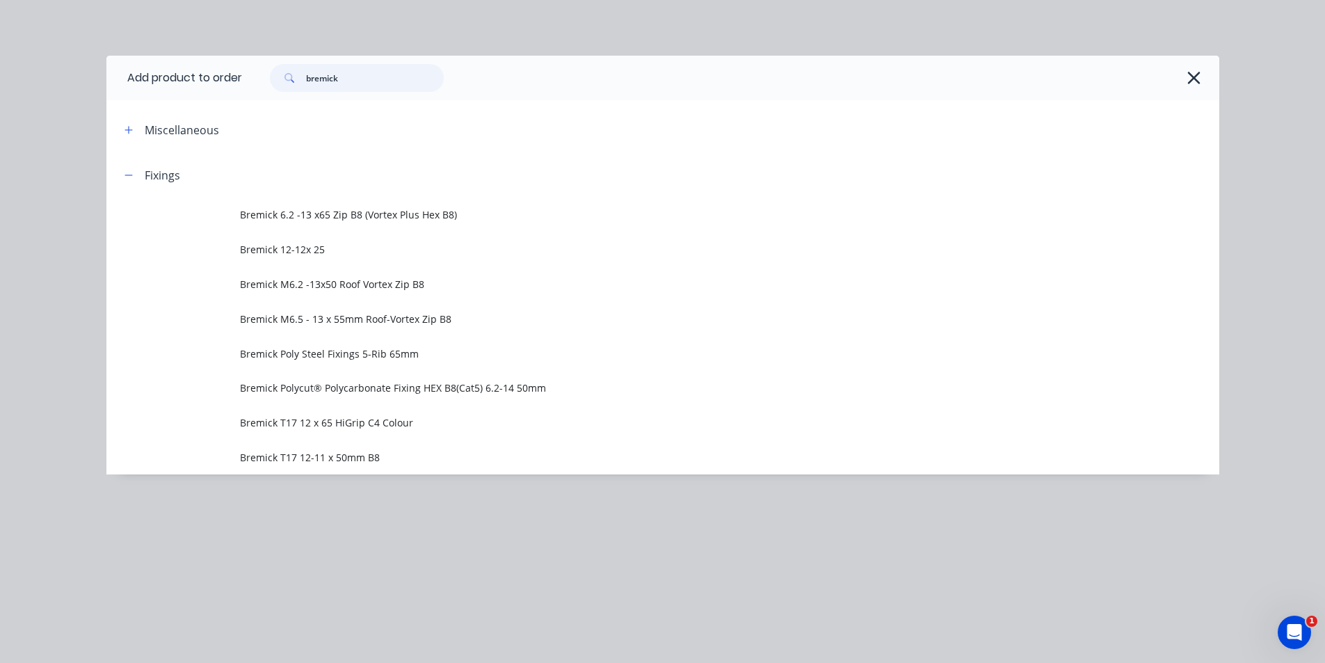
click at [374, 81] on input "bremick" at bounding box center [375, 78] width 138 height 28
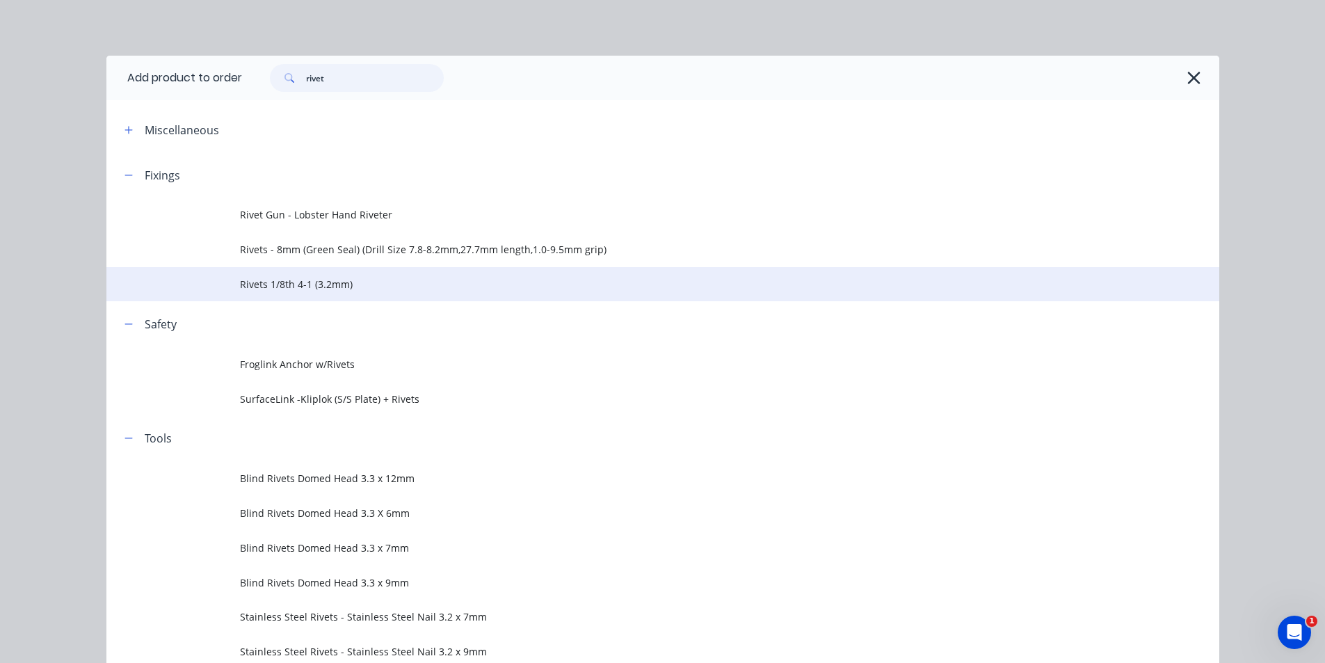
type input "rivet"
click at [344, 287] on span "Rivets 1/8th 4-1 (3.2mm)" at bounding box center [631, 284] width 783 height 15
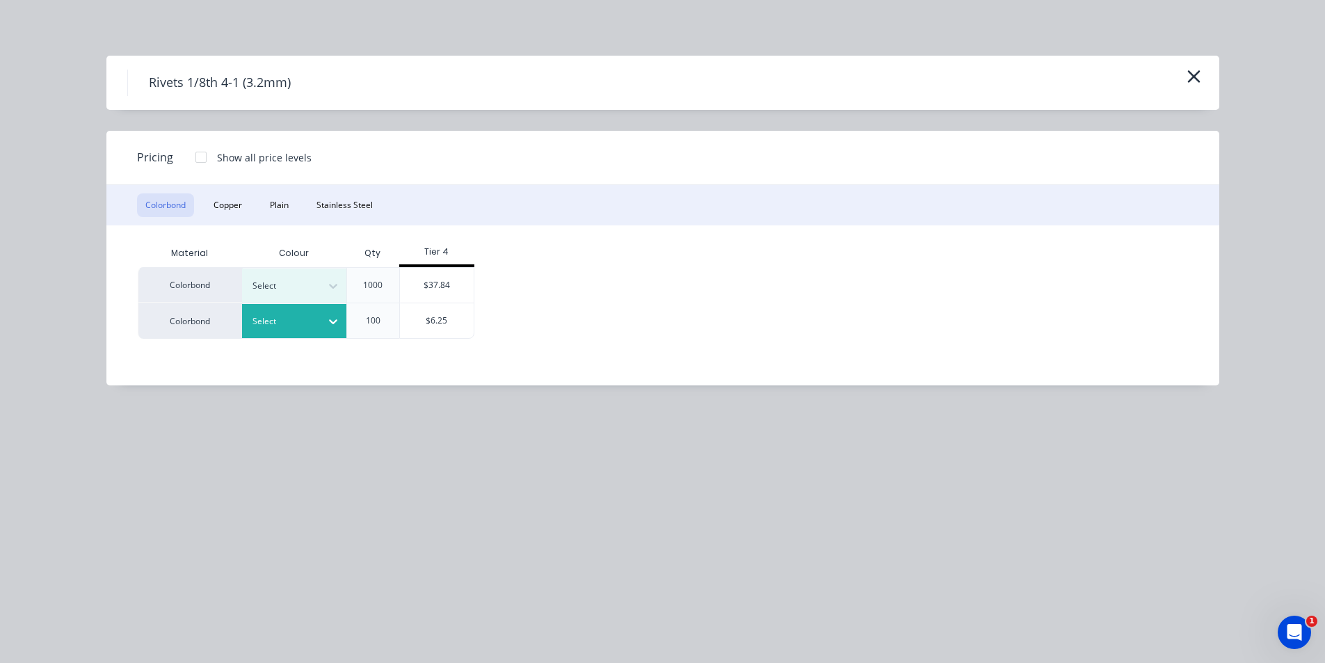
click at [317, 317] on div "Select" at bounding box center [282, 321] width 78 height 18
click at [174, 602] on div "Basalt" at bounding box center [87, 615] width 174 height 26
click at [439, 319] on div "$6.25" at bounding box center [437, 320] width 74 height 35
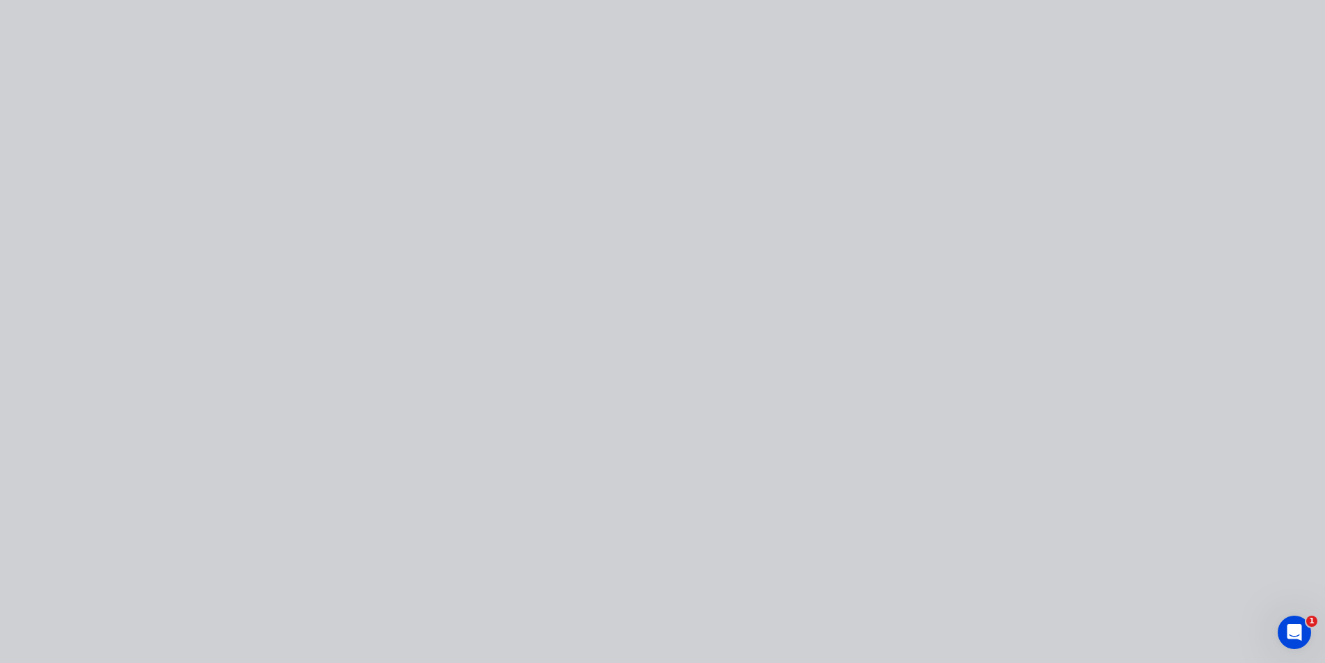
type input "$6.25"
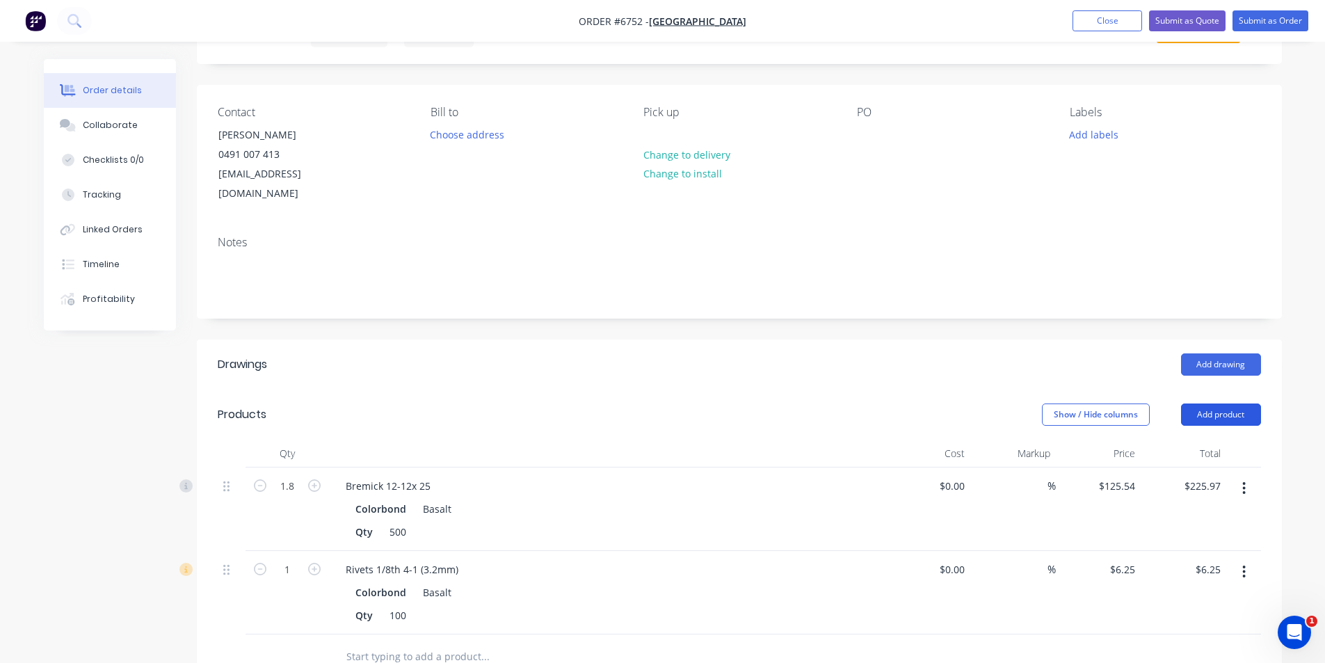
click at [1204, 404] on button "Add product" at bounding box center [1221, 415] width 80 height 22
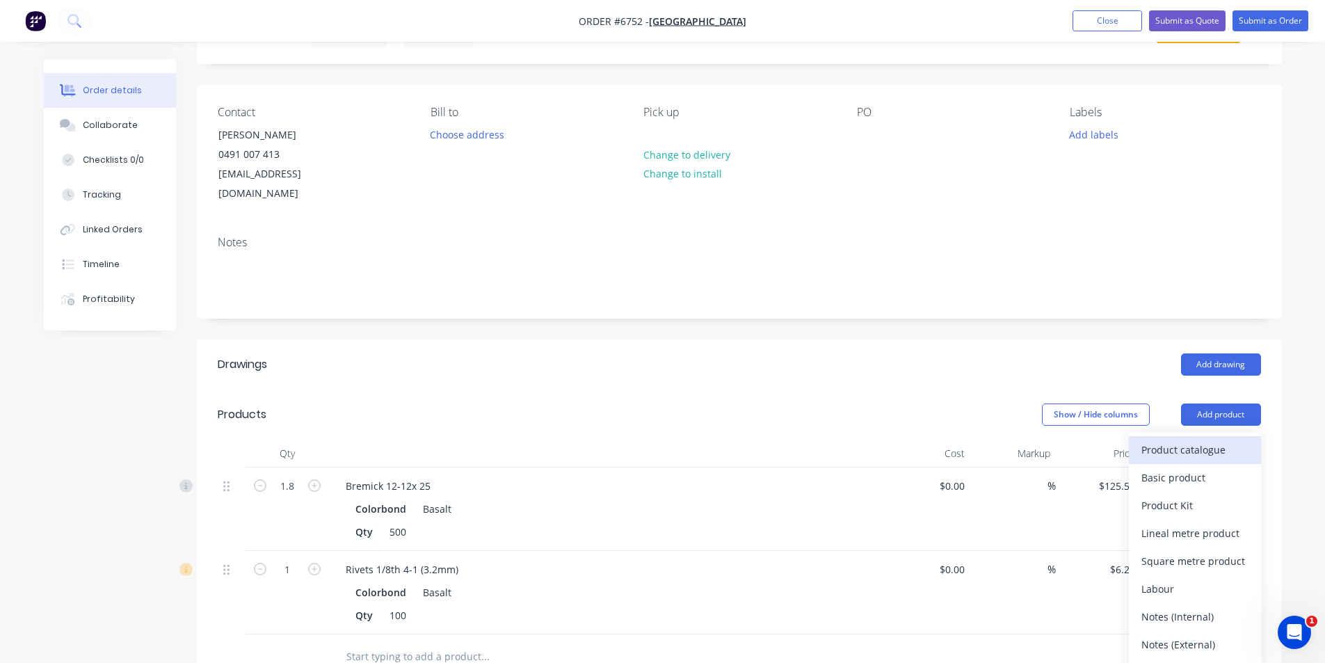
click at [1202, 440] on div "Product catalogue" at bounding box center [1195, 450] width 107 height 20
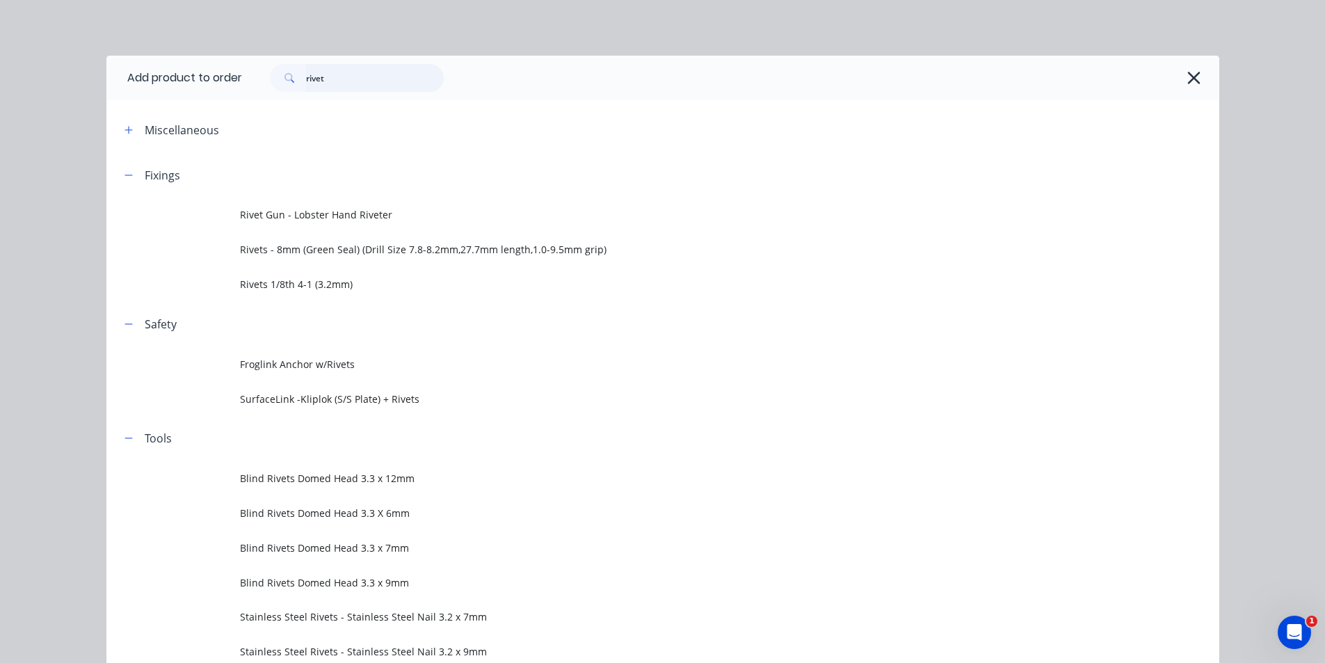
click at [328, 81] on input "rivet" at bounding box center [375, 78] width 138 height 28
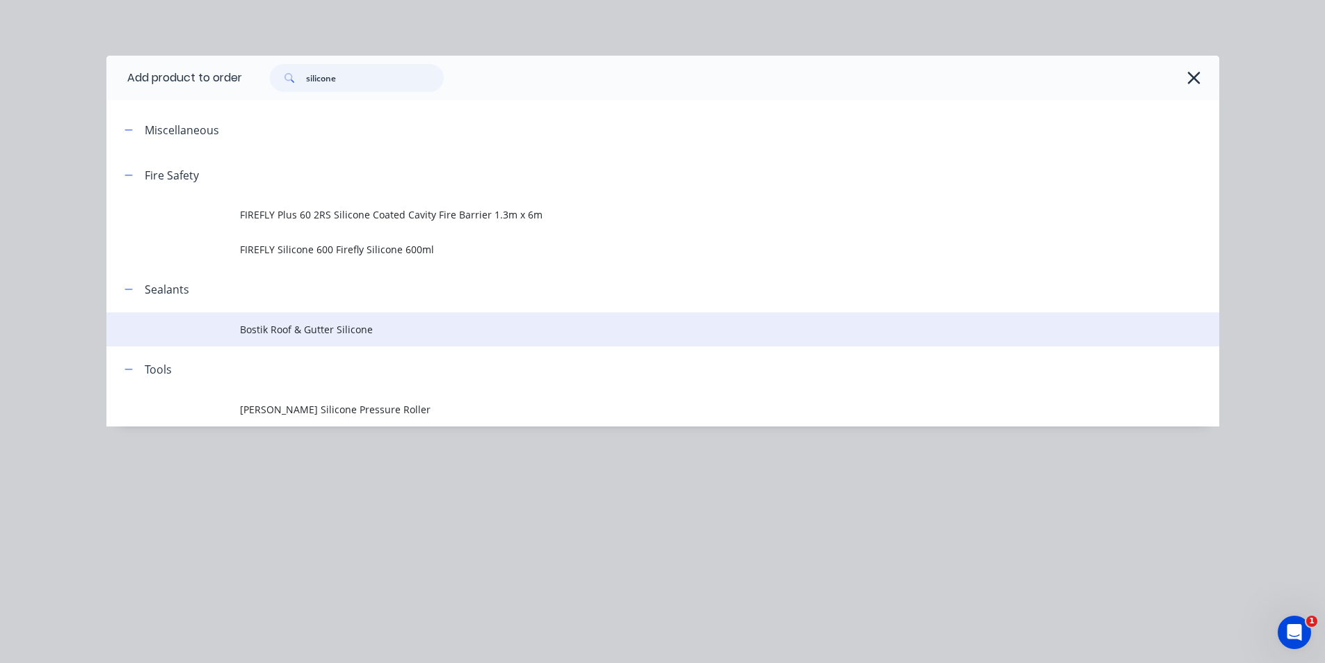
type input "silicone"
click at [342, 336] on span "Bostik Roof & Gutter Silicone" at bounding box center [631, 329] width 783 height 15
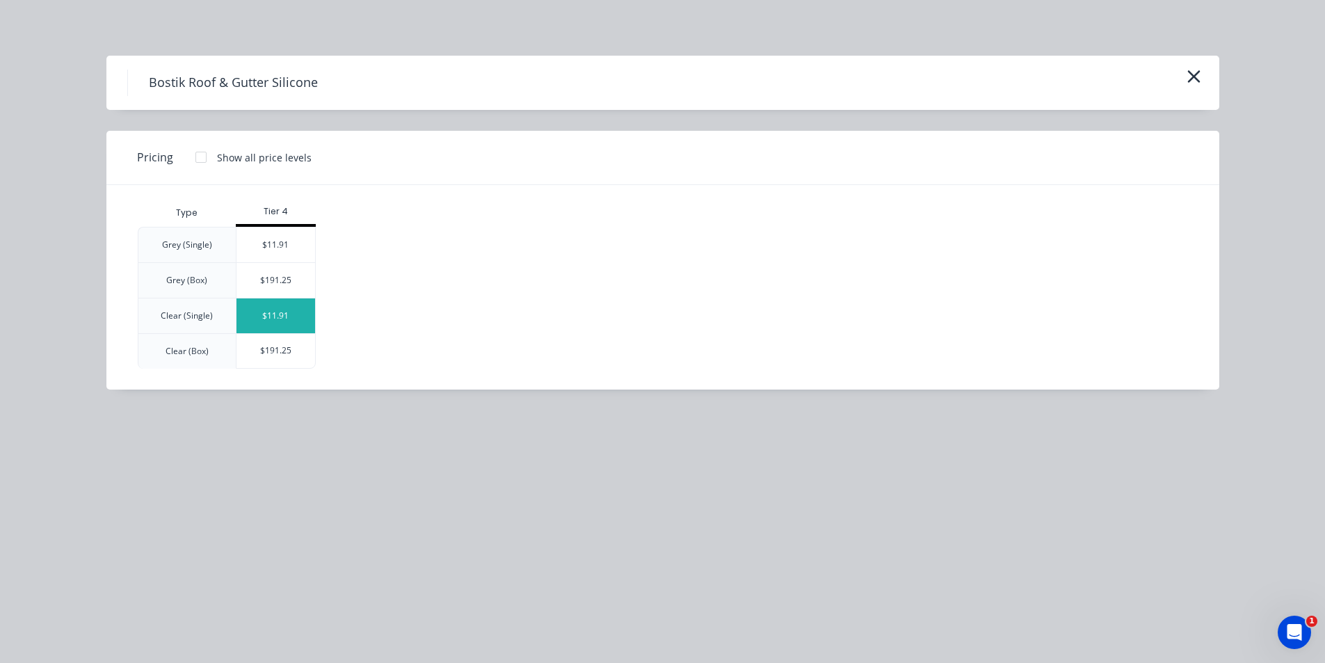
click at [293, 305] on div "$11.91" at bounding box center [276, 315] width 79 height 35
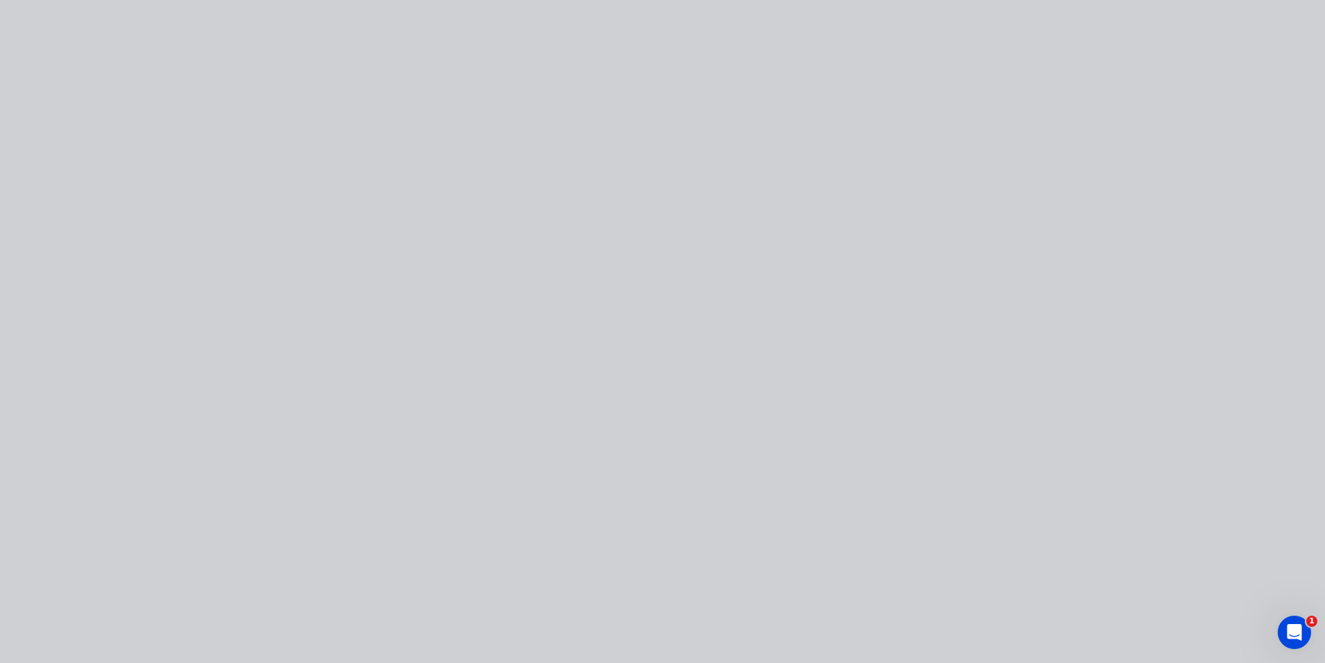
type input "$11.91"
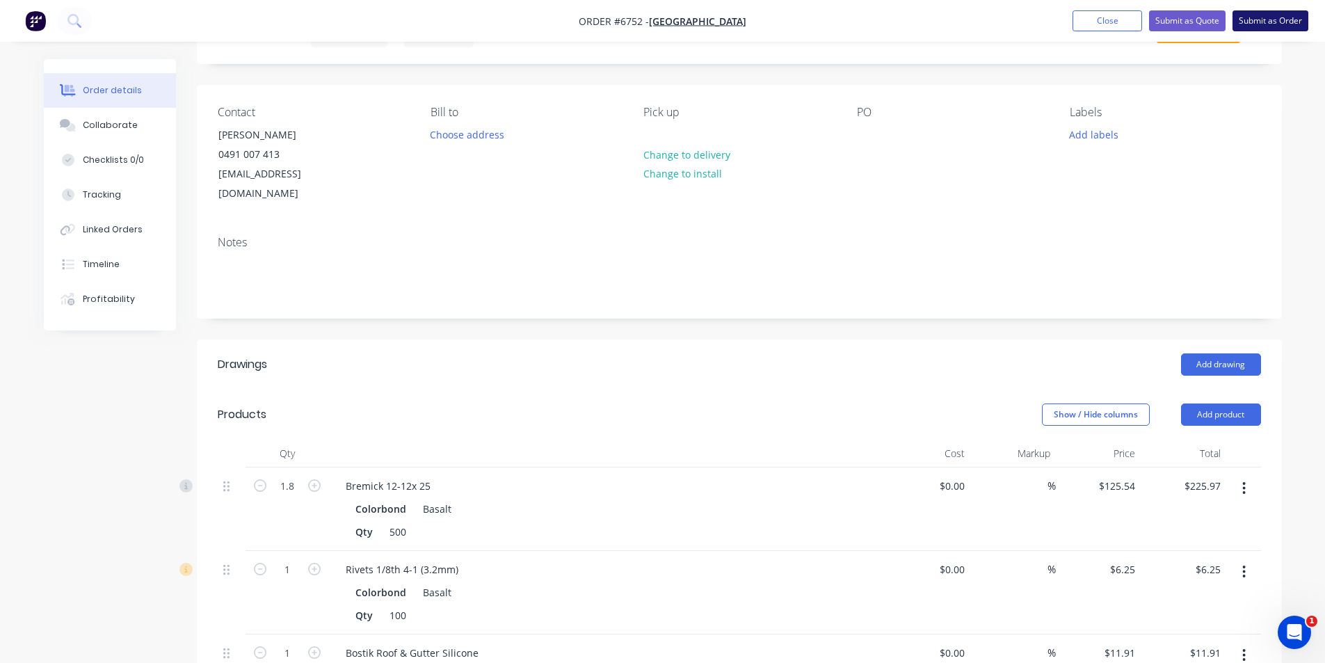
click at [1264, 19] on button "Submit as Order" at bounding box center [1271, 20] width 76 height 21
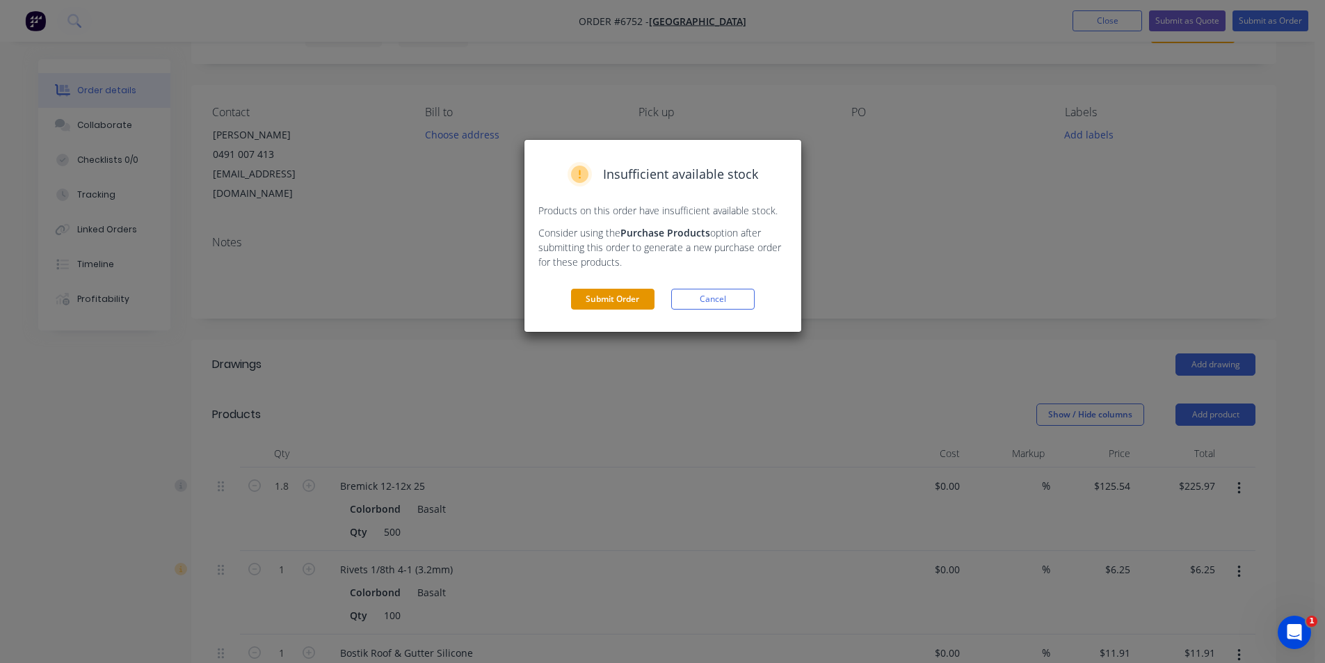
click at [590, 303] on button "Submit Order" at bounding box center [612, 299] width 83 height 21
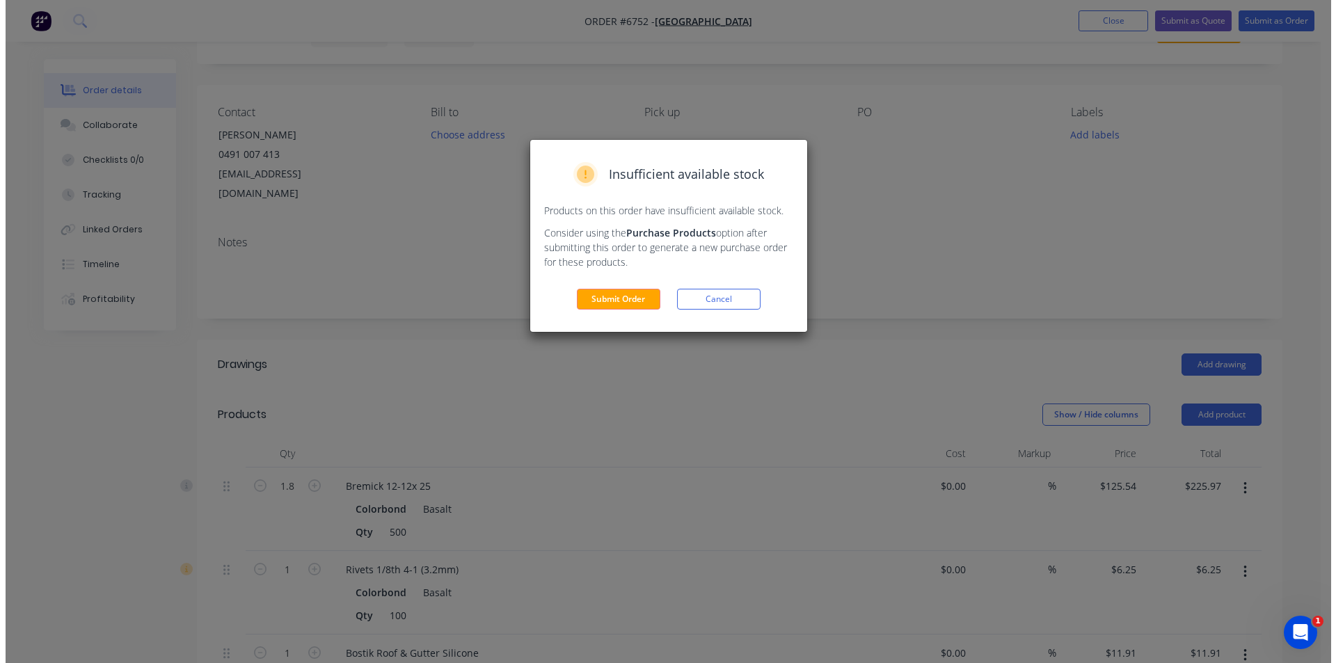
scroll to position [0, 0]
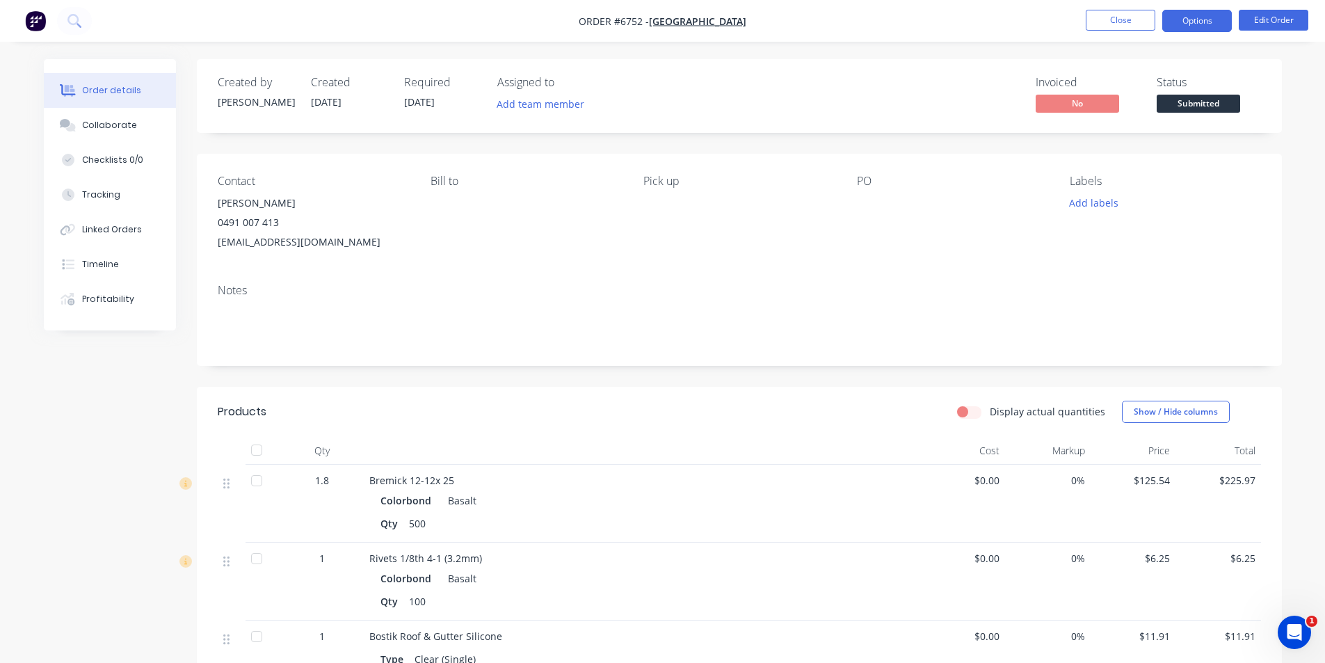
click at [1200, 15] on button "Options" at bounding box center [1198, 21] width 70 height 22
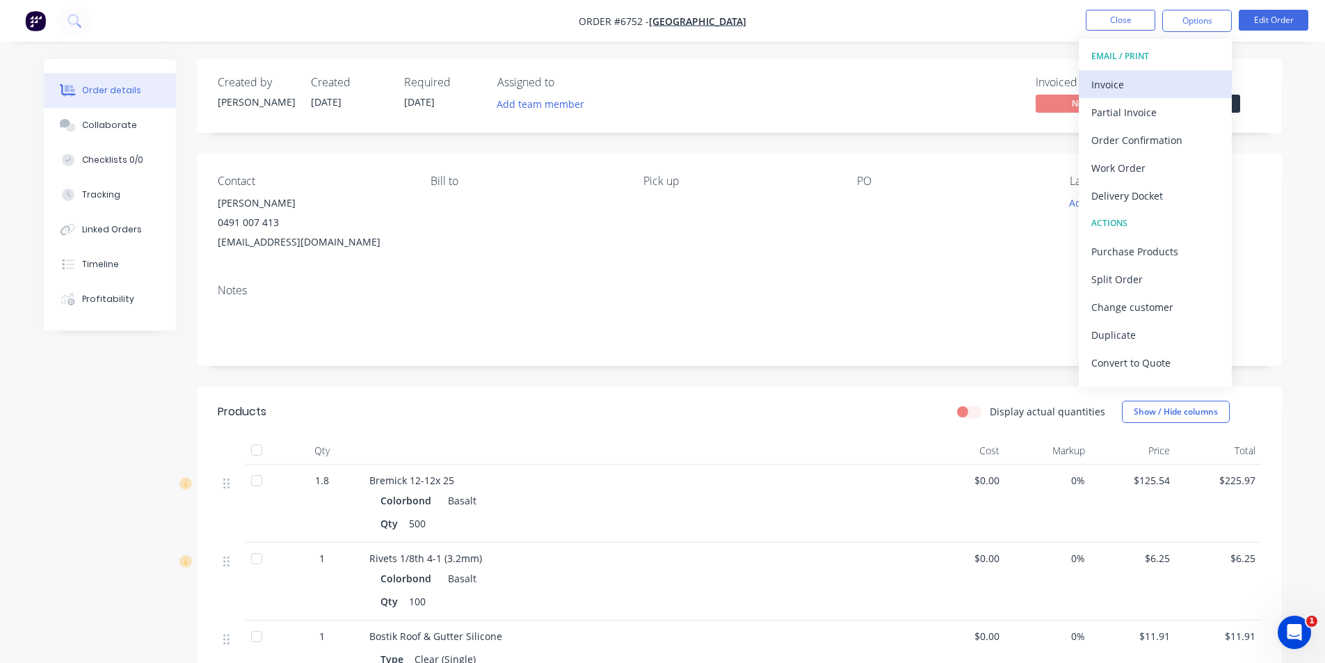
click at [1131, 74] on div "Invoice" at bounding box center [1156, 84] width 128 height 20
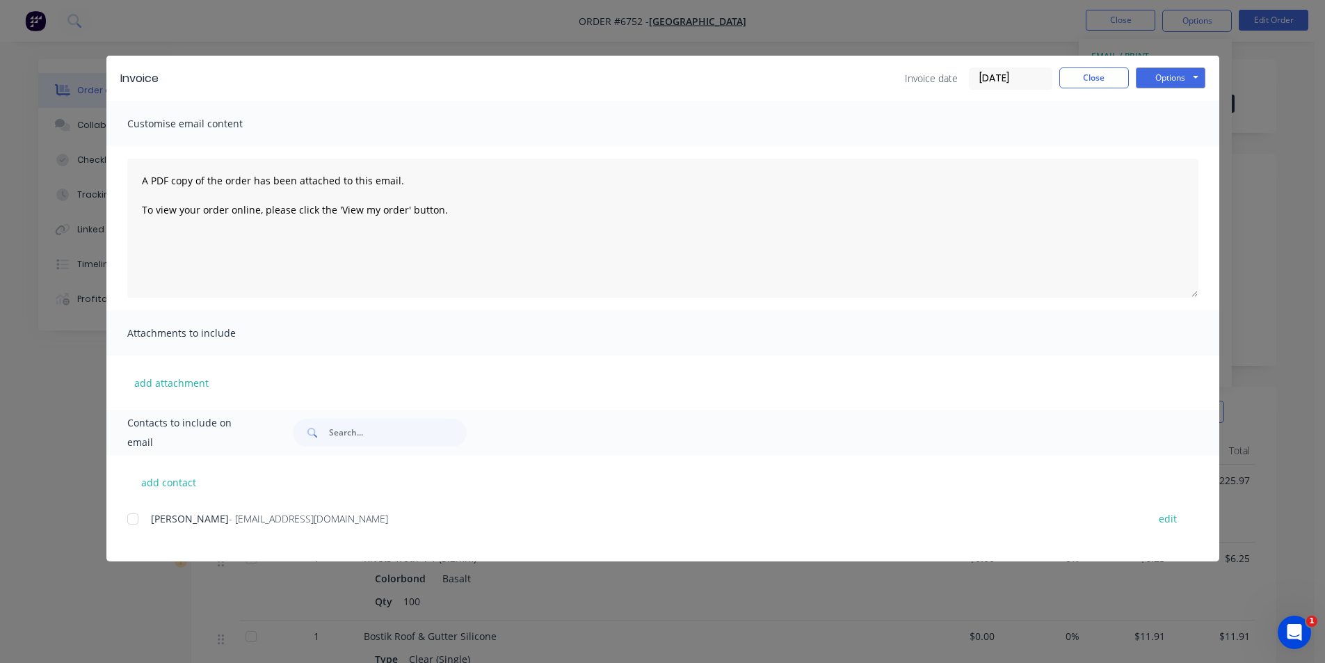
drag, startPoint x: 131, startPoint y: 523, endPoint x: 663, endPoint y: 395, distance: 547.4
click at [132, 523] on div at bounding box center [133, 519] width 28 height 28
click at [1177, 78] on button "Options" at bounding box center [1171, 77] width 70 height 21
click at [1190, 141] on button "Email" at bounding box center [1180, 148] width 89 height 23
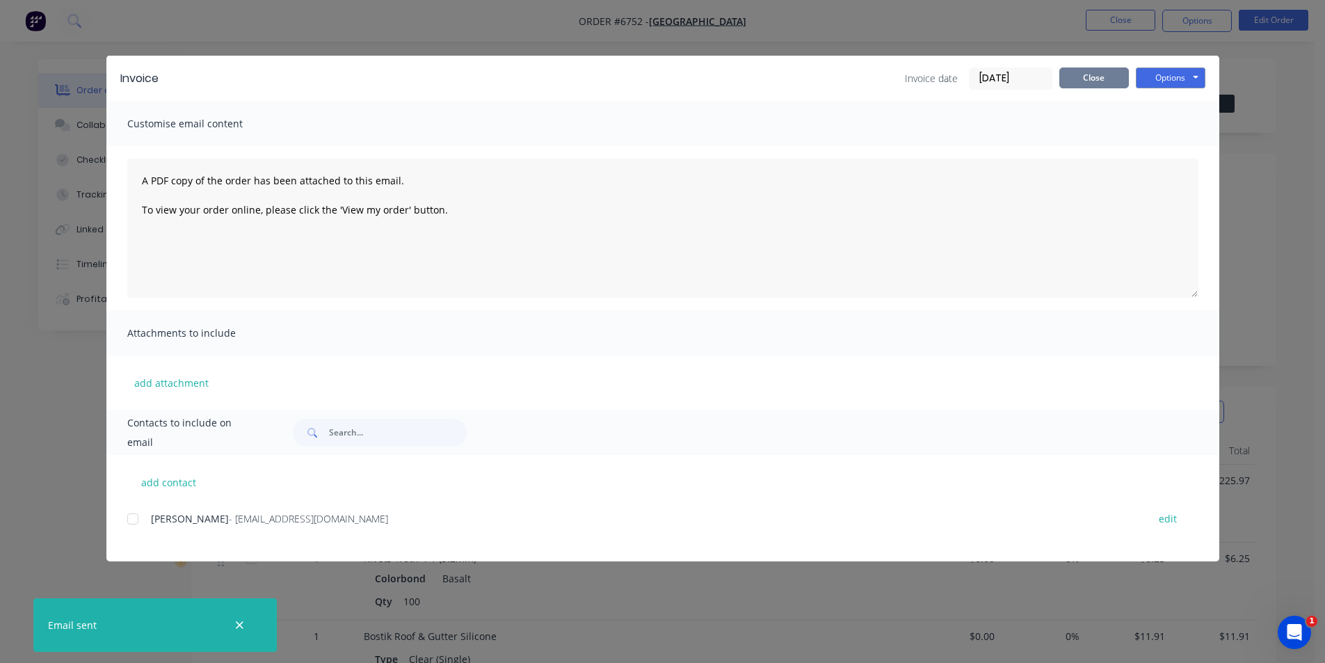
click at [1113, 67] on button "Close" at bounding box center [1095, 77] width 70 height 21
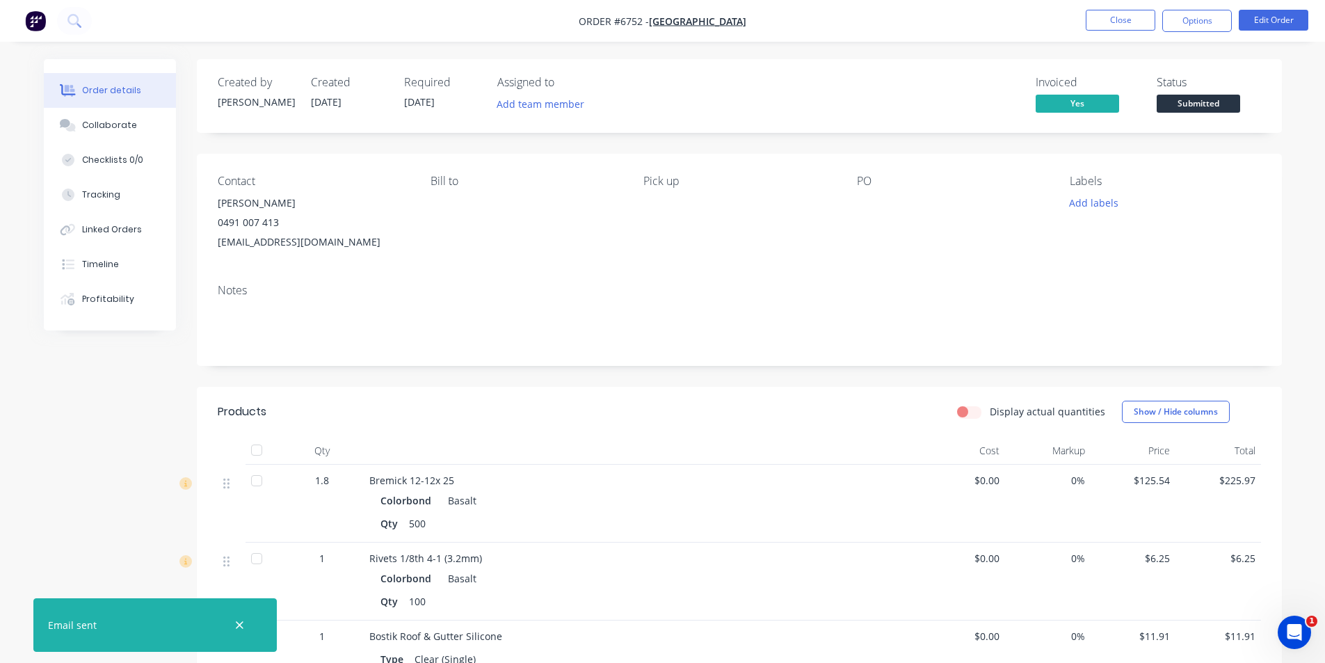
click at [258, 456] on div at bounding box center [257, 450] width 28 height 28
drag, startPoint x: 1236, startPoint y: 92, endPoint x: 1229, endPoint y: 102, distance: 11.6
click at [1235, 93] on div "Status Submitted" at bounding box center [1209, 96] width 104 height 40
click at [1229, 104] on span "Submitted" at bounding box center [1198, 103] width 83 height 17
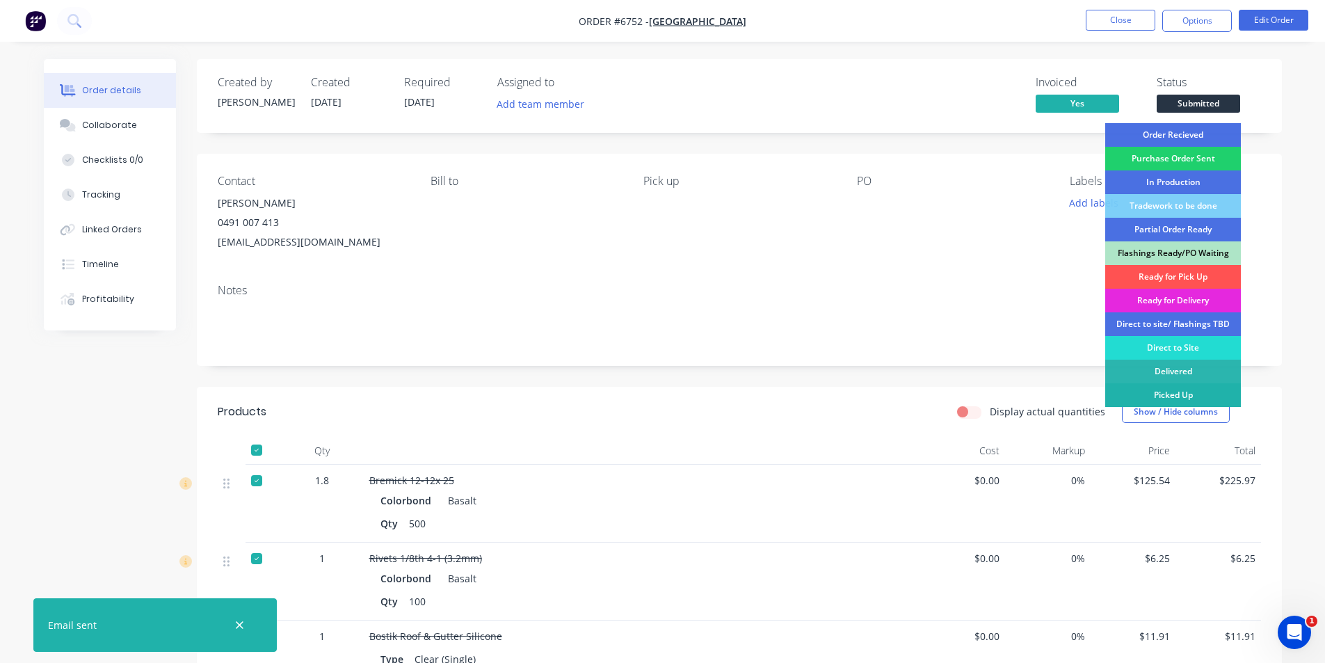
click at [1174, 402] on div "Picked Up" at bounding box center [1174, 395] width 136 height 24
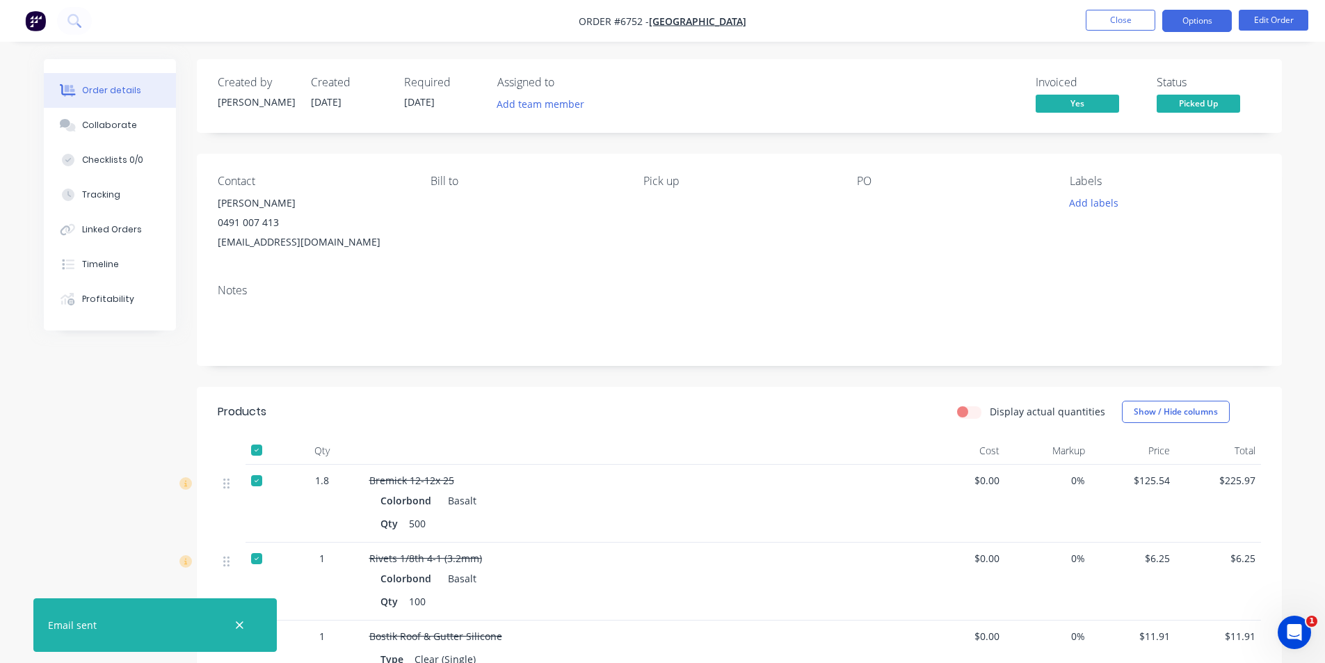
click at [1212, 29] on button "Options" at bounding box center [1198, 21] width 70 height 22
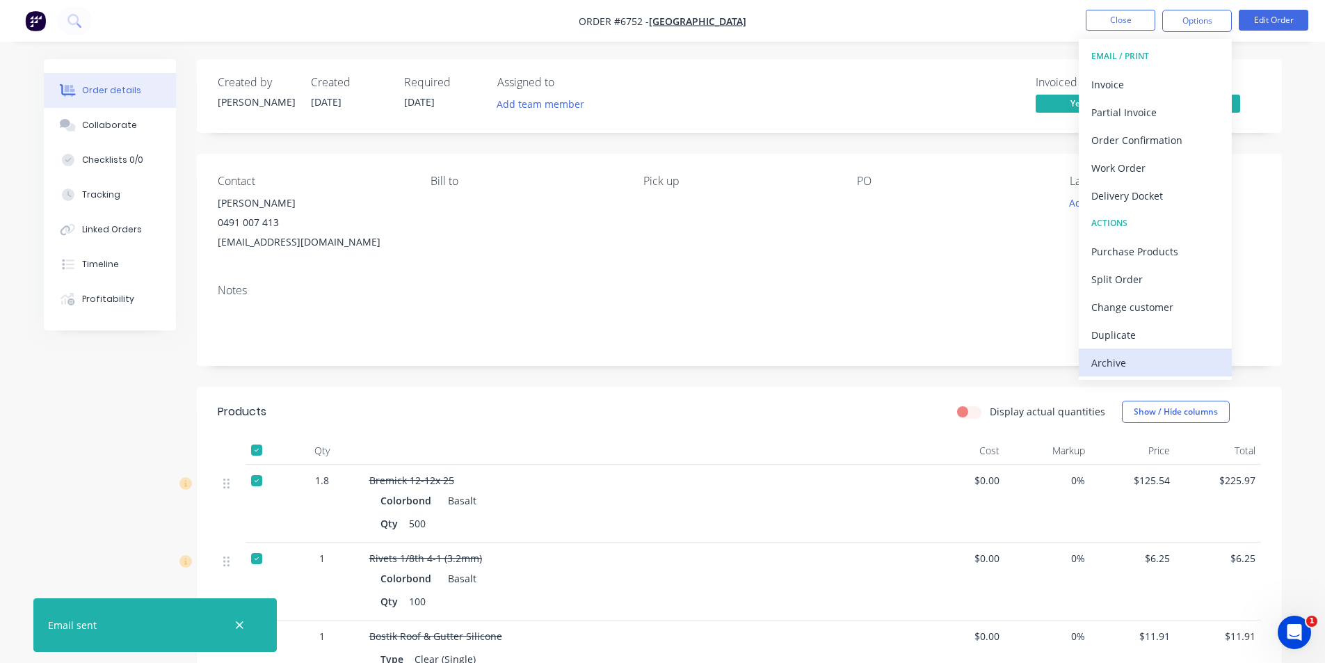
click at [1153, 375] on button "Archive" at bounding box center [1155, 363] width 153 height 28
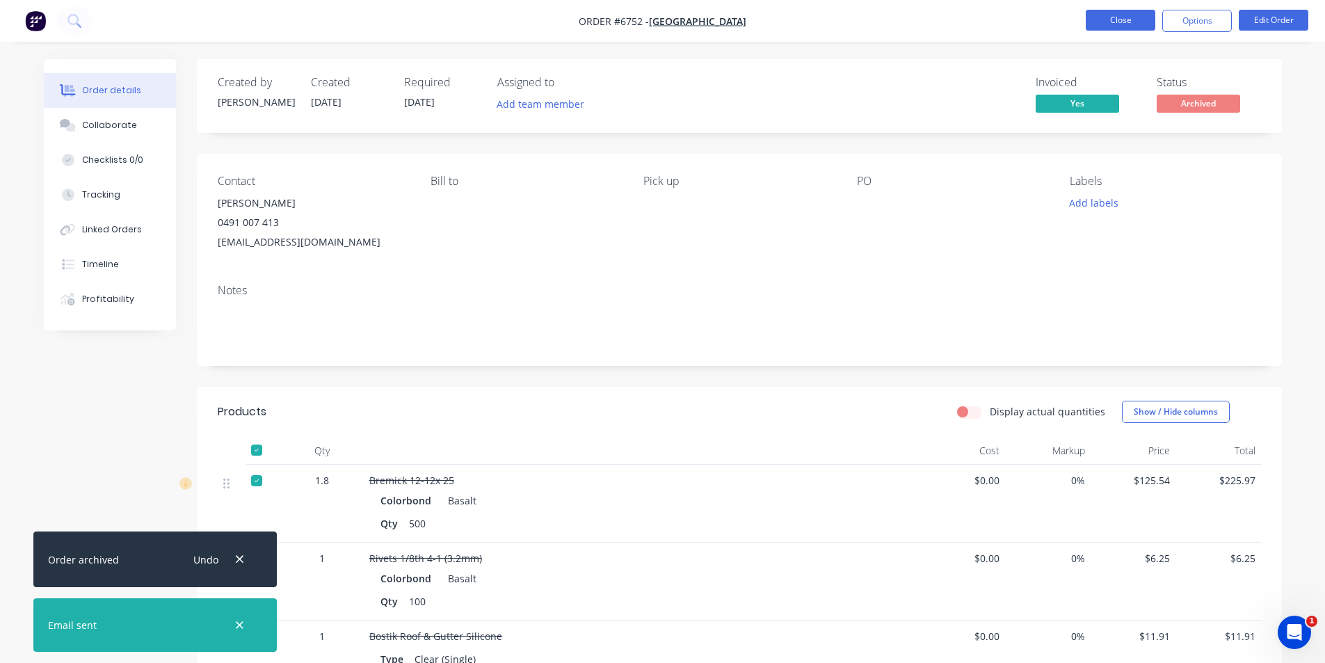
click at [1134, 21] on button "Close" at bounding box center [1121, 20] width 70 height 21
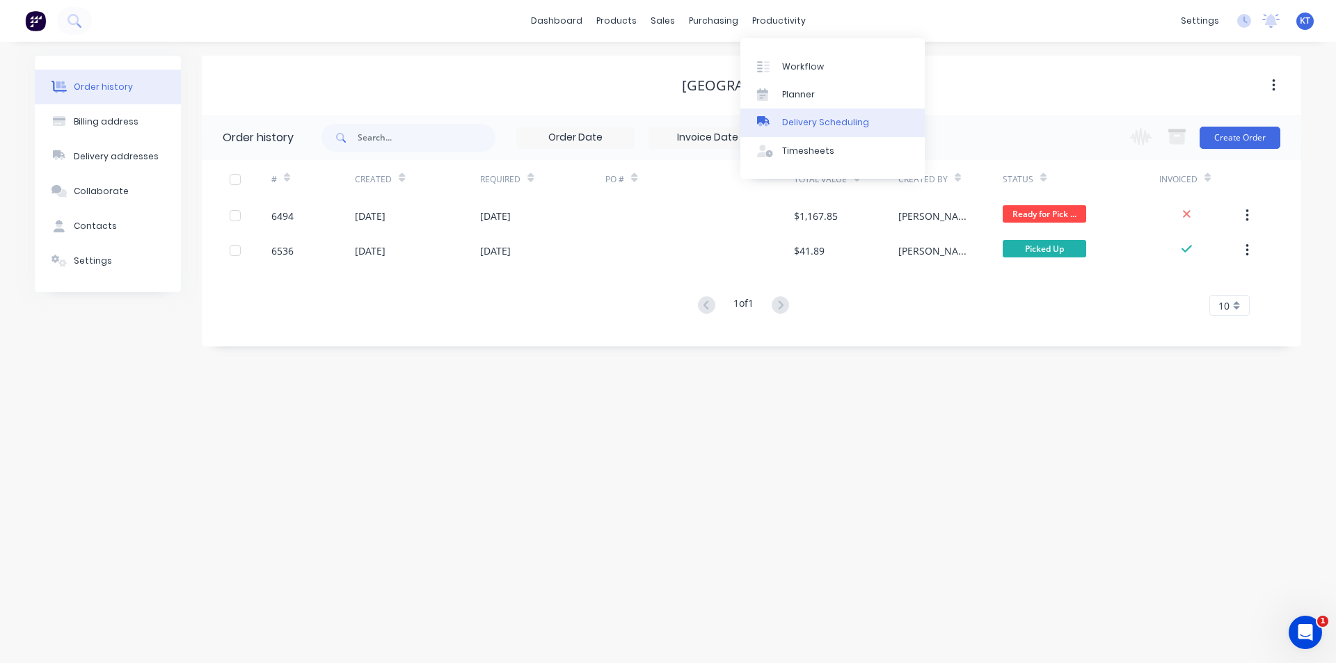
click at [808, 120] on div "Delivery Scheduling" at bounding box center [825, 122] width 87 height 13
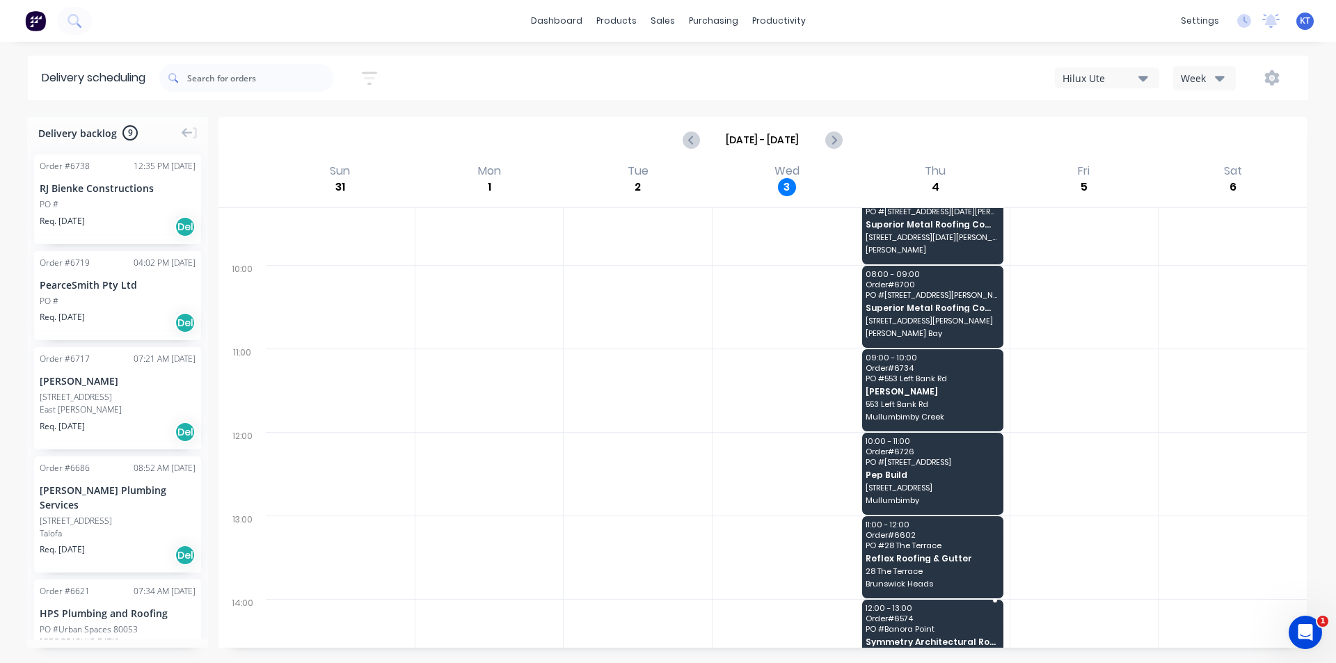
scroll to position [278, 0]
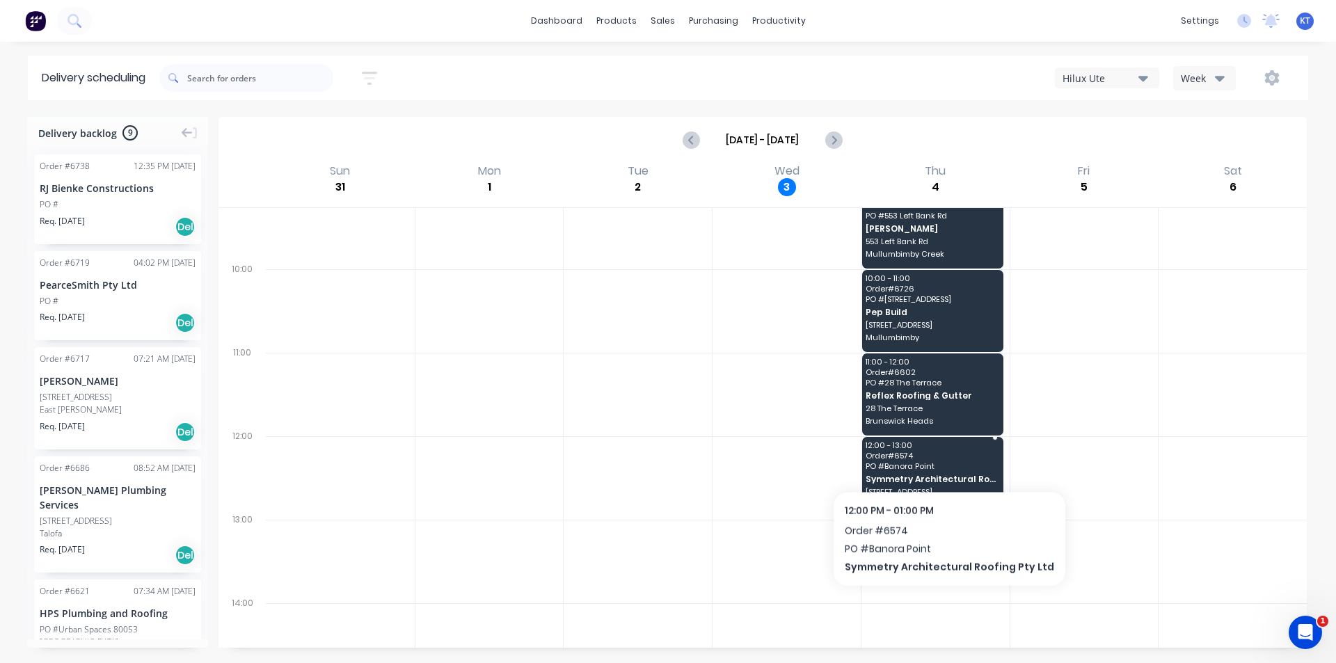
click at [942, 454] on span "Order # 6574" at bounding box center [932, 456] width 132 height 8
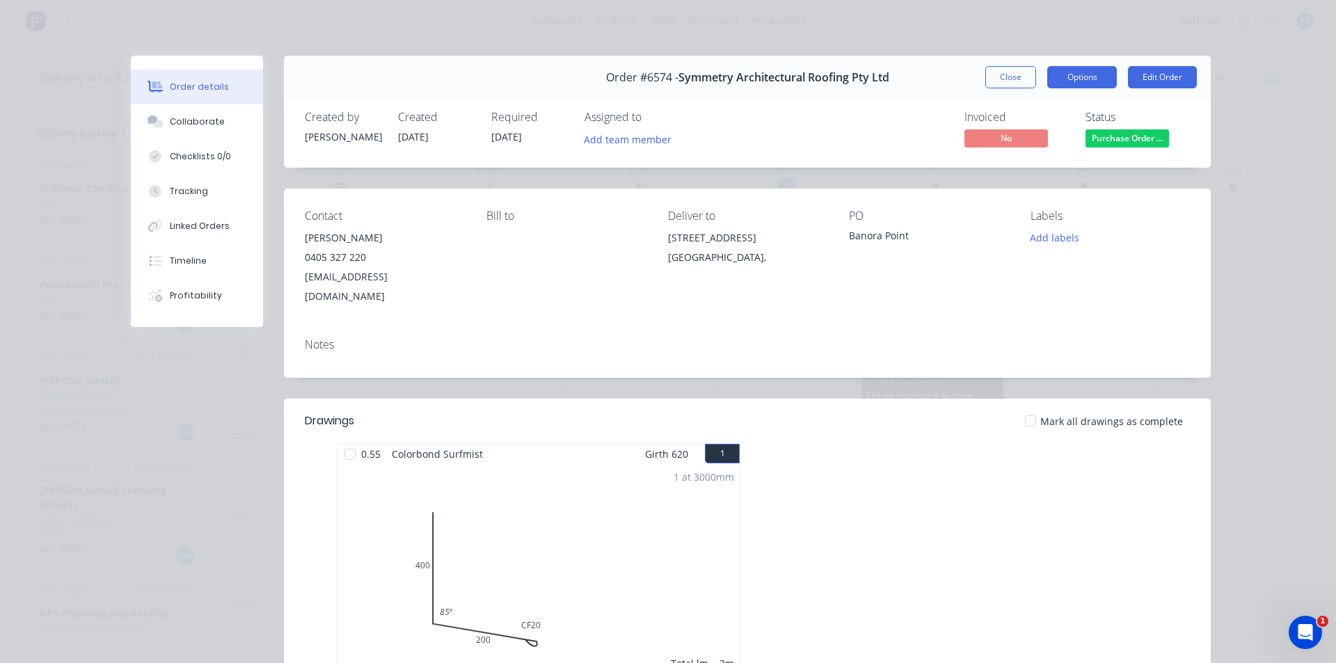
click at [1094, 85] on button "Options" at bounding box center [1082, 77] width 70 height 22
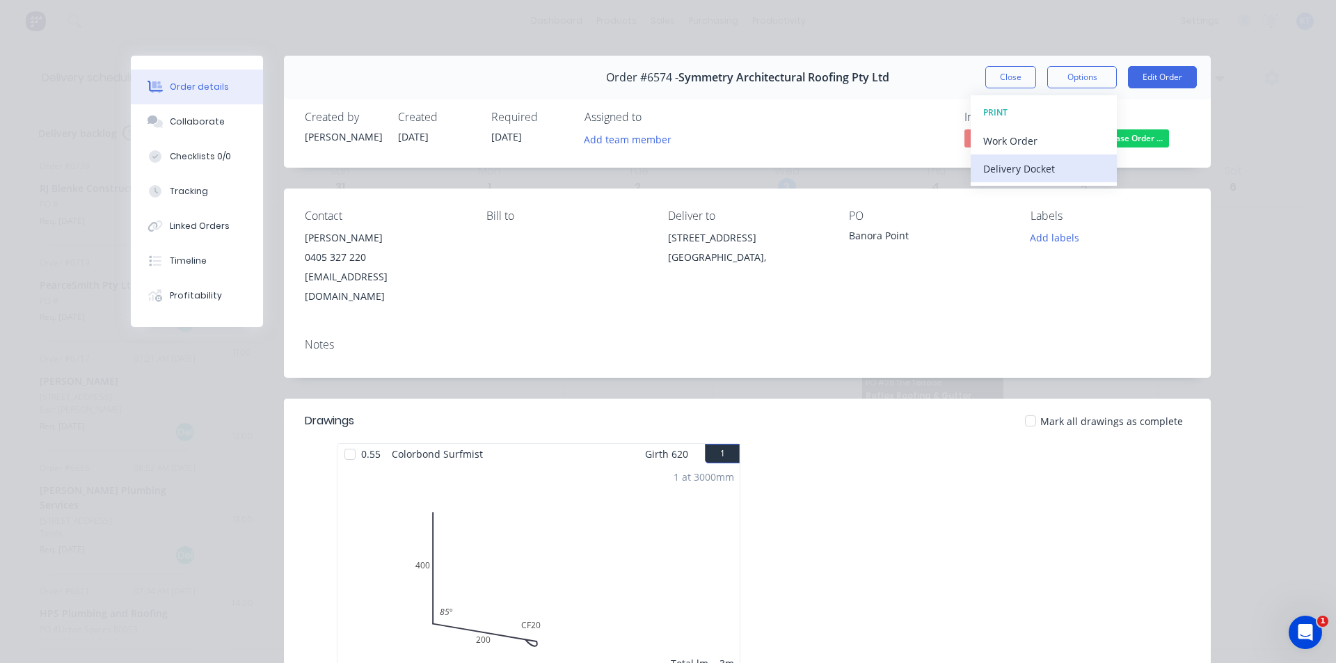
click at [1016, 166] on div "Delivery Docket" at bounding box center [1043, 169] width 121 height 20
click at [1023, 168] on div "Standard" at bounding box center [1043, 169] width 121 height 20
